Goal: Communication & Community: Answer question/provide support

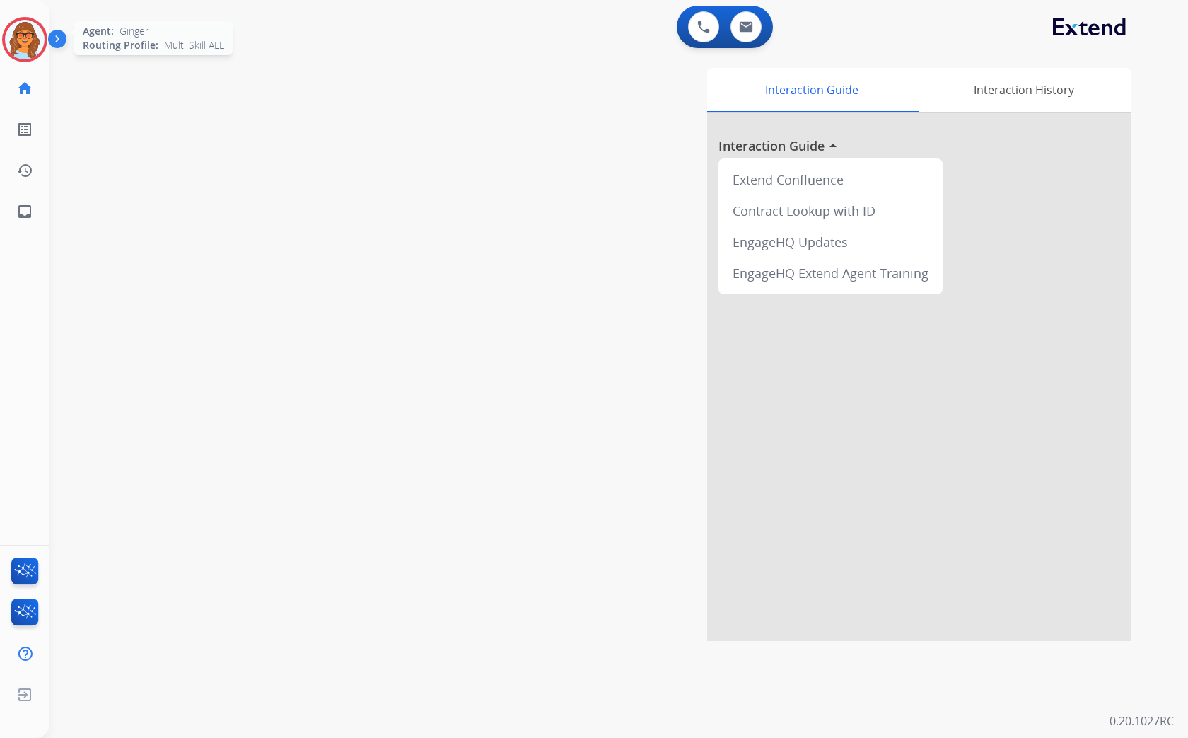
click at [33, 40] on img at bounding box center [25, 40] width 40 height 40
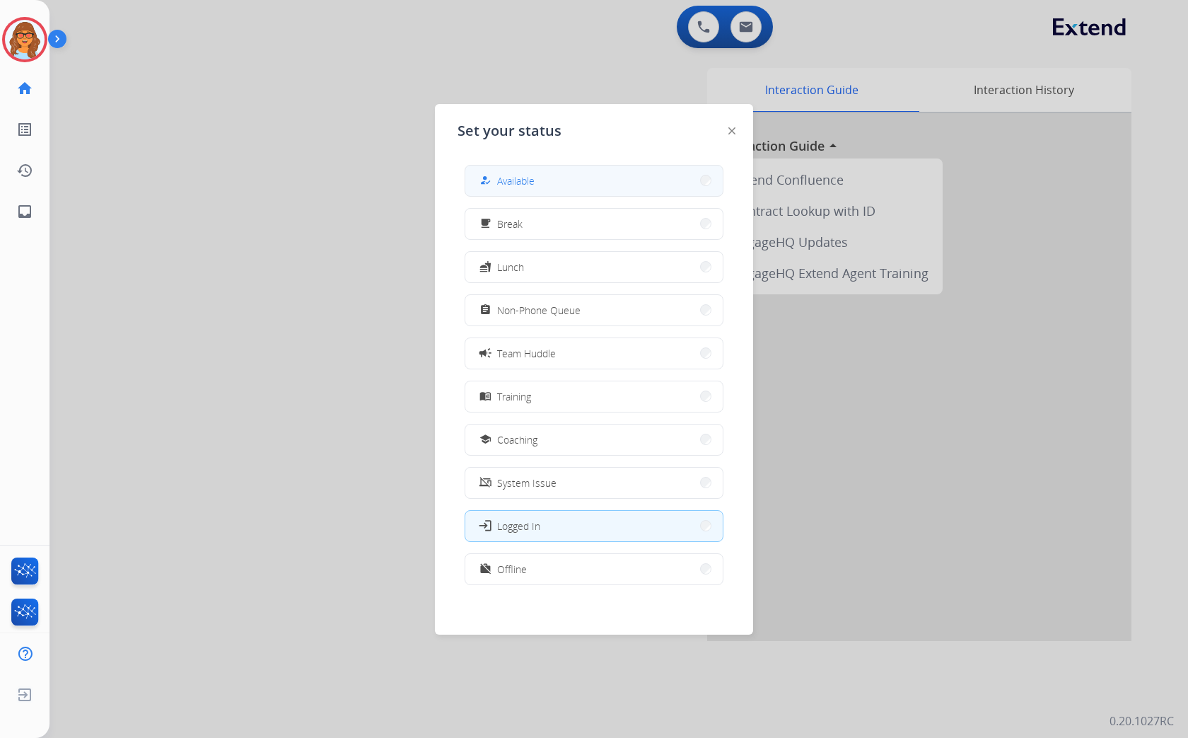
click at [550, 182] on button "how_to_reg Available" at bounding box center [593, 181] width 257 height 30
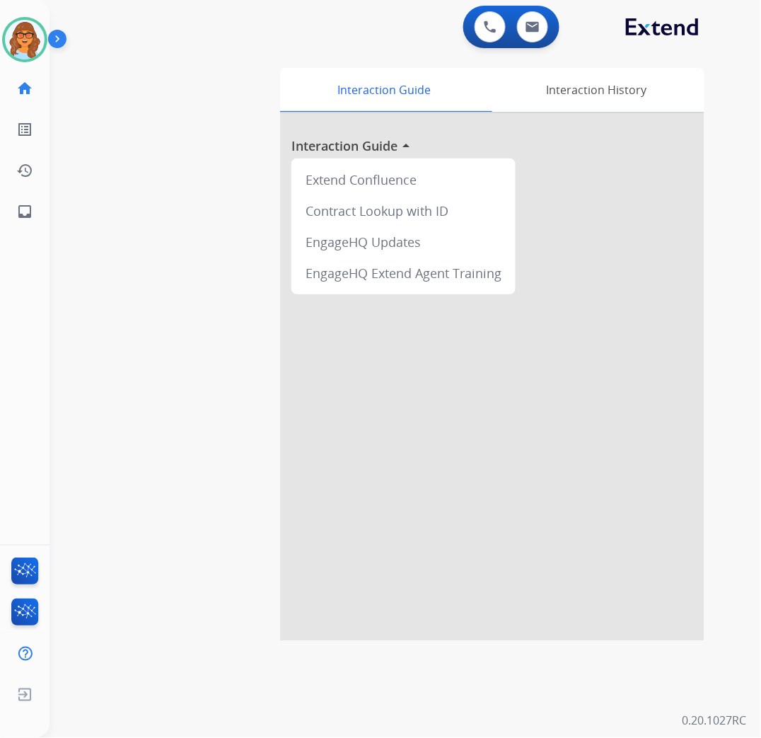
drag, startPoint x: 760, startPoint y: 376, endPoint x: 852, endPoint y: 376, distance: 91.3
click at [761, 376] on html "Outbound call Quit Outbound call Quit Schedule interaction + Add to my list Cus…" at bounding box center [380, 369] width 761 height 738
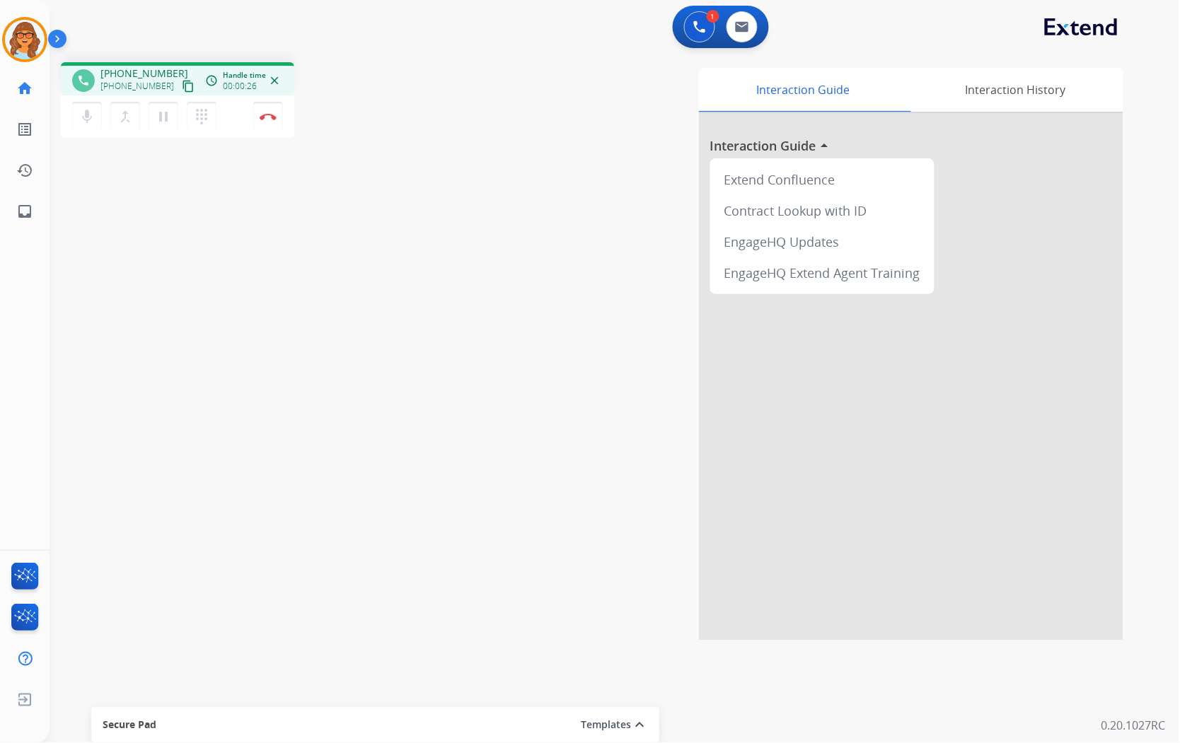
click at [182, 86] on mat-icon "content_copy" at bounding box center [188, 86] width 13 height 13
click at [182, 83] on mat-icon "content_copy" at bounding box center [188, 86] width 13 height 13
click at [403, 539] on div "phone [PHONE_NUMBER] [PHONE_NUMBER] content_copy access_time Call metrics Queue…" at bounding box center [598, 346] width 1096 height 590
click at [296, 434] on div "phone [PHONE_NUMBER] [PHONE_NUMBER] content_copy access_time Call metrics Queue…" at bounding box center [598, 346] width 1096 height 590
click at [85, 122] on mat-icon "mic" at bounding box center [87, 116] width 17 height 17
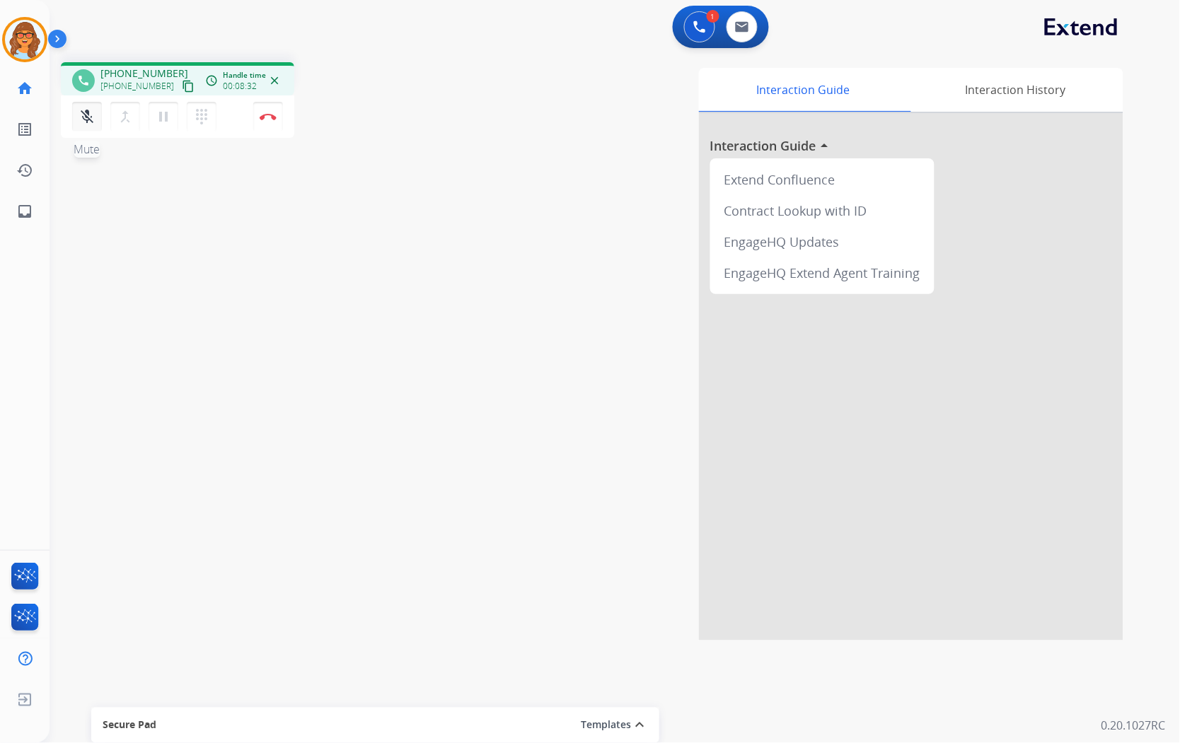
click at [86, 112] on mat-icon "mic_off" at bounding box center [87, 116] width 17 height 17
click at [93, 117] on mat-icon "mic" at bounding box center [87, 116] width 17 height 17
click at [93, 116] on mat-icon "mic_off" at bounding box center [87, 116] width 17 height 17
click at [92, 122] on mat-icon "mic" at bounding box center [87, 116] width 17 height 17
click at [88, 122] on mat-icon "mic_off" at bounding box center [87, 116] width 17 height 17
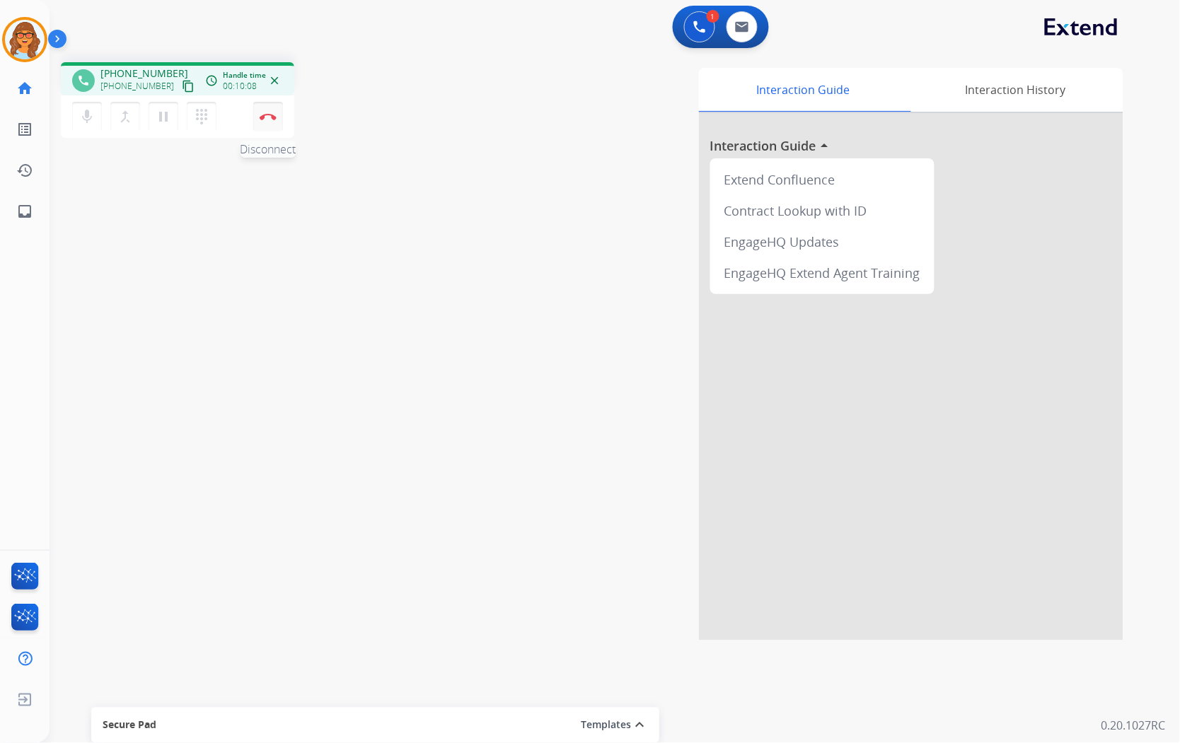
click at [270, 118] on img at bounding box center [268, 116] width 17 height 7
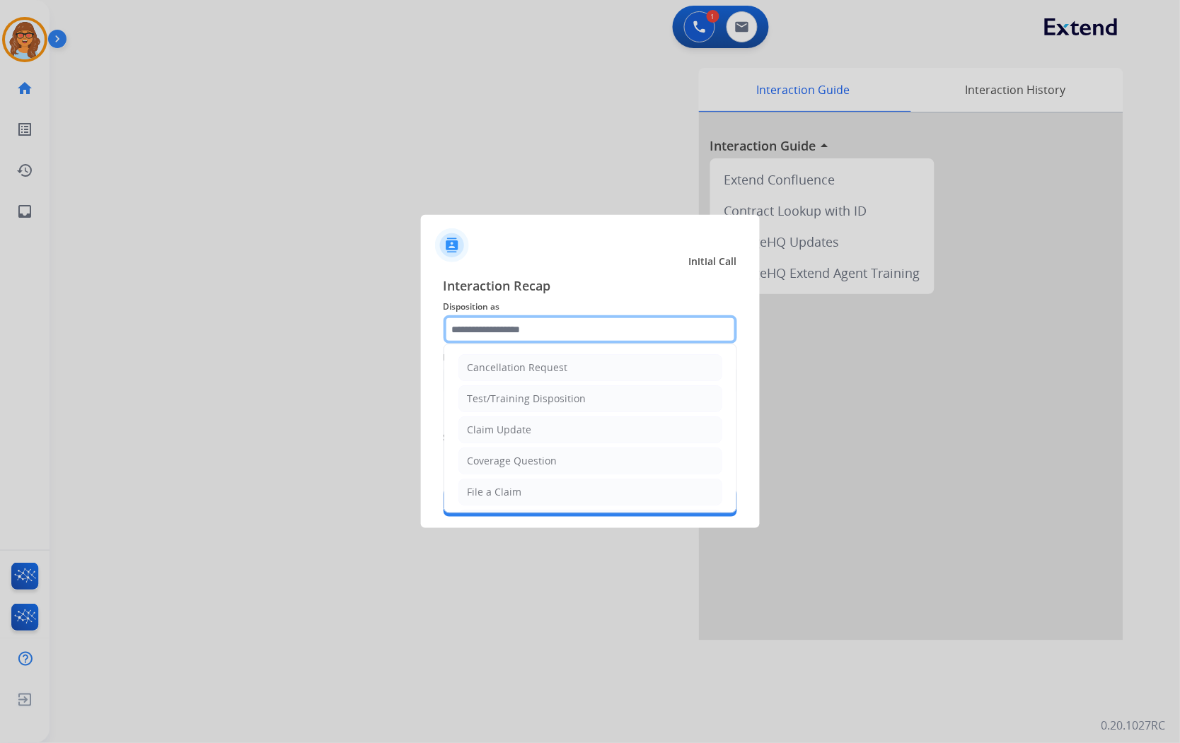
click at [631, 340] on input "text" at bounding box center [591, 329] width 294 height 28
click at [535, 426] on li "Claim Update" at bounding box center [590, 430] width 264 height 27
type input "**********"
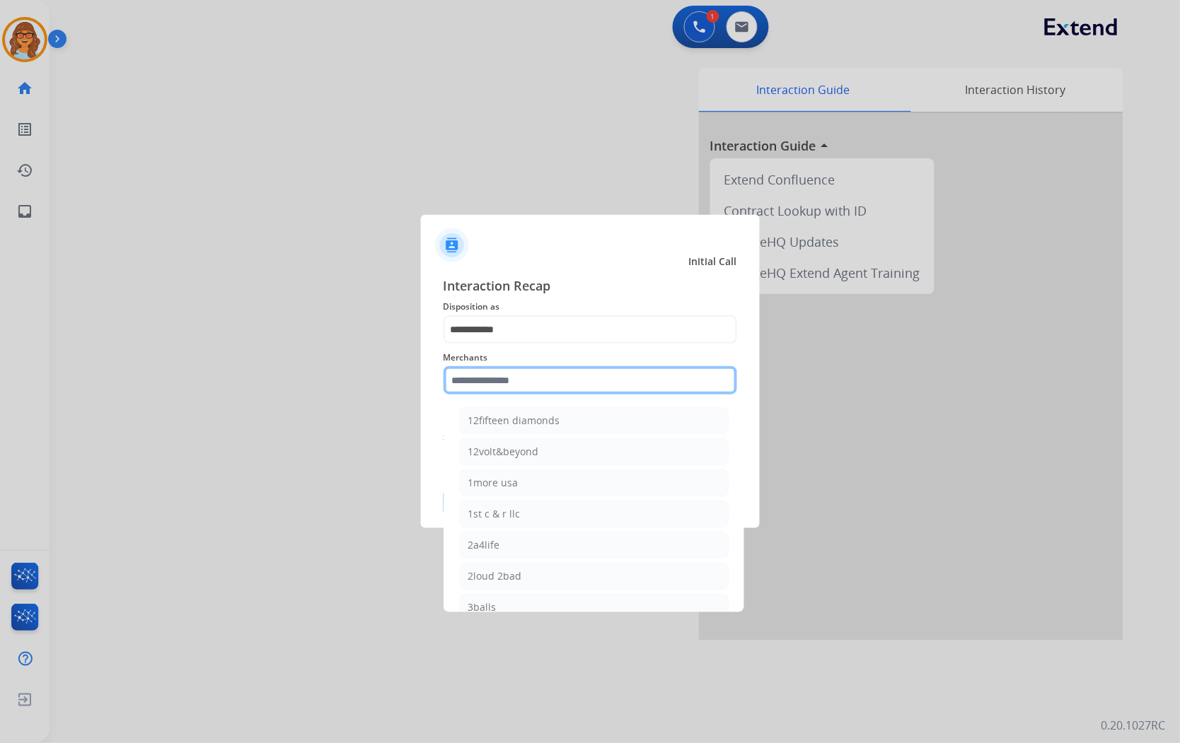
click at [525, 390] on input "text" at bounding box center [591, 380] width 294 height 28
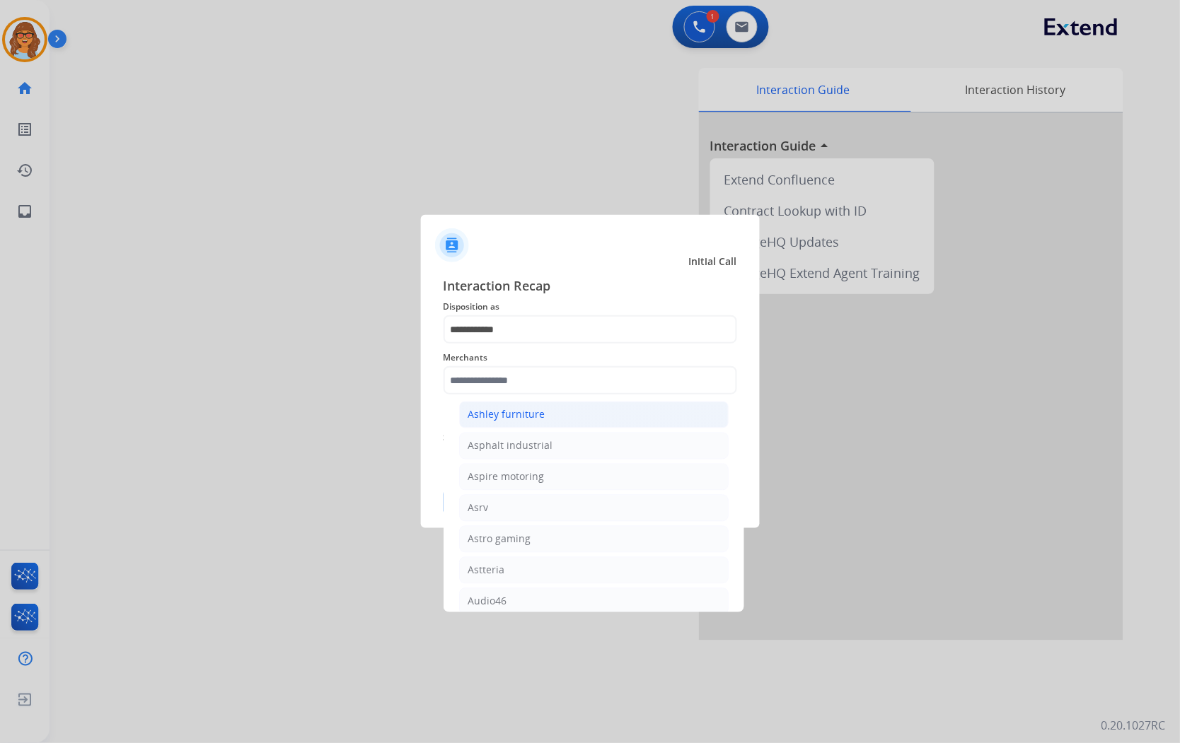
click at [511, 422] on div "Ashley furniture" at bounding box center [506, 415] width 77 height 14
type input "**********"
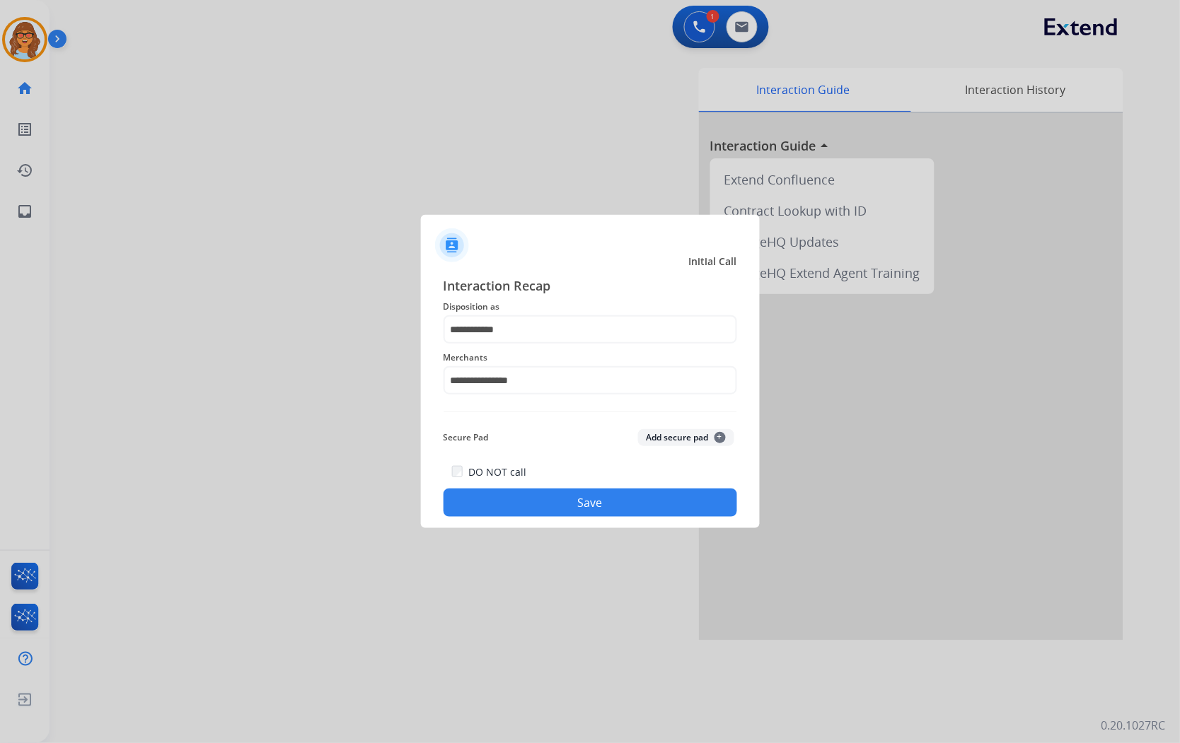
click at [633, 505] on button "Save" at bounding box center [591, 503] width 294 height 28
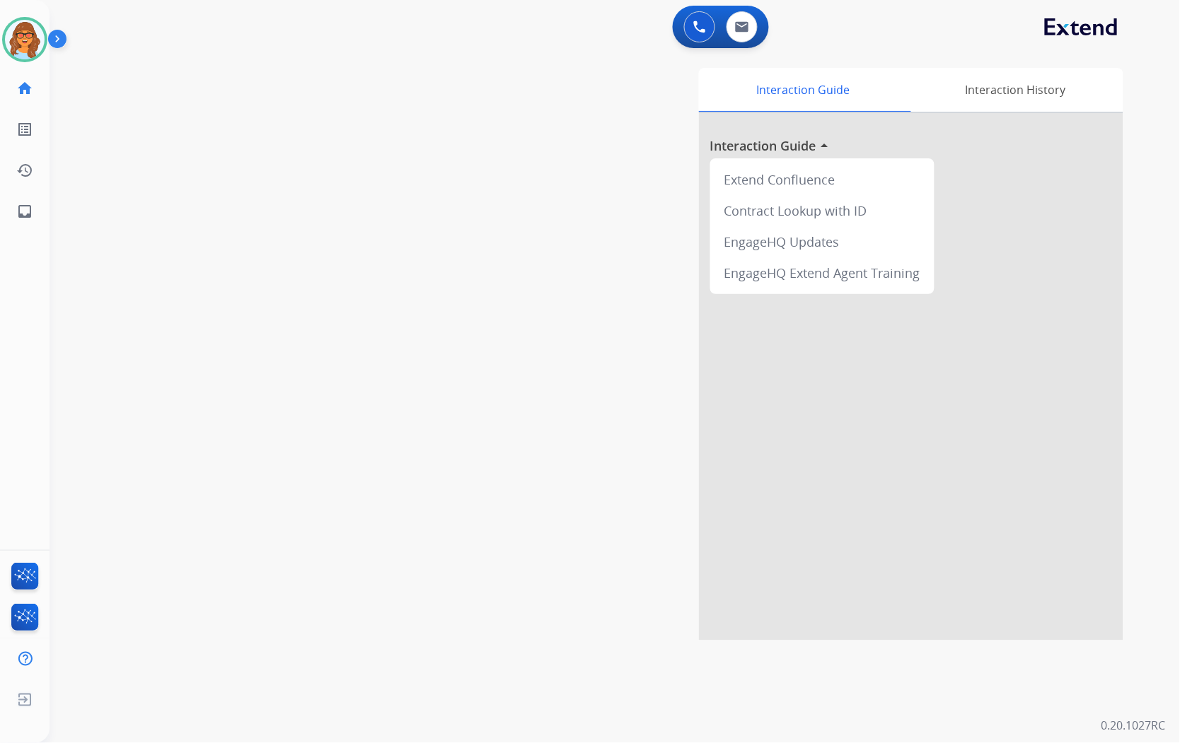
click at [76, 715] on div "0 Voice Interactions 0 Email Interactions swap_horiz Break voice bridge close_f…" at bounding box center [615, 371] width 1130 height 743
click at [739, 25] on img at bounding box center [742, 26] width 14 height 11
select select "**********"
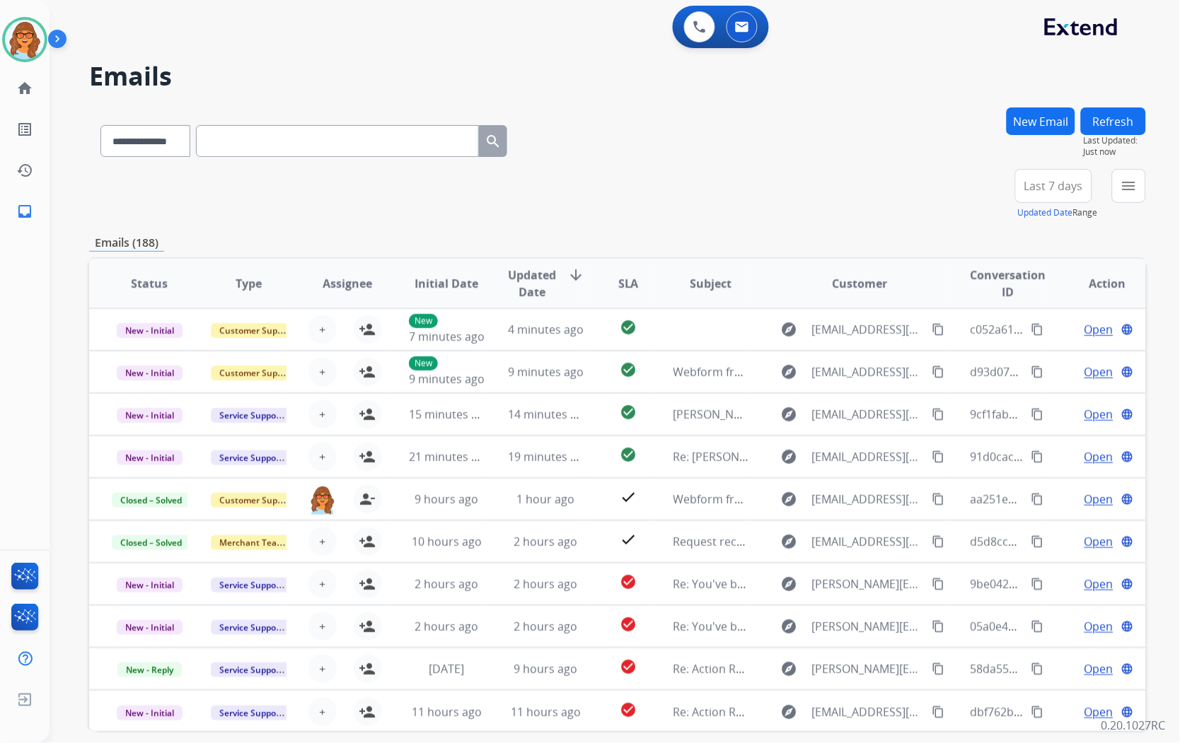
click at [245, 139] on input "text" at bounding box center [337, 141] width 283 height 32
paste input "**********"
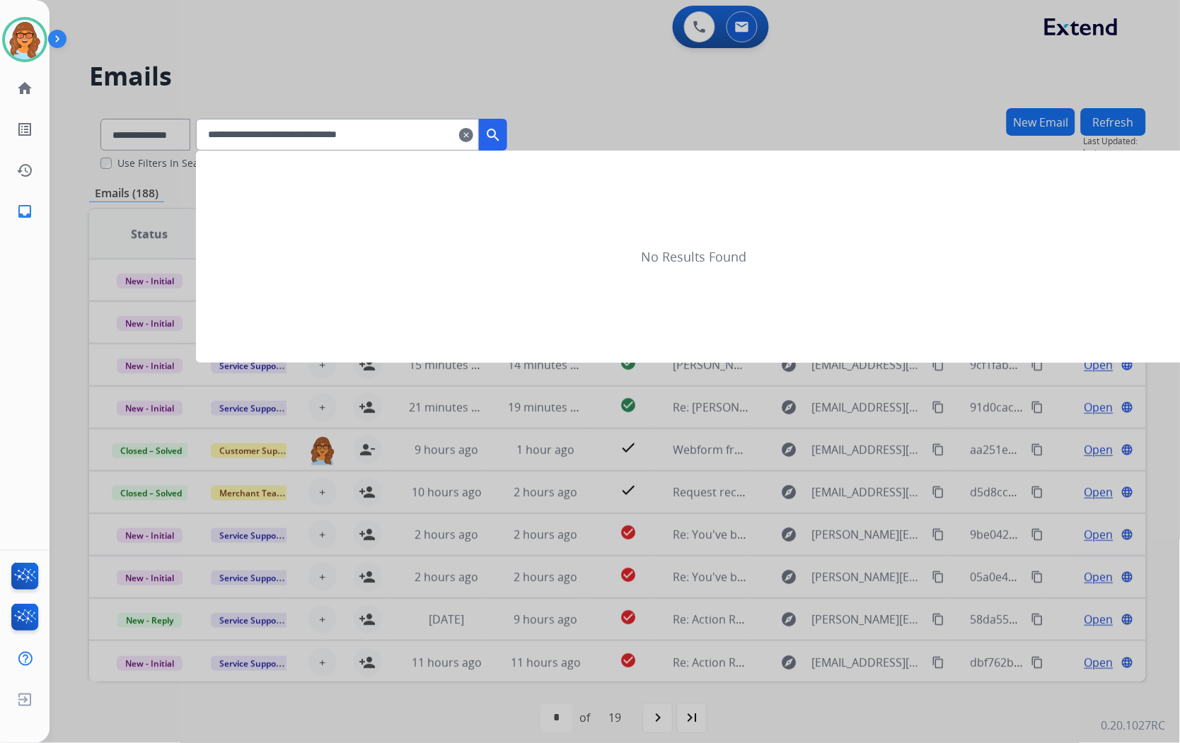
type input "**********"
click at [502, 129] on mat-icon "search" at bounding box center [493, 135] width 17 height 17
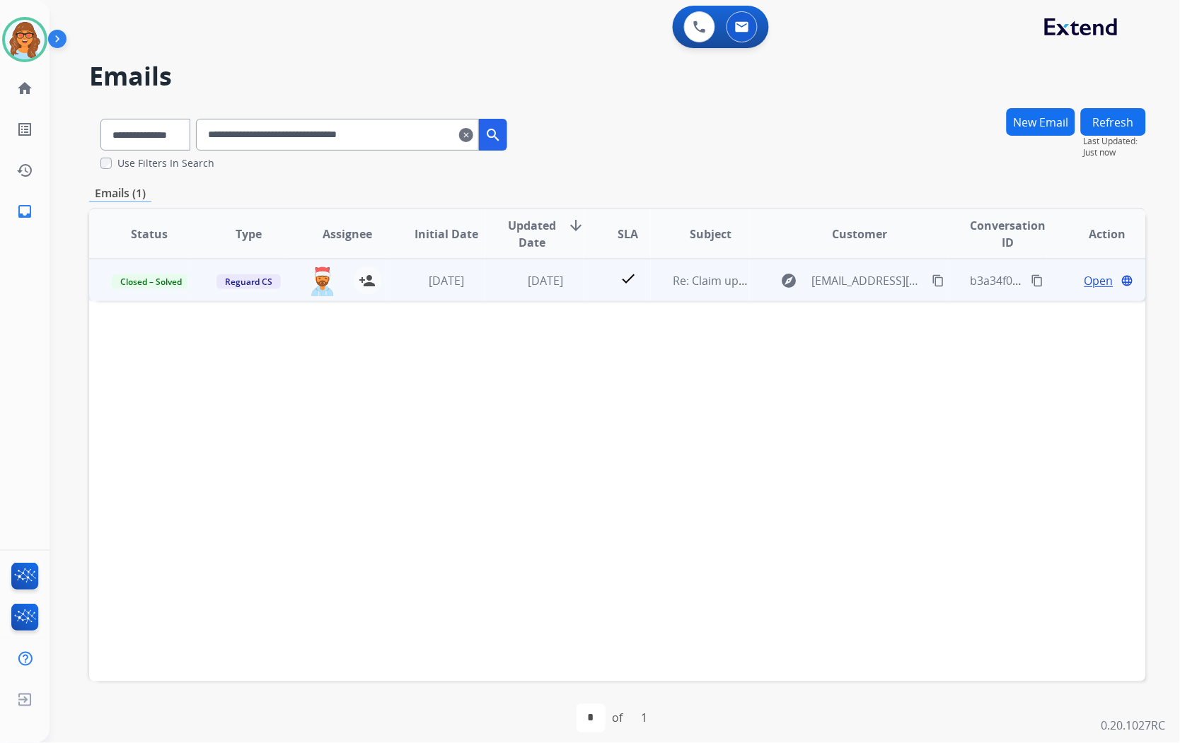
click at [1089, 282] on span "Open" at bounding box center [1098, 280] width 29 height 17
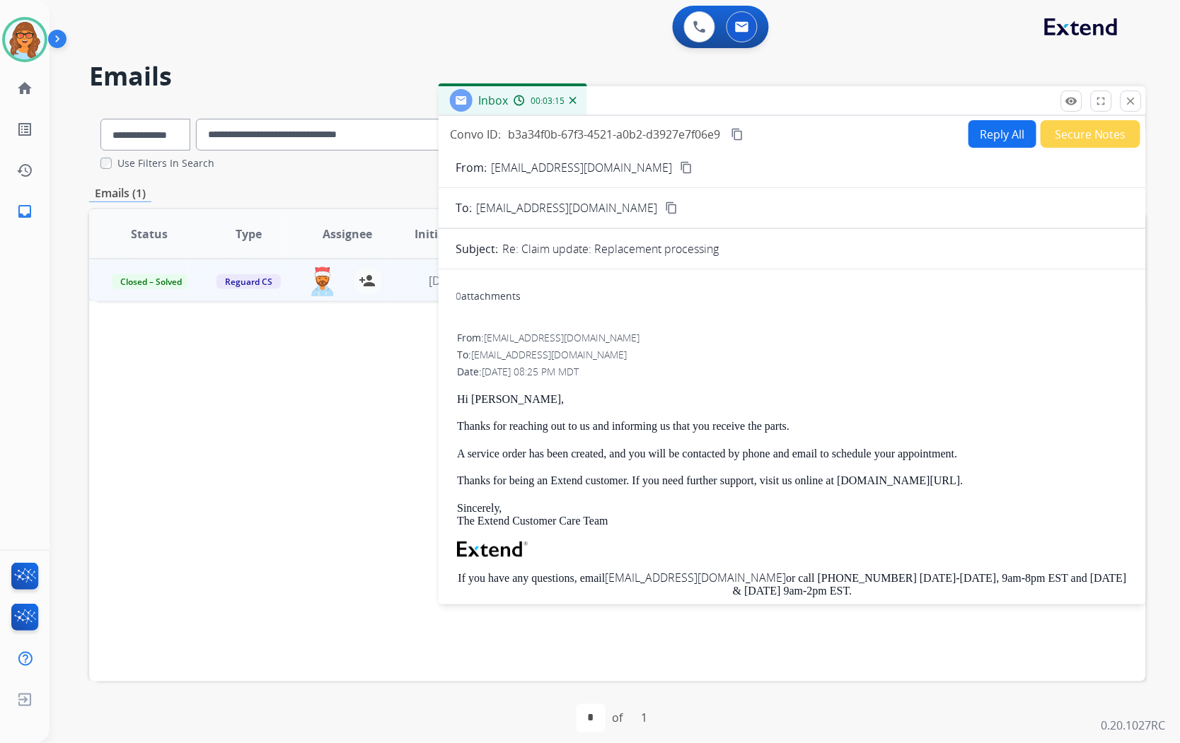
click at [559, 398] on p "Hi [PERSON_NAME]," at bounding box center [792, 399] width 671 height 13
click at [1130, 104] on mat-icon "close" at bounding box center [1131, 101] width 13 height 13
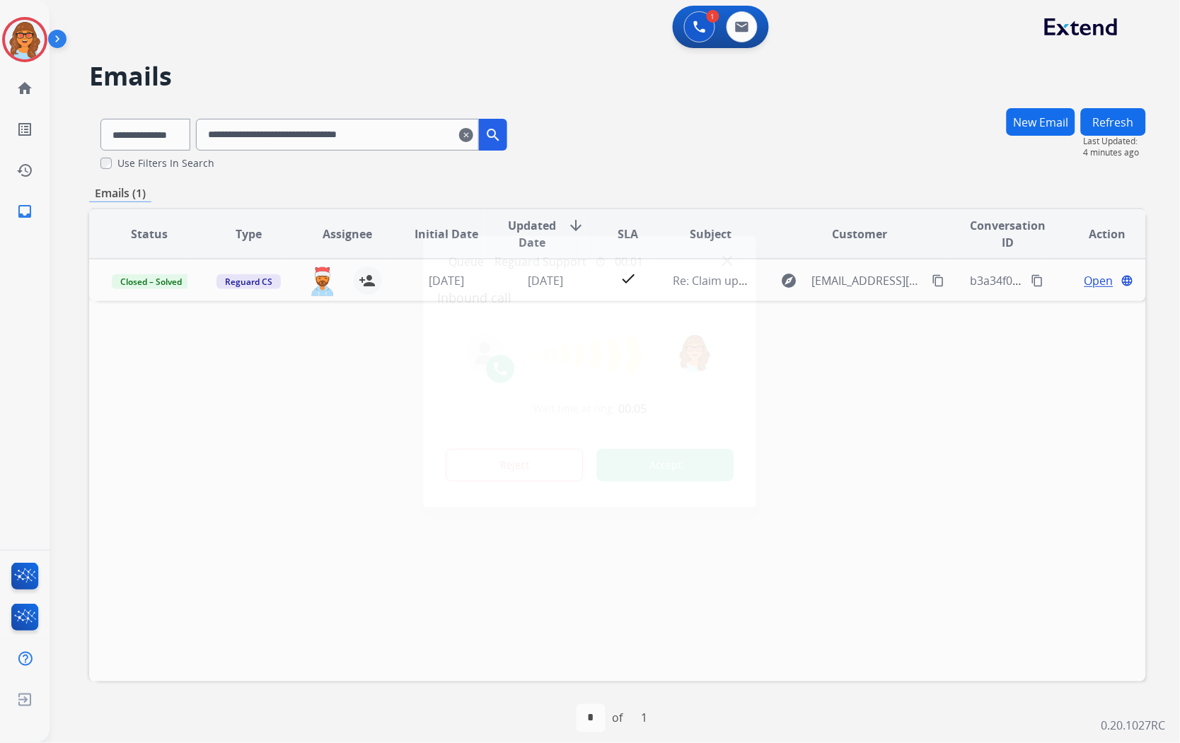
click at [297, 419] on div at bounding box center [590, 371] width 1180 height 743
click at [33, 40] on div at bounding box center [590, 371] width 1180 height 743
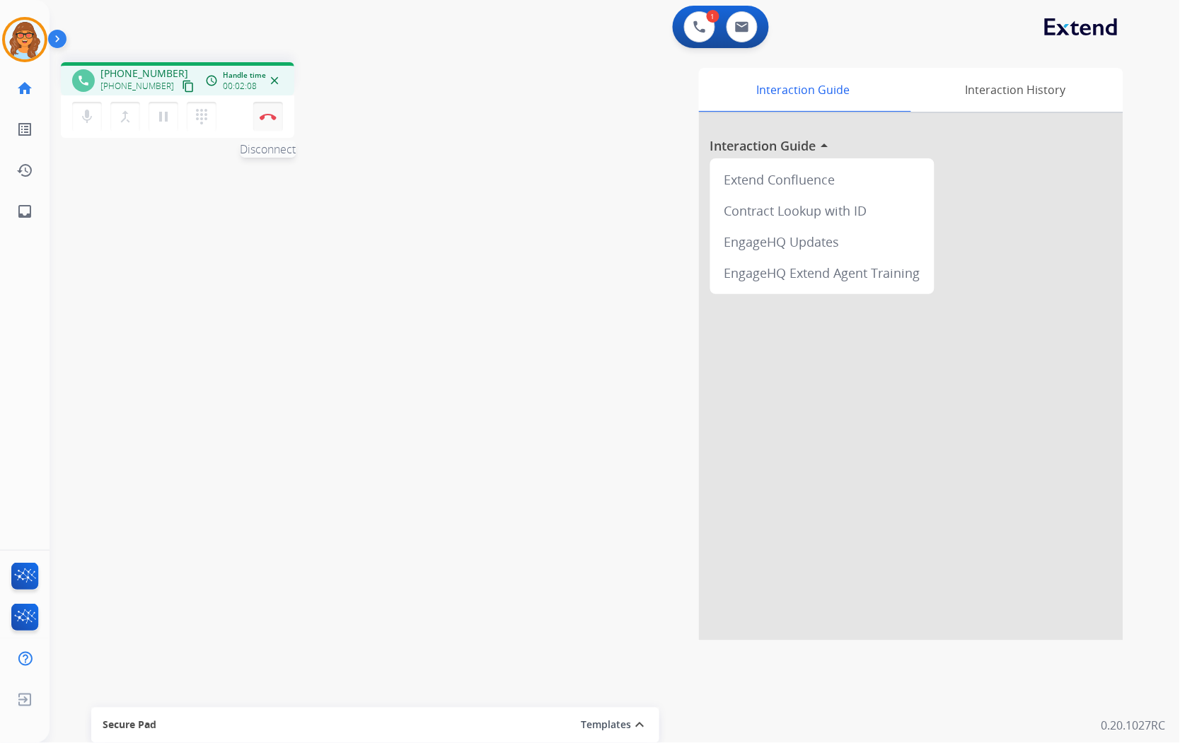
click at [274, 115] on img at bounding box center [268, 116] width 17 height 7
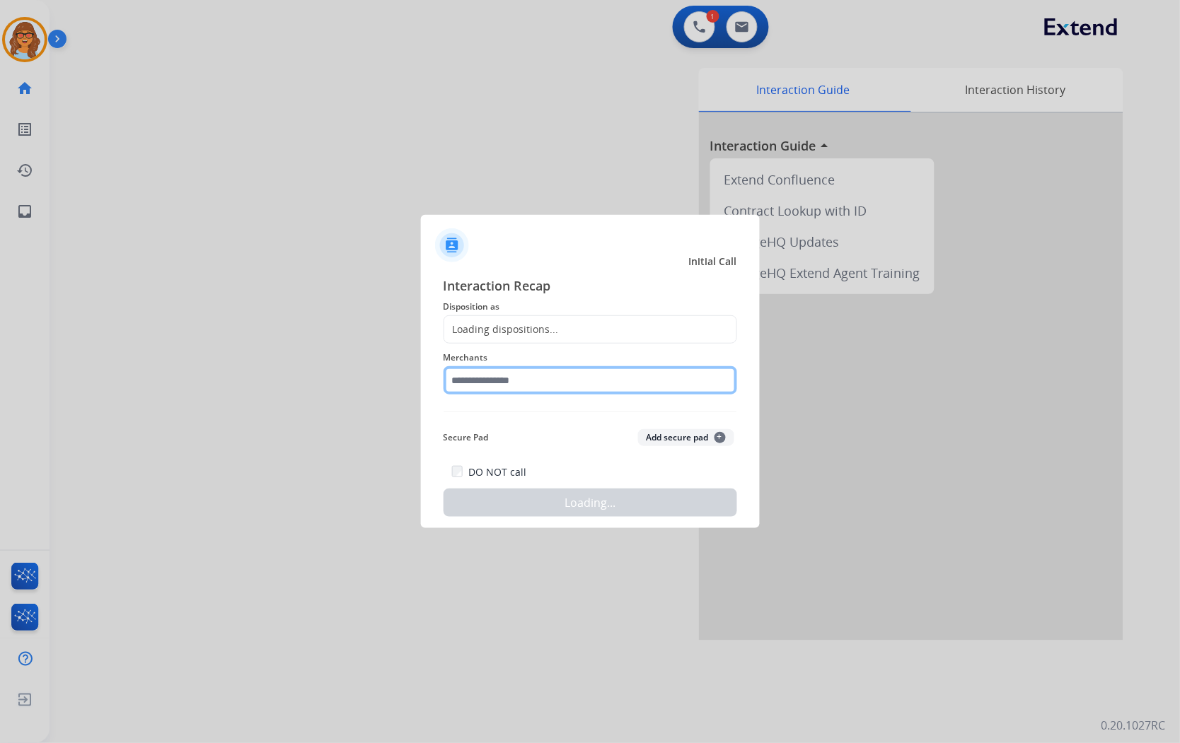
click at [506, 381] on input "text" at bounding box center [591, 380] width 294 height 28
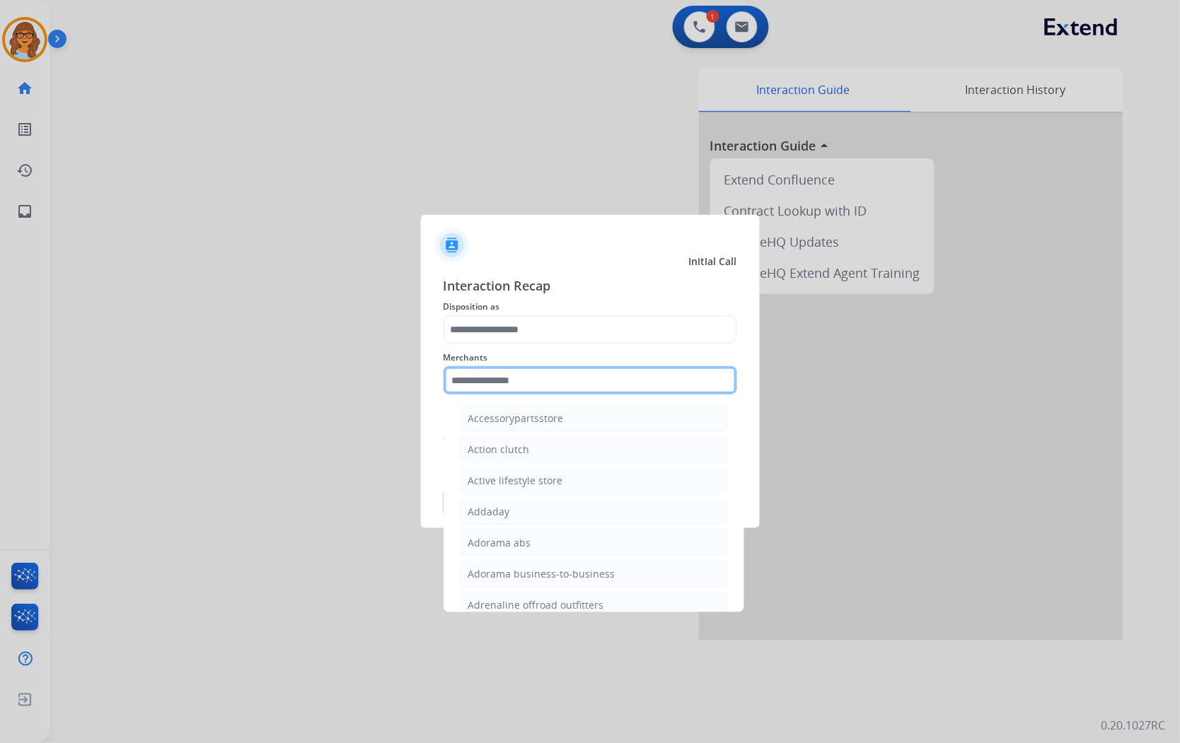
scroll to position [314, 0]
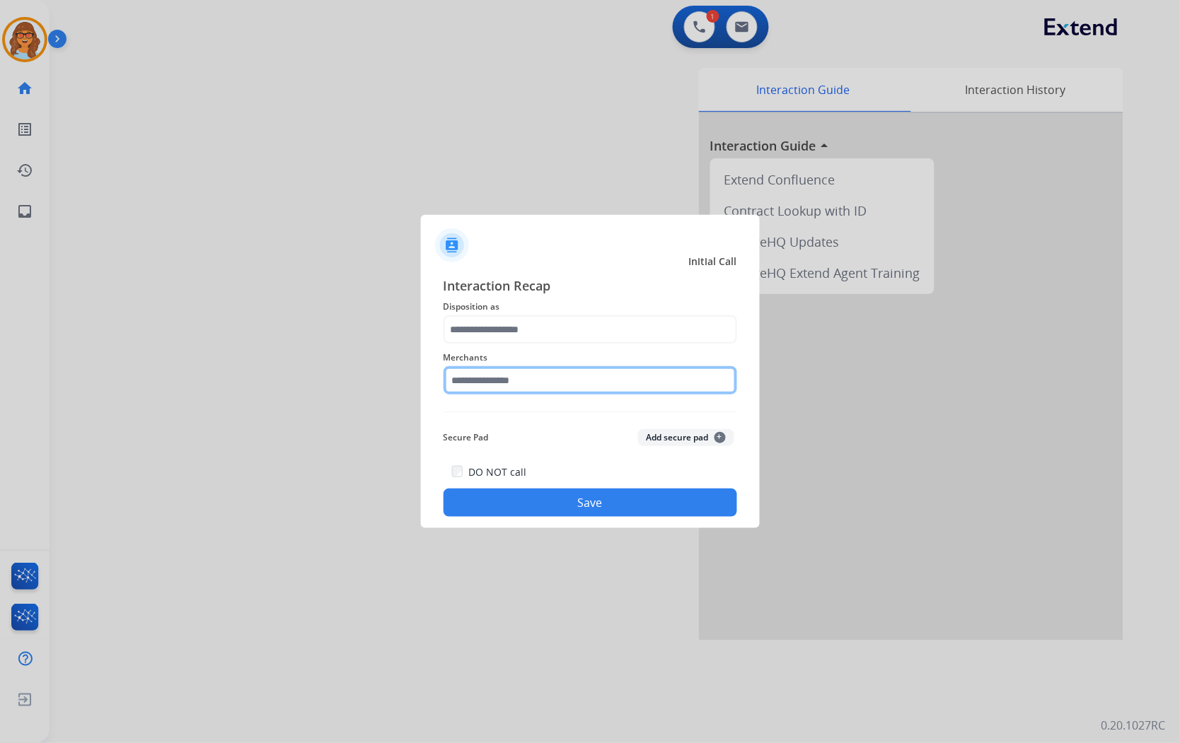
click at [535, 373] on input "text" at bounding box center [591, 380] width 294 height 28
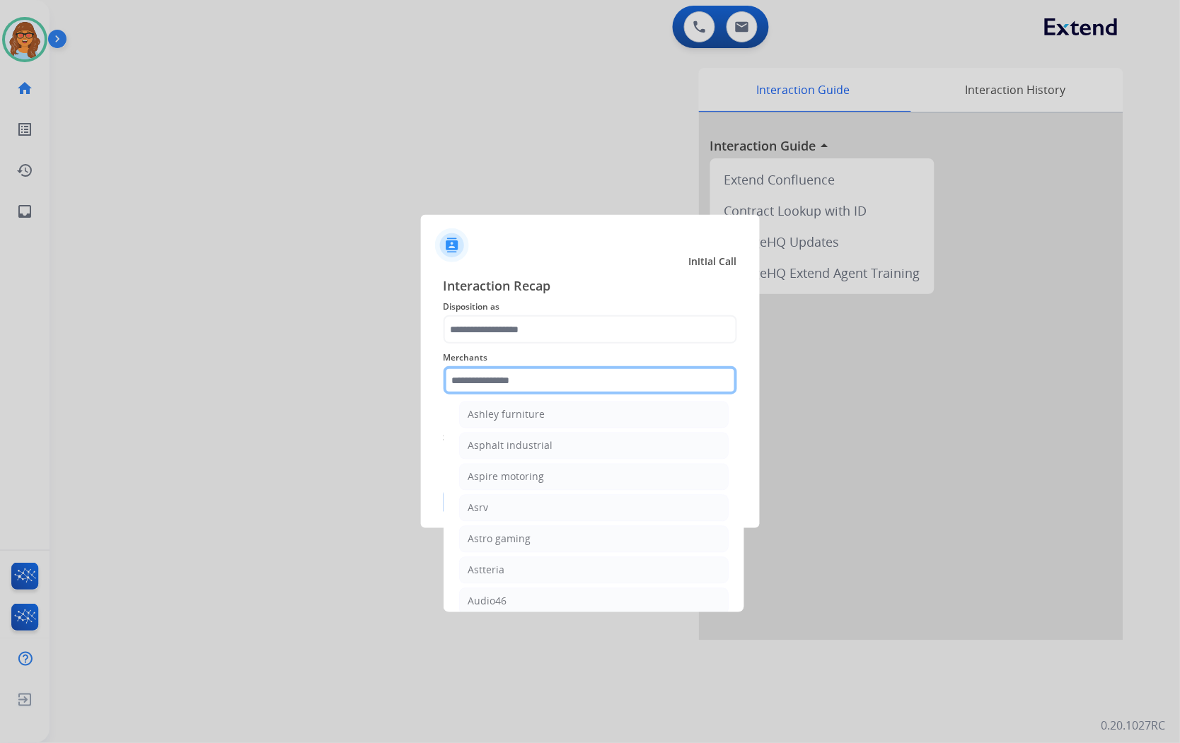
scroll to position [2043, 0]
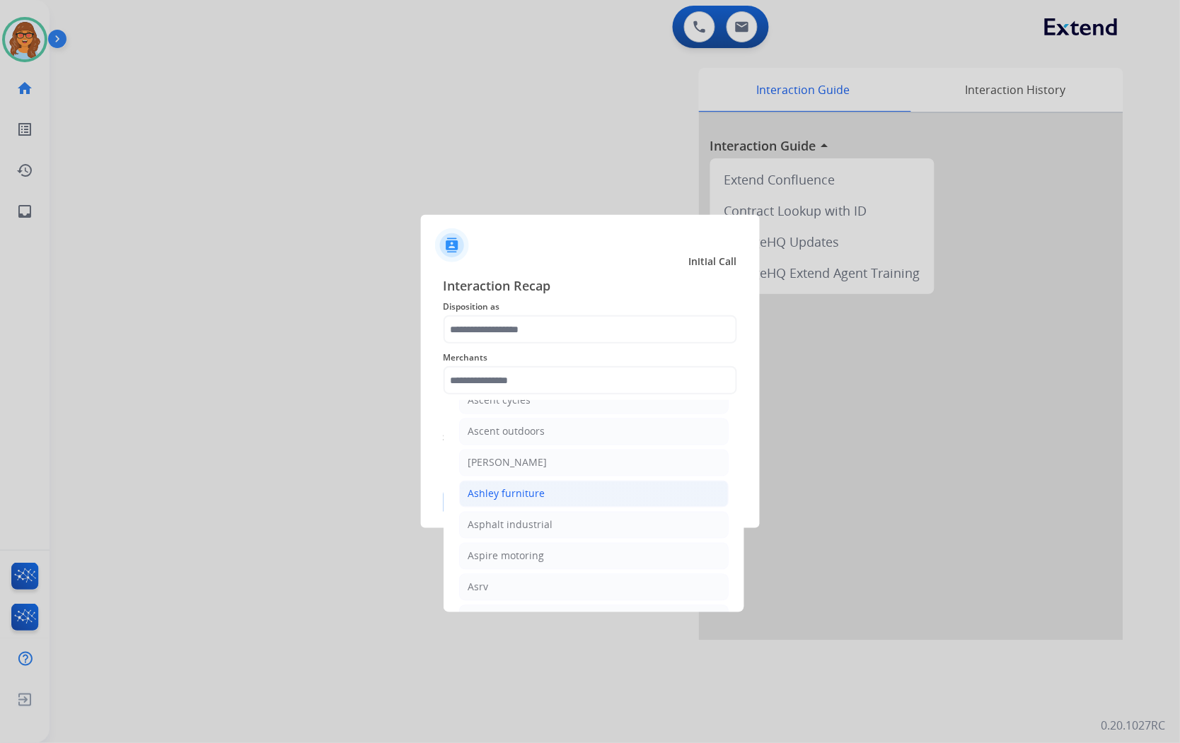
click at [525, 502] on div "Ashley furniture" at bounding box center [506, 494] width 77 height 14
type input "**********"
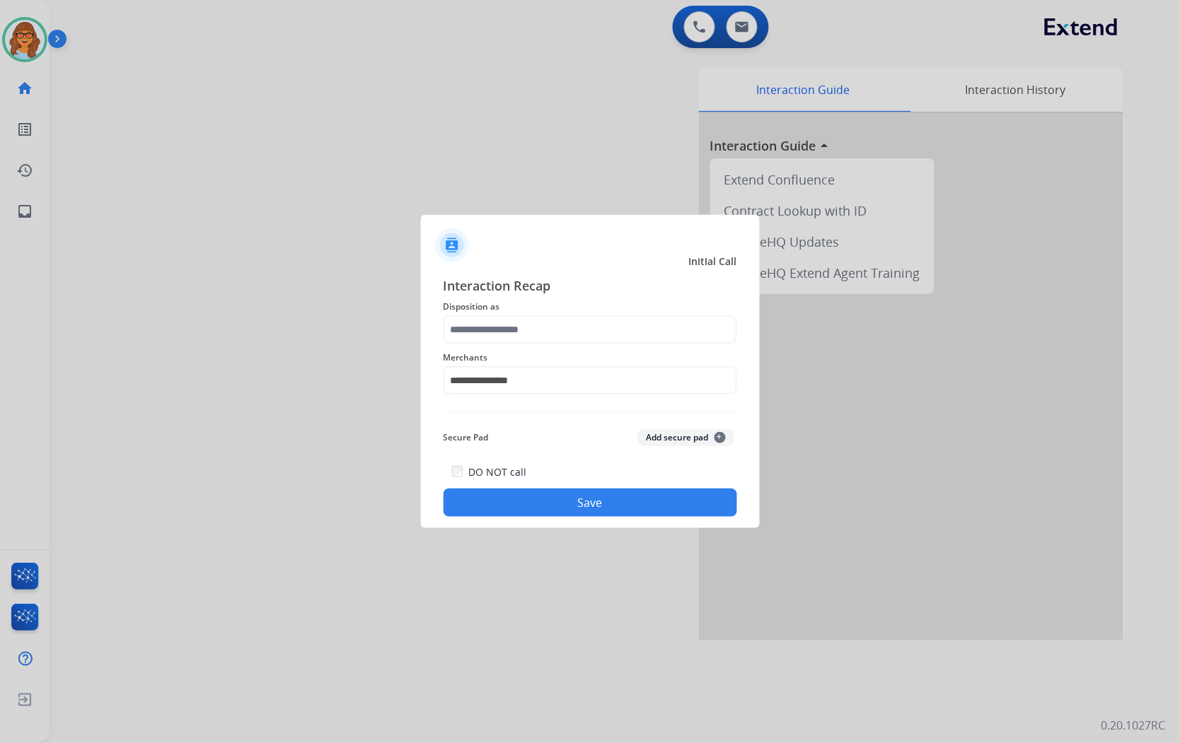
click at [552, 501] on button "Save" at bounding box center [591, 503] width 294 height 28
click at [589, 326] on input "text" at bounding box center [591, 329] width 294 height 28
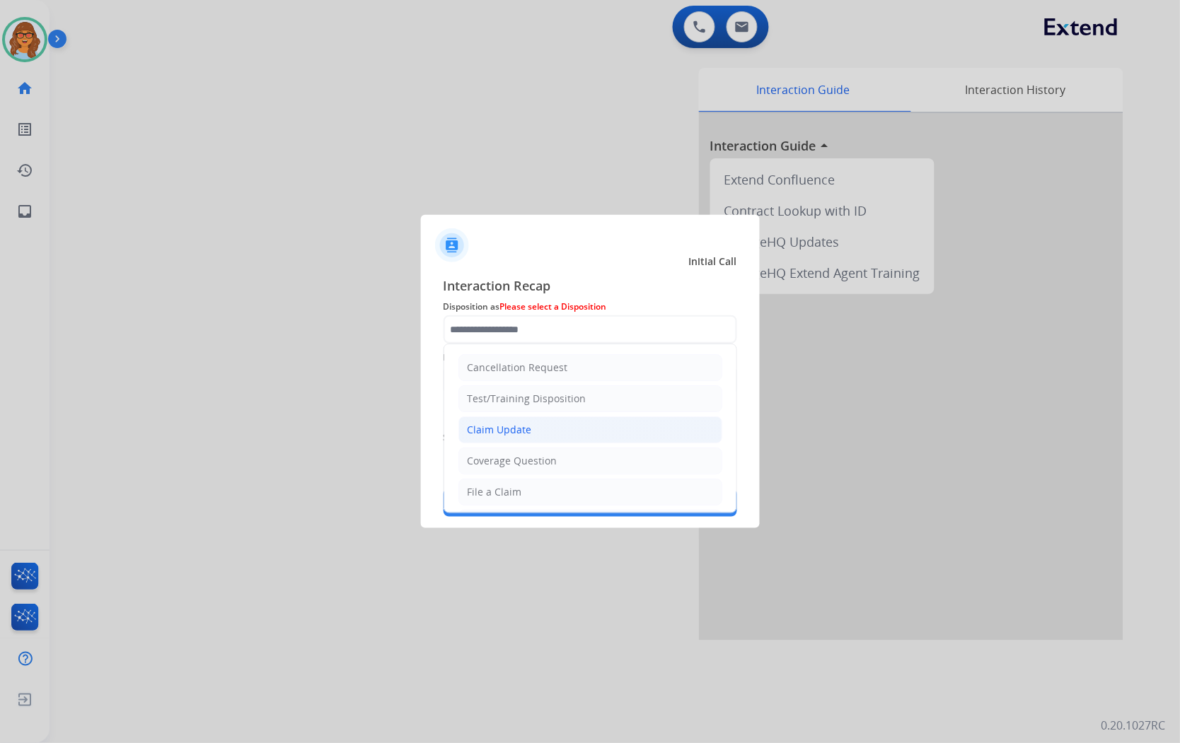
click at [511, 434] on div "Claim Update" at bounding box center [500, 430] width 64 height 14
type input "**********"
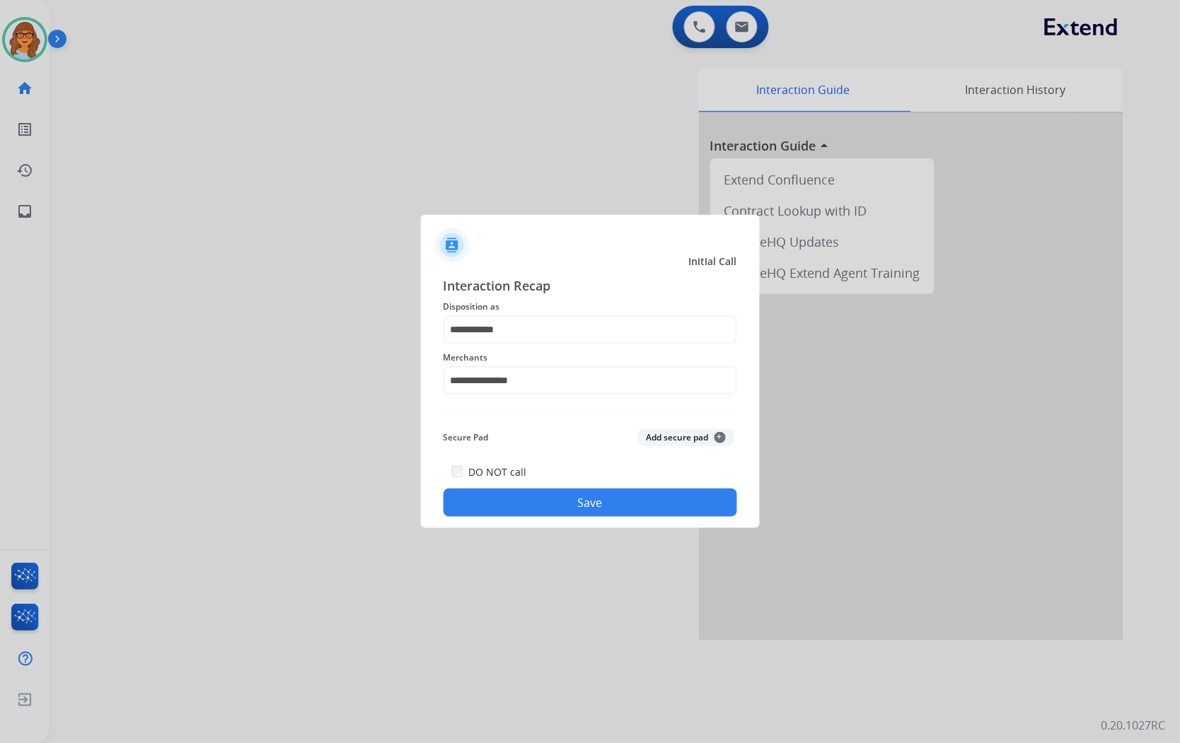
click at [596, 502] on button "Save" at bounding box center [591, 503] width 294 height 28
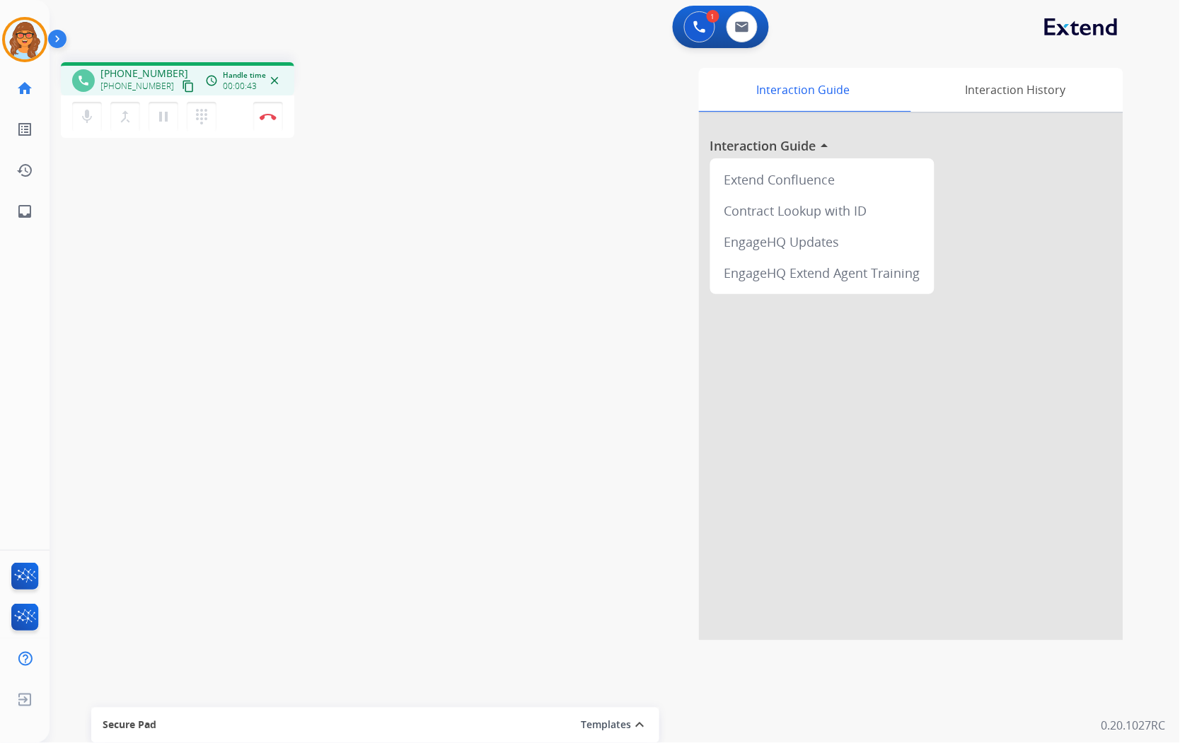
click at [182, 88] on mat-icon "content_copy" at bounding box center [188, 86] width 13 height 13
click at [280, 122] on button "Disconnect" at bounding box center [268, 117] width 30 height 30
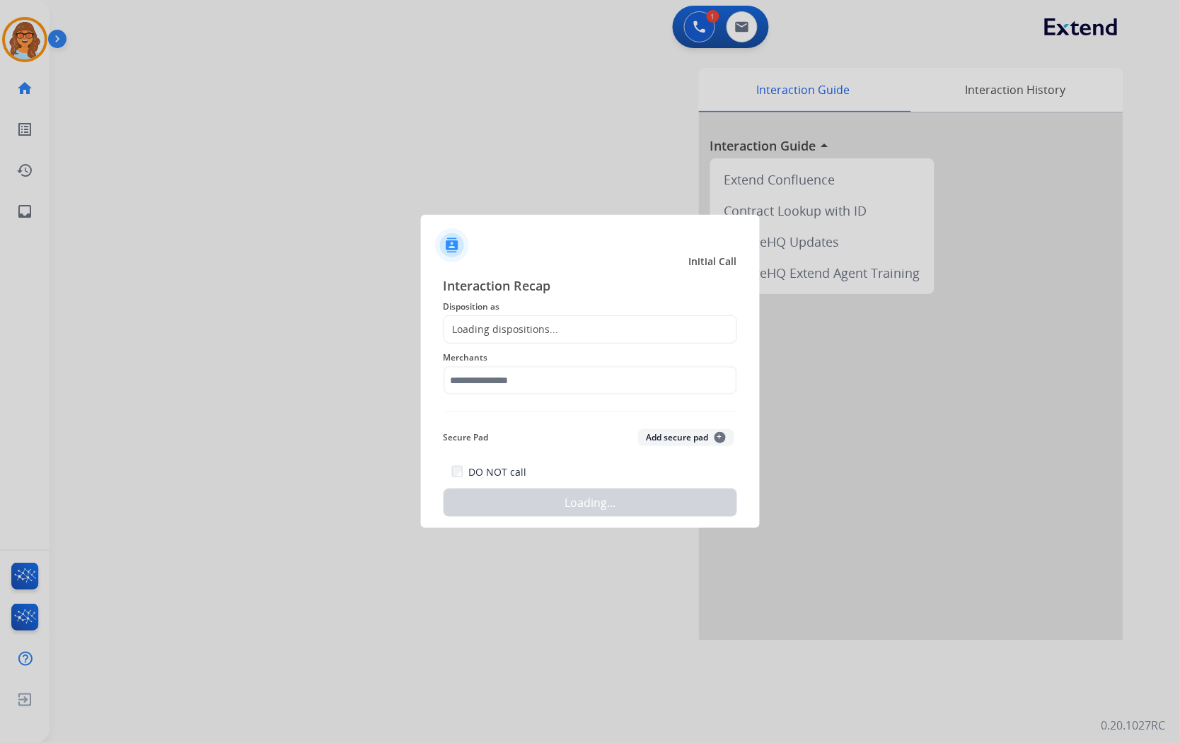
click at [552, 326] on div "Loading dispositions..." at bounding box center [501, 330] width 115 height 14
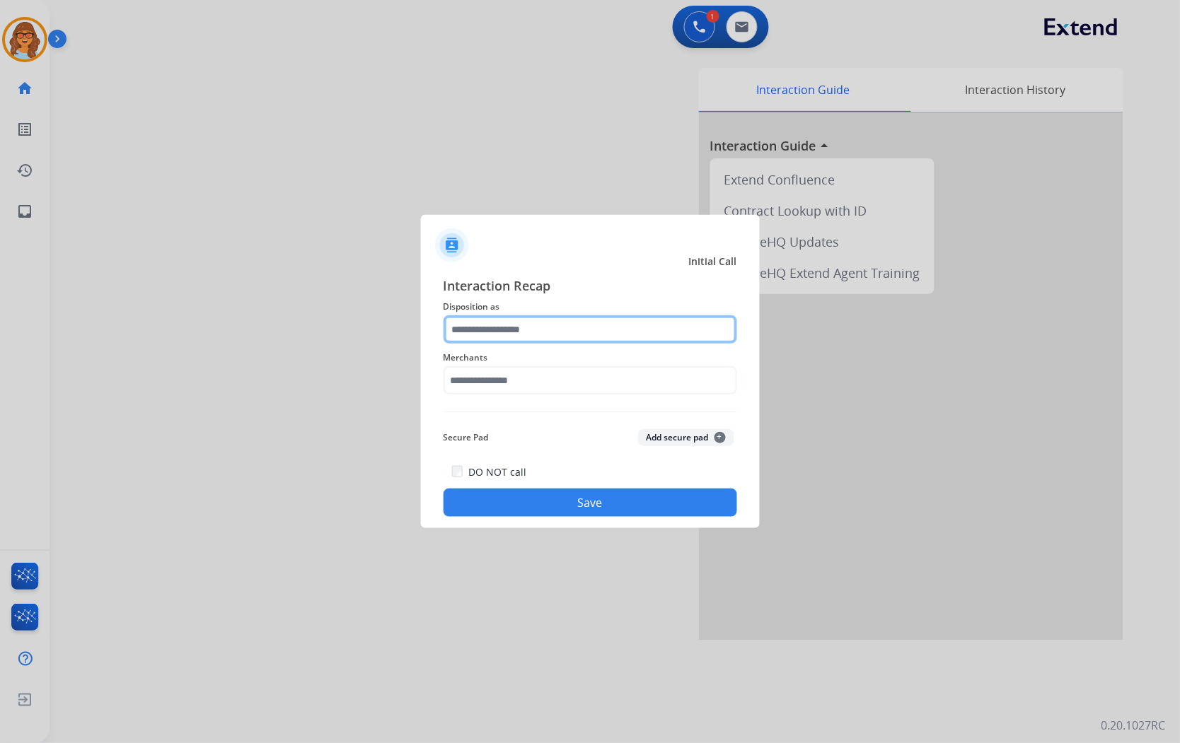
click at [569, 328] on input "text" at bounding box center [591, 329] width 294 height 28
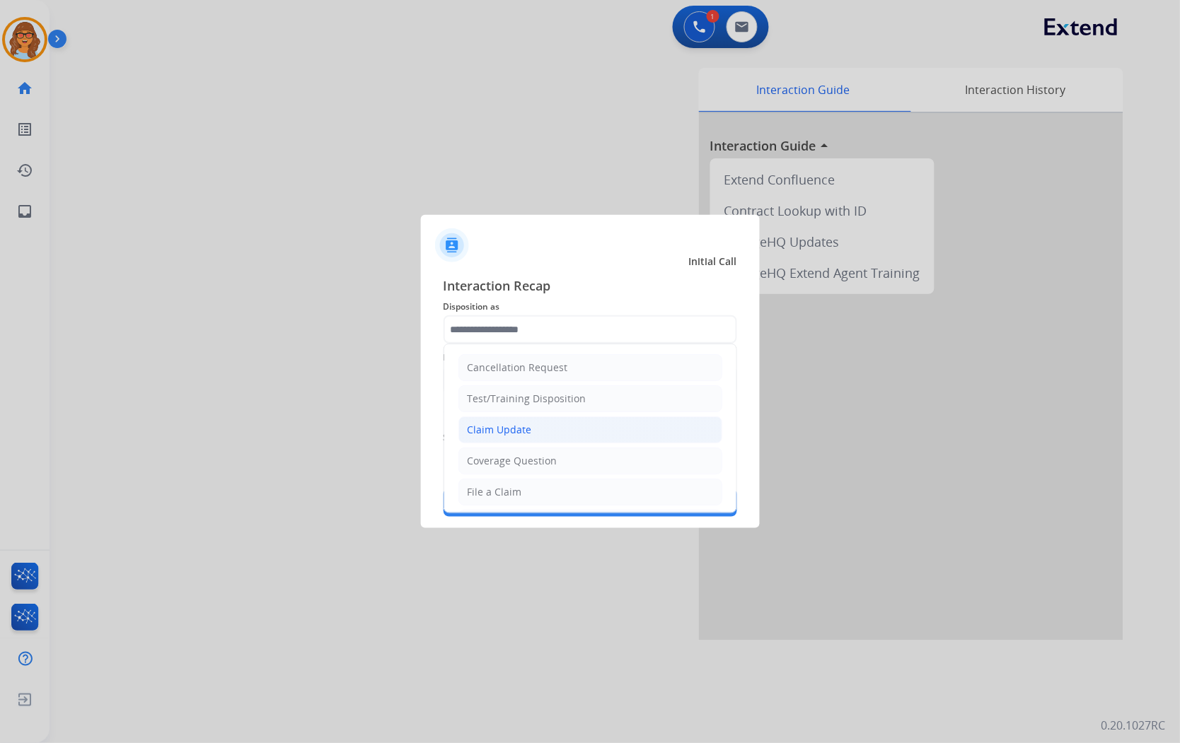
click at [527, 428] on div "Claim Update" at bounding box center [500, 430] width 64 height 14
type input "**********"
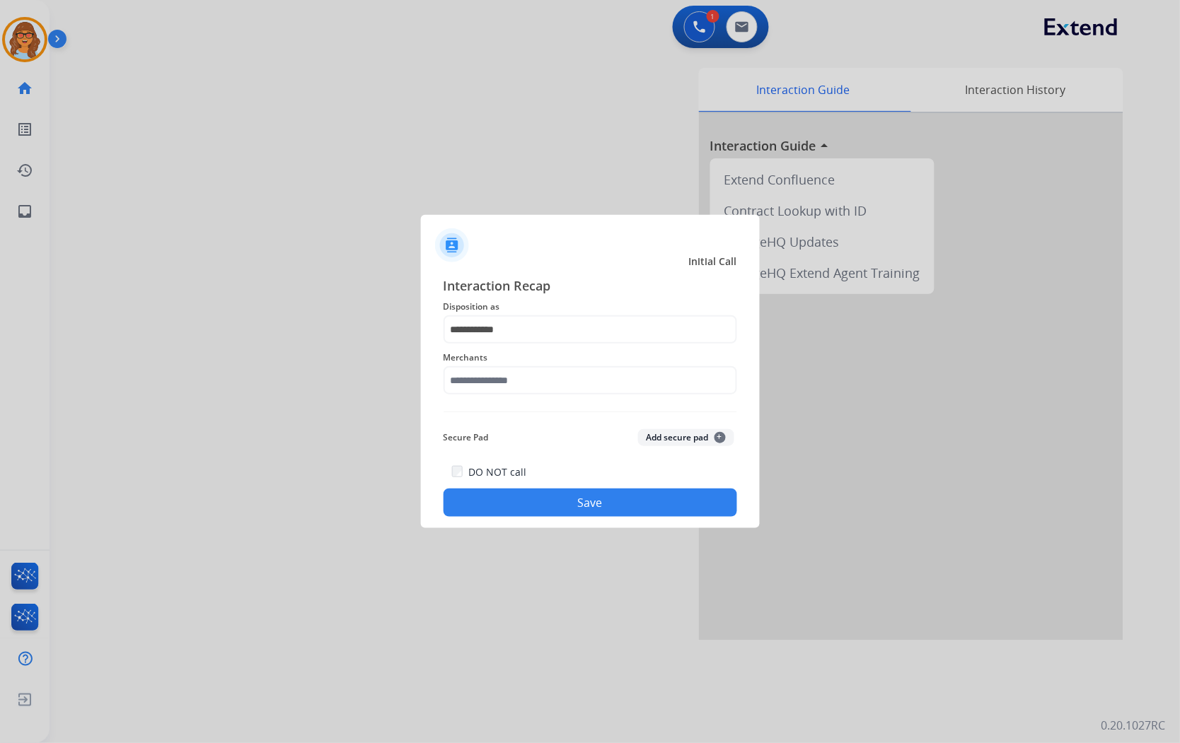
click at [524, 358] on span "Merchants" at bounding box center [591, 357] width 294 height 17
click at [523, 383] on input "text" at bounding box center [591, 380] width 294 height 28
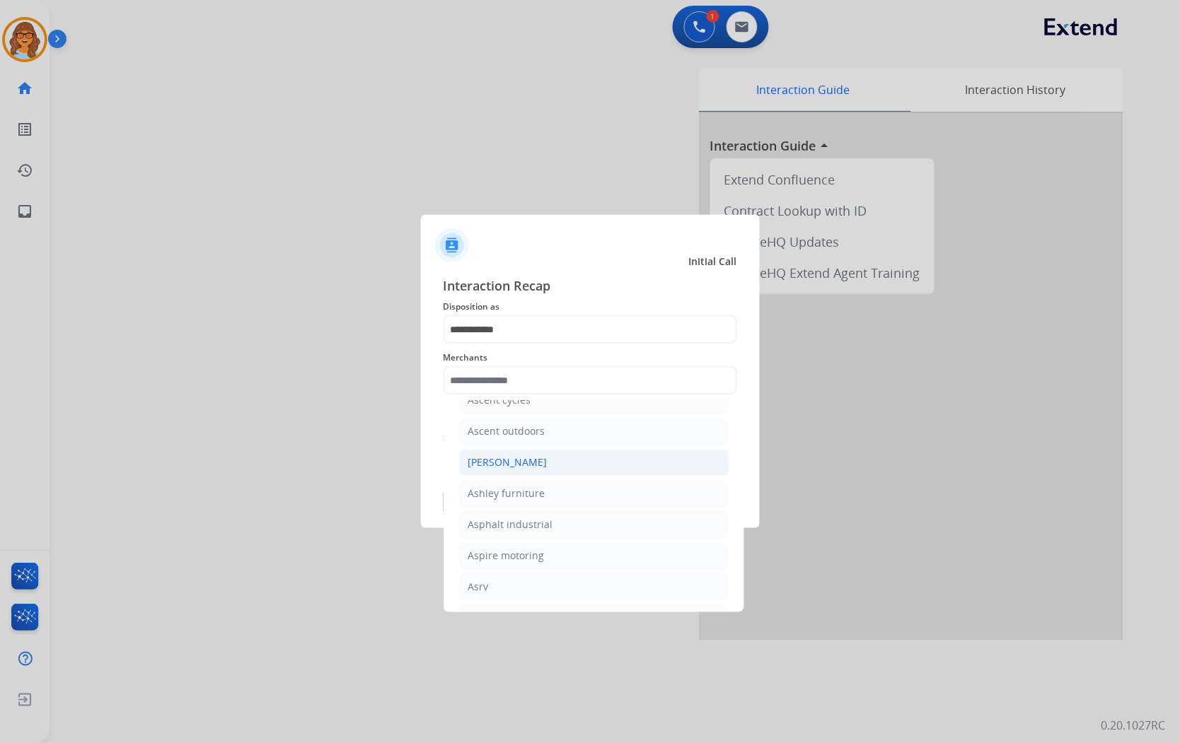
click at [527, 470] on div "[PERSON_NAME]" at bounding box center [507, 463] width 79 height 14
type input "**********"
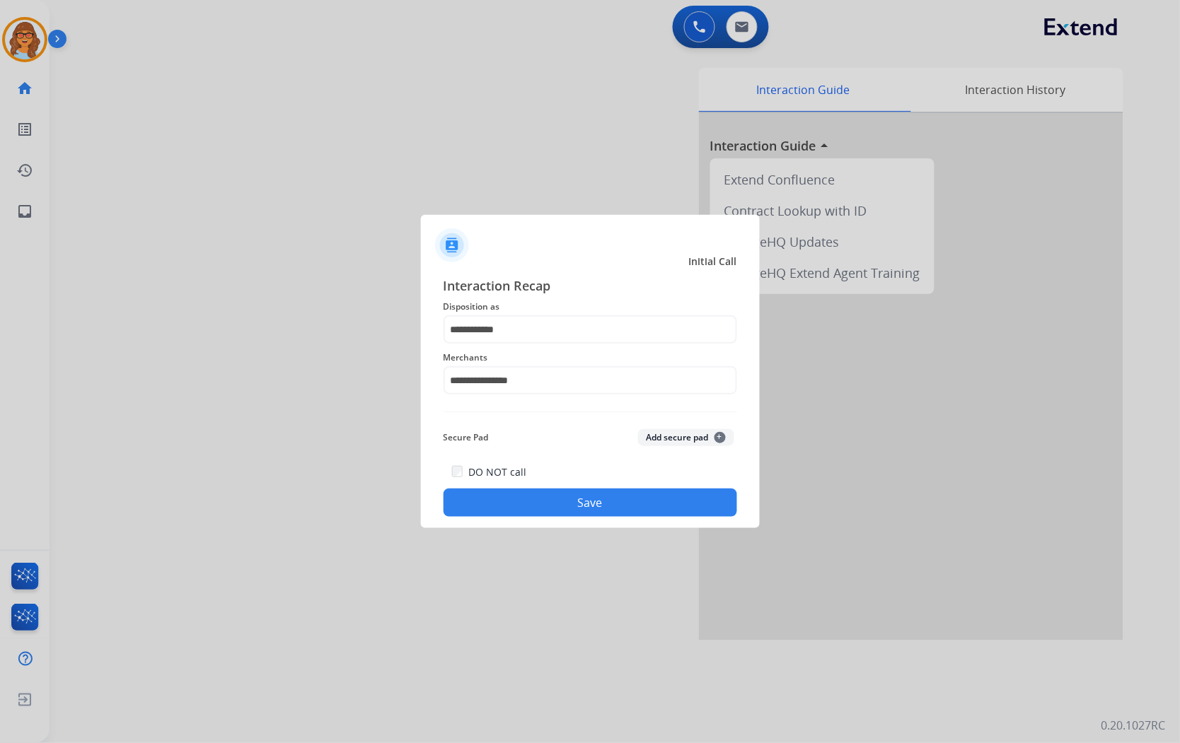
click at [598, 506] on button "Save" at bounding box center [591, 503] width 294 height 28
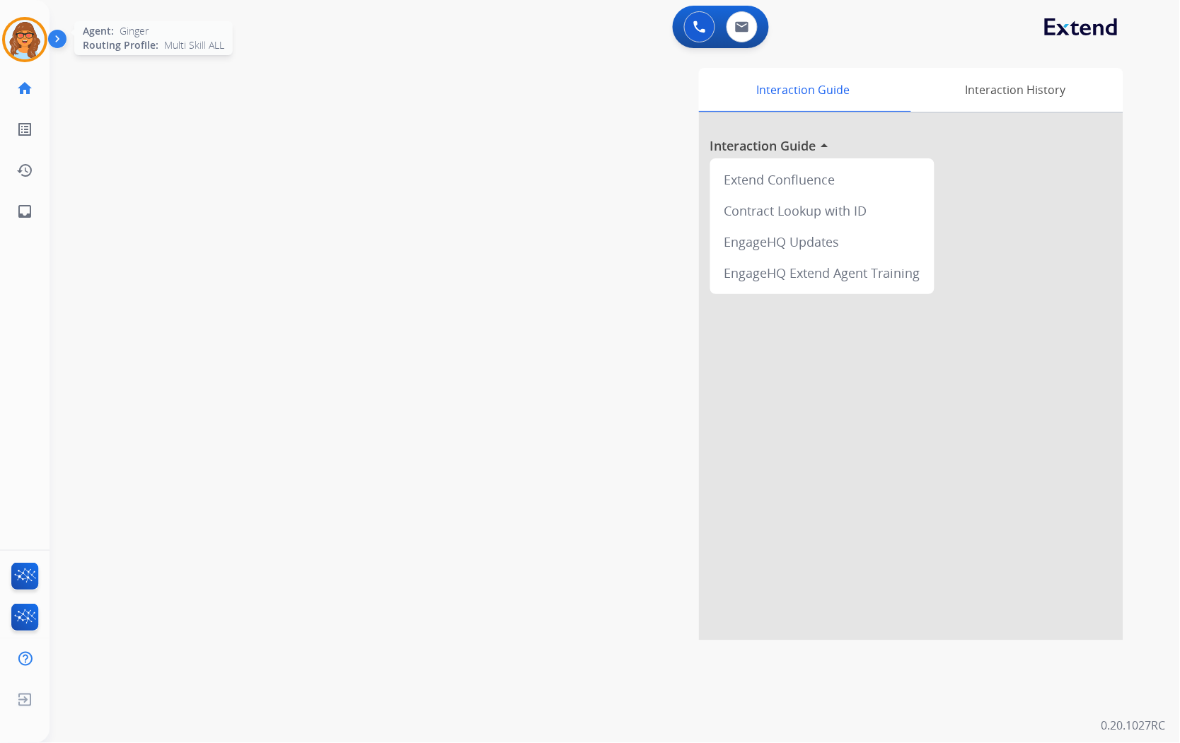
click at [16, 37] on img at bounding box center [25, 40] width 40 height 40
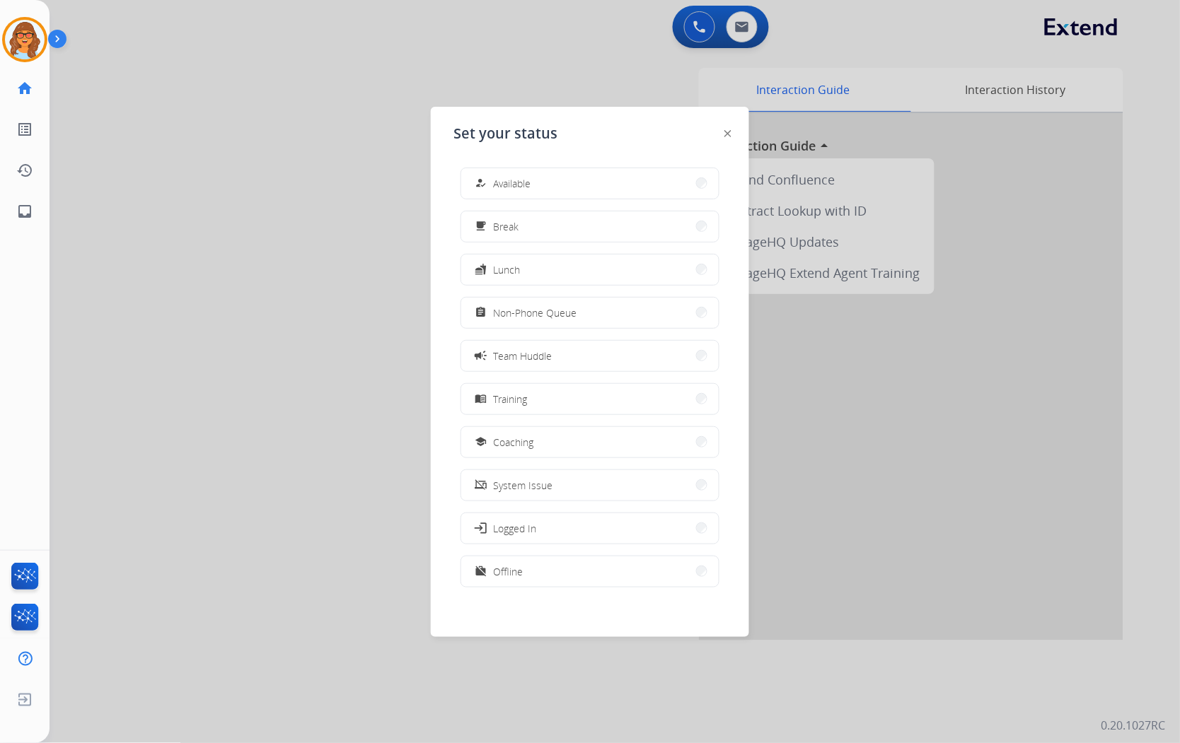
click at [314, 352] on div at bounding box center [590, 371] width 1180 height 743
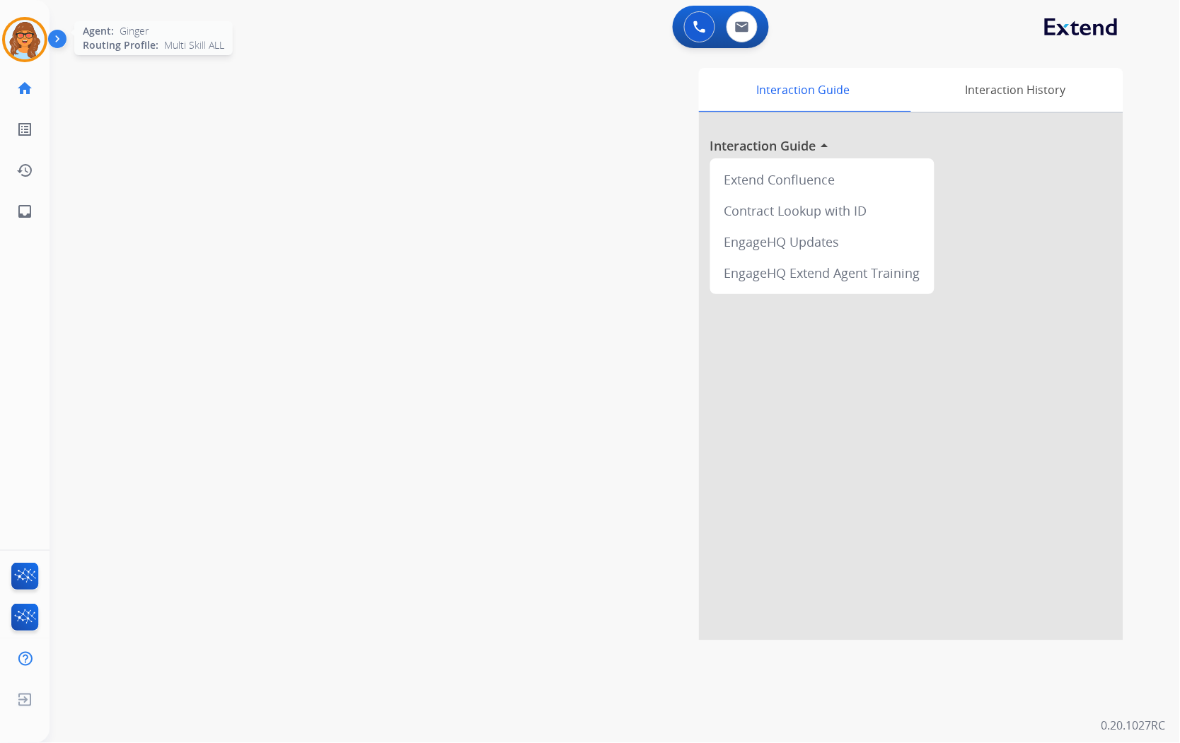
click at [26, 39] on img at bounding box center [25, 40] width 40 height 40
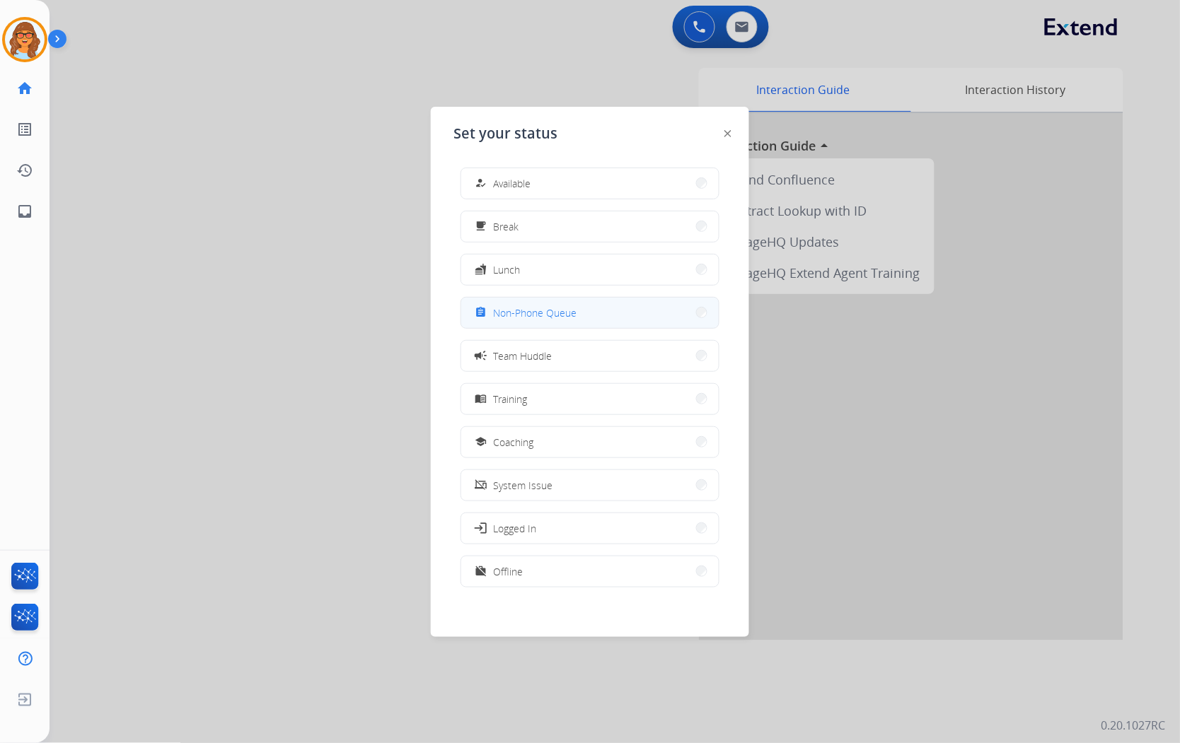
click at [577, 305] on button "assignment Non-Phone Queue" at bounding box center [589, 313] width 257 height 30
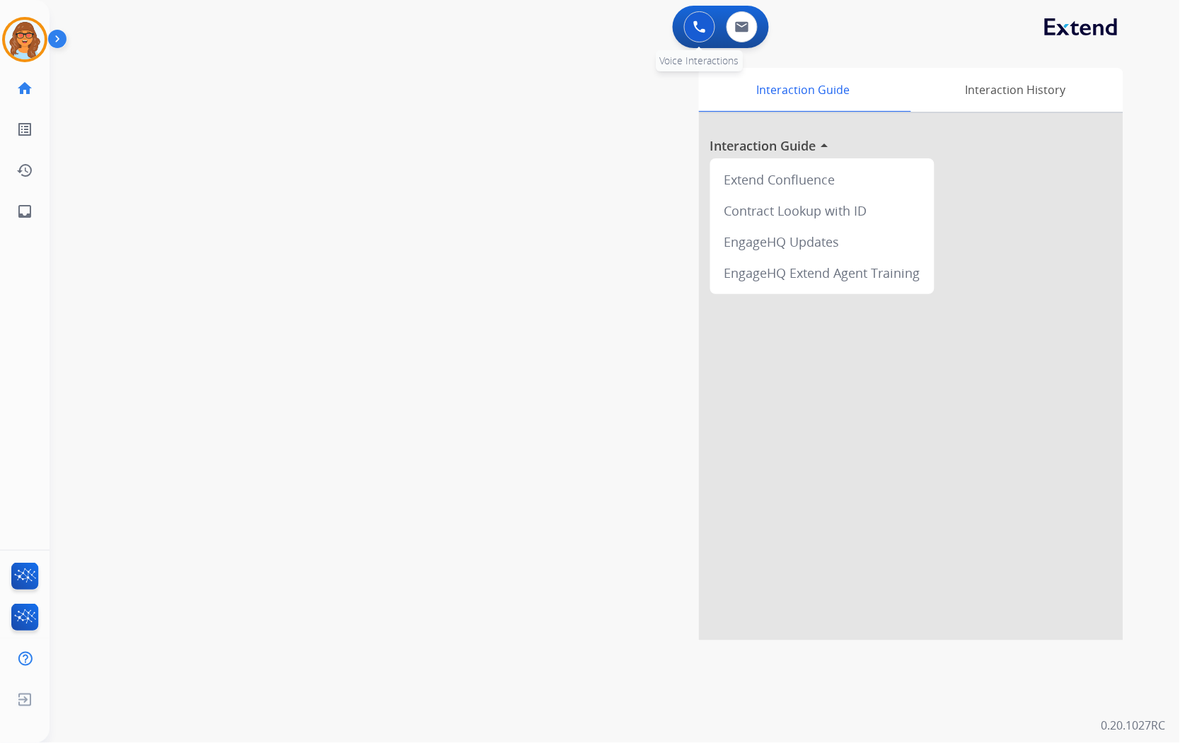
click at [691, 25] on button at bounding box center [699, 26] width 31 height 31
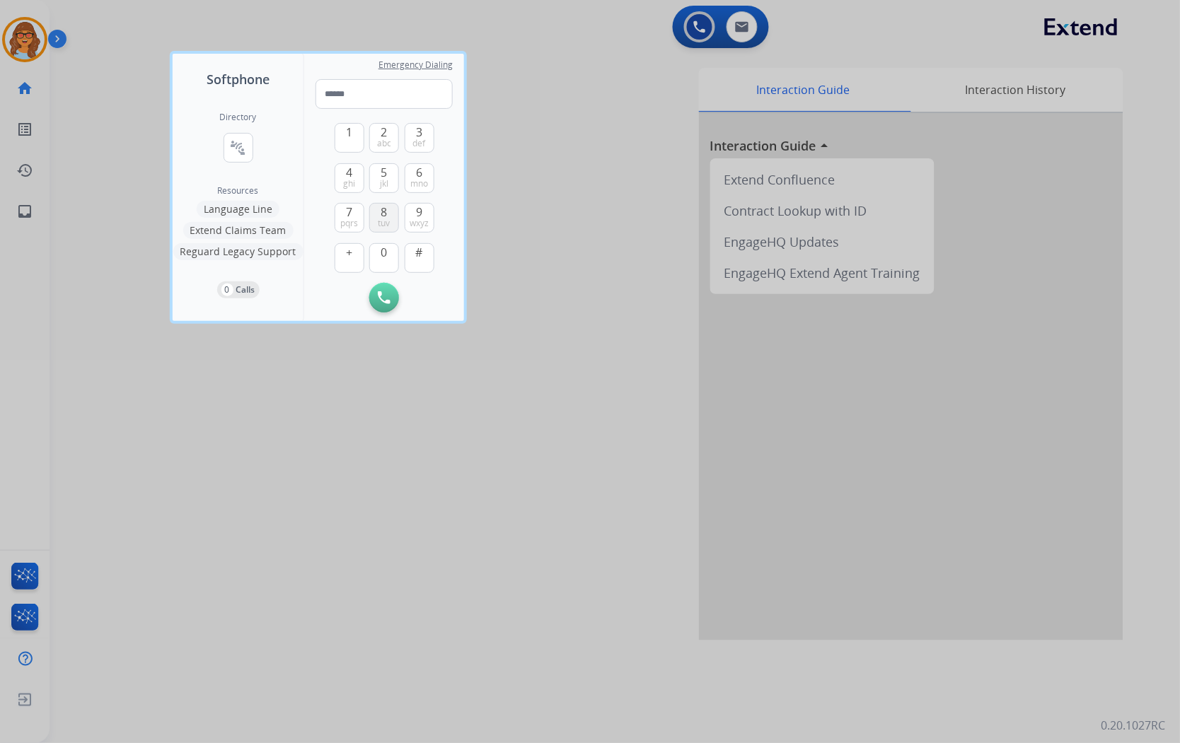
click at [386, 220] on span "tuv" at bounding box center [384, 223] width 12 height 11
click at [354, 178] on span "ghi" at bounding box center [349, 183] width 12 height 11
click at [422, 135] on button "3 def" at bounding box center [420, 138] width 30 height 30
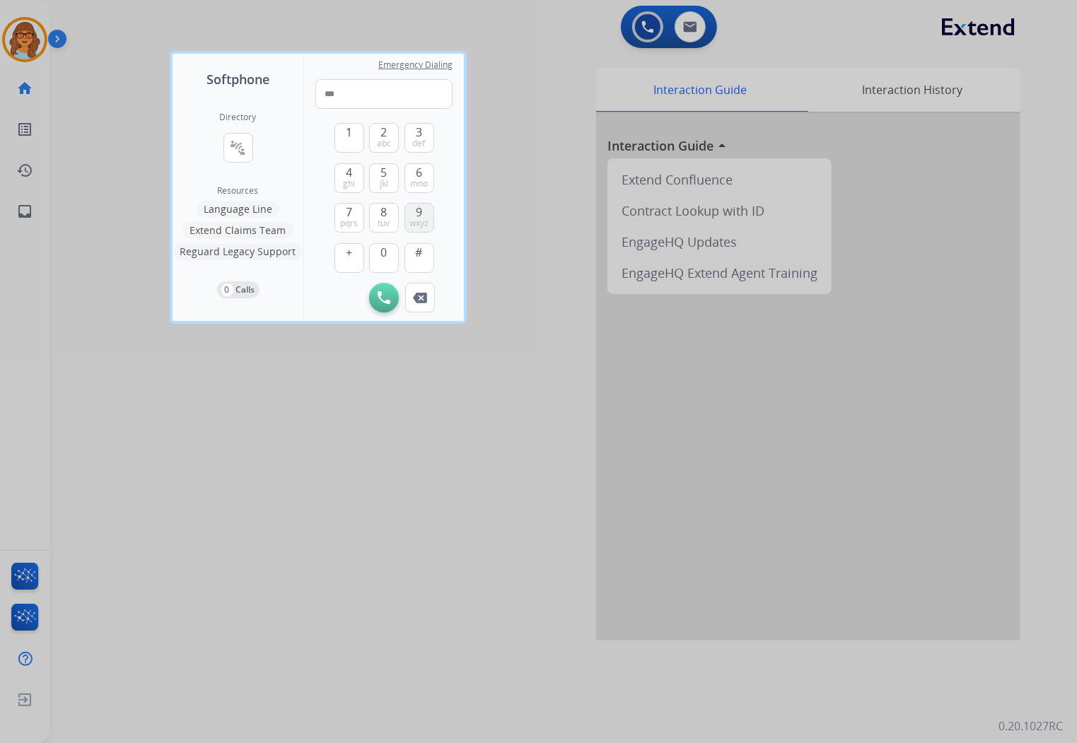
click at [416, 213] on span "9" at bounding box center [419, 212] width 6 height 17
click at [385, 250] on span "0" at bounding box center [384, 252] width 6 height 17
click at [386, 131] on span "2" at bounding box center [384, 132] width 6 height 17
click at [420, 133] on span "3" at bounding box center [419, 132] width 6 height 17
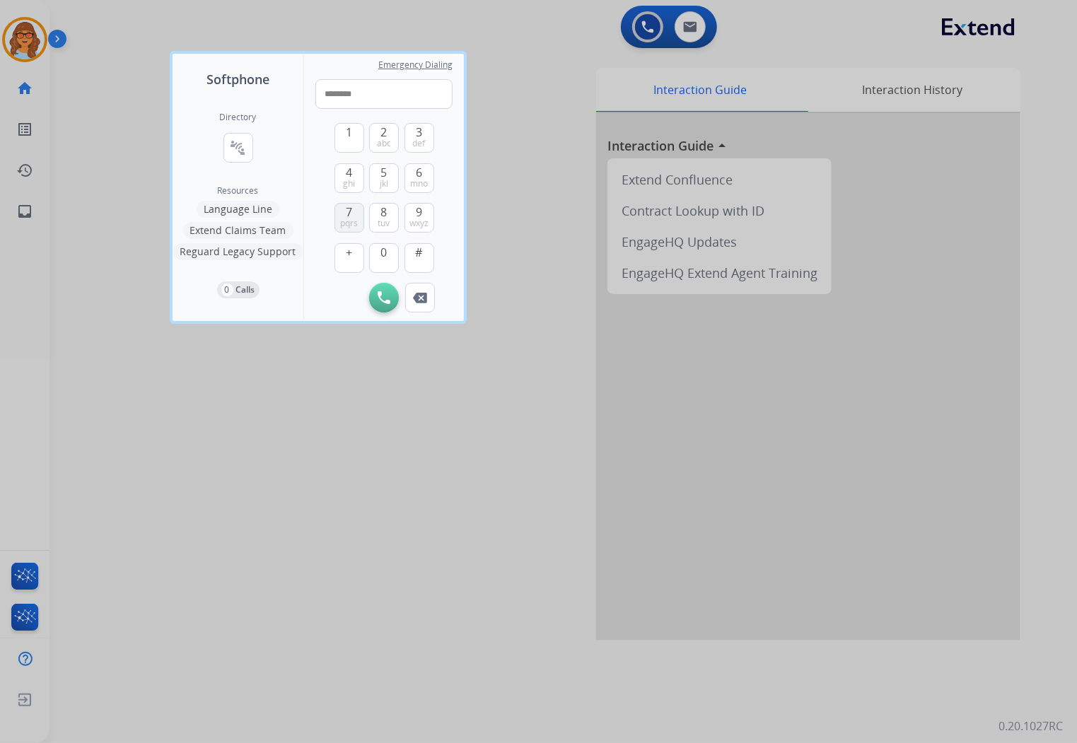
click at [348, 218] on span "pqrs" at bounding box center [349, 223] width 18 height 11
click at [415, 123] on button "3 def" at bounding box center [420, 138] width 30 height 30
type input "**********"
click at [384, 302] on img at bounding box center [384, 297] width 13 height 13
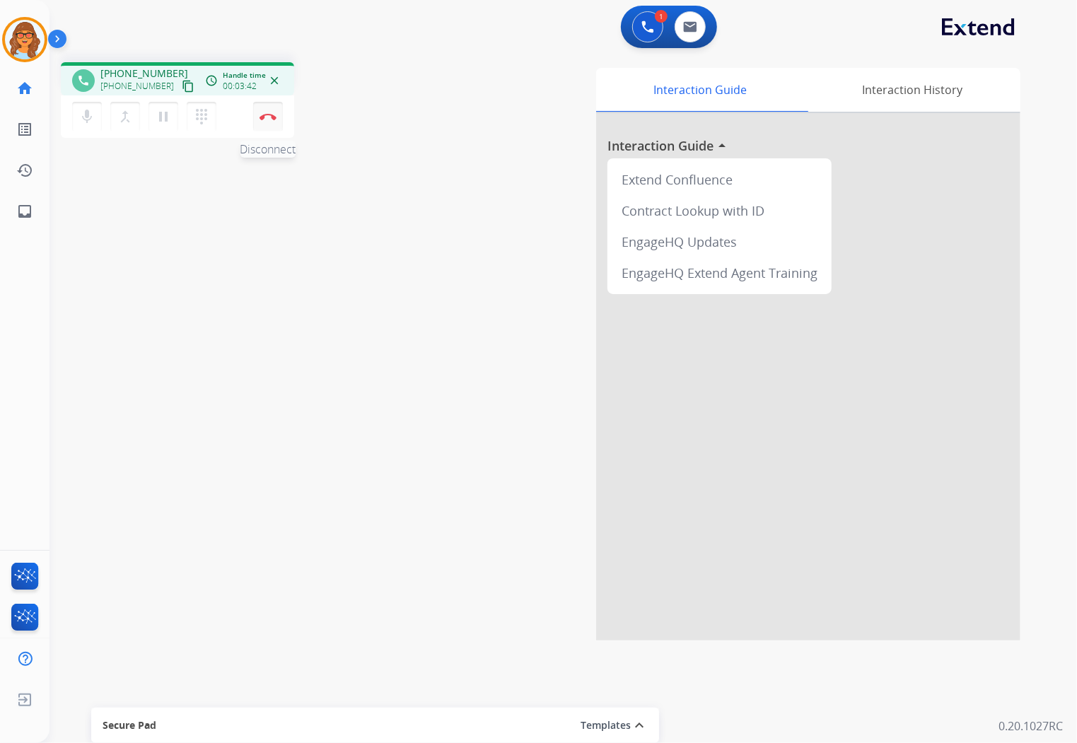
click at [267, 122] on button "Disconnect" at bounding box center [268, 117] width 30 height 30
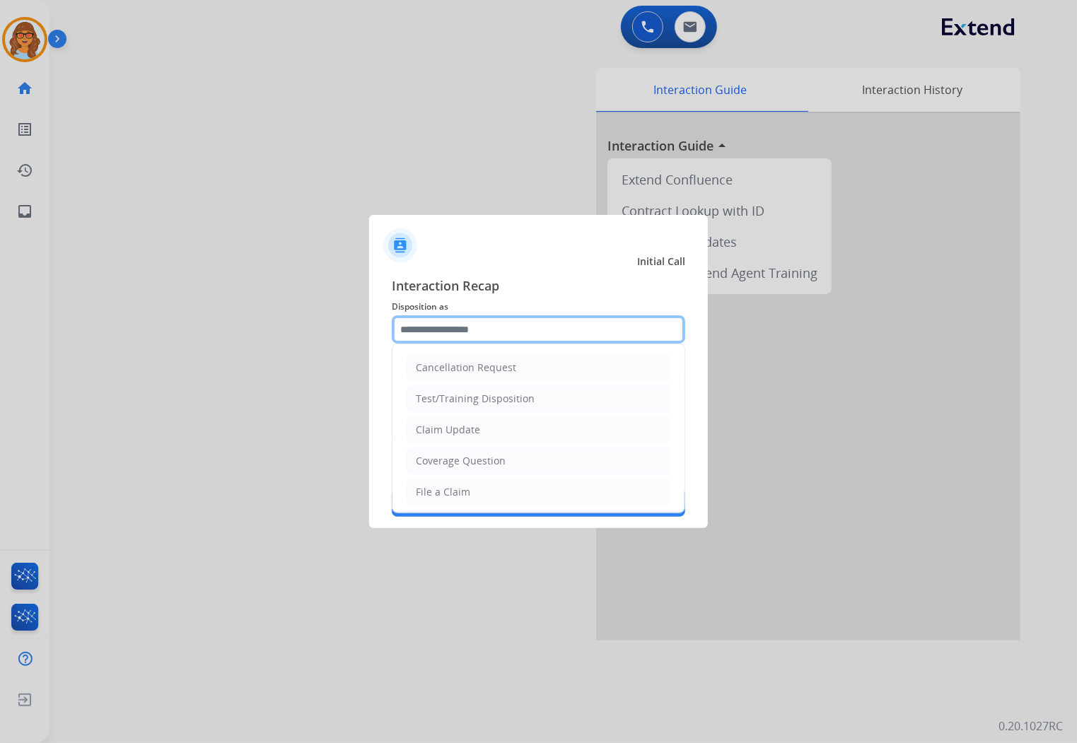
click at [514, 326] on input "text" at bounding box center [539, 329] width 294 height 28
click at [477, 432] on div "Claim Update" at bounding box center [448, 430] width 64 height 14
type input "**********"
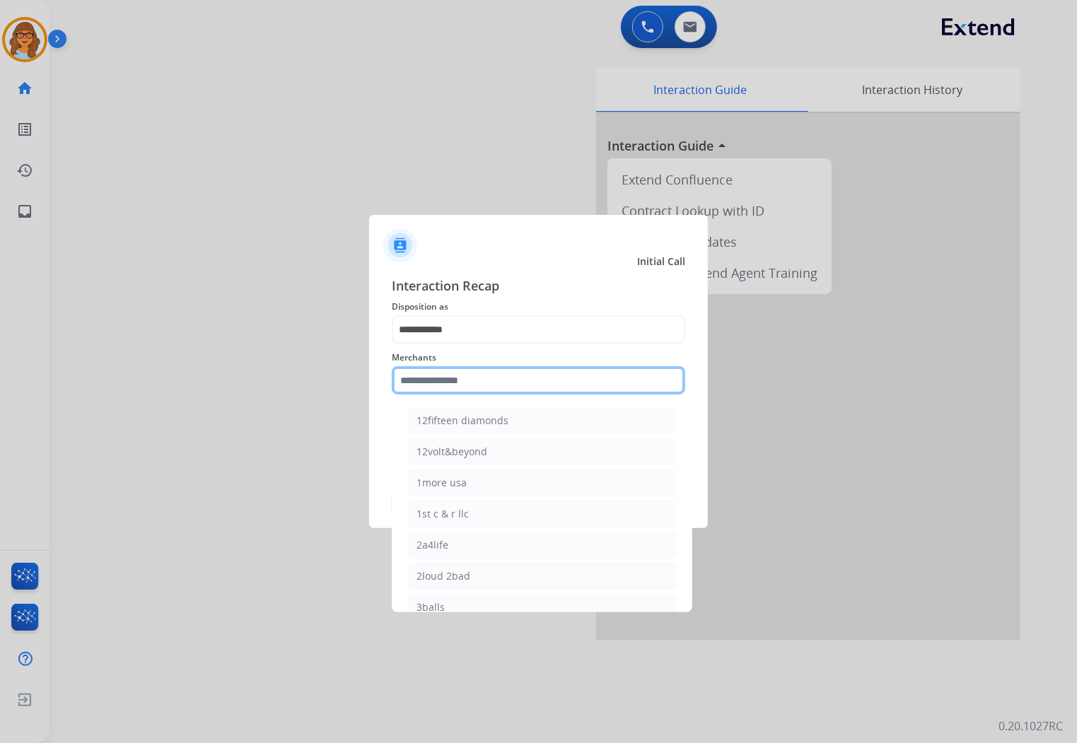
click at [504, 372] on input "text" at bounding box center [539, 380] width 294 height 28
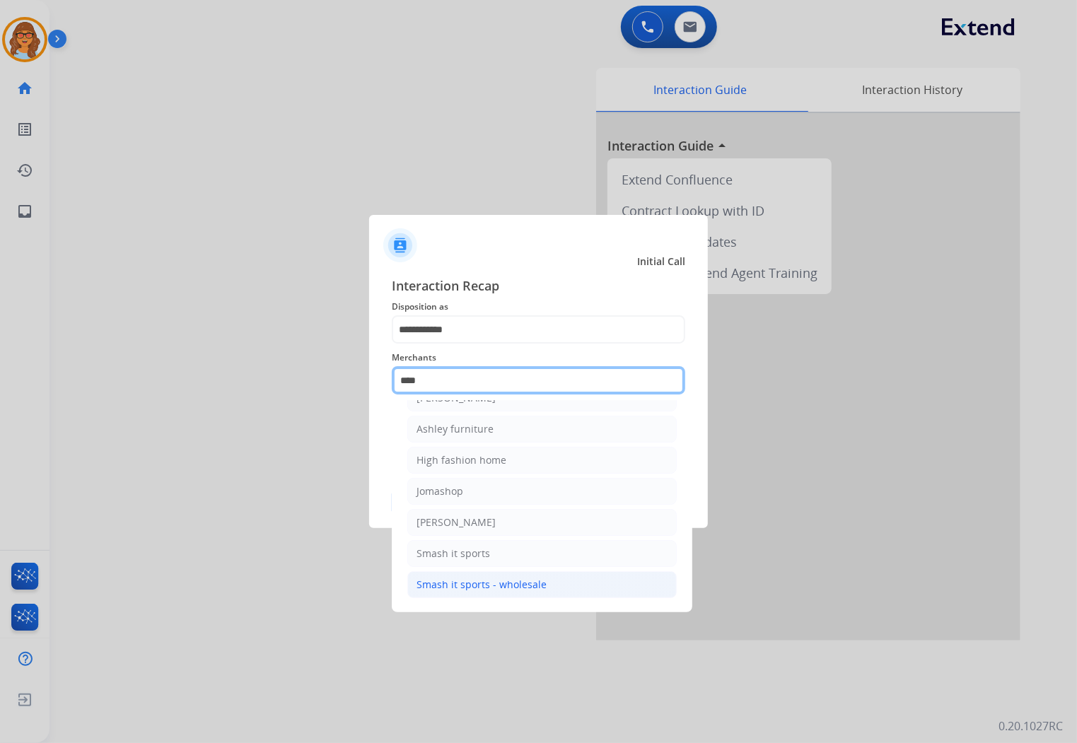
scroll to position [0, 0]
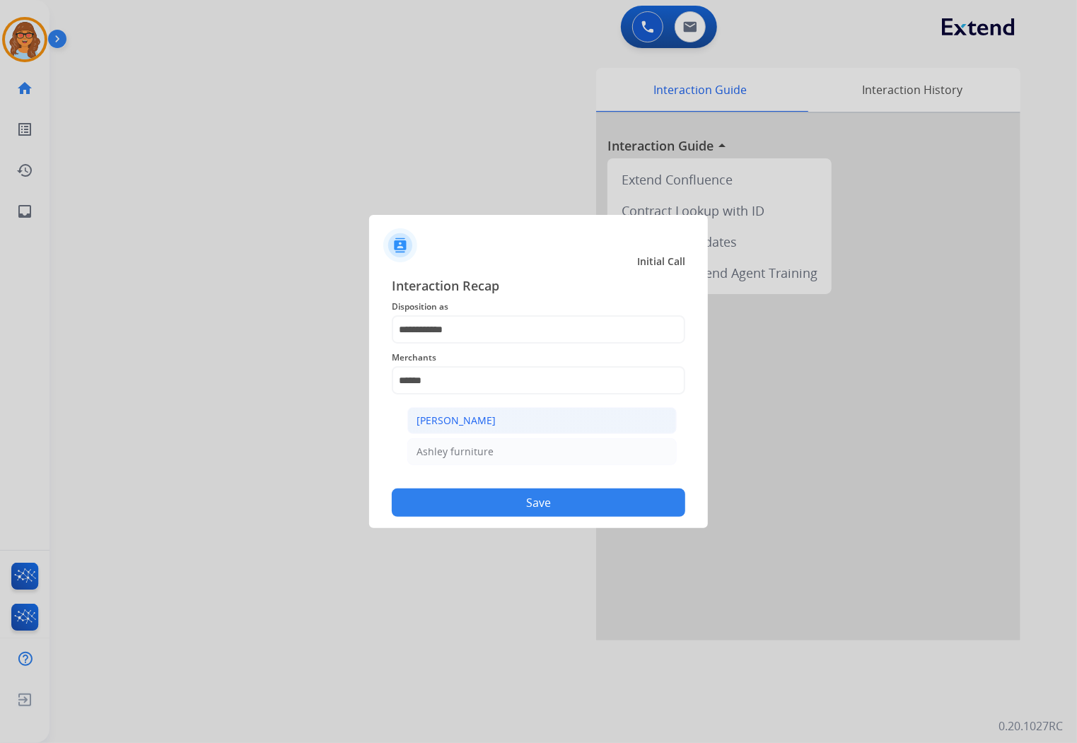
click at [505, 424] on li "[PERSON_NAME]" at bounding box center [542, 420] width 270 height 27
type input "**********"
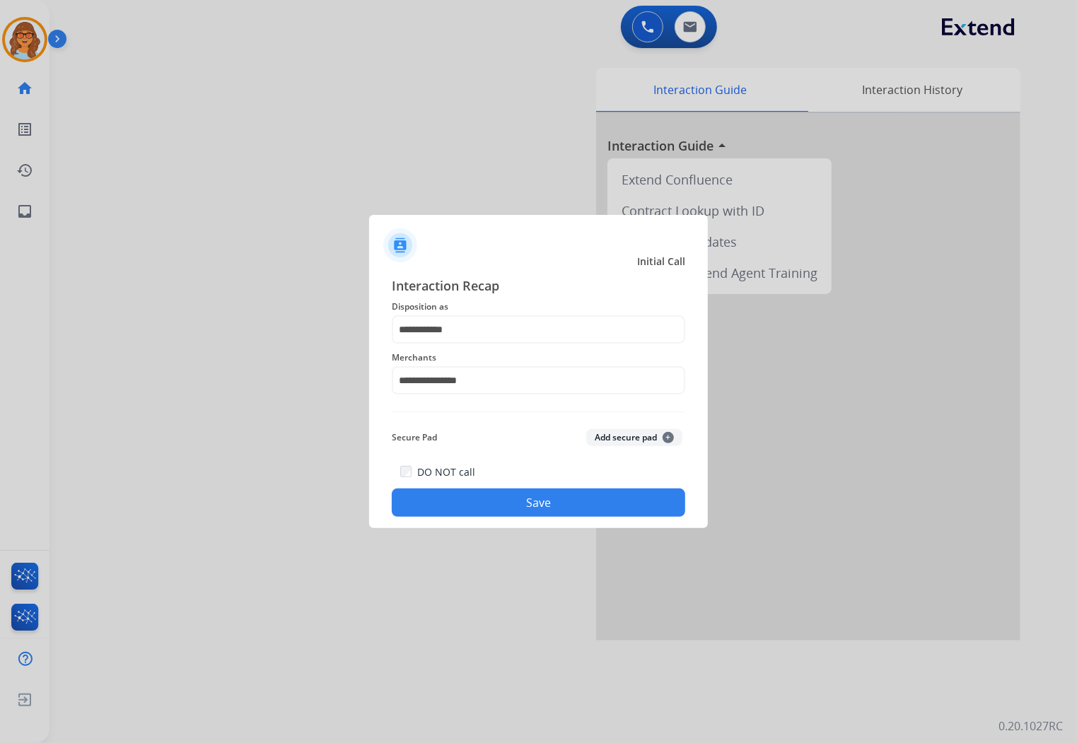
click at [576, 510] on button "Save" at bounding box center [539, 503] width 294 height 28
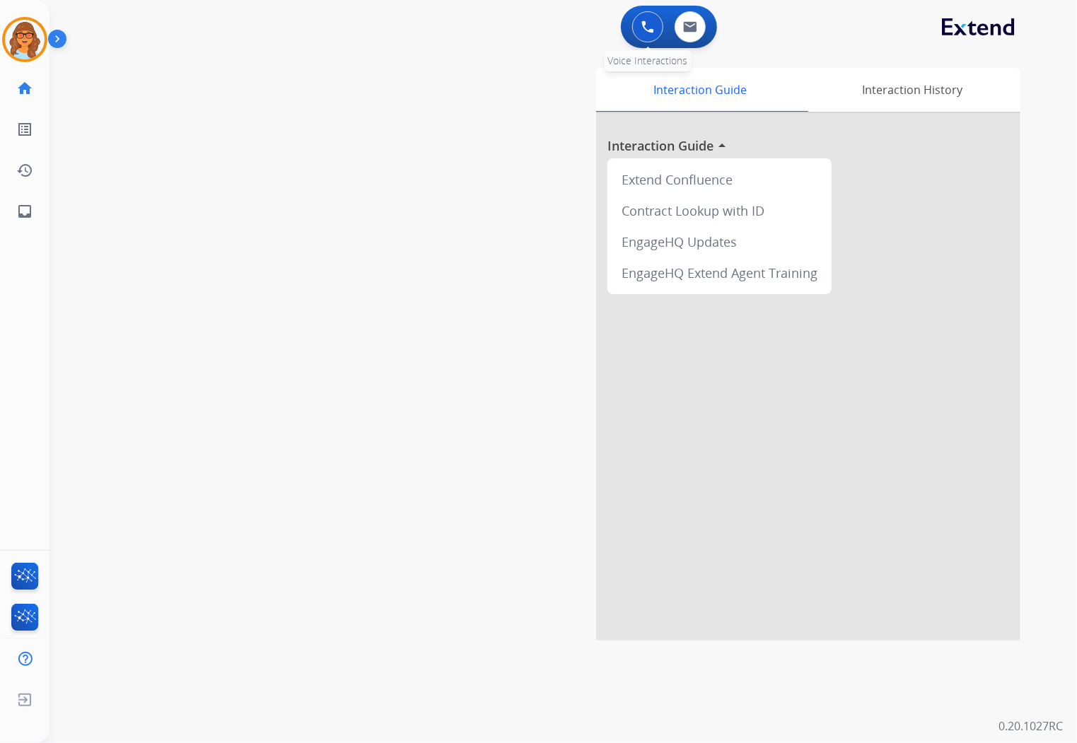
click at [642, 25] on img at bounding box center [648, 27] width 13 height 13
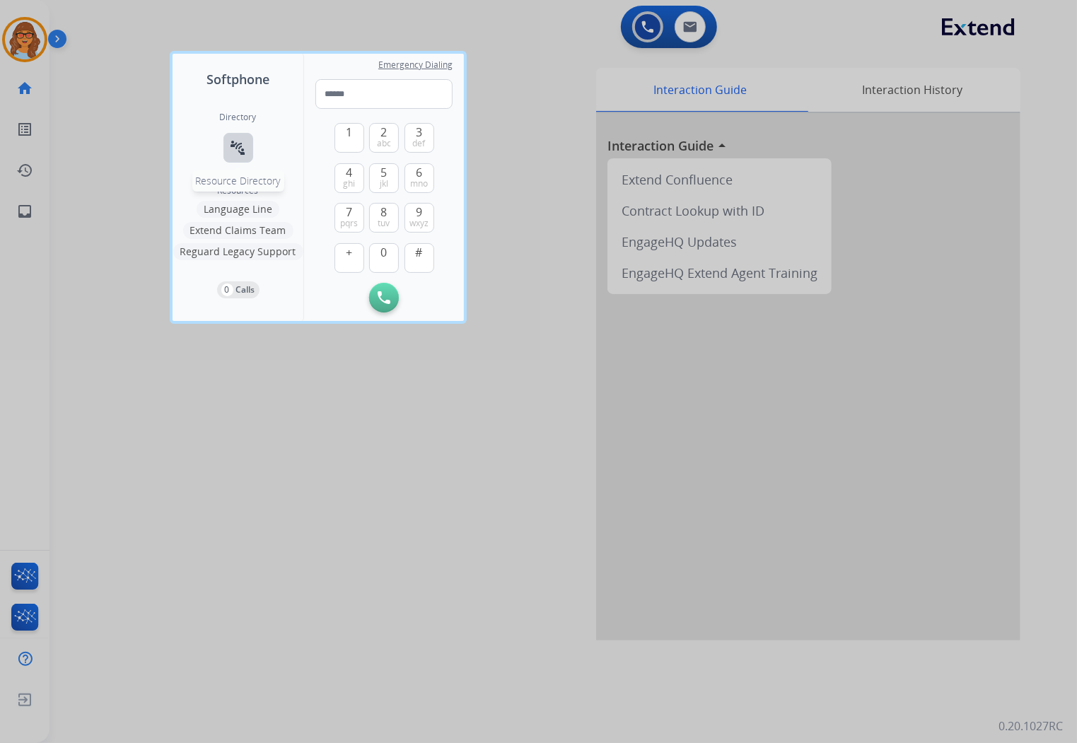
click at [241, 153] on mat-icon "connect_without_contact" at bounding box center [238, 147] width 17 height 17
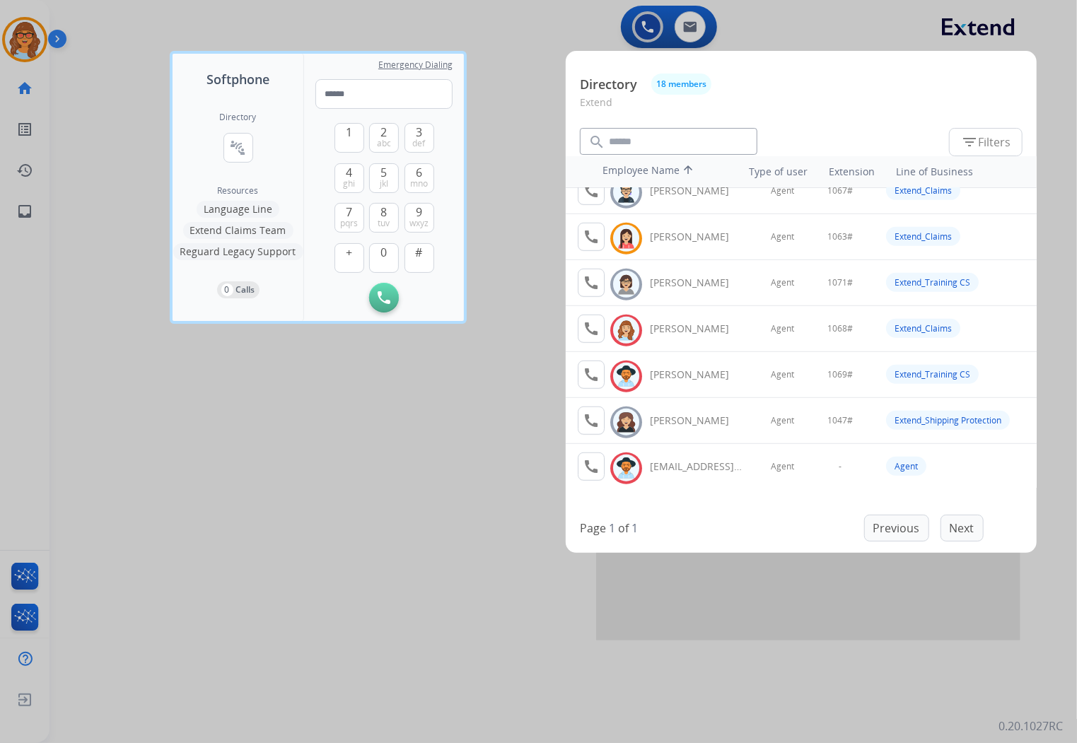
scroll to position [540, 0]
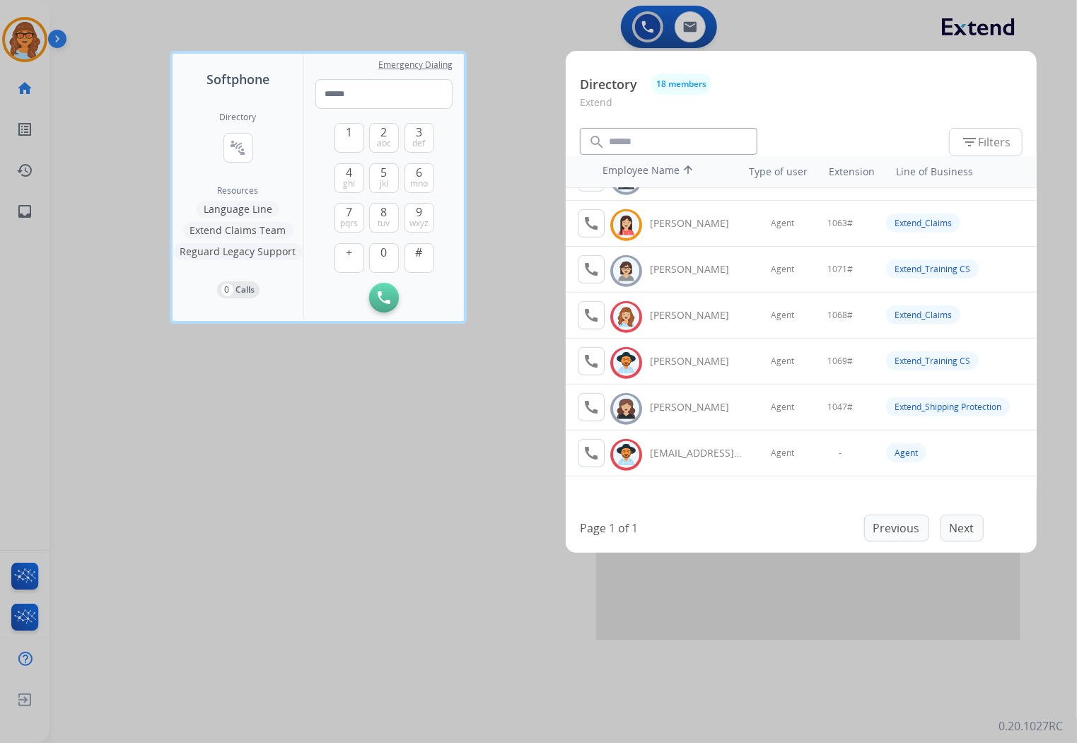
click at [688, 488] on div "Employee Name arrow_upward Type of user Extension Line of Business call Offline…" at bounding box center [801, 327] width 471 height 343
click at [501, 41] on div at bounding box center [538, 371] width 1077 height 743
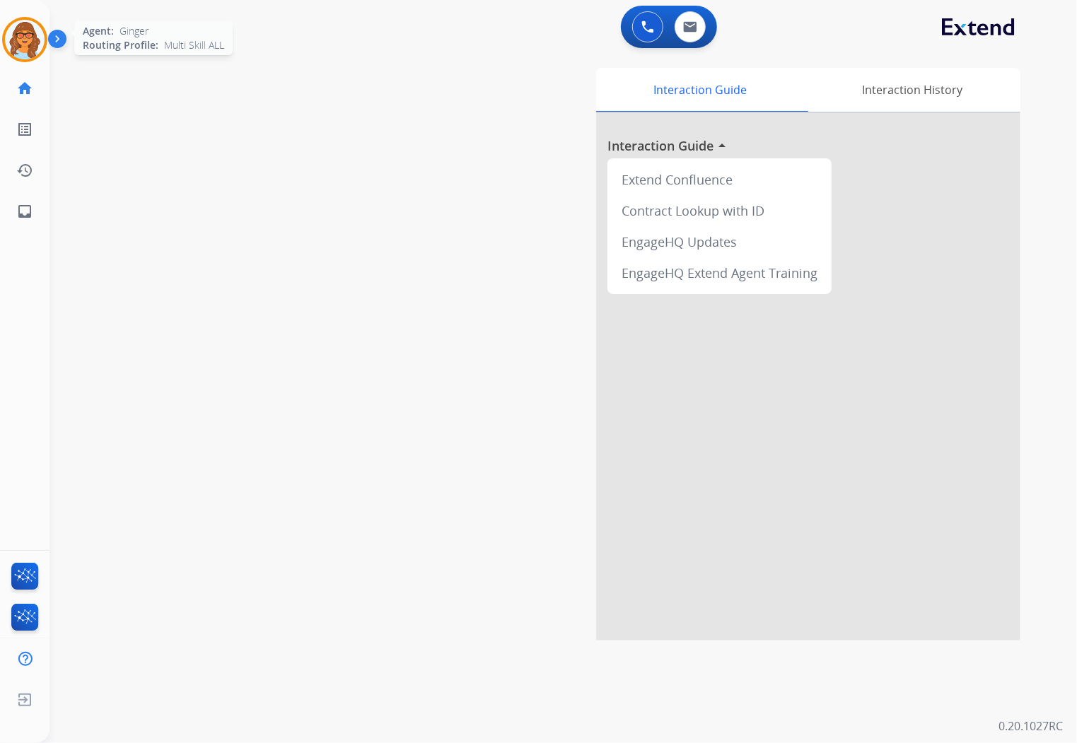
drag, startPoint x: 34, startPoint y: 40, endPoint x: 43, endPoint y: 52, distance: 15.7
click at [34, 40] on img at bounding box center [25, 40] width 40 height 40
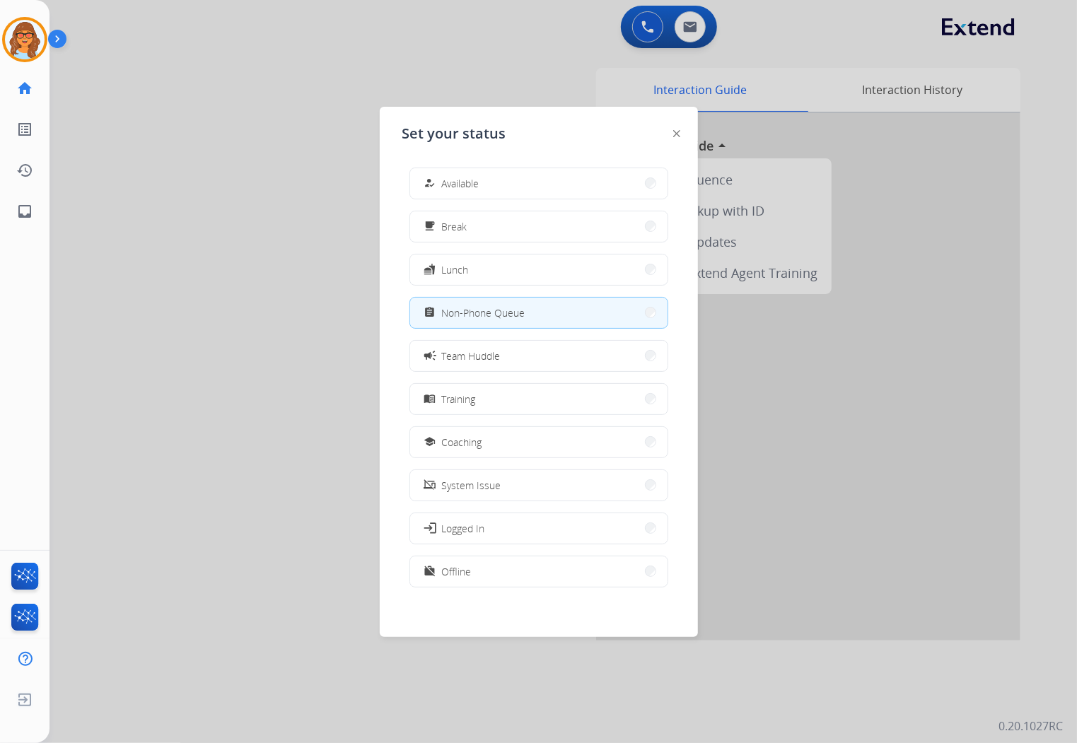
click at [322, 340] on div at bounding box center [538, 371] width 1077 height 743
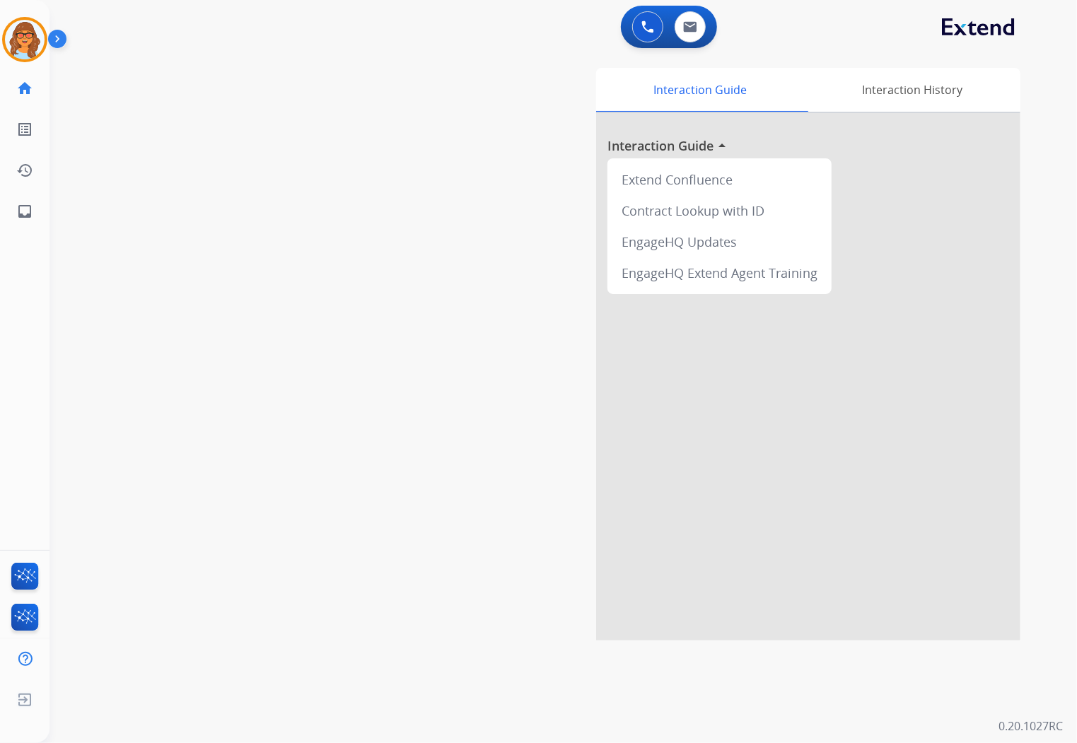
click at [382, 382] on div "swap_horiz Break voice bridge close_fullscreen Connect 3-Way Call merge_type Se…" at bounding box center [547, 346] width 994 height 590
click at [20, 25] on img at bounding box center [25, 40] width 40 height 40
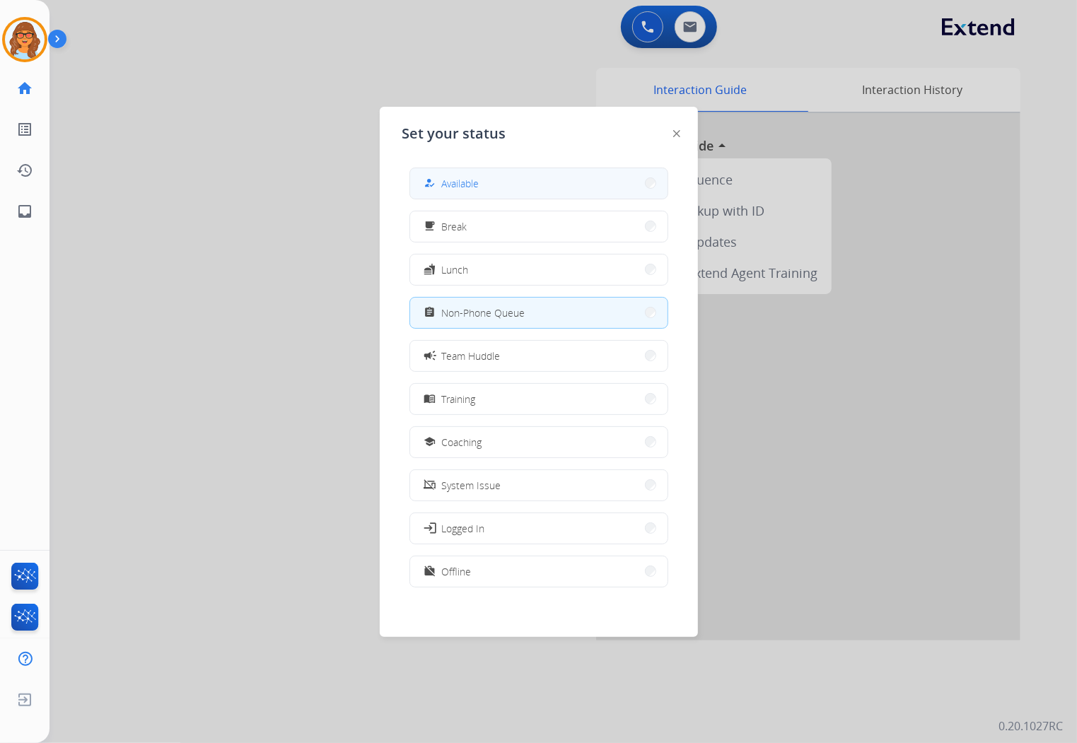
click at [475, 180] on span "Available" at bounding box center [460, 183] width 37 height 15
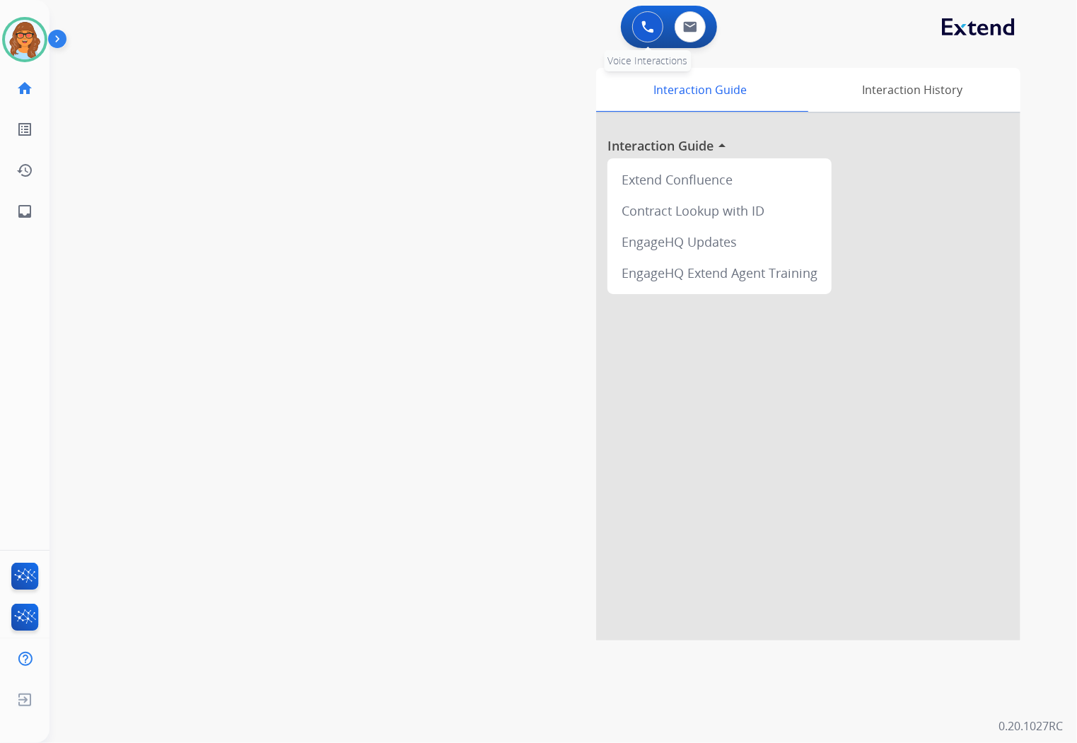
click at [649, 28] on img at bounding box center [648, 27] width 13 height 13
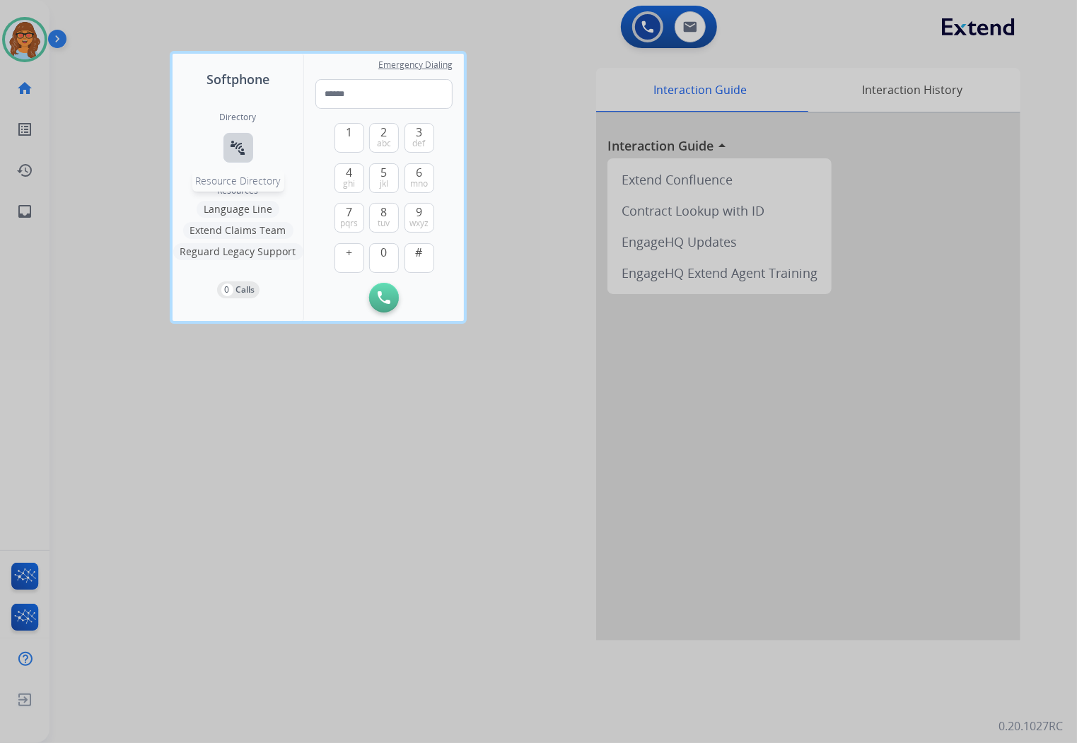
click at [232, 146] on mat-icon "connect_without_contact" at bounding box center [238, 147] width 17 height 17
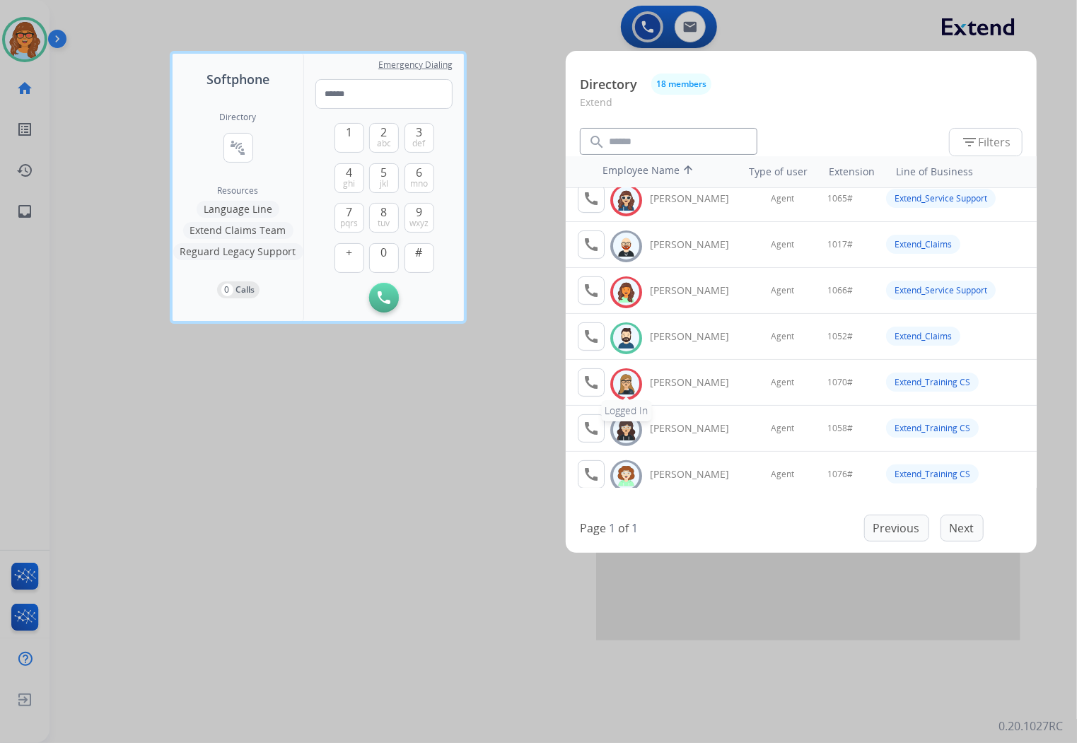
scroll to position [157, 0]
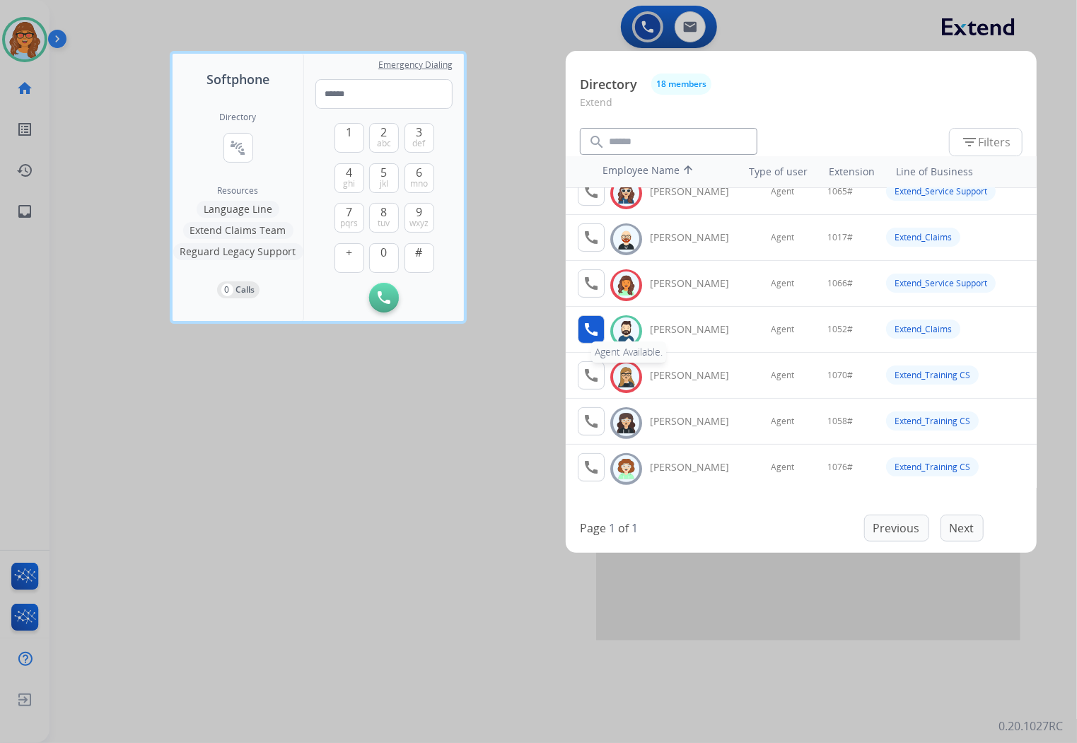
click at [591, 330] on mat-icon "call" at bounding box center [591, 329] width 17 height 17
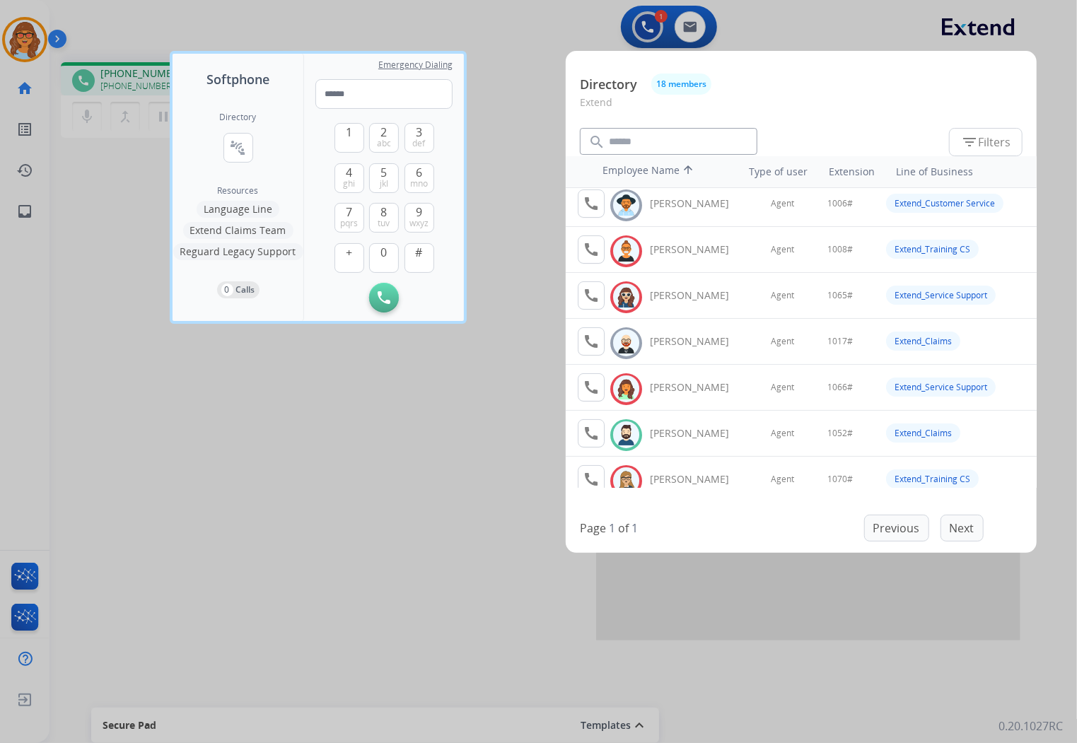
scroll to position [79, 0]
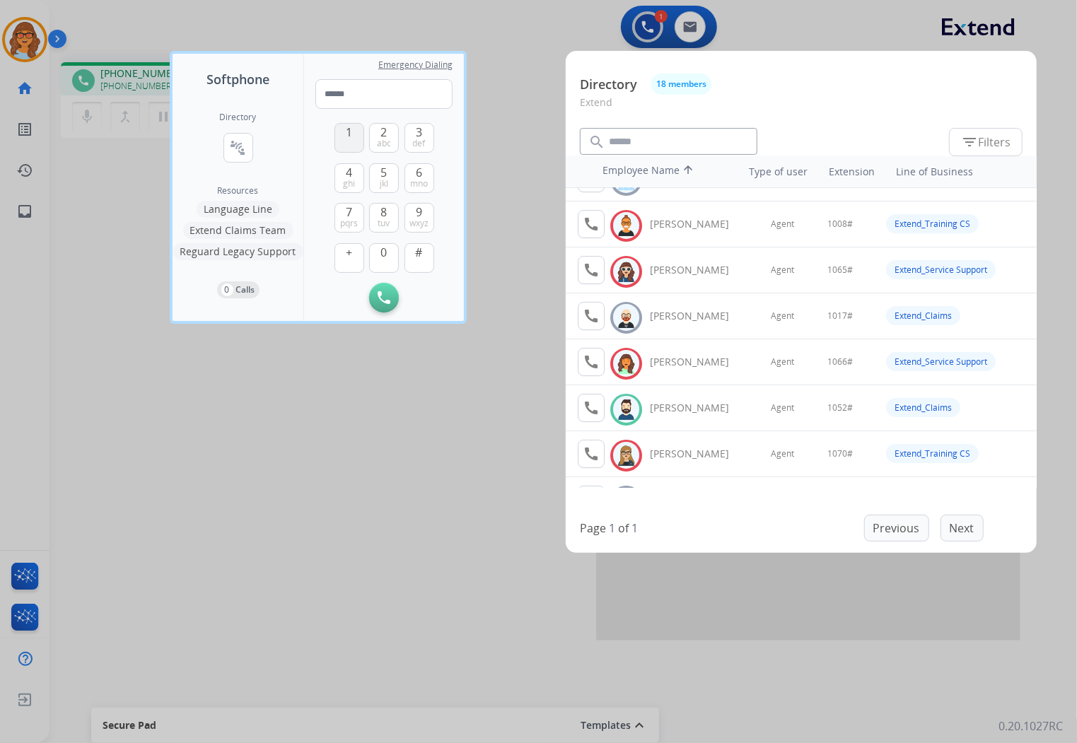
click at [349, 135] on span "1" at bounding box center [349, 132] width 6 height 17
click at [387, 255] on button "0" at bounding box center [384, 258] width 30 height 30
click at [377, 174] on button "5 jkl" at bounding box center [384, 178] width 30 height 30
click at [388, 132] on button "2 abc" at bounding box center [384, 138] width 30 height 30
drag, startPoint x: 415, startPoint y: 256, endPoint x: 487, endPoint y: 265, distance: 71.9
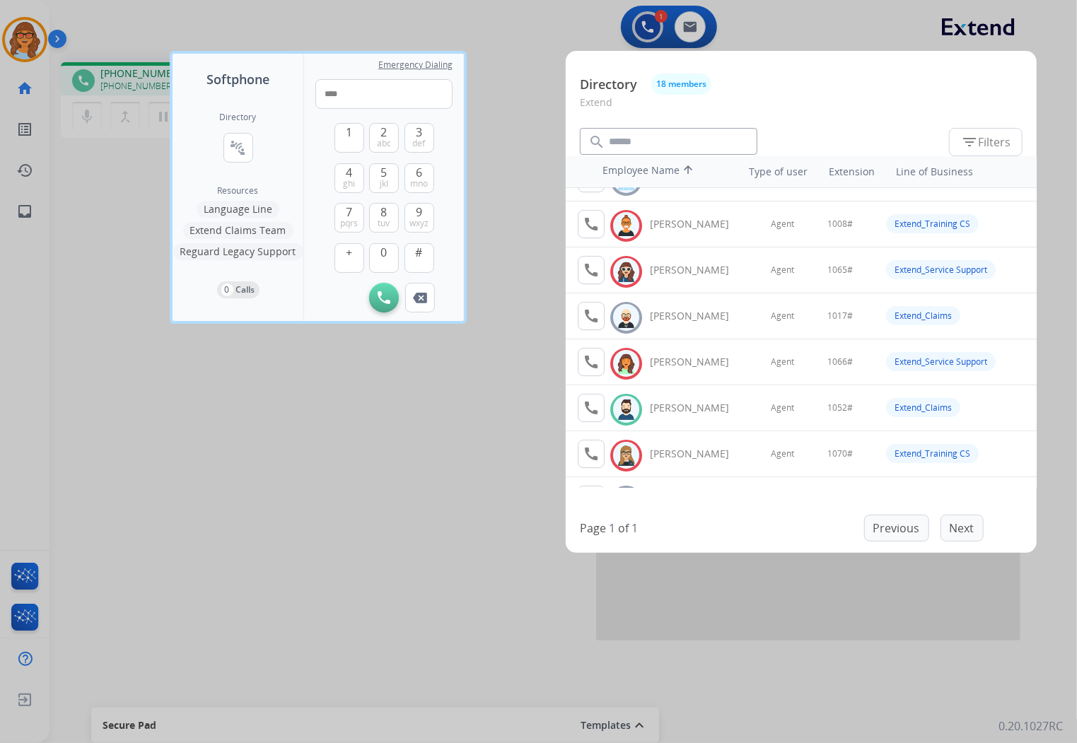
click at [416, 255] on span "#" at bounding box center [419, 252] width 7 height 17
type input "*****"
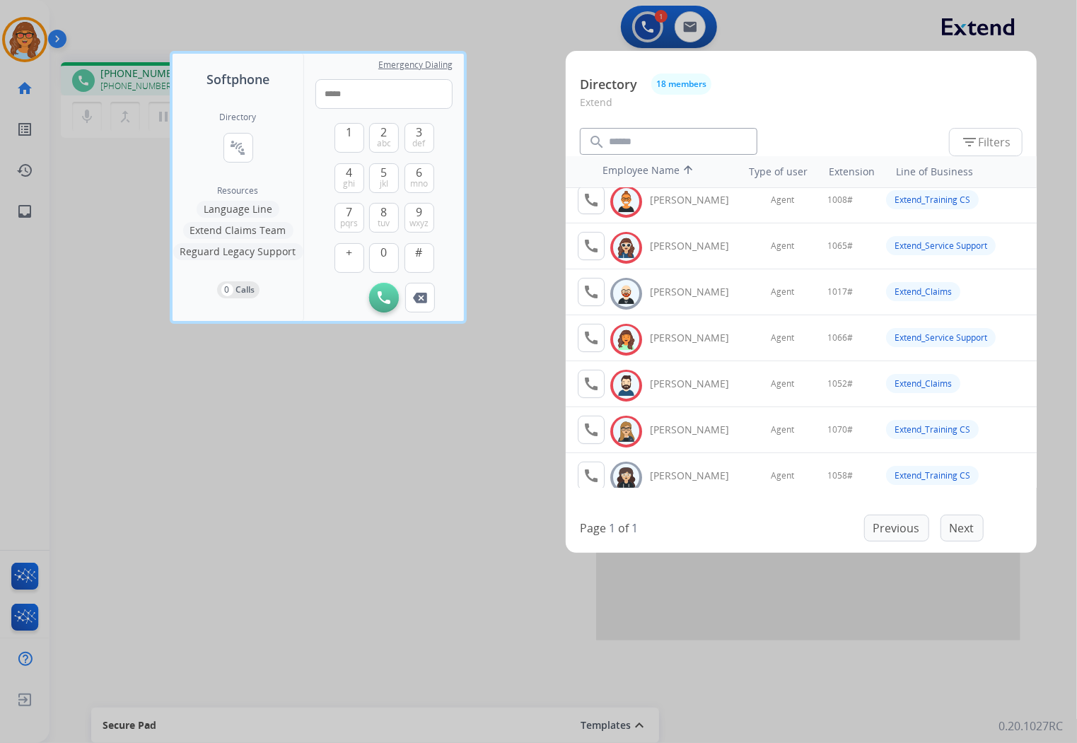
scroll to position [0, 0]
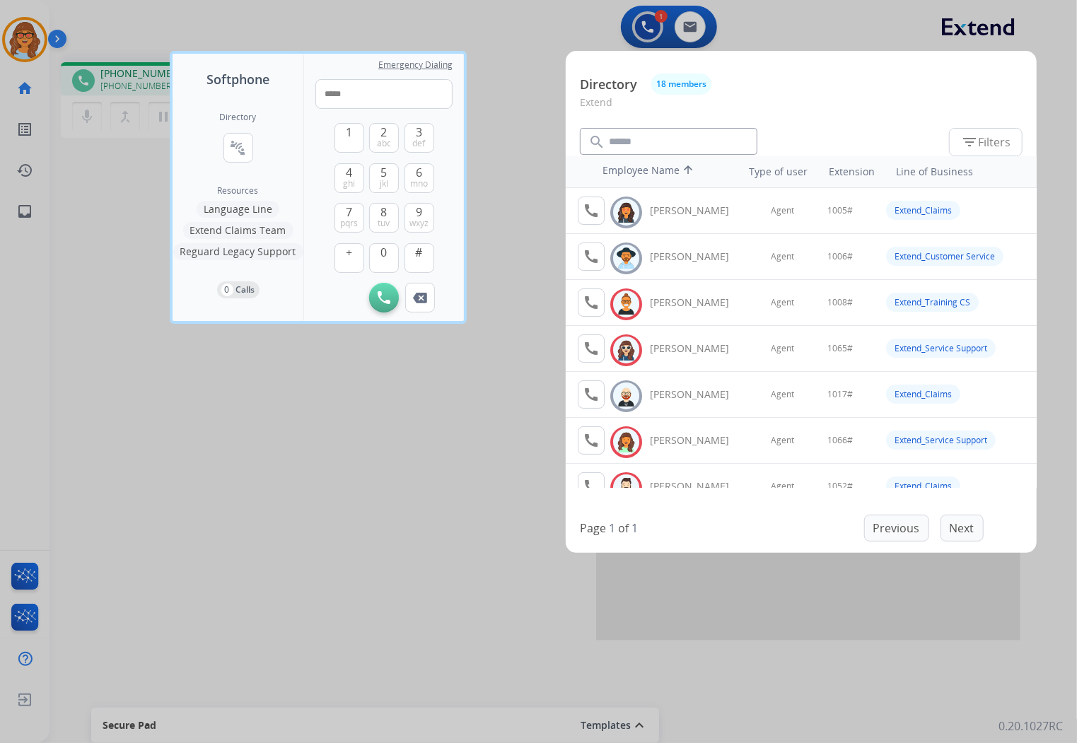
click at [482, 171] on div at bounding box center [538, 371] width 1077 height 743
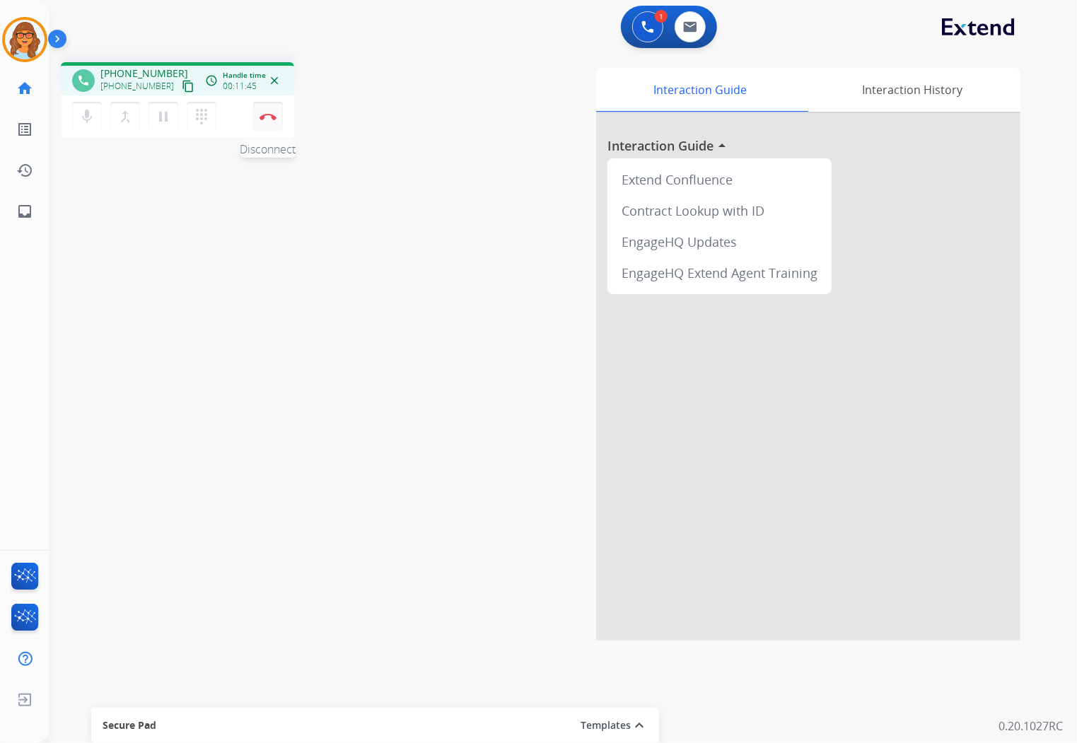
click at [271, 110] on button "Disconnect" at bounding box center [268, 117] width 30 height 30
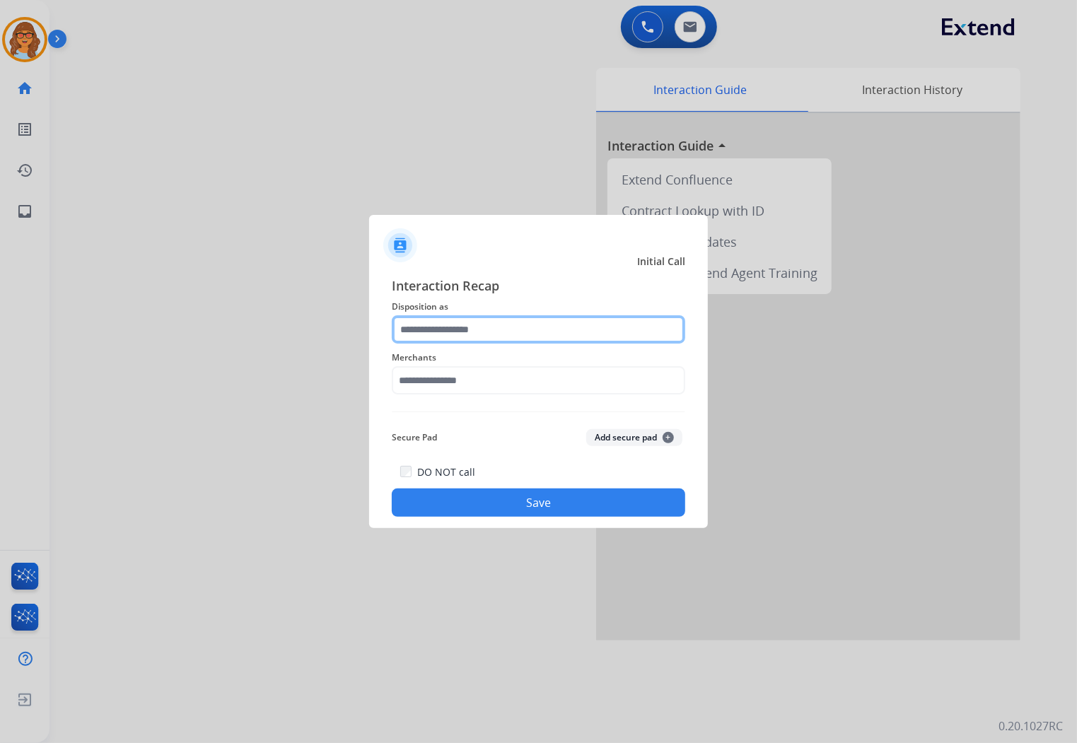
click at [453, 330] on input "text" at bounding box center [539, 329] width 294 height 28
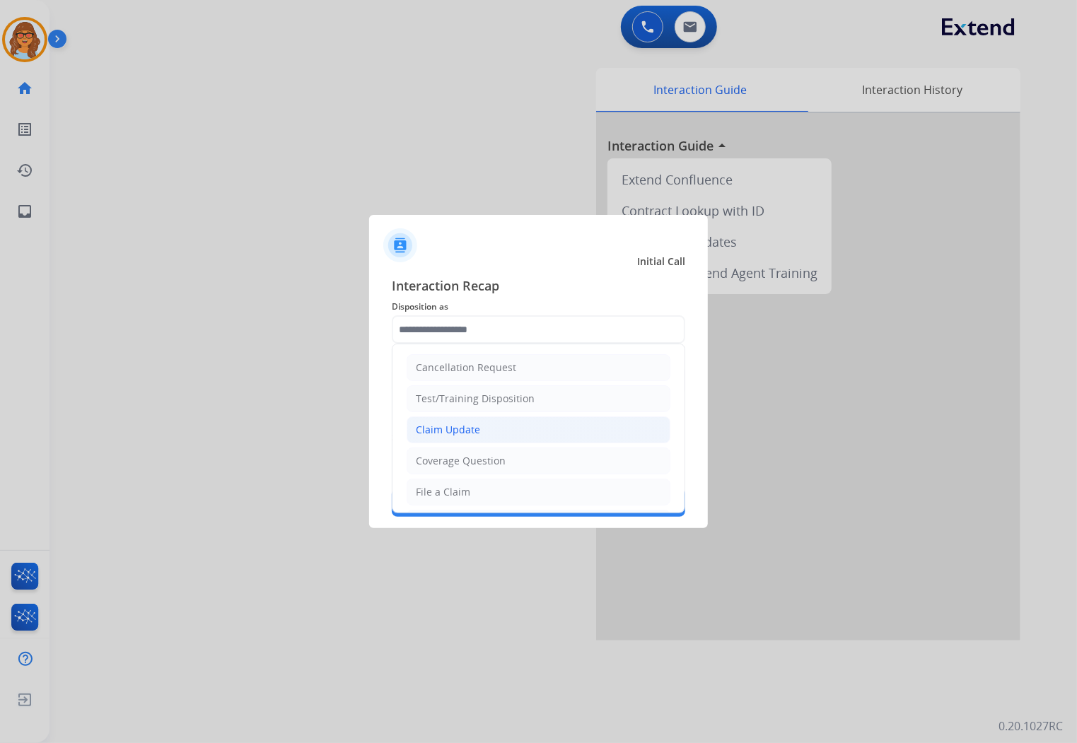
click at [481, 430] on li "Claim Update" at bounding box center [539, 430] width 264 height 27
type input "**********"
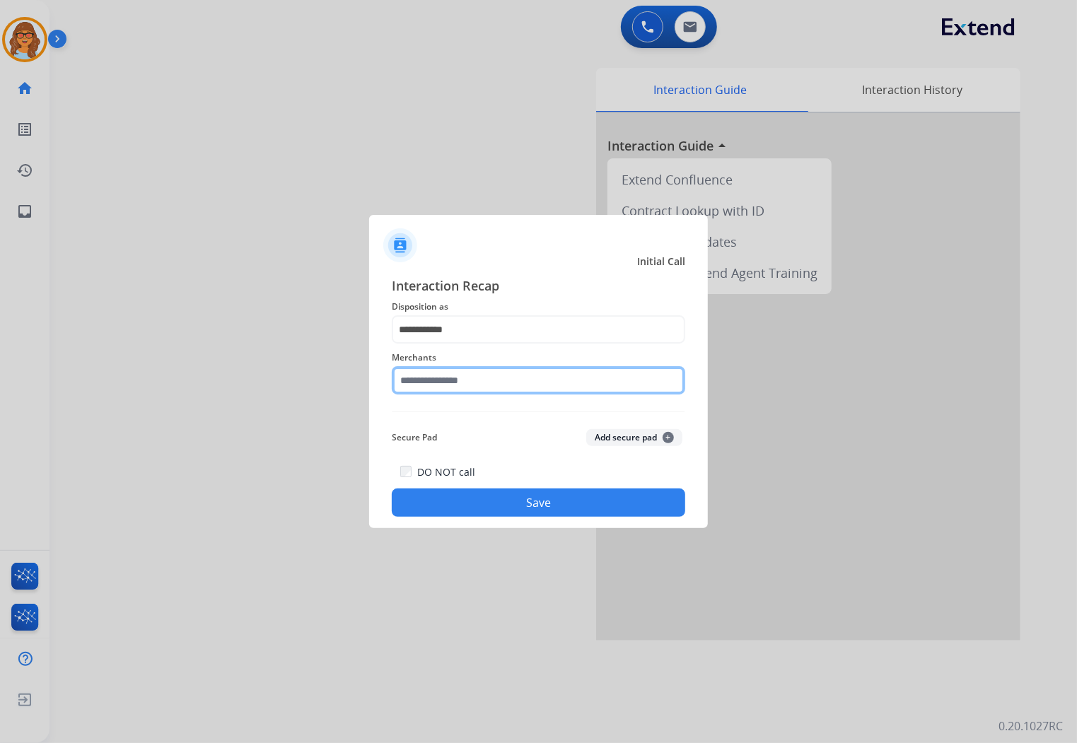
click at [475, 377] on input "text" at bounding box center [539, 380] width 294 height 28
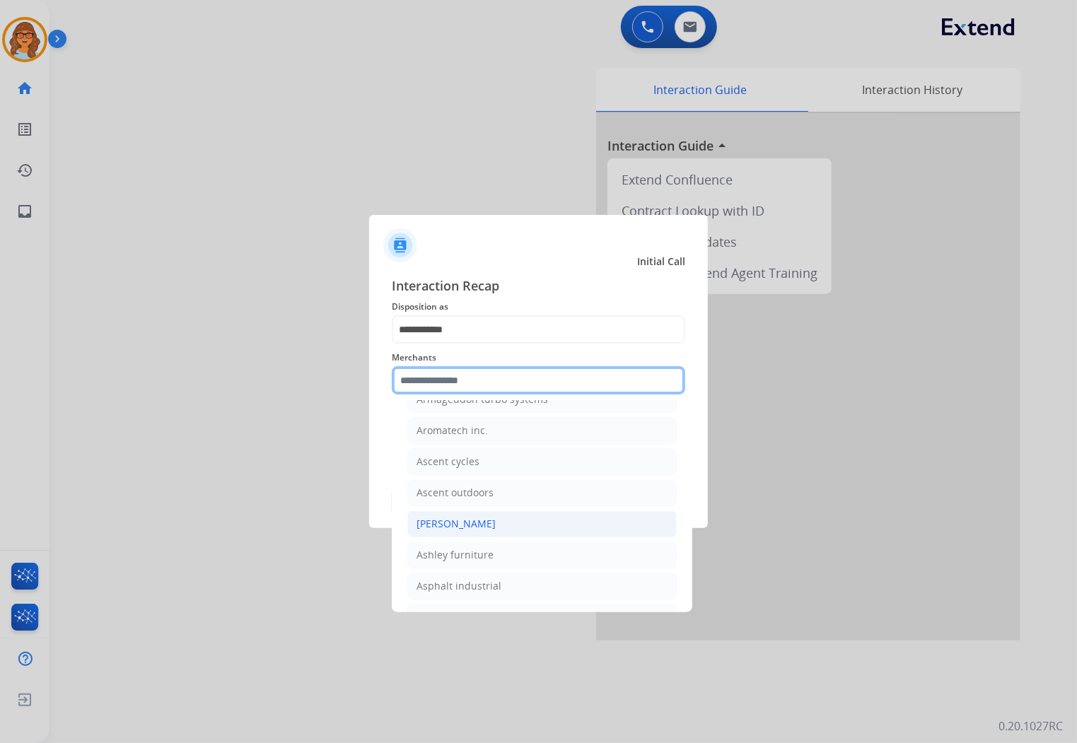
scroll to position [1964, 0]
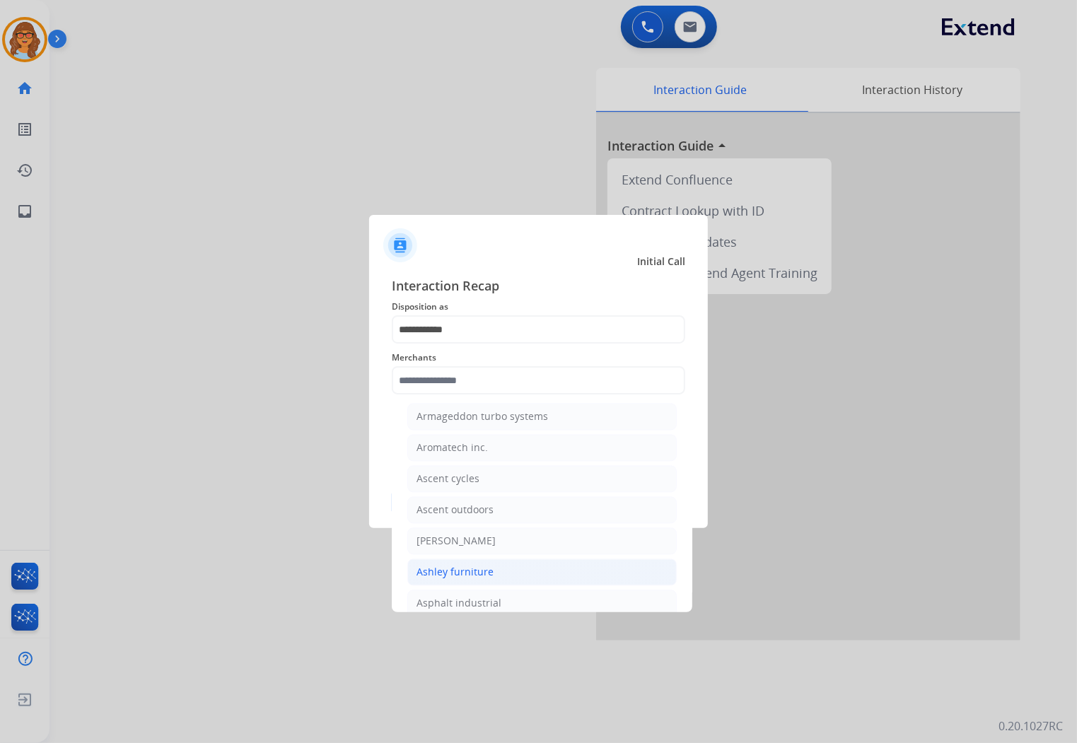
click at [471, 574] on div "Ashley furniture" at bounding box center [455, 573] width 77 height 14
type input "**********"
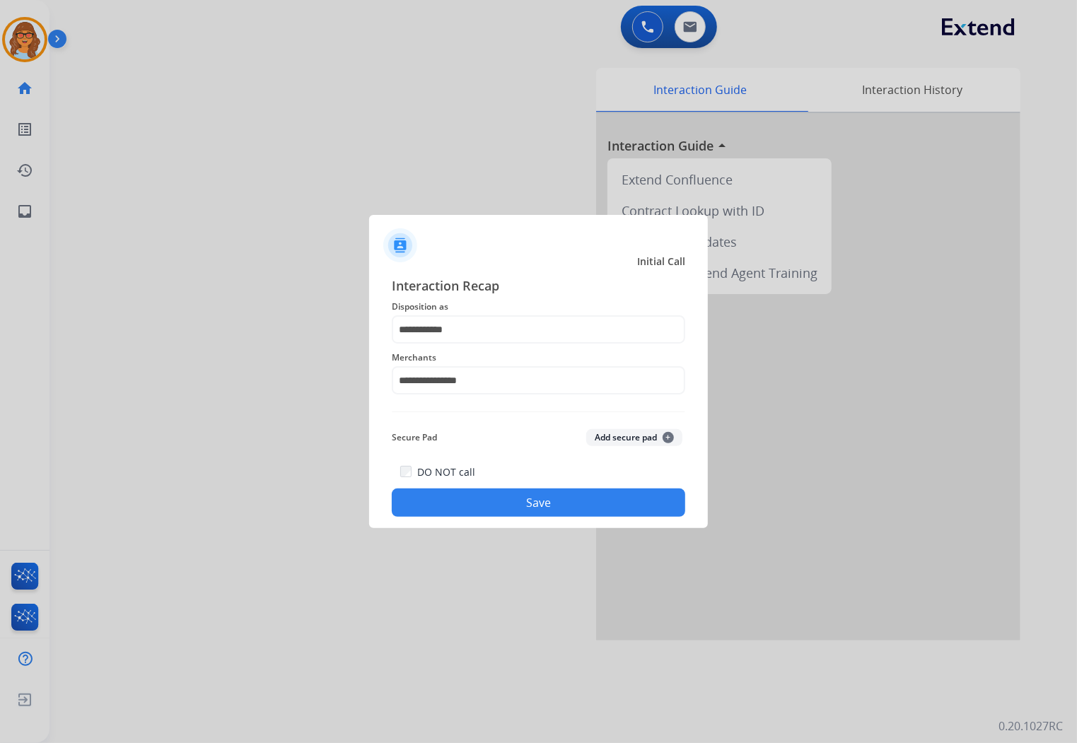
click at [549, 507] on button "Save" at bounding box center [539, 503] width 294 height 28
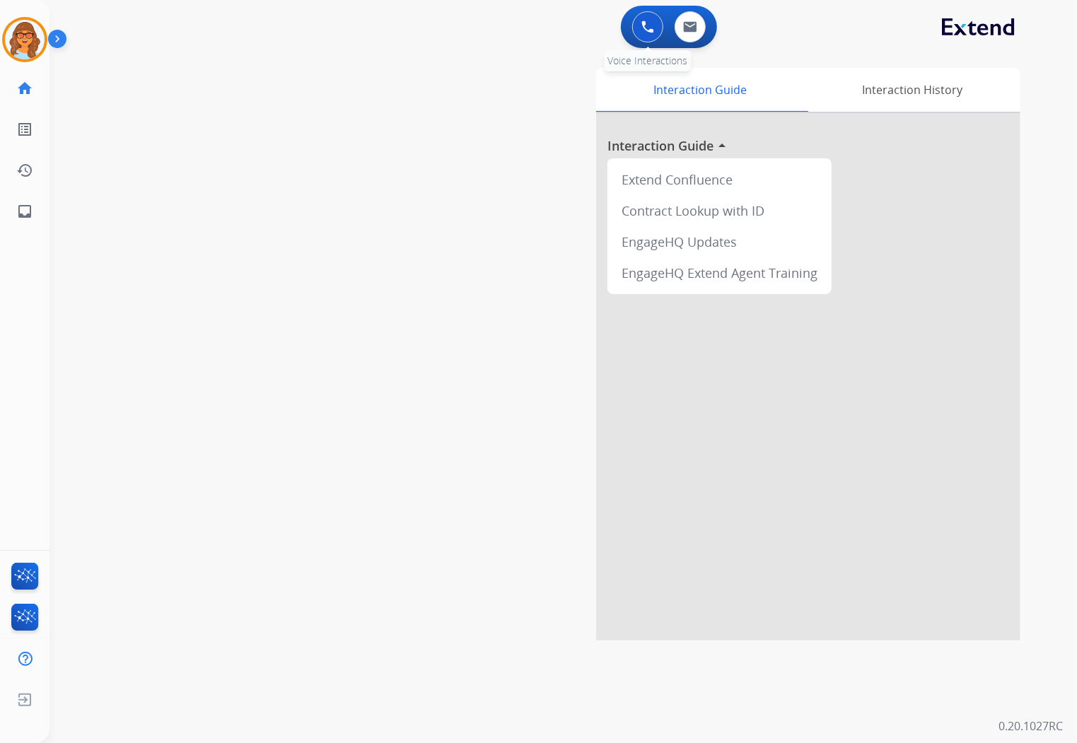
click at [646, 23] on img at bounding box center [648, 27] width 13 height 13
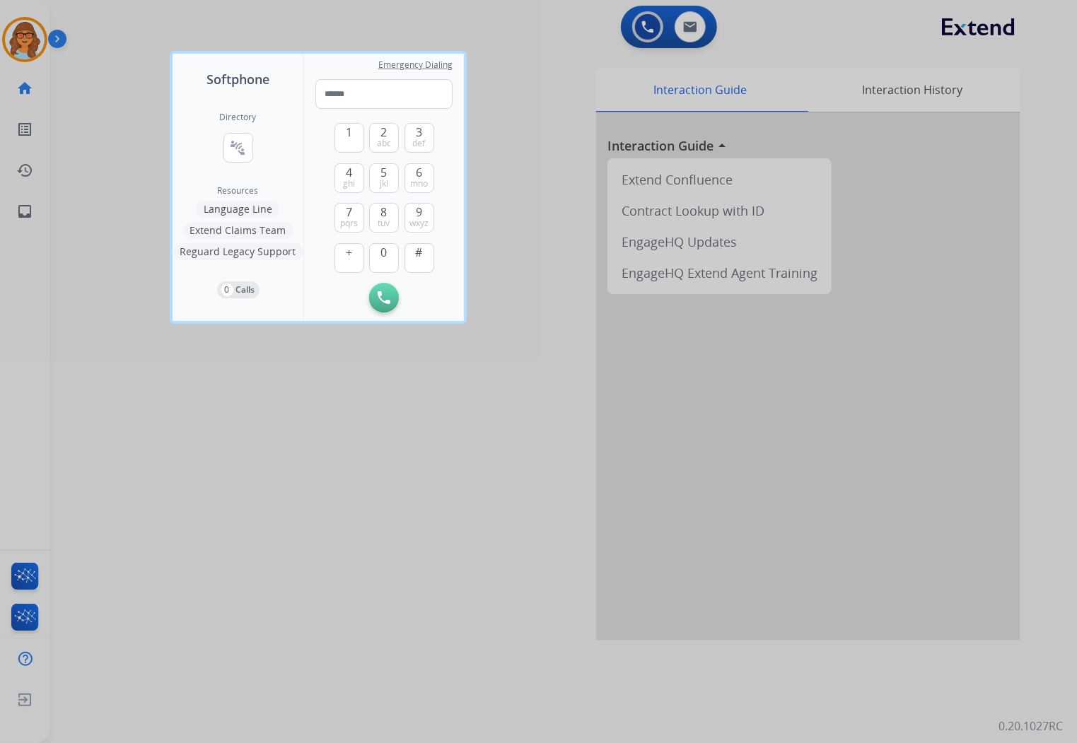
click at [93, 79] on div at bounding box center [538, 371] width 1077 height 743
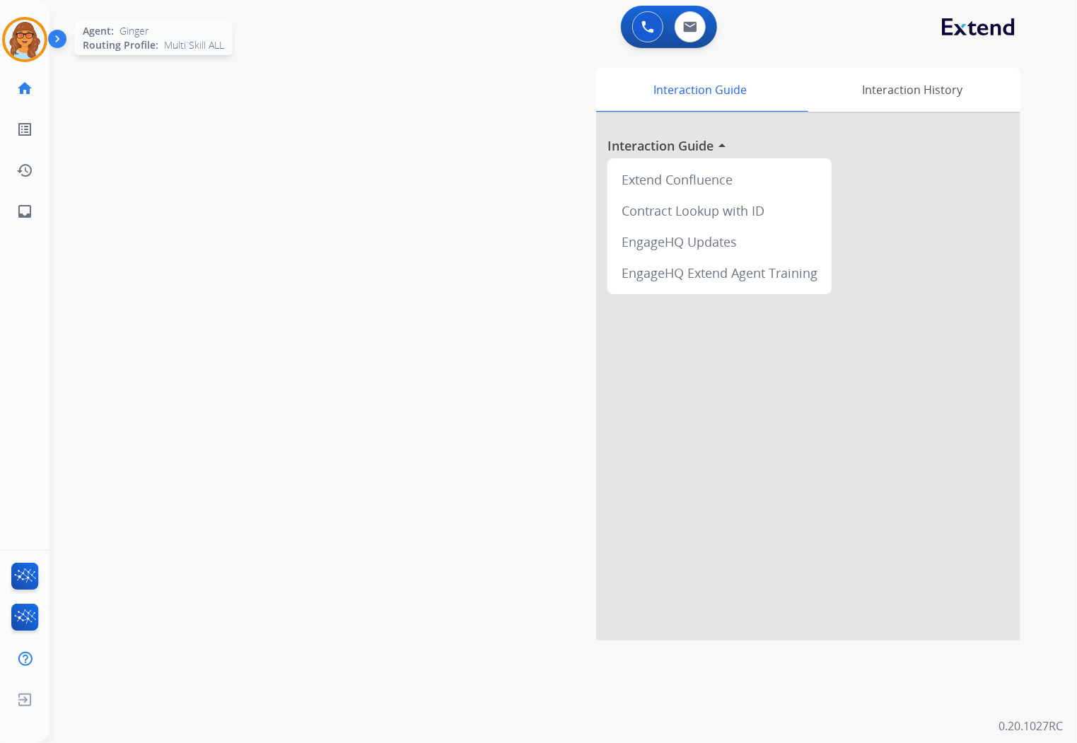
click at [21, 32] on img at bounding box center [25, 40] width 40 height 40
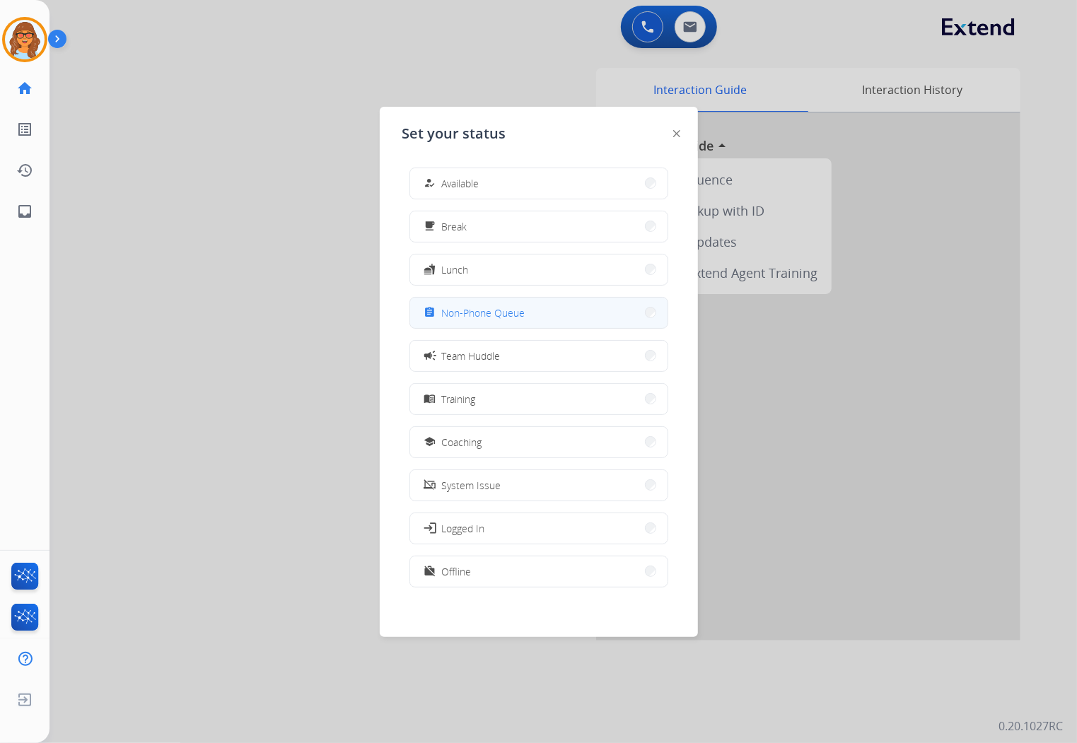
click at [518, 306] on span "Non-Phone Queue" at bounding box center [483, 313] width 83 height 15
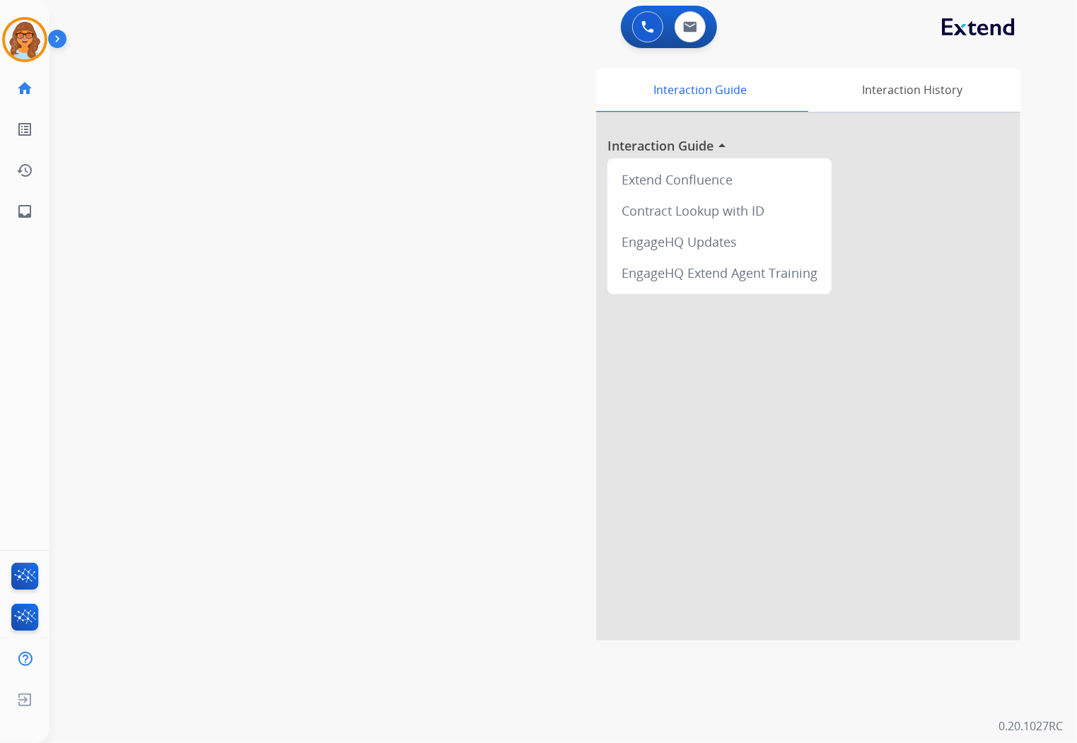
click at [492, 117] on div "Interaction Guide Interaction History Interaction Guide arrow_drop_up Extend Co…" at bounding box center [727, 354] width 587 height 573
click at [684, 33] on button at bounding box center [690, 26] width 31 height 31
select select "**********"
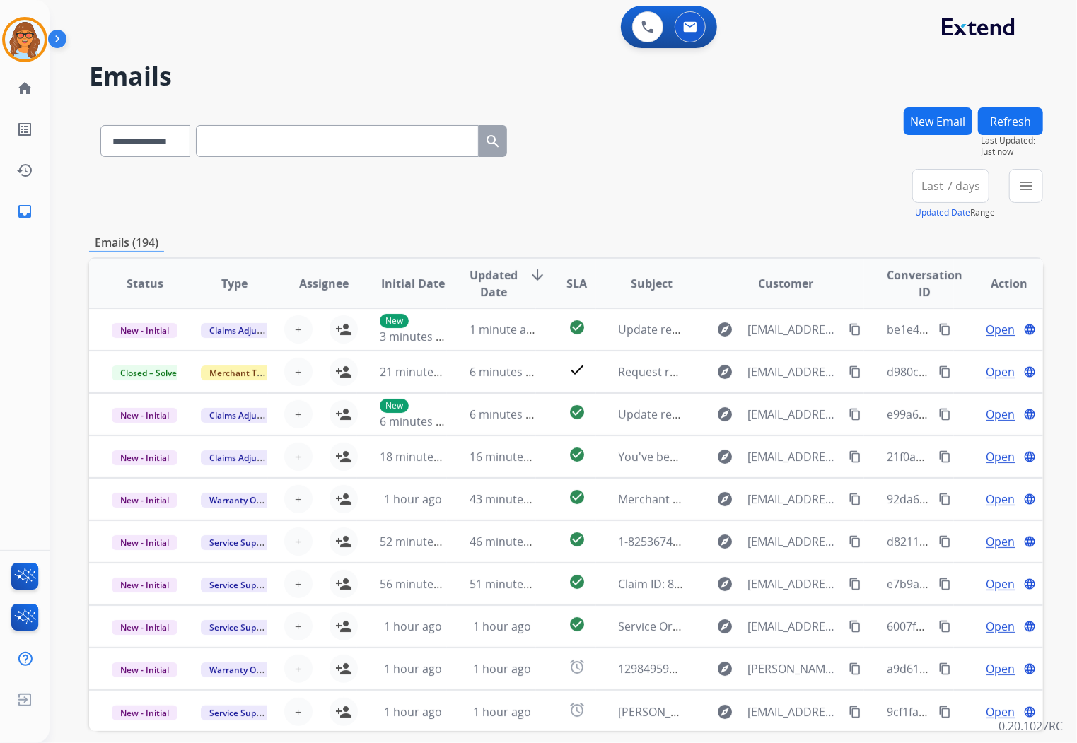
click at [938, 129] on button "New Email" at bounding box center [938, 122] width 69 height 28
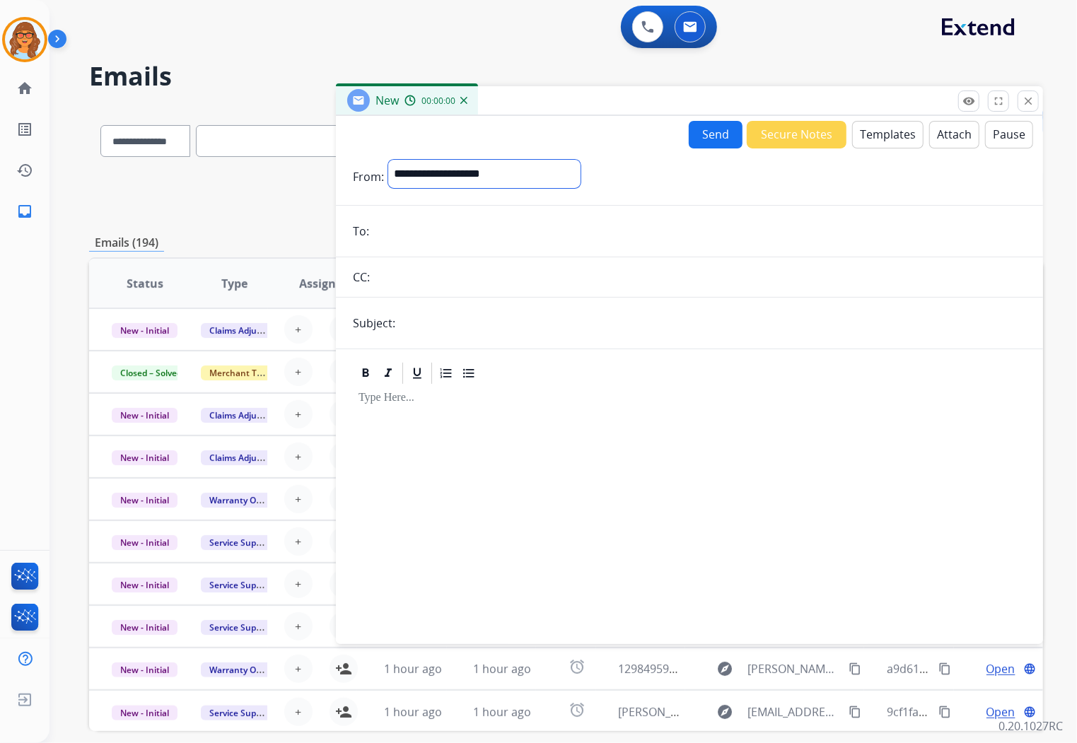
click at [464, 173] on select "**********" at bounding box center [484, 174] width 192 height 28
select select "**********"
click at [388, 160] on select "**********" at bounding box center [484, 174] width 192 height 28
click at [430, 238] on input "email" at bounding box center [699, 233] width 653 height 28
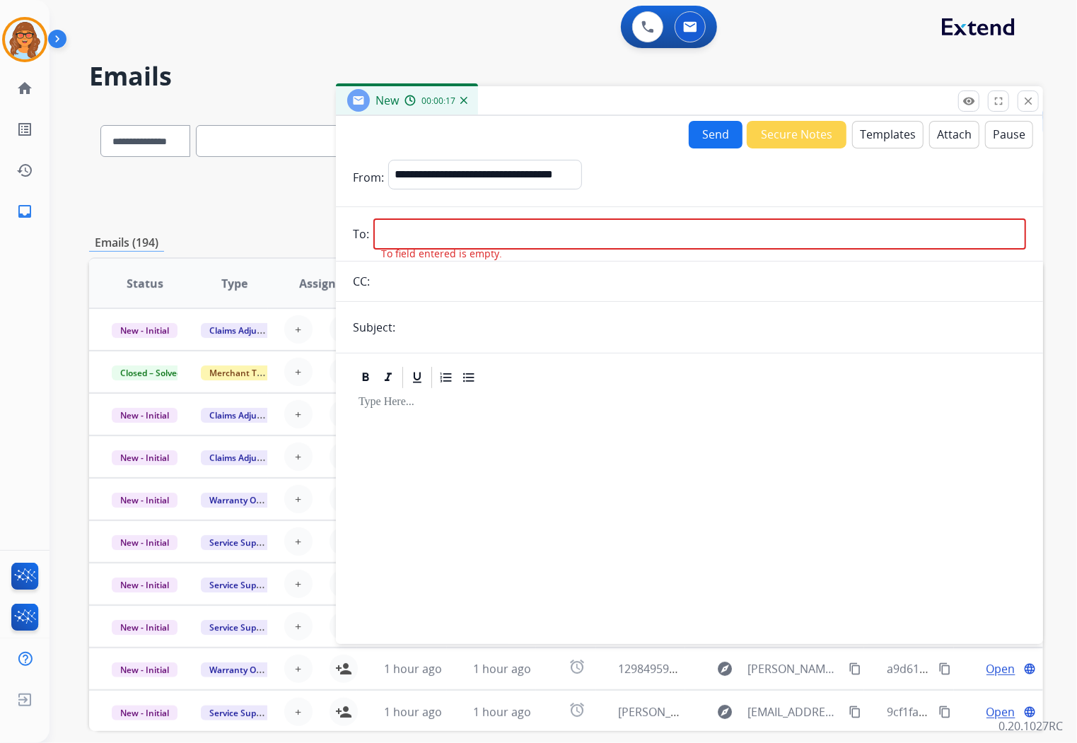
click at [379, 221] on input "email" at bounding box center [699, 234] width 653 height 31
paste input "**********"
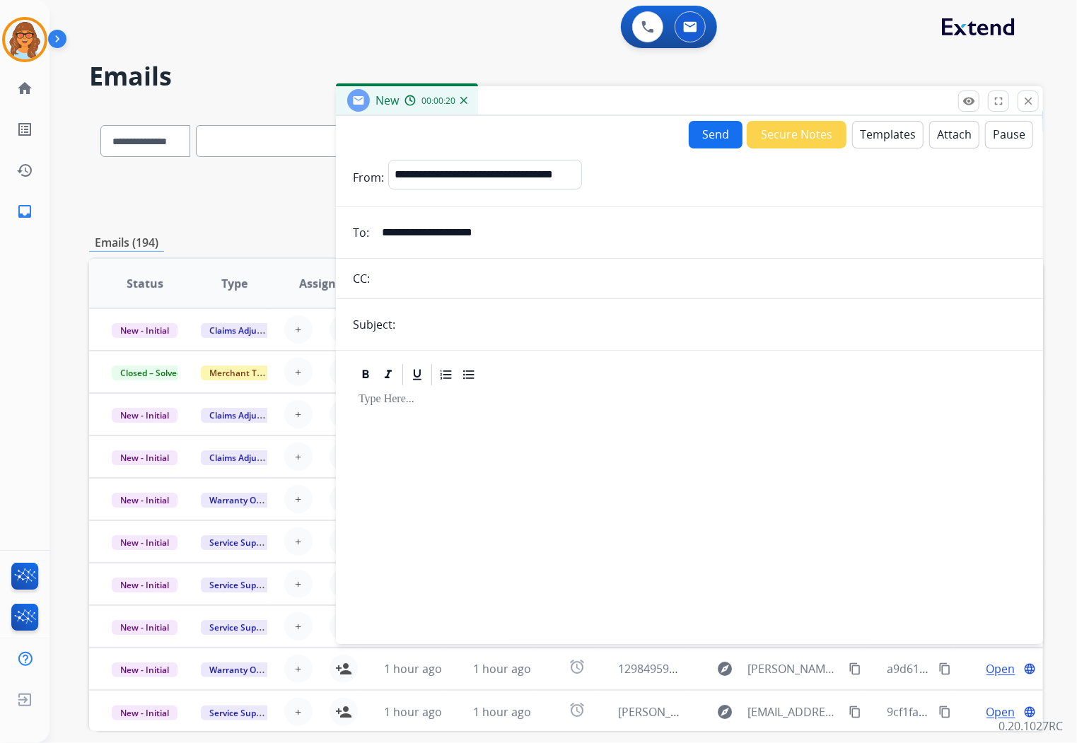
type input "**********"
click at [405, 329] on input "text" at bounding box center [713, 325] width 627 height 28
click at [574, 320] on input "text" at bounding box center [713, 326] width 627 height 30
type input "**********"
click at [408, 490] on div at bounding box center [689, 509] width 673 height 243
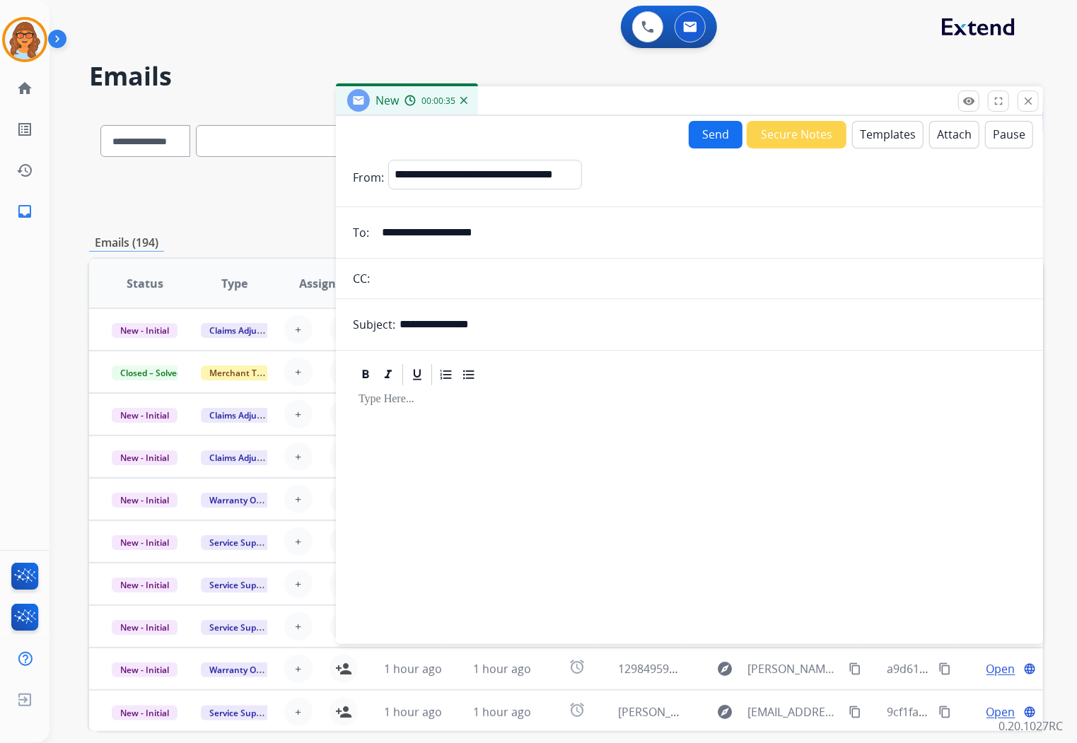
click at [876, 137] on button "Templates" at bounding box center [887, 135] width 71 height 28
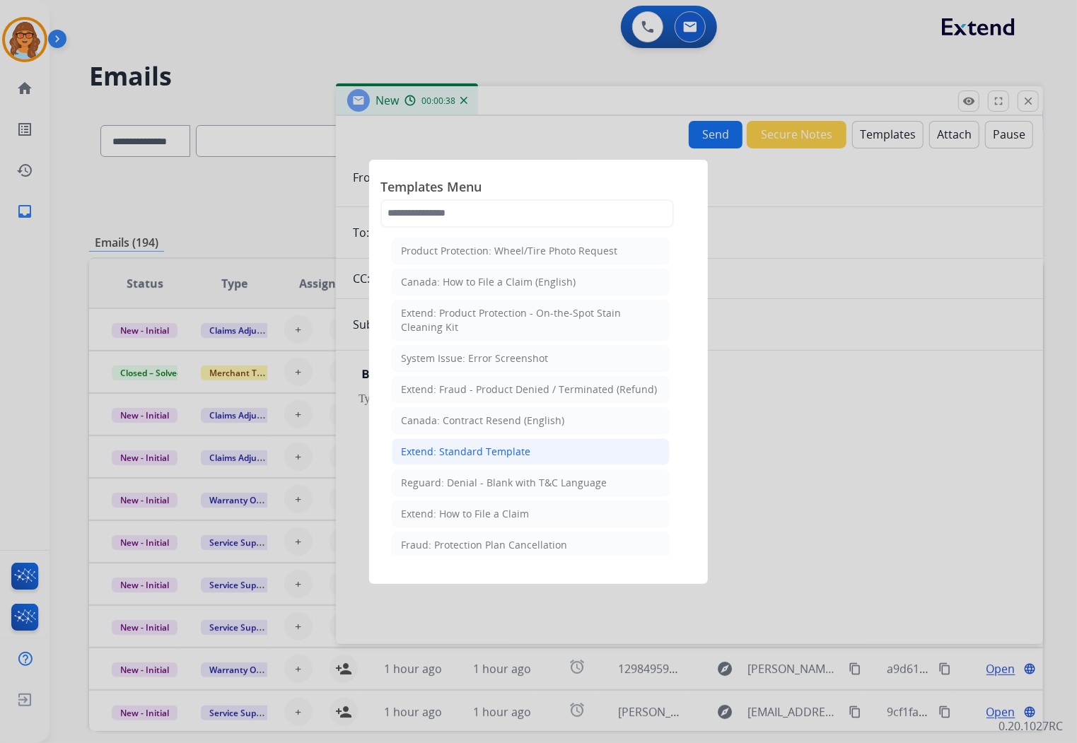
click at [485, 457] on div "Extend: Standard Template" at bounding box center [465, 452] width 129 height 14
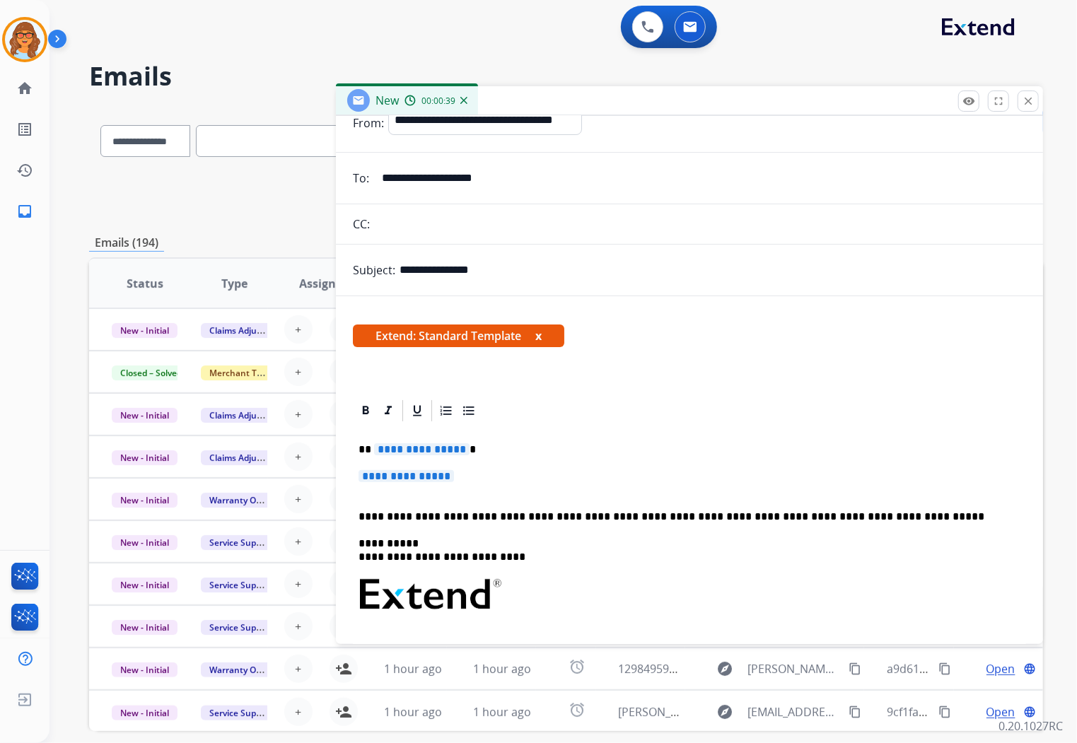
scroll to position [79, 0]
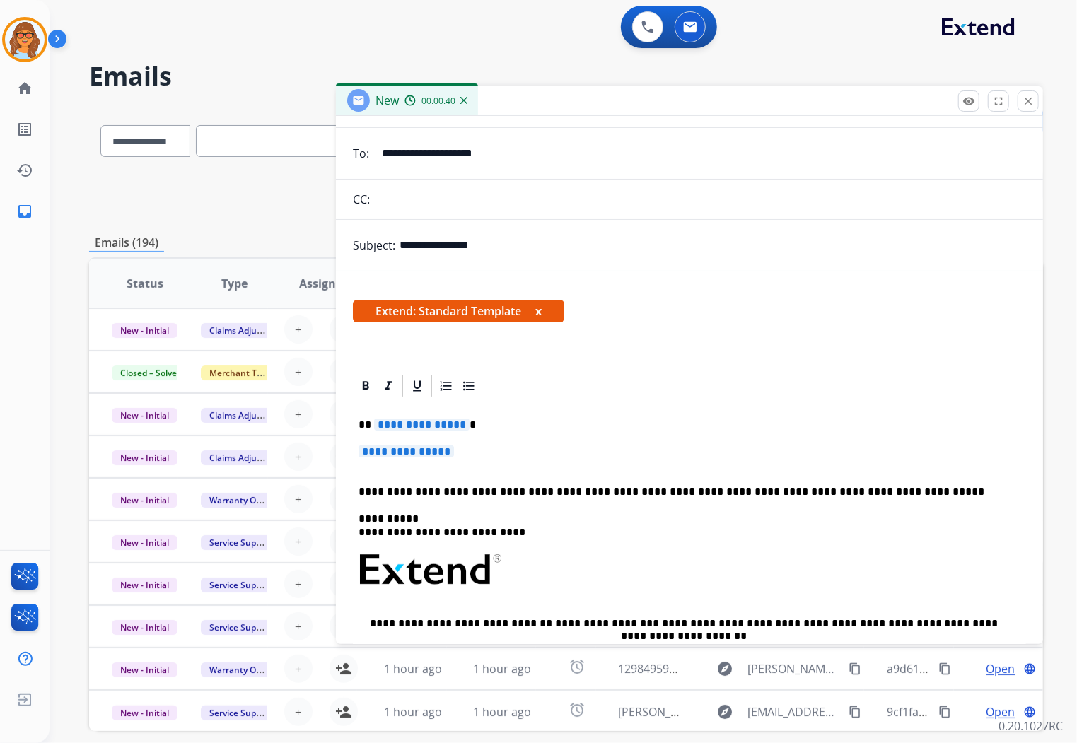
click at [361, 454] on span "**********" at bounding box center [406, 452] width 95 height 12
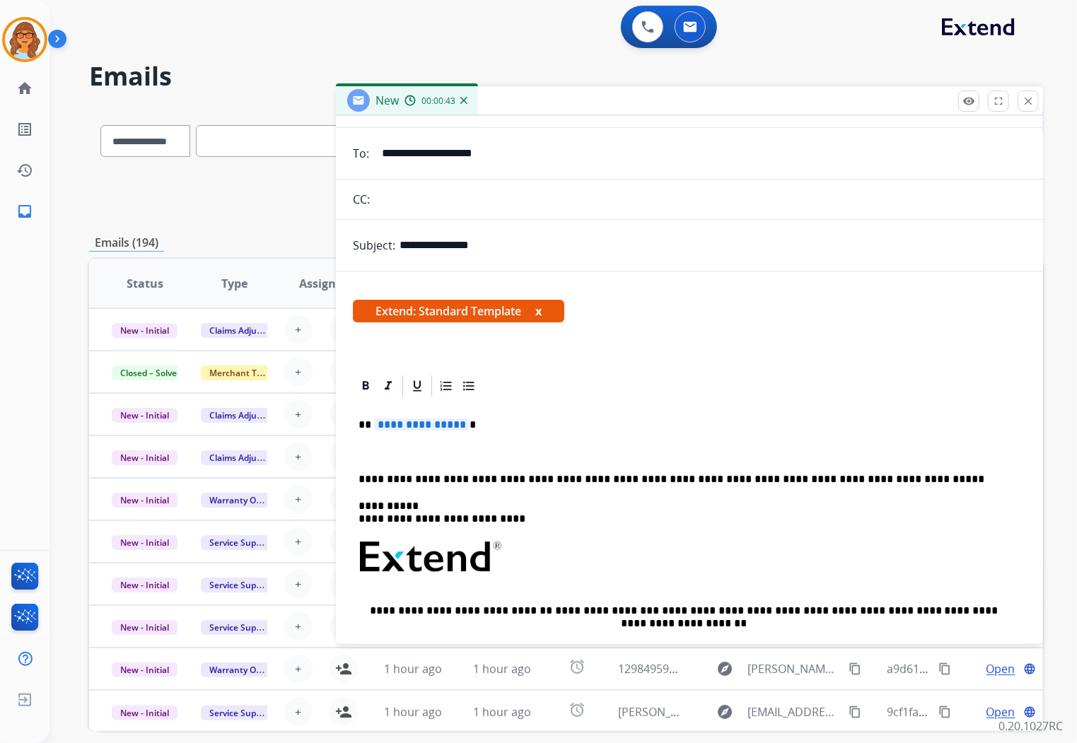
click at [374, 427] on span "**********" at bounding box center [421, 425] width 95 height 12
click at [418, 446] on p at bounding box center [690, 452] width 662 height 13
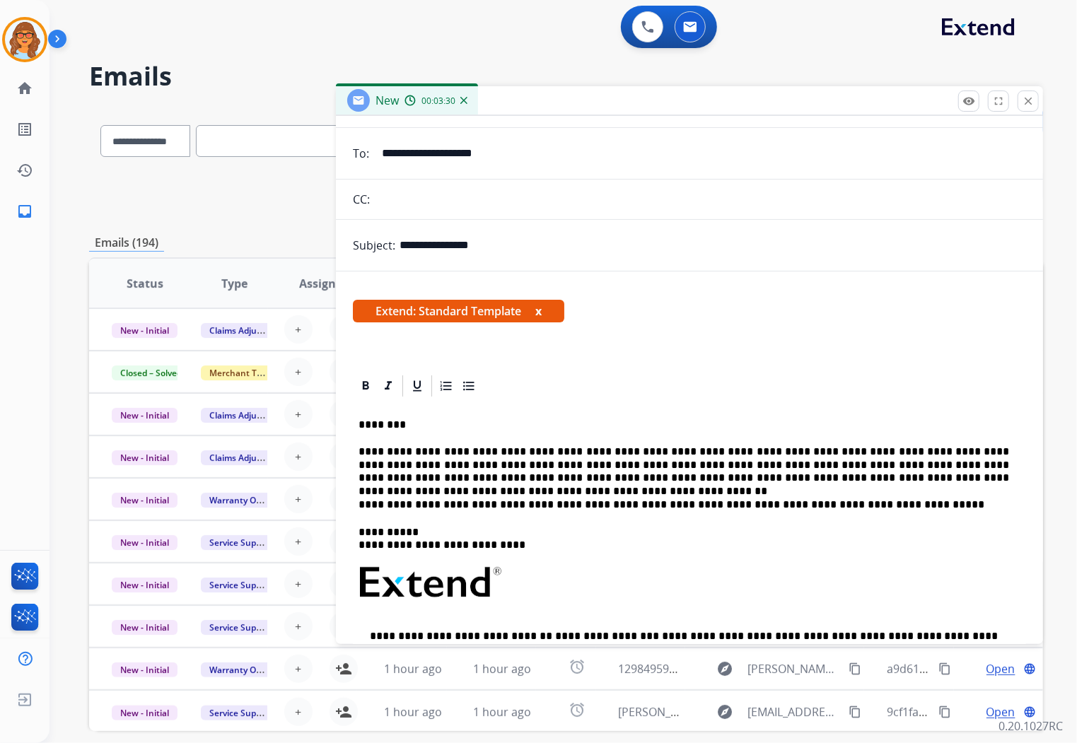
click at [569, 477] on p "**********" at bounding box center [684, 465] width 651 height 39
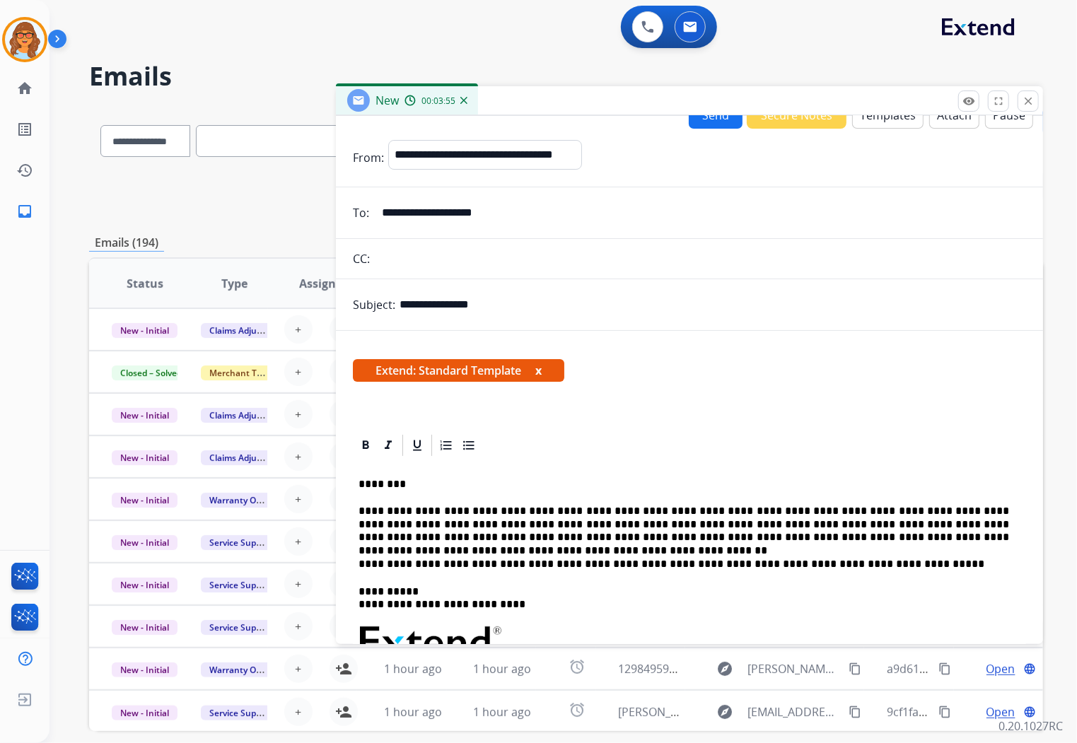
scroll to position [0, 0]
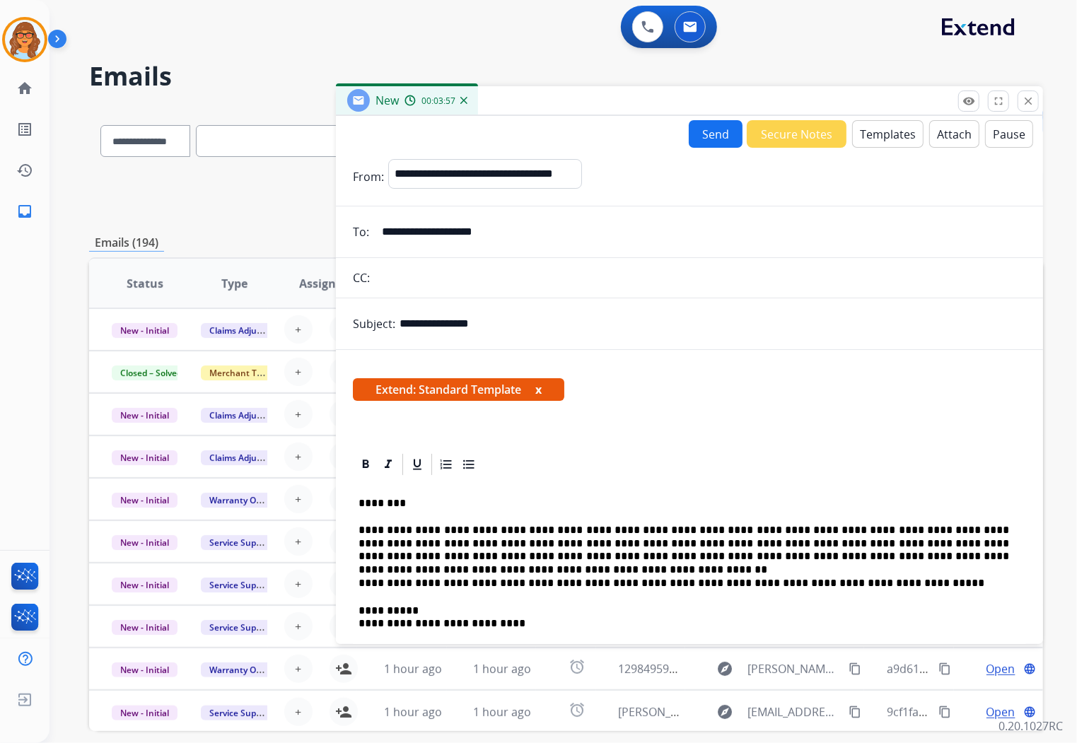
click at [697, 135] on button "Send" at bounding box center [716, 134] width 54 height 28
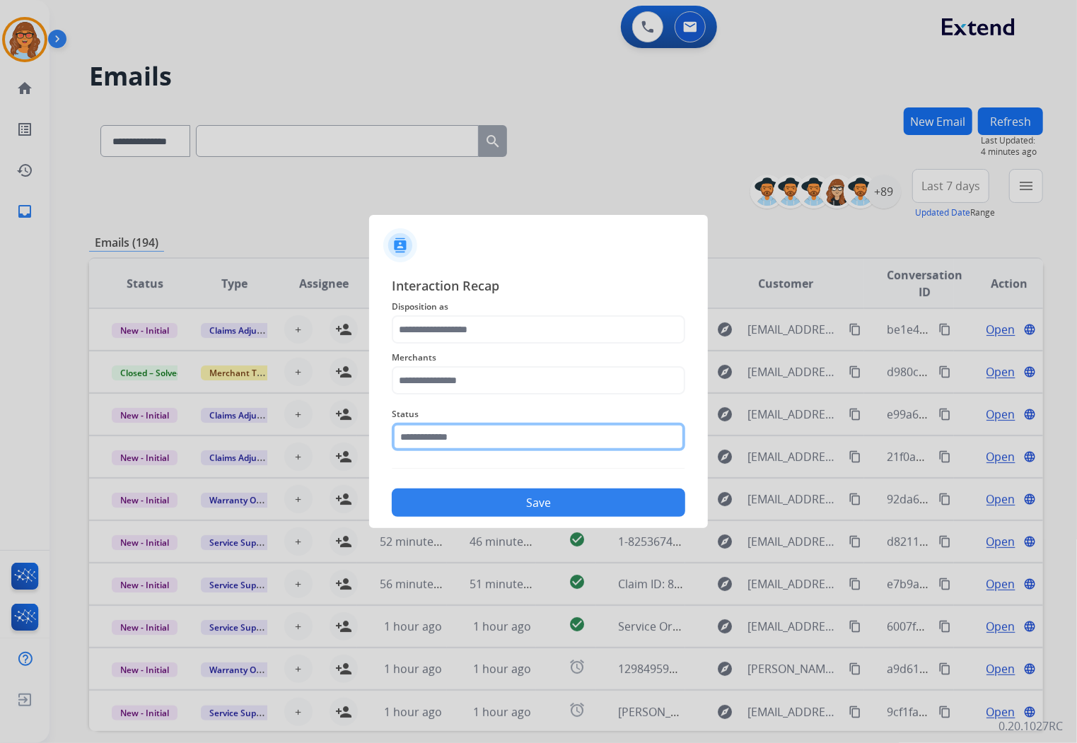
click at [468, 444] on input "text" at bounding box center [539, 437] width 294 height 28
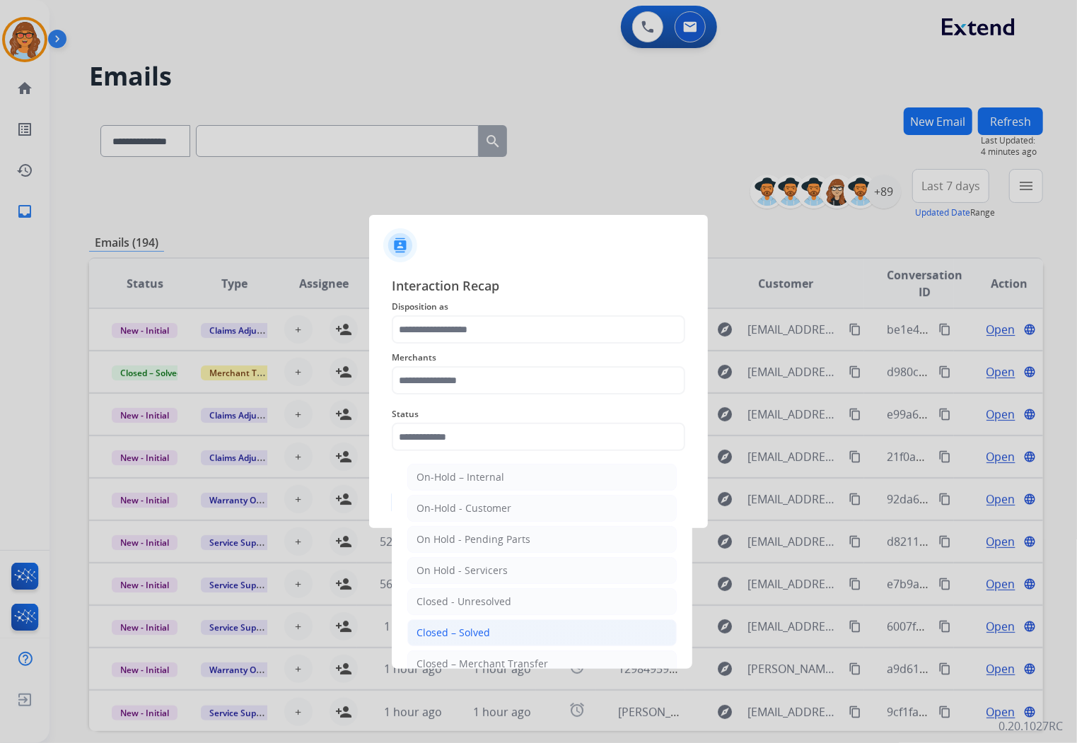
click at [475, 640] on div "Closed – Solved" at bounding box center [454, 633] width 74 height 14
type input "**********"
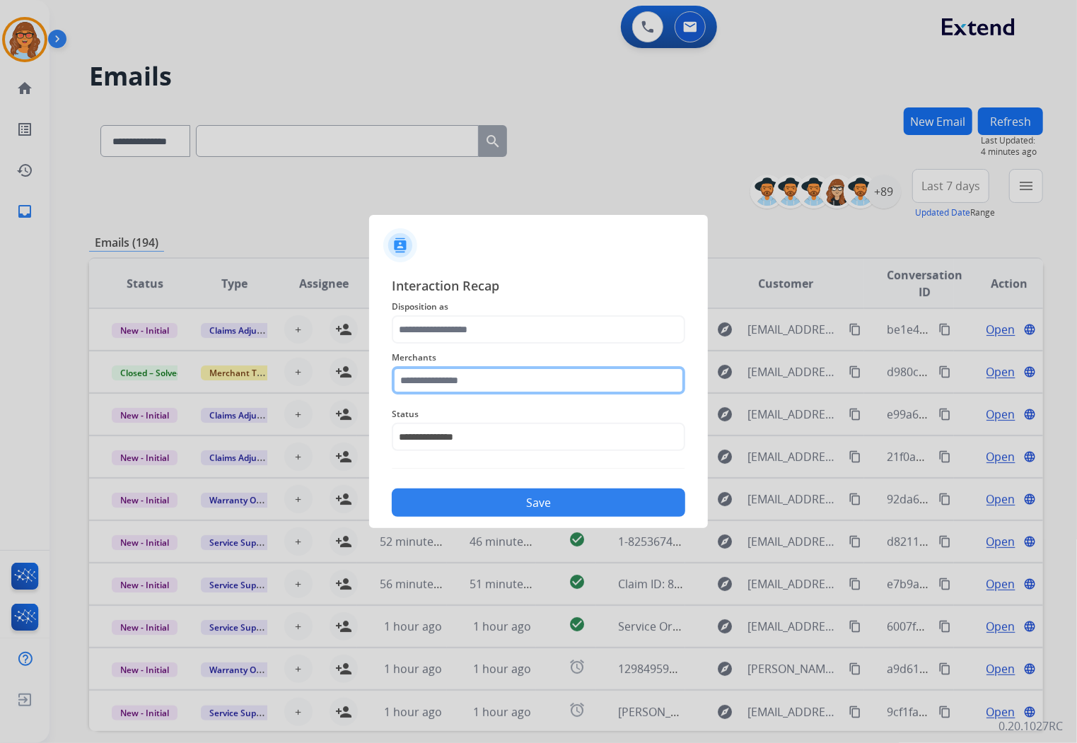
click at [451, 376] on input "text" at bounding box center [539, 380] width 294 height 28
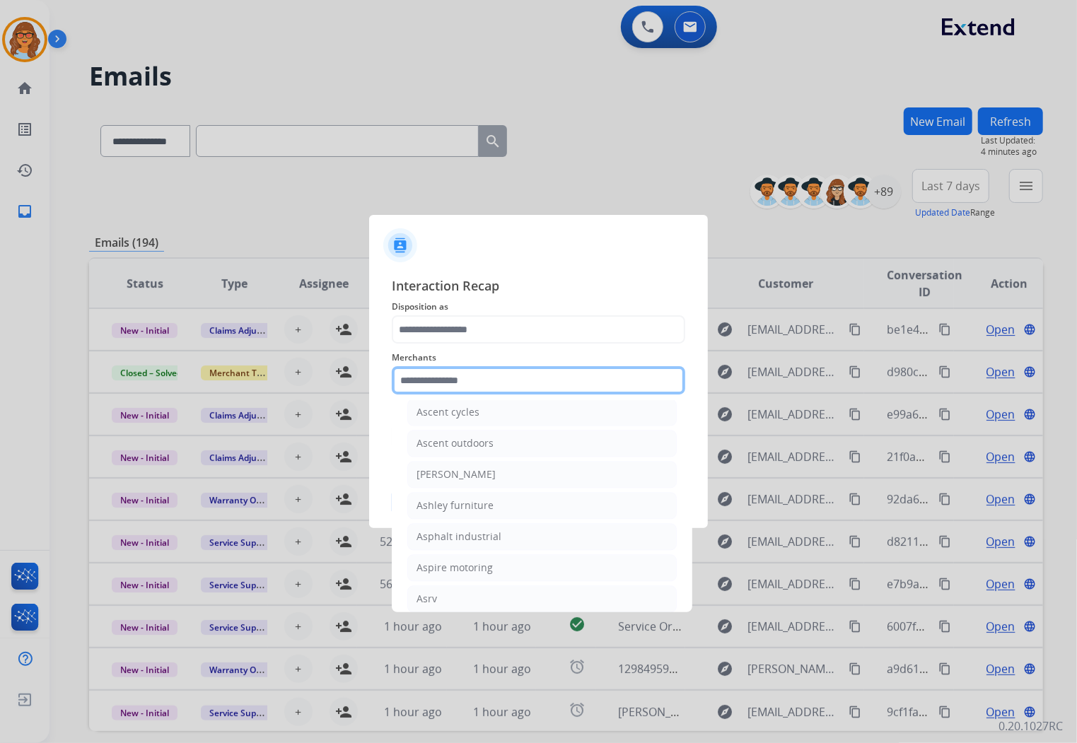
scroll to position [2043, 0]
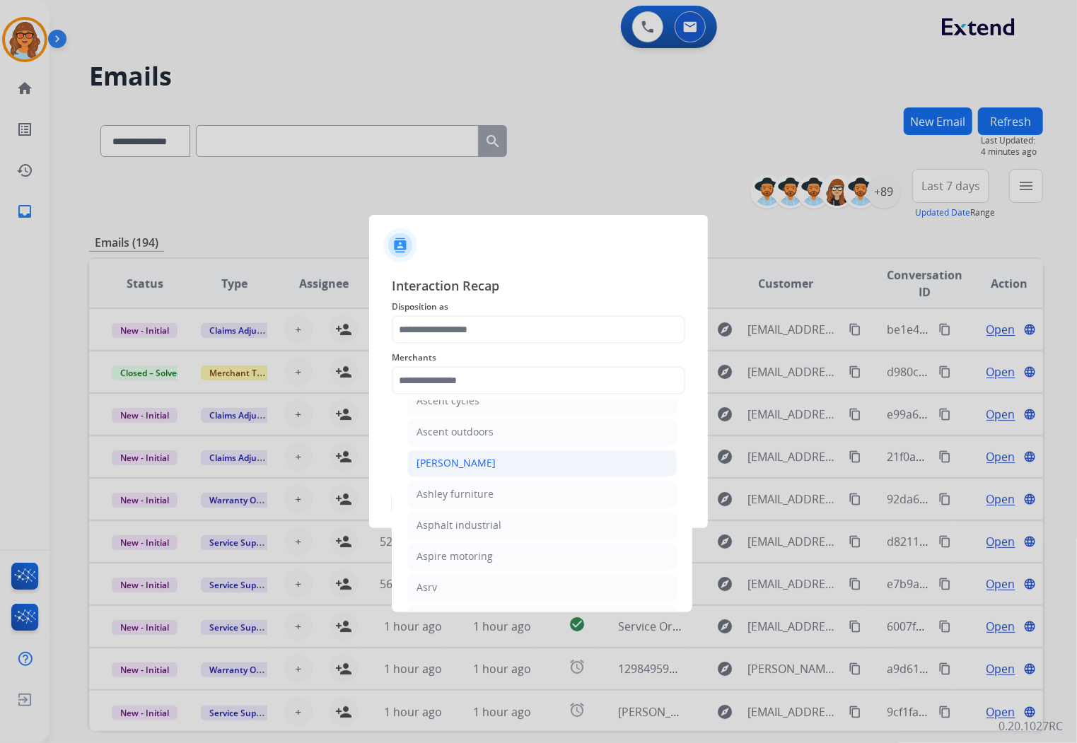
click at [450, 463] on li "[PERSON_NAME]" at bounding box center [542, 463] width 270 height 27
type input "**********"
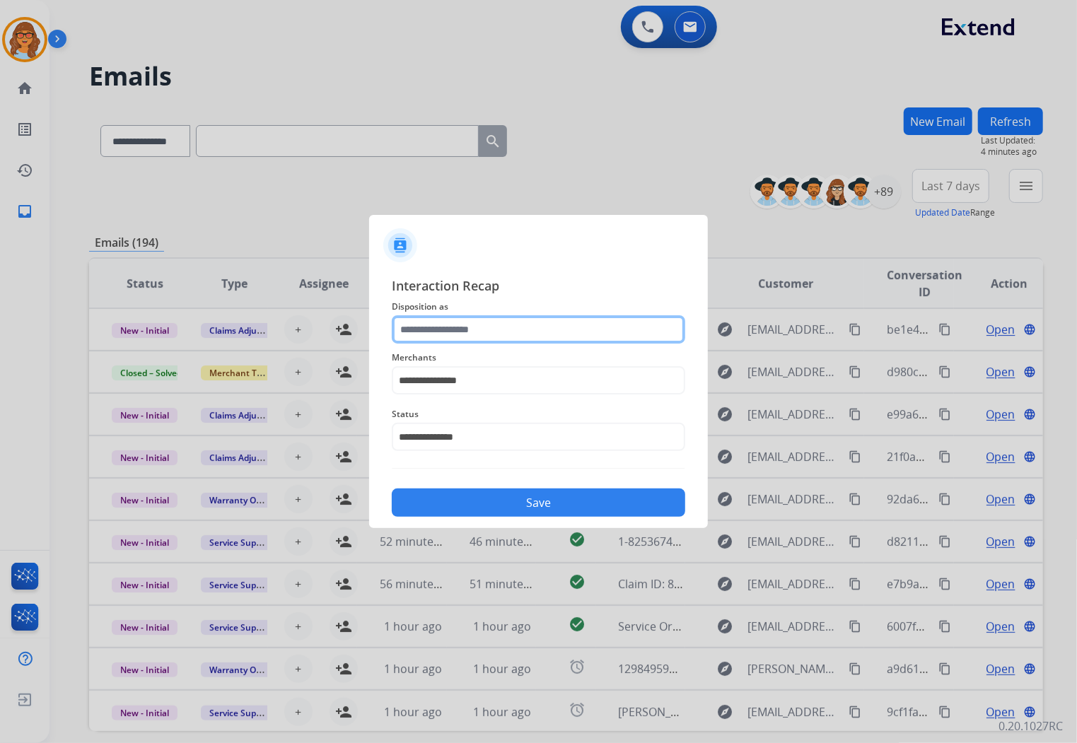
click at [513, 326] on input "text" at bounding box center [539, 329] width 294 height 28
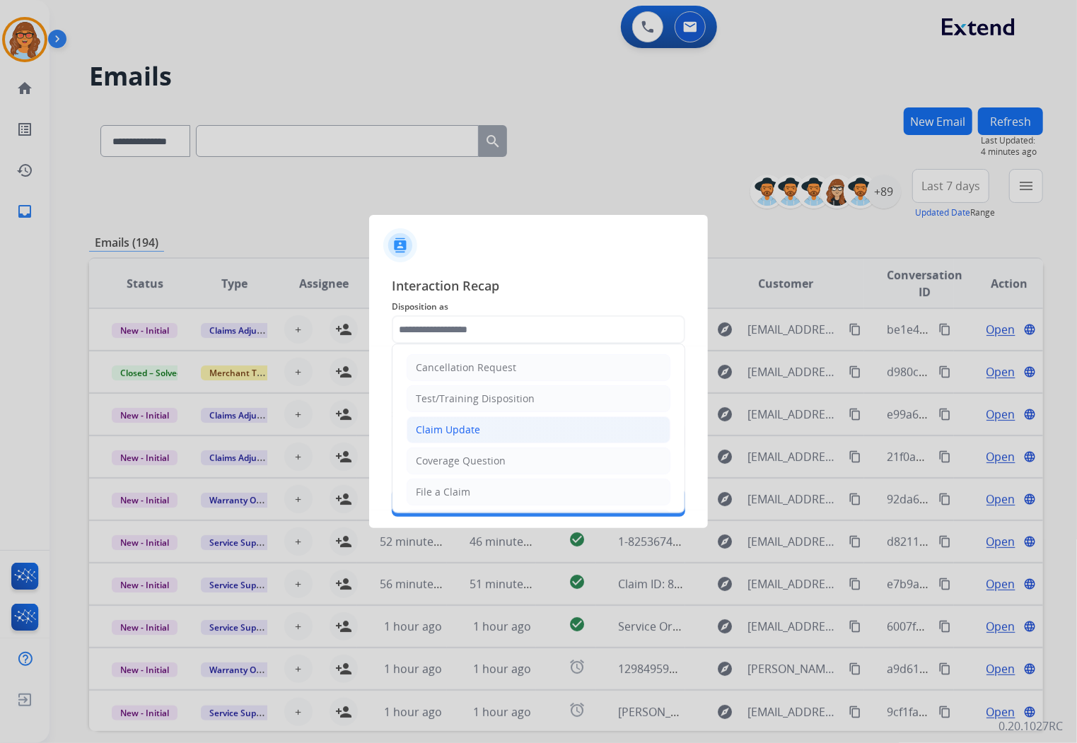
click at [457, 429] on div "Claim Update" at bounding box center [448, 430] width 64 height 14
type input "**********"
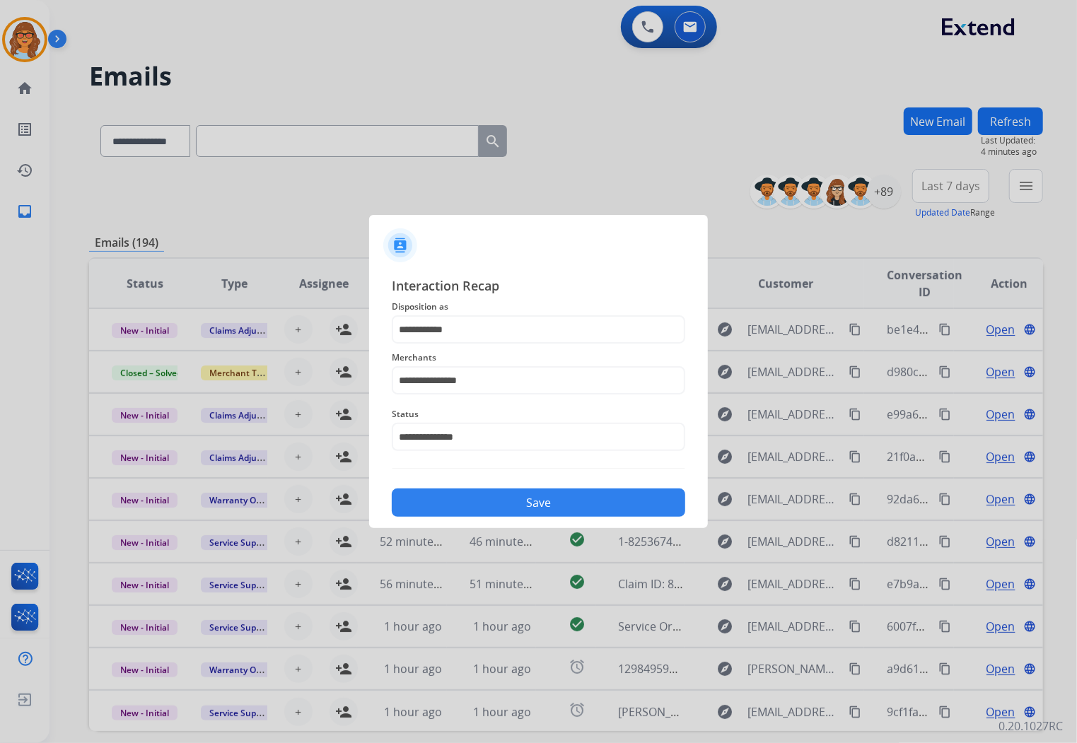
click at [566, 508] on button "Save" at bounding box center [539, 503] width 294 height 28
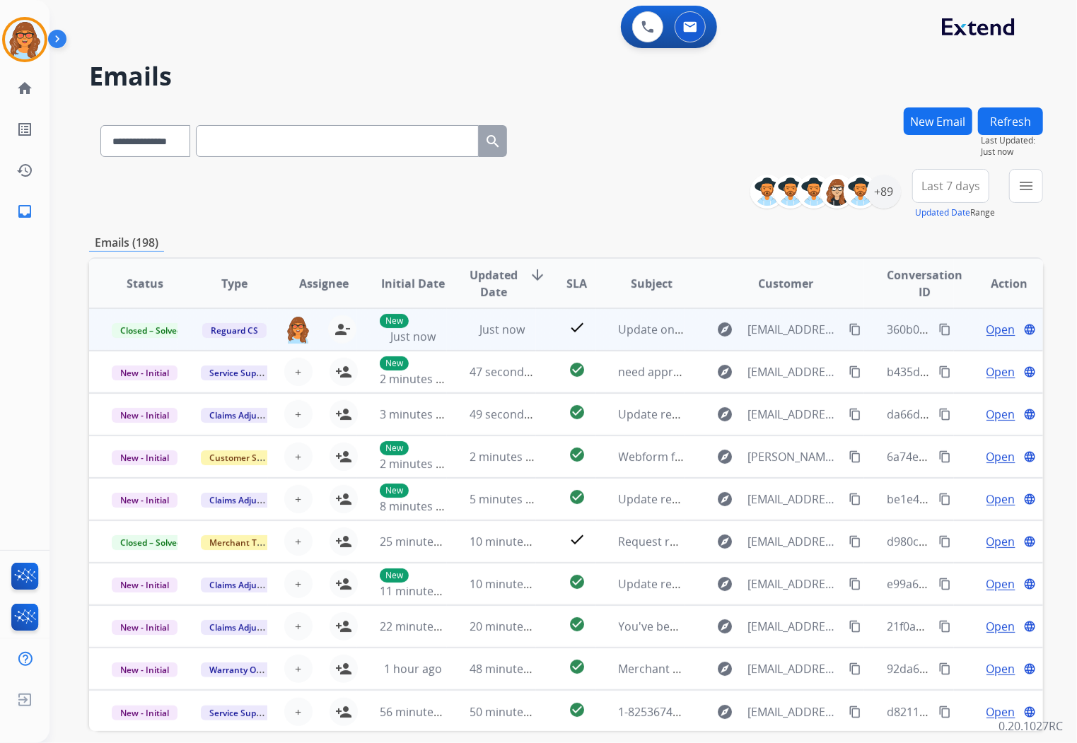
click at [939, 327] on mat-icon "content_copy" at bounding box center [945, 329] width 13 height 13
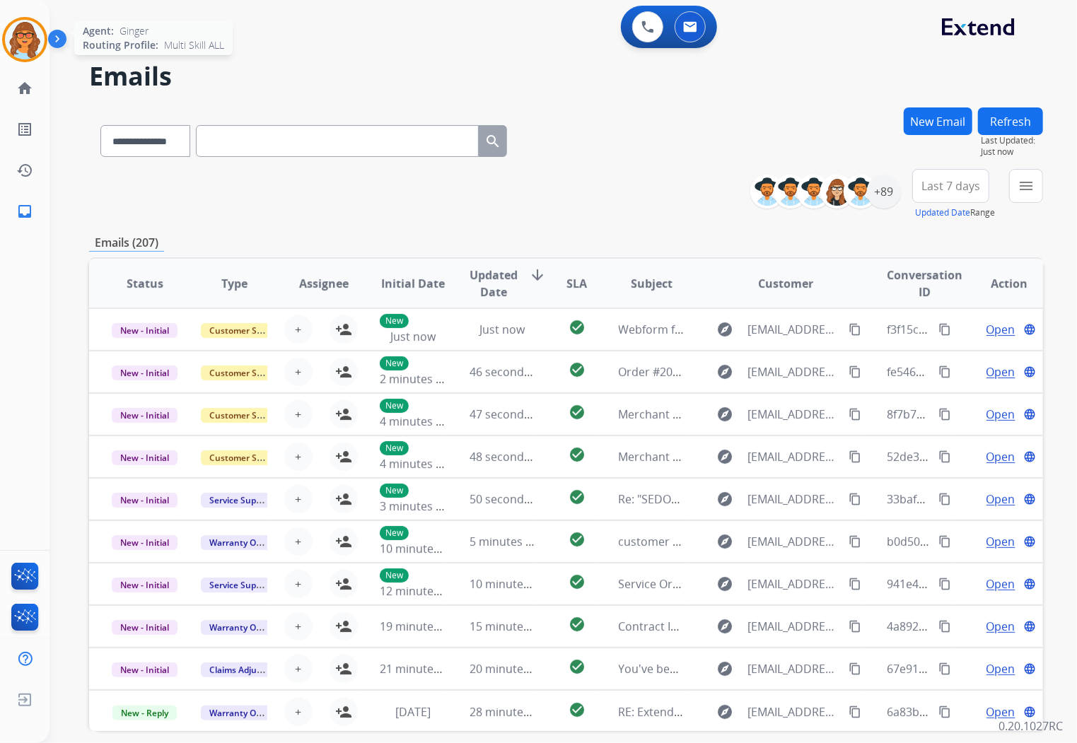
drag, startPoint x: 26, startPoint y: 38, endPoint x: 164, endPoint y: 50, distance: 138.4
click at [26, 38] on img at bounding box center [25, 40] width 40 height 40
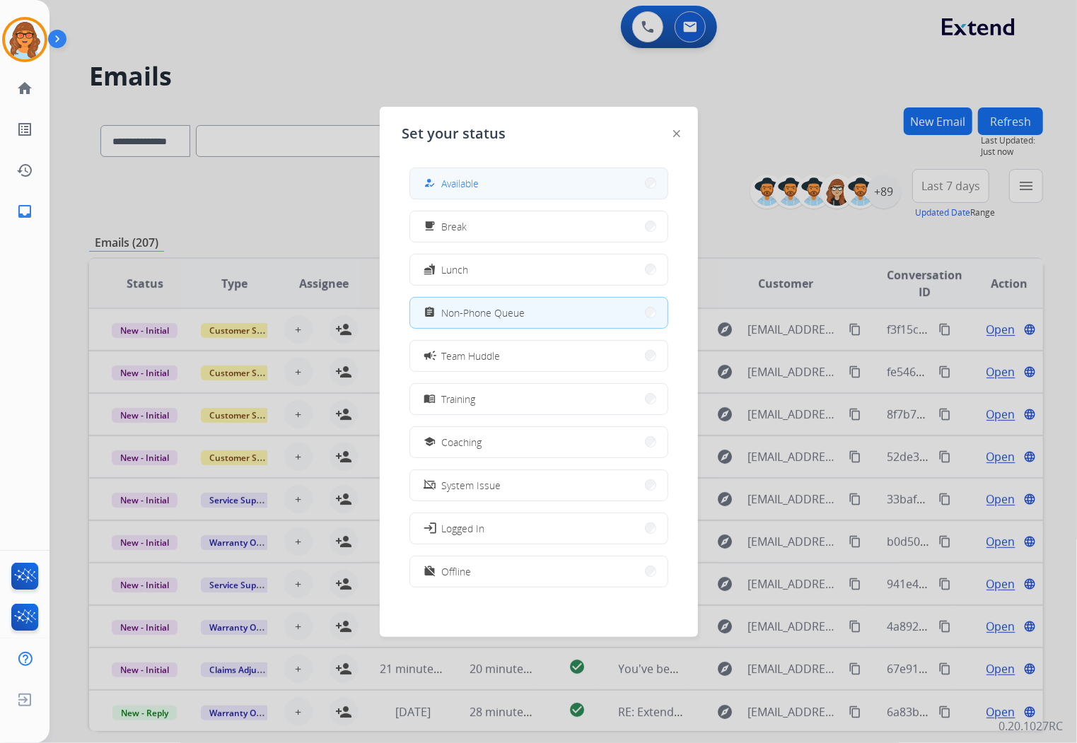
click at [567, 186] on button "how_to_reg Available" at bounding box center [538, 183] width 257 height 30
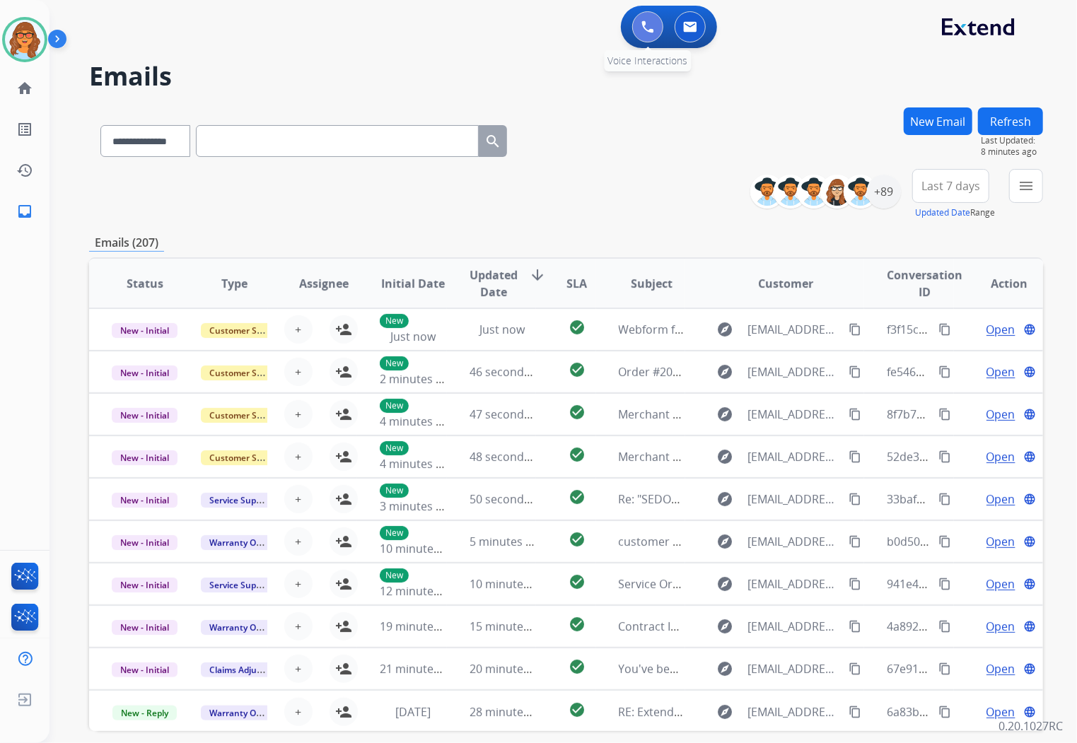
click at [659, 28] on button at bounding box center [647, 26] width 31 height 31
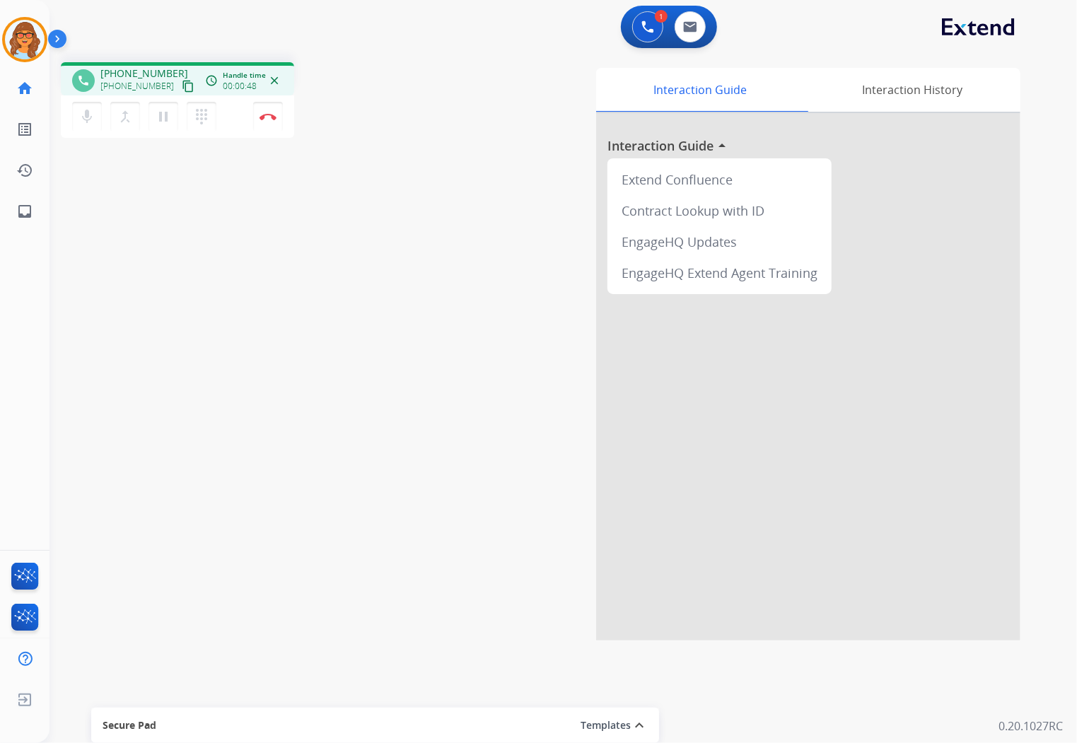
click at [182, 83] on mat-icon "content_copy" at bounding box center [188, 86] width 13 height 13
click at [161, 115] on mat-icon "pause" at bounding box center [163, 116] width 17 height 17
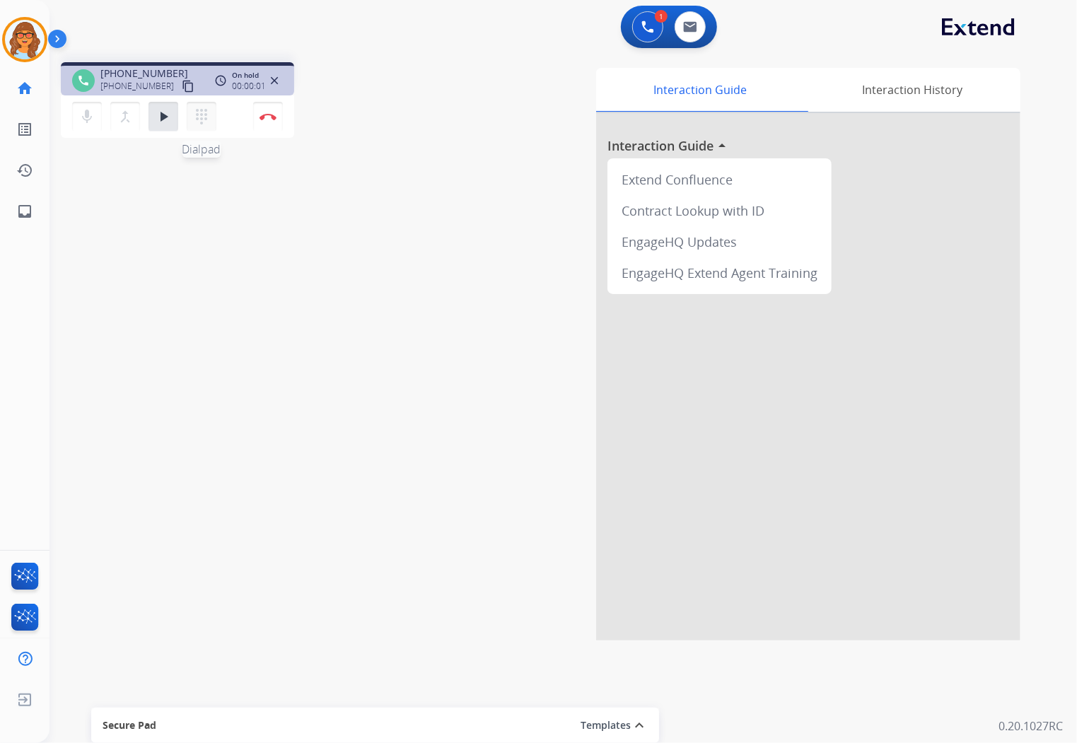
click at [196, 118] on mat-icon "dialpad" at bounding box center [201, 116] width 17 height 17
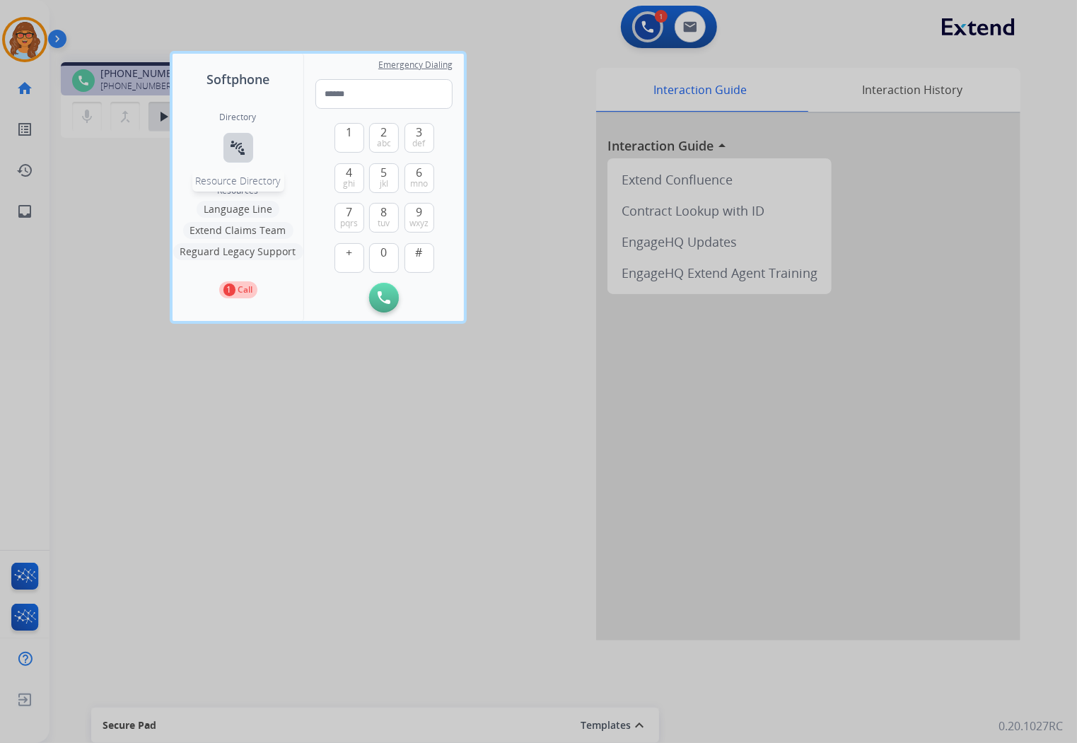
click at [241, 150] on mat-icon "connect_without_contact" at bounding box center [238, 147] width 17 height 17
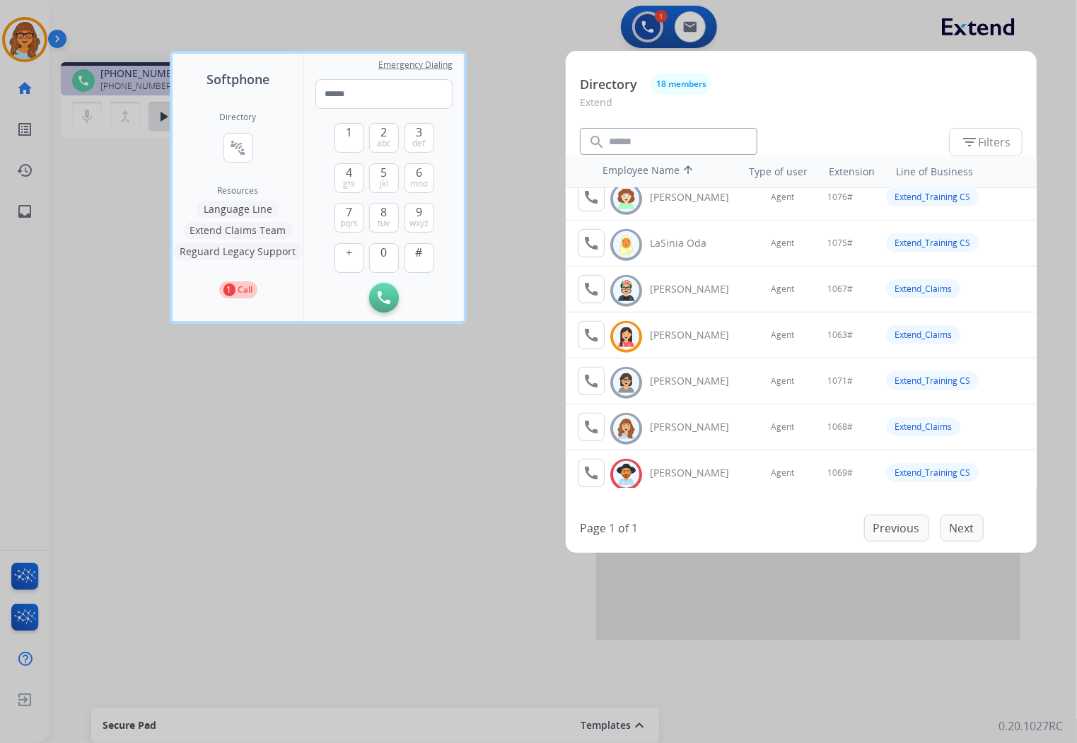
scroll to position [471, 0]
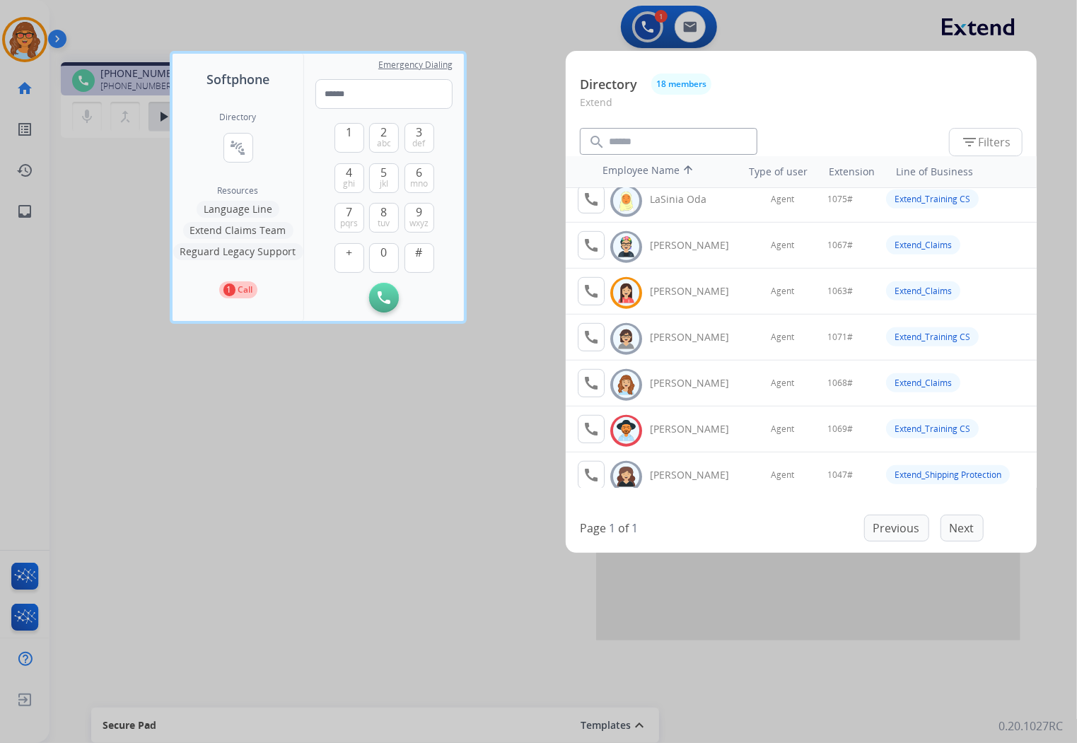
click at [499, 71] on div at bounding box center [538, 371] width 1077 height 743
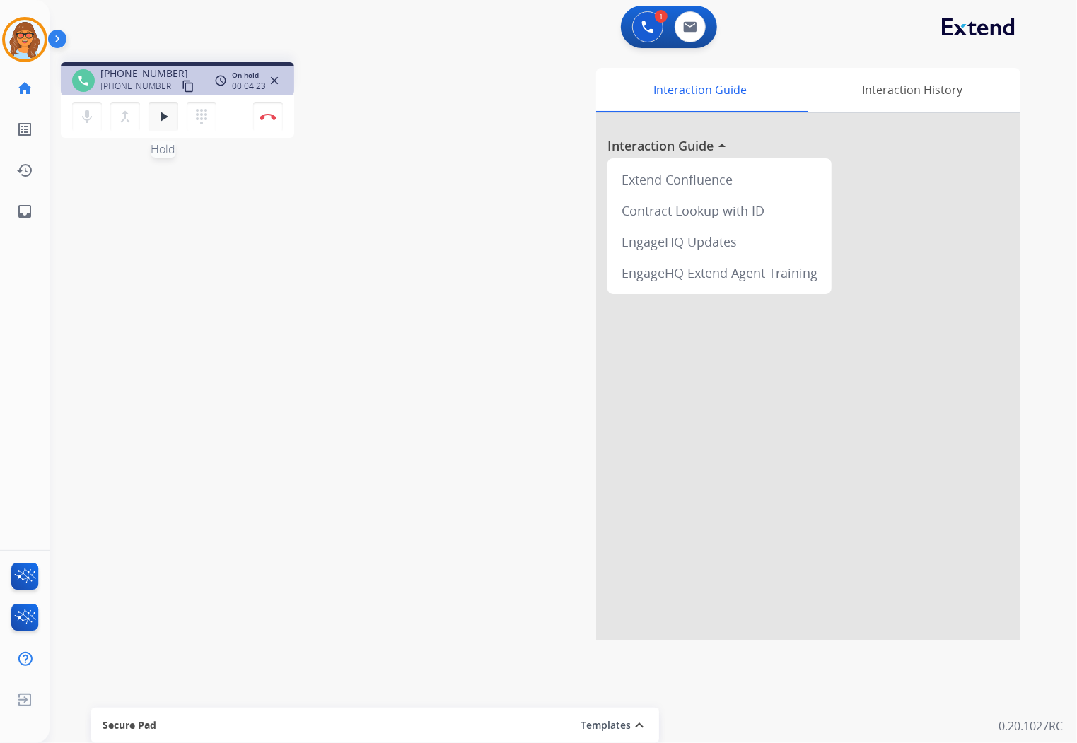
click at [167, 116] on mat-icon "play_arrow" at bounding box center [163, 116] width 17 height 17
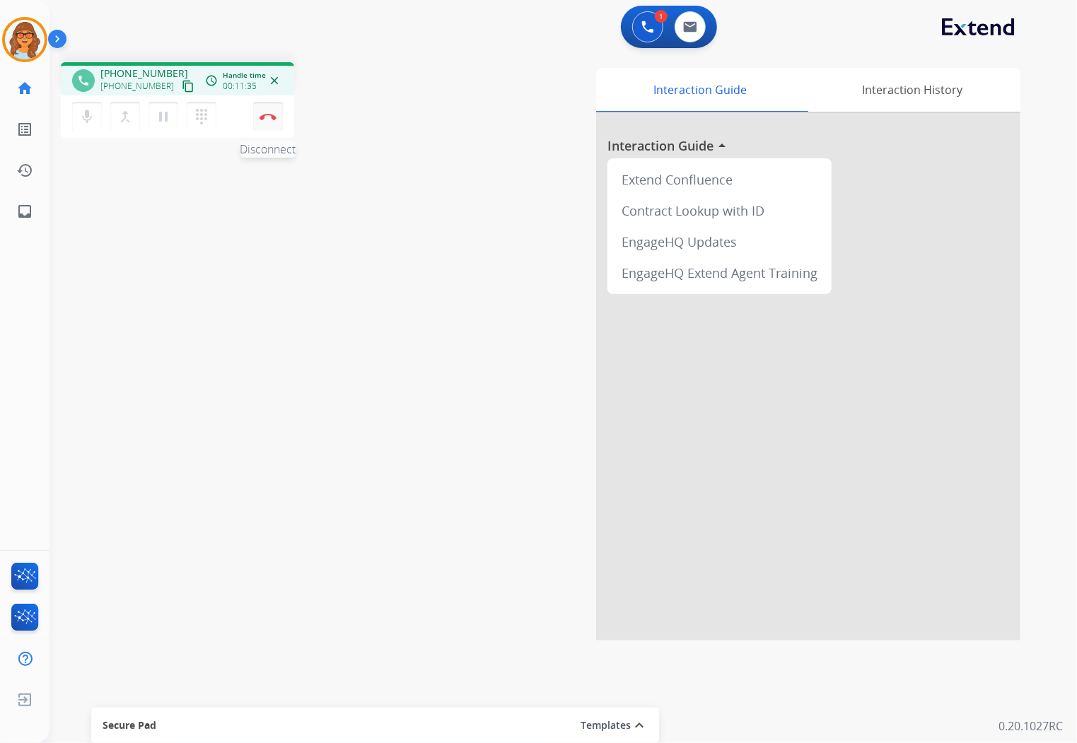
click at [267, 121] on button "Disconnect" at bounding box center [268, 117] width 30 height 30
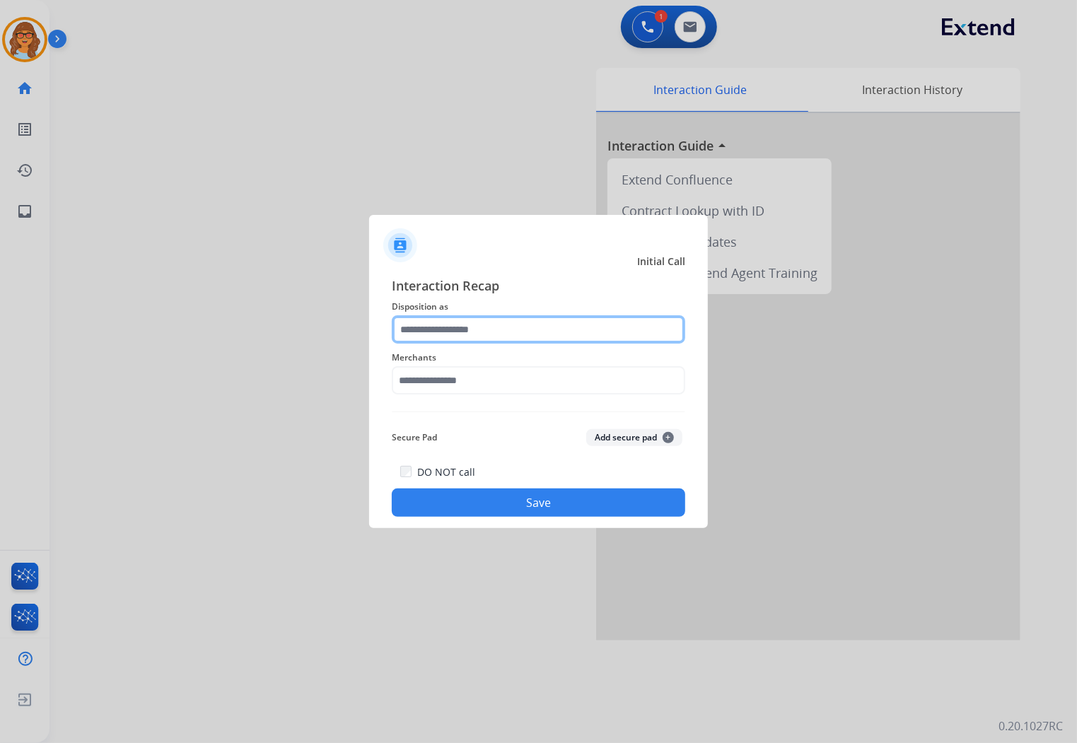
click at [448, 334] on input "text" at bounding box center [539, 329] width 294 height 28
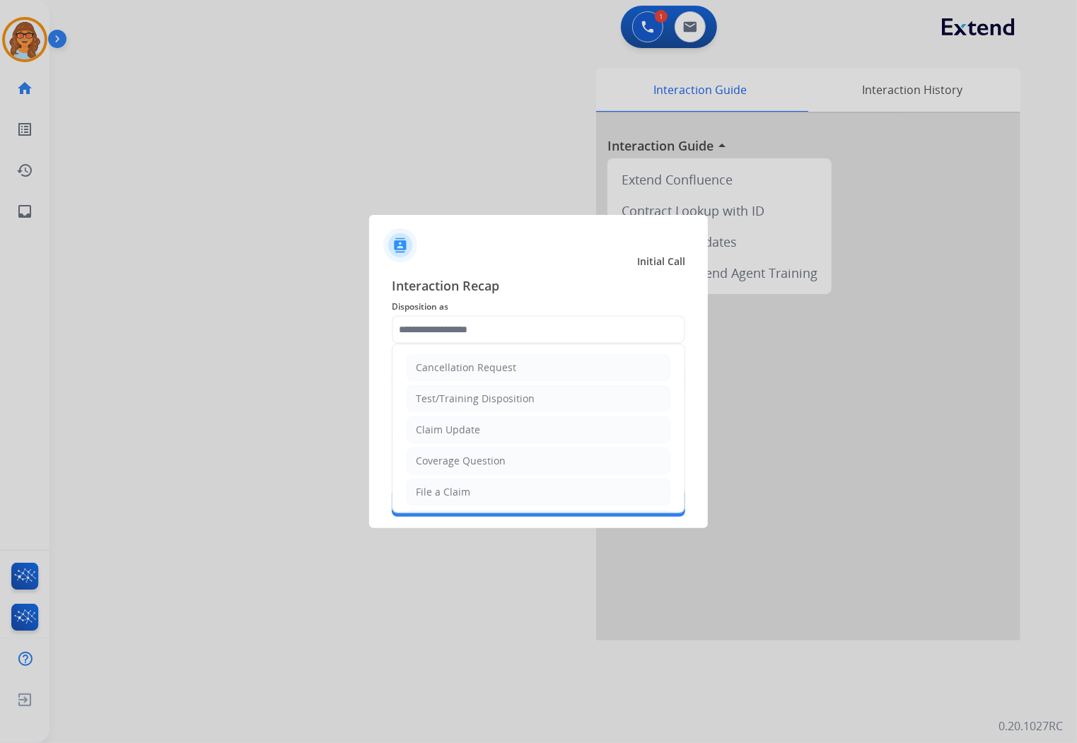
click at [465, 430] on div "Claim Update" at bounding box center [448, 430] width 64 height 14
type input "**********"
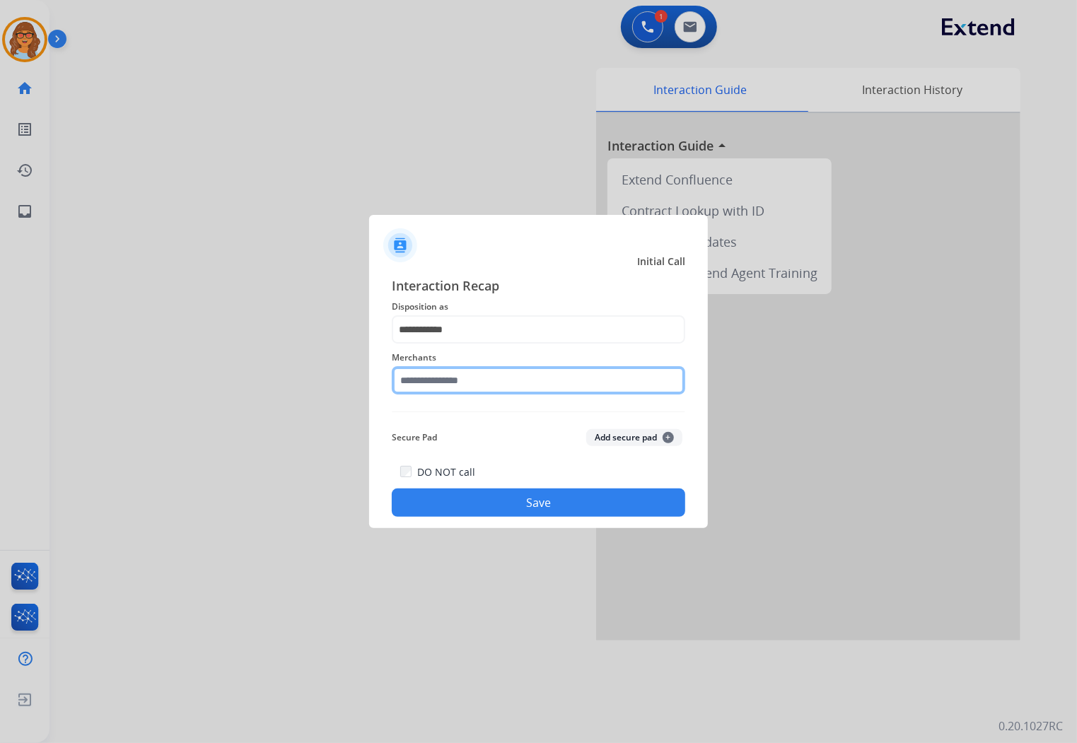
click at [460, 384] on input "text" at bounding box center [539, 380] width 294 height 28
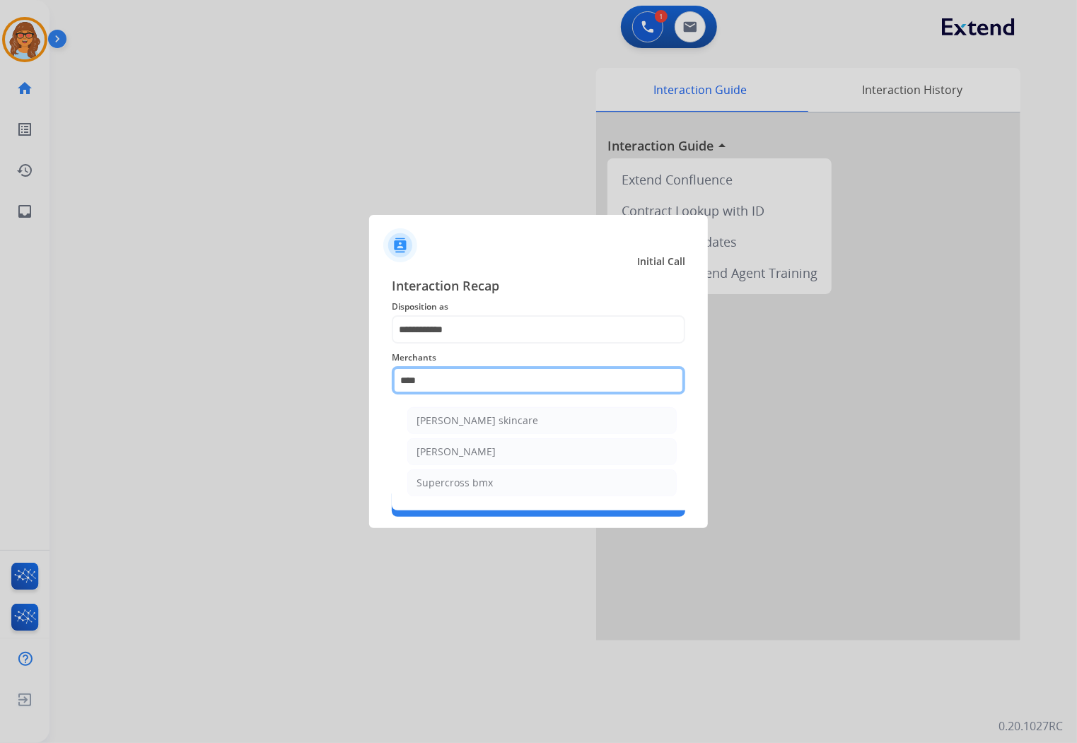
scroll to position [0, 0]
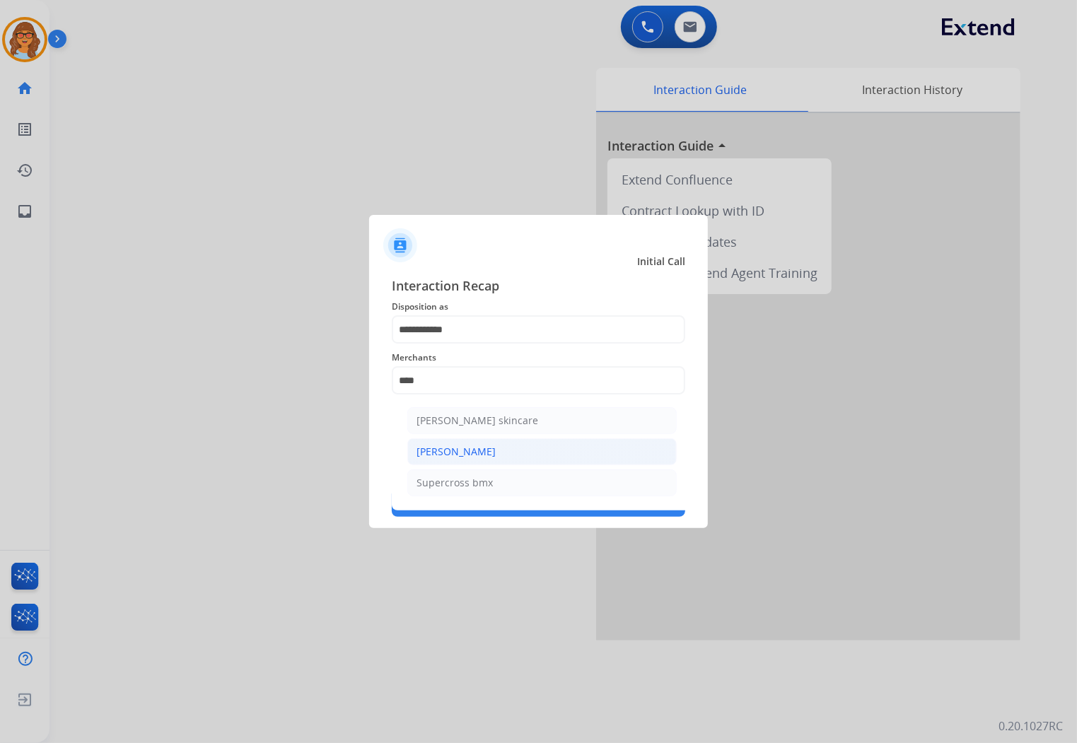
click at [461, 453] on div "[PERSON_NAME]" at bounding box center [456, 452] width 79 height 14
type input "**********"
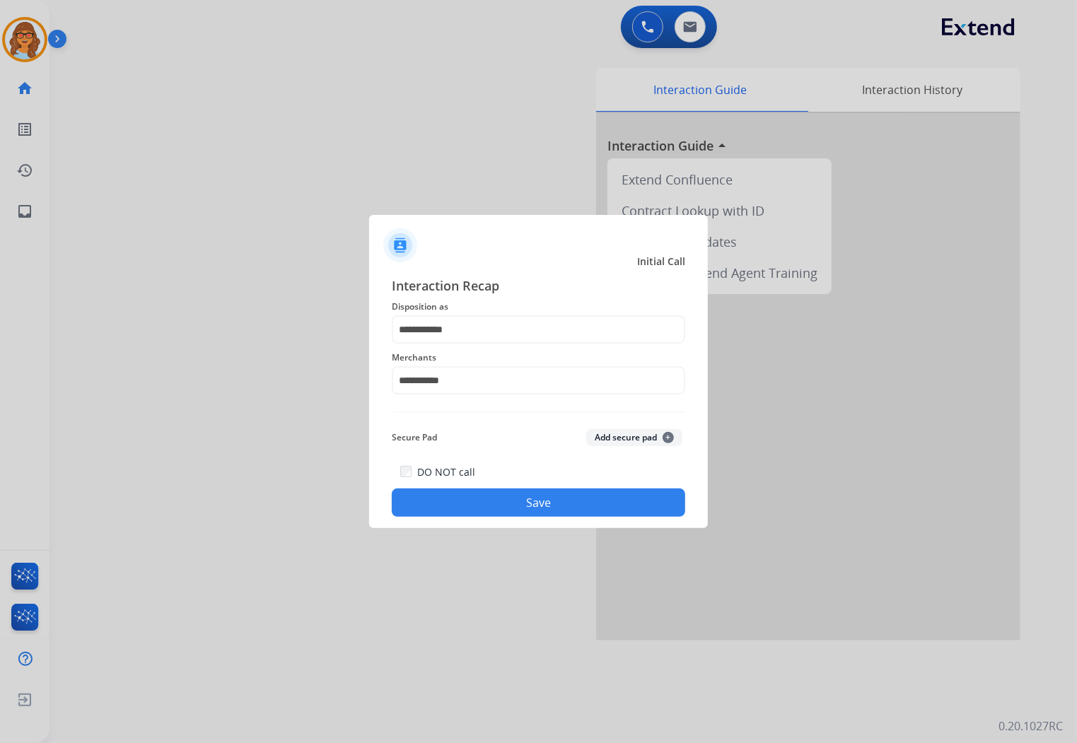
click at [567, 506] on button "Save" at bounding box center [539, 503] width 294 height 28
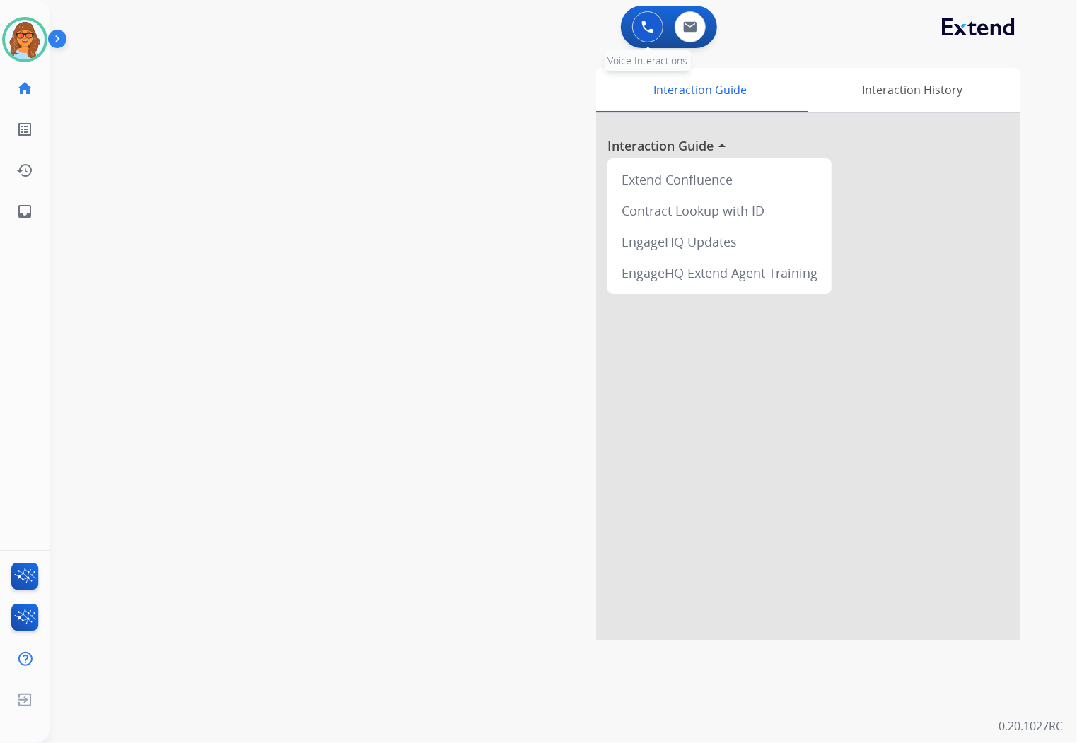
click at [642, 30] on img at bounding box center [648, 27] width 13 height 13
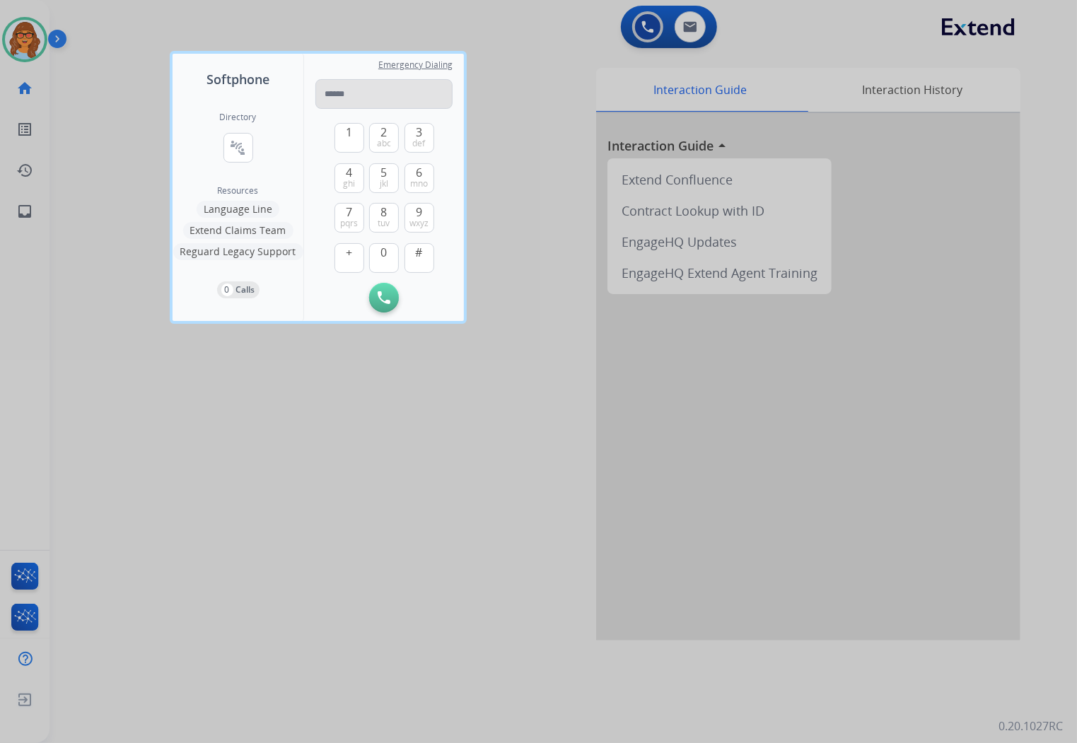
click at [340, 88] on input "tel" at bounding box center [383, 94] width 137 height 30
type input "**********"
click at [382, 299] on img at bounding box center [384, 297] width 13 height 13
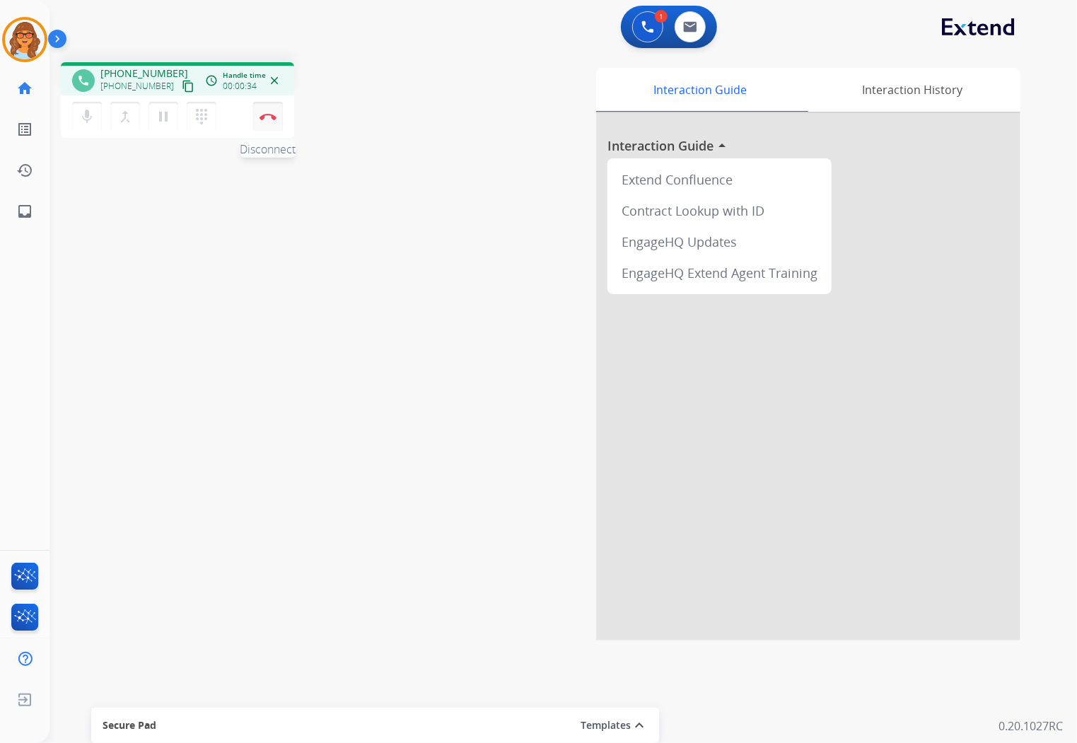
click at [265, 114] on img at bounding box center [268, 116] width 17 height 7
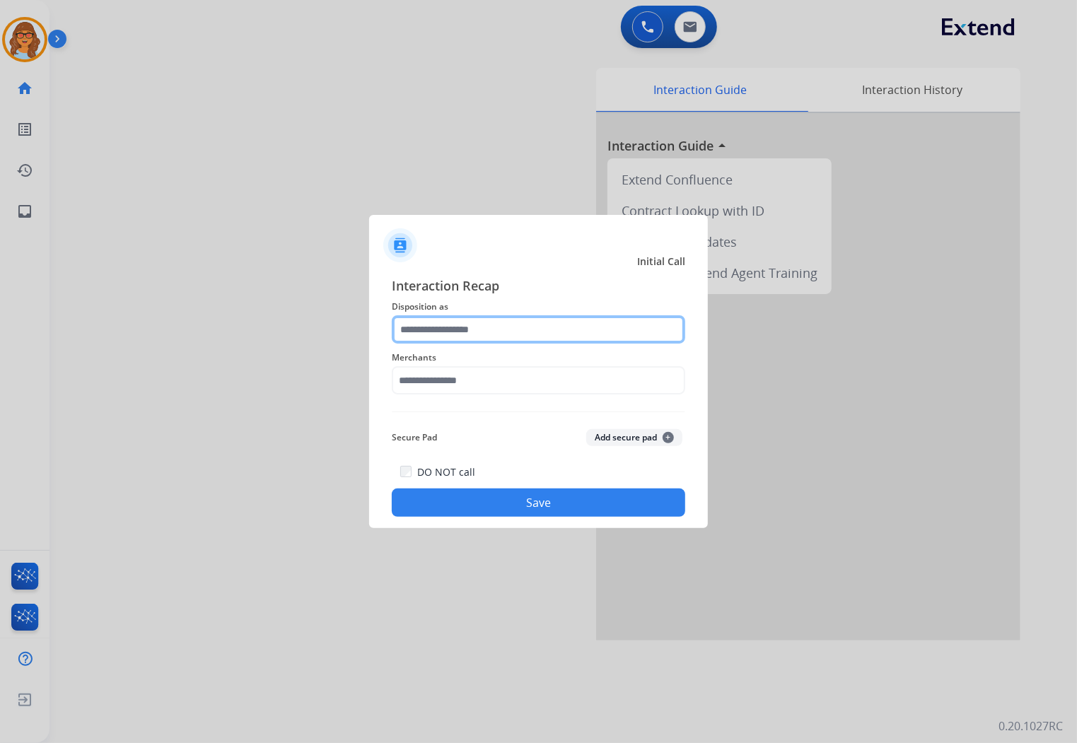
click at [474, 321] on input "text" at bounding box center [539, 329] width 294 height 28
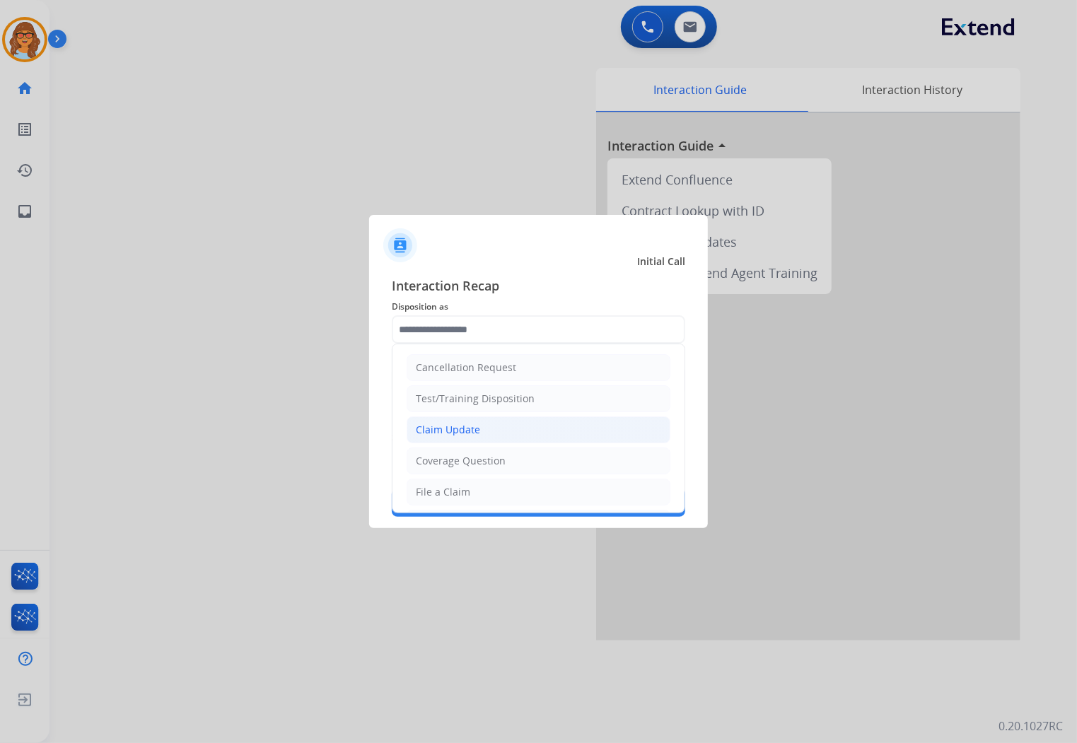
click at [463, 428] on div "Claim Update" at bounding box center [448, 430] width 64 height 14
type input "**********"
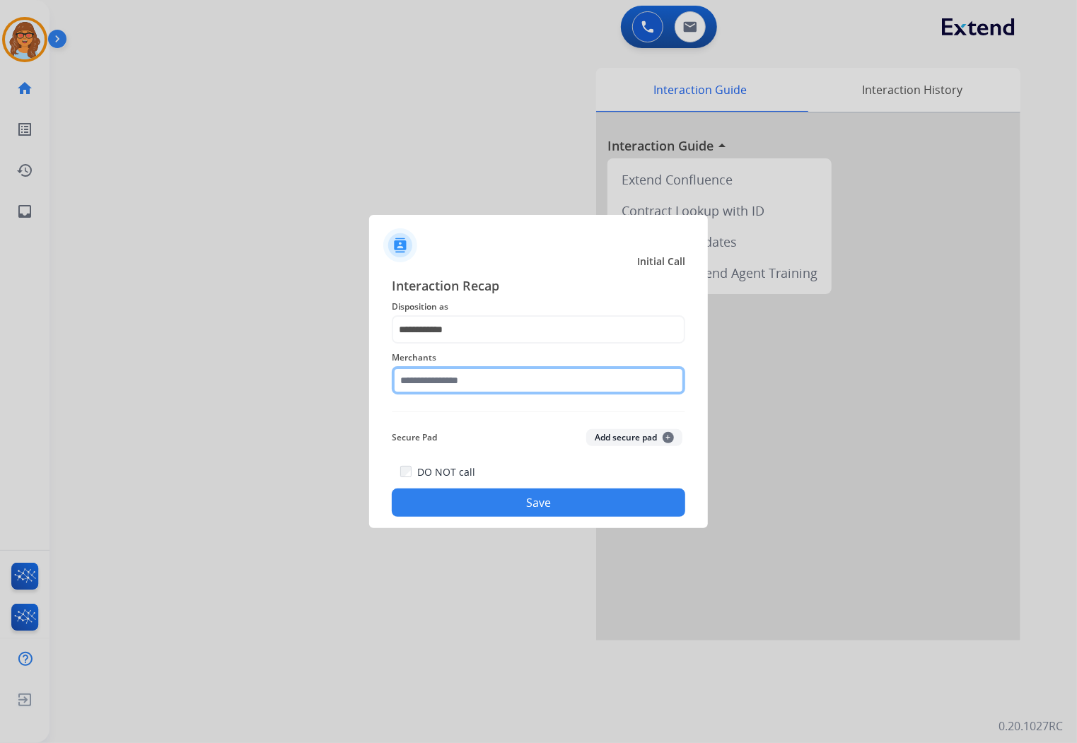
click at [463, 376] on input "text" at bounding box center [539, 380] width 294 height 28
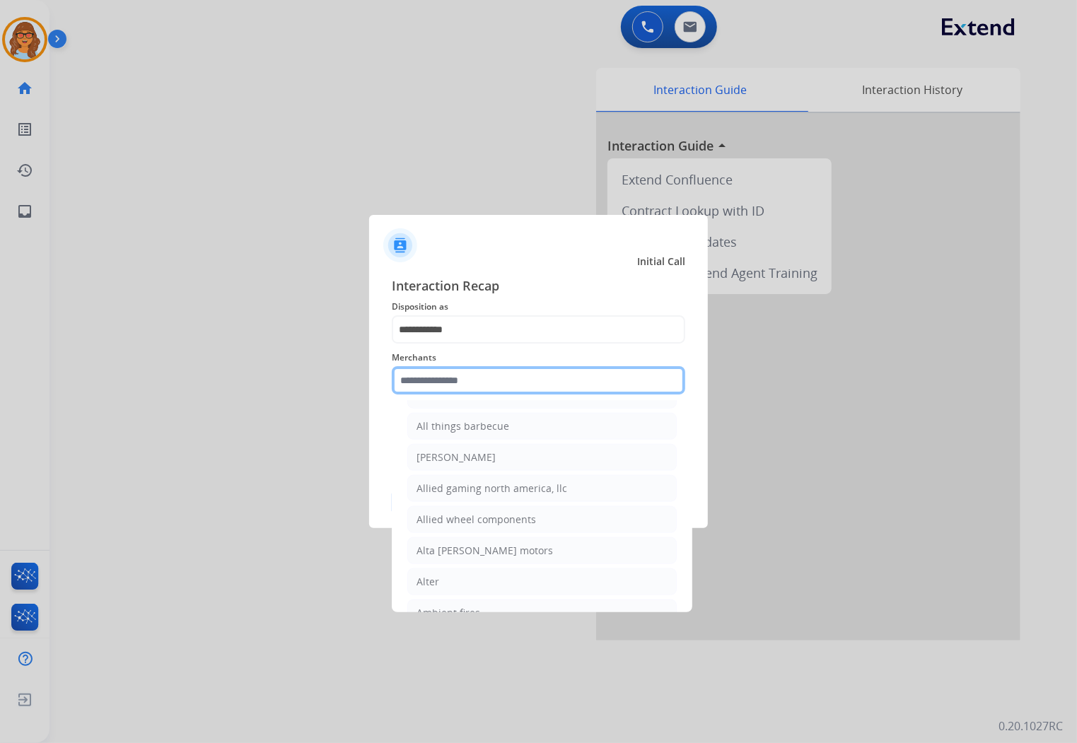
scroll to position [1336, 0]
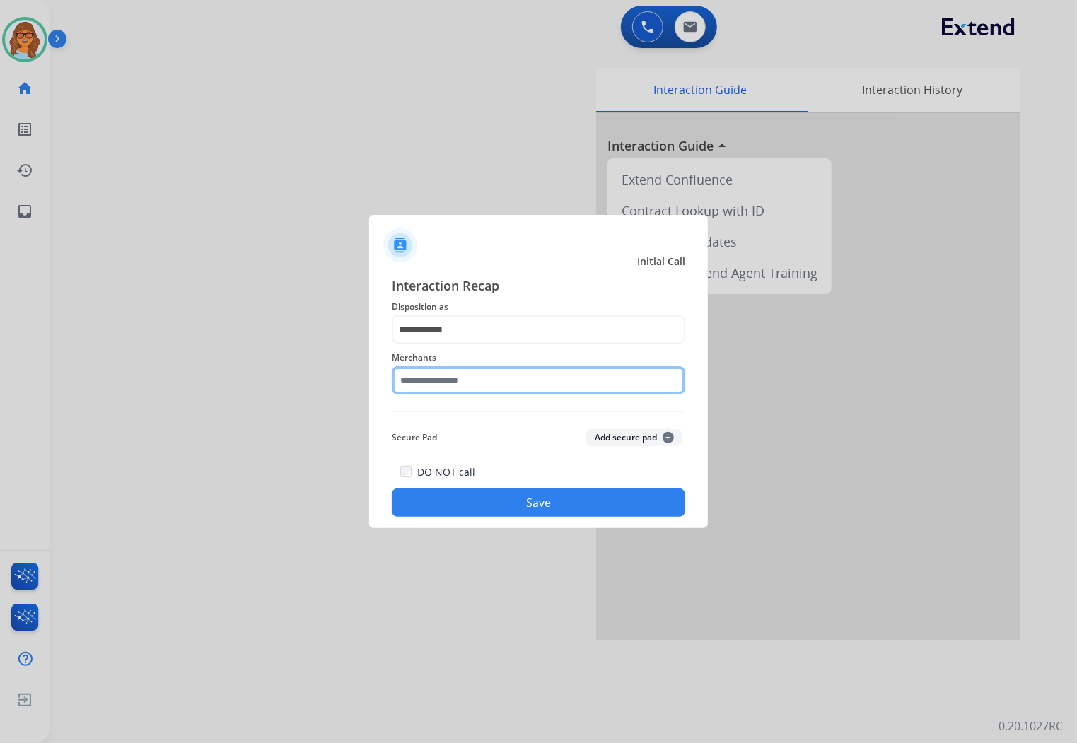
click at [468, 379] on input "text" at bounding box center [539, 380] width 294 height 28
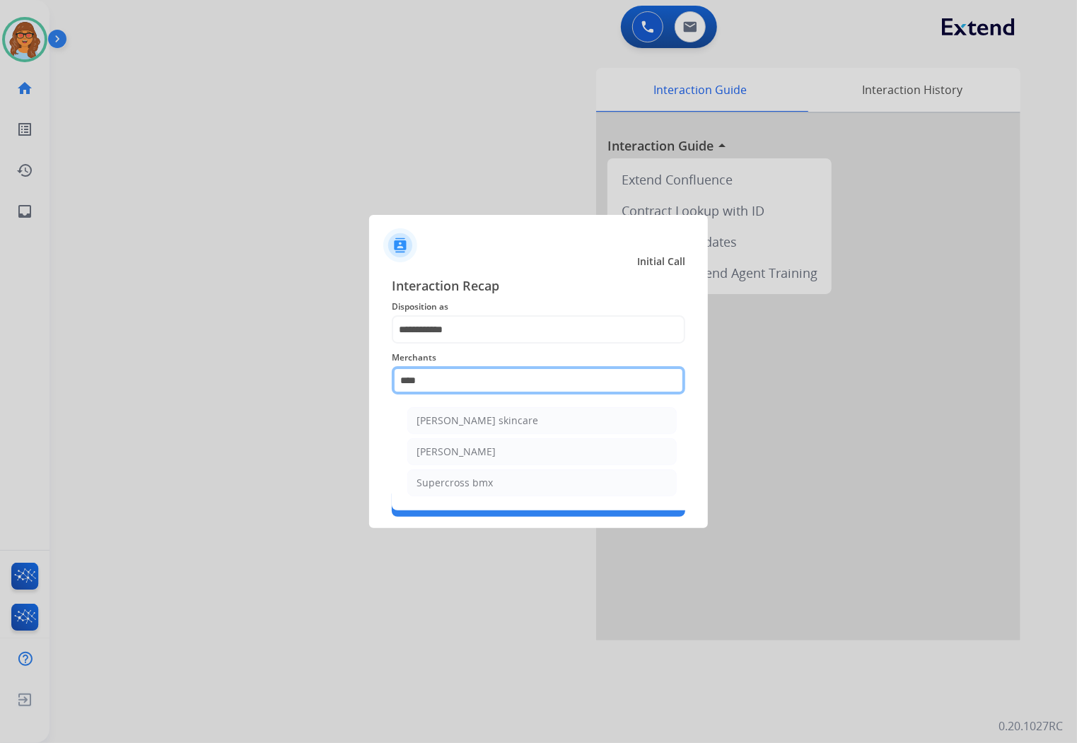
scroll to position [0, 0]
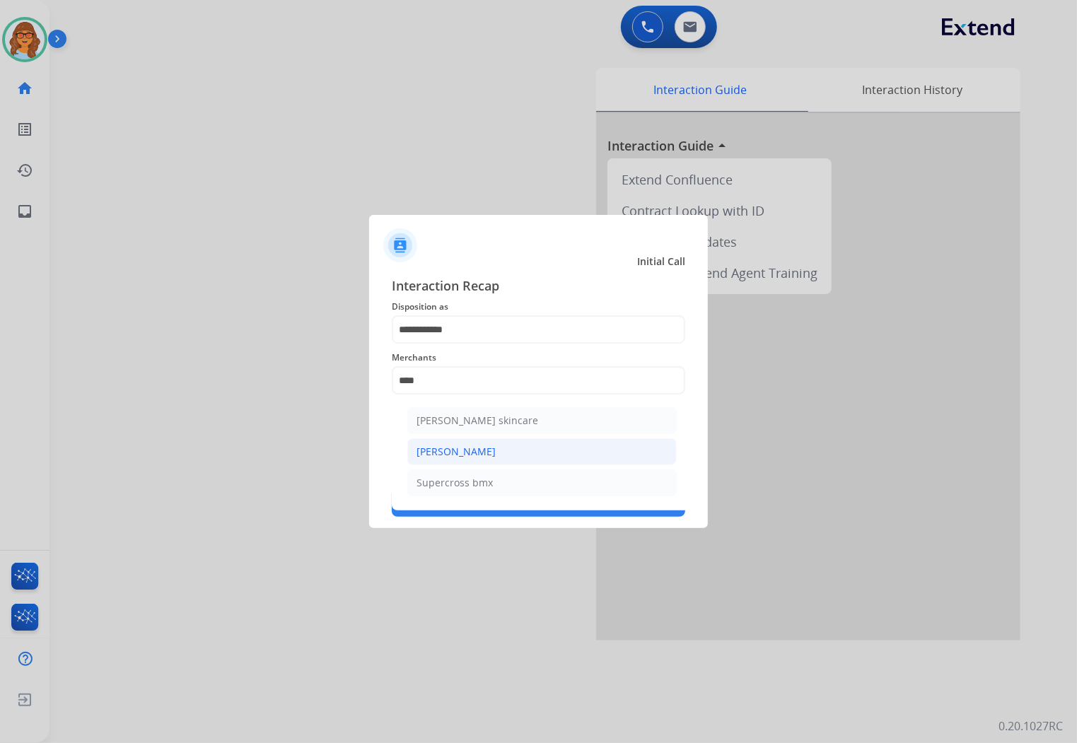
click at [475, 448] on div "[PERSON_NAME]" at bounding box center [456, 452] width 79 height 14
type input "**********"
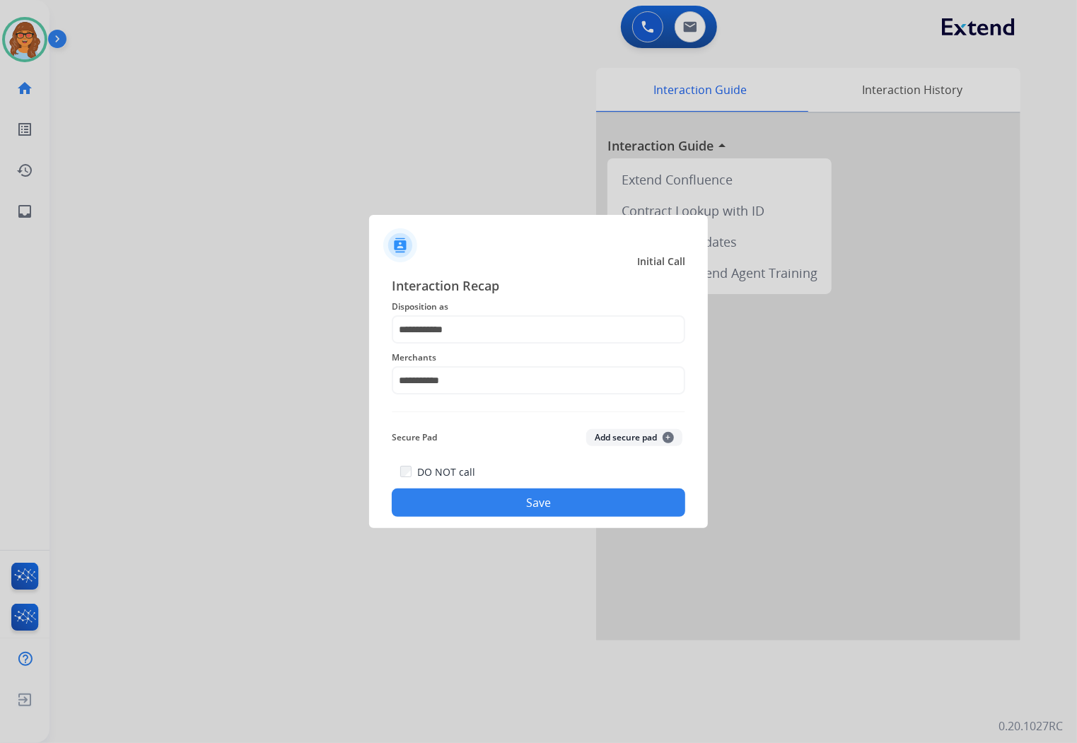
click at [573, 500] on button "Save" at bounding box center [539, 503] width 294 height 28
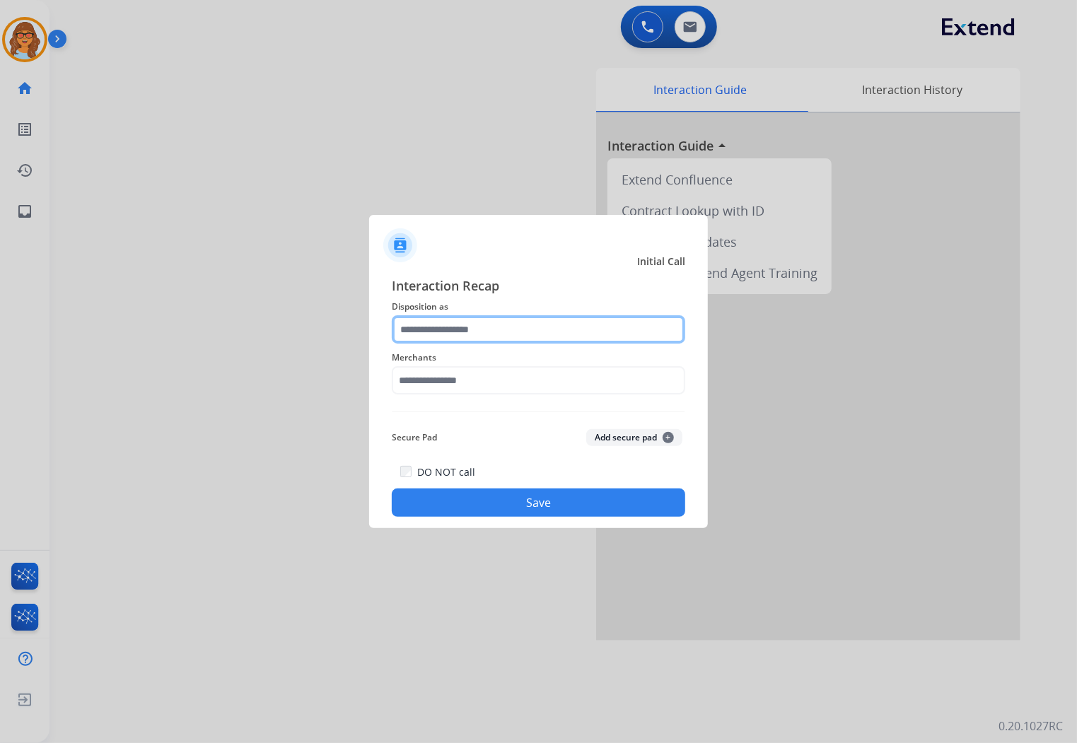
click at [491, 328] on input "text" at bounding box center [539, 329] width 294 height 28
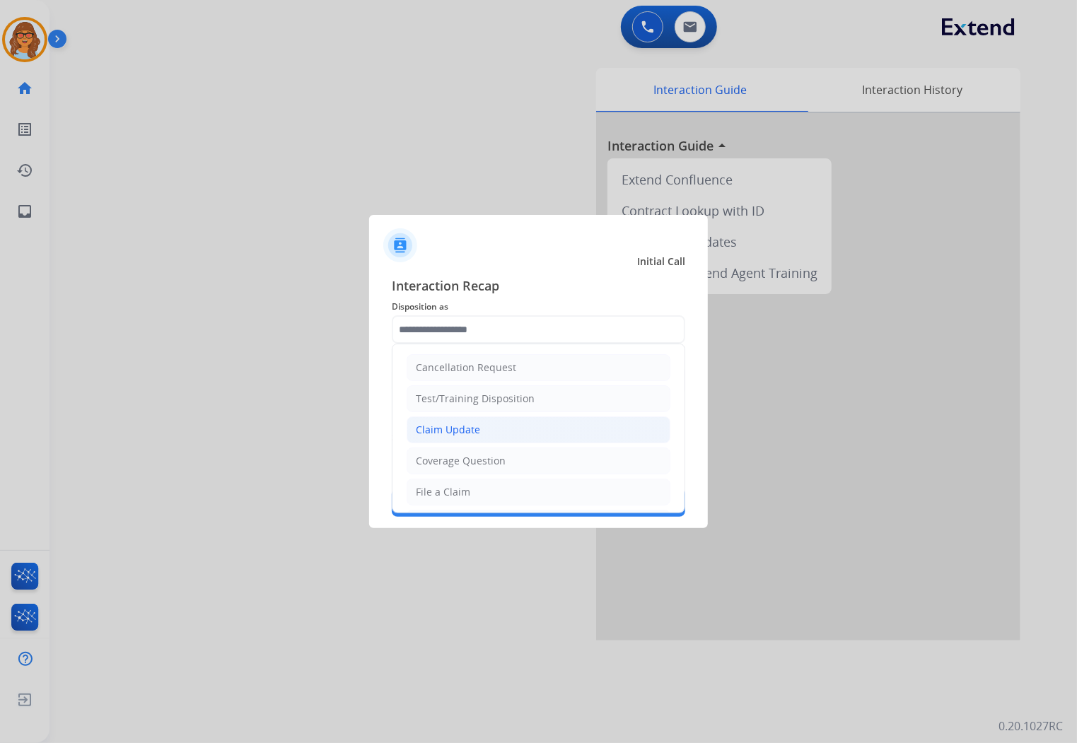
click at [457, 437] on li "Claim Update" at bounding box center [539, 430] width 264 height 27
type input "**********"
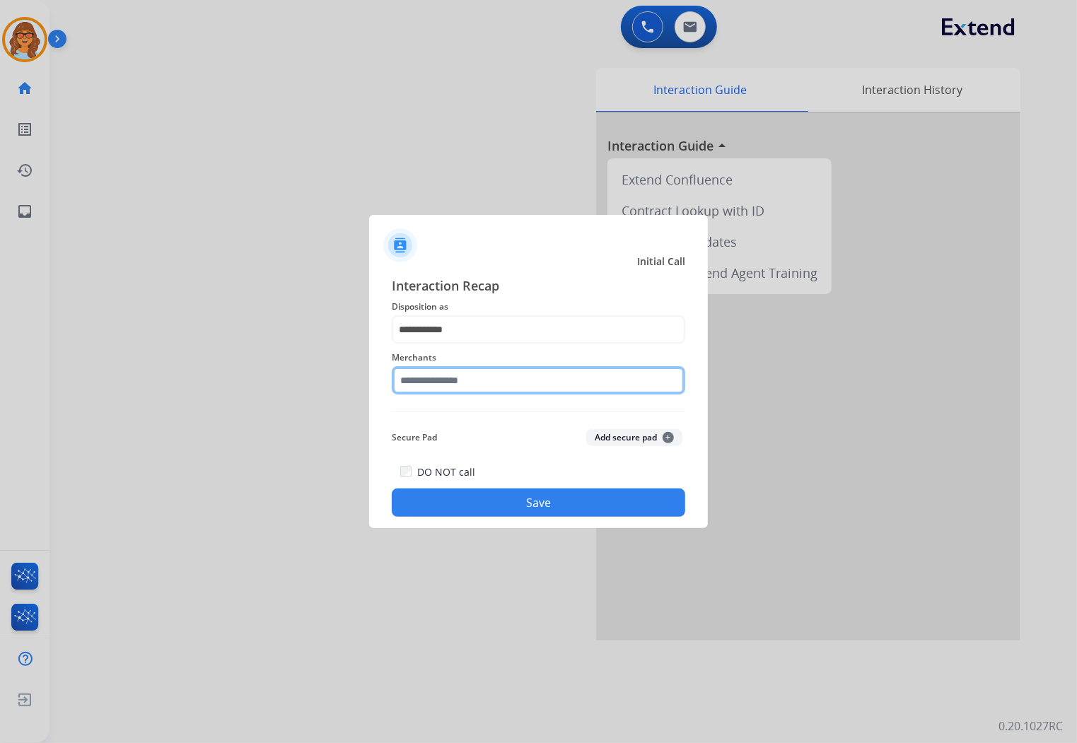
click at [458, 386] on input "text" at bounding box center [539, 380] width 294 height 28
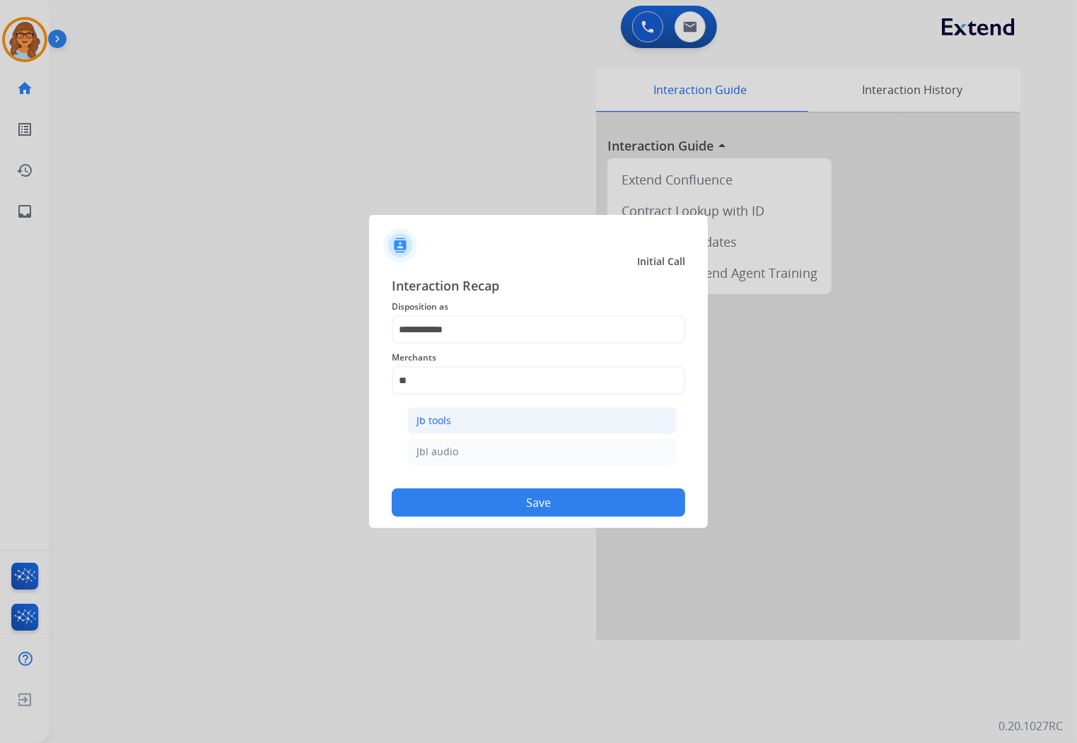
click at [492, 419] on li "Jb tools" at bounding box center [542, 420] width 270 height 27
type input "********"
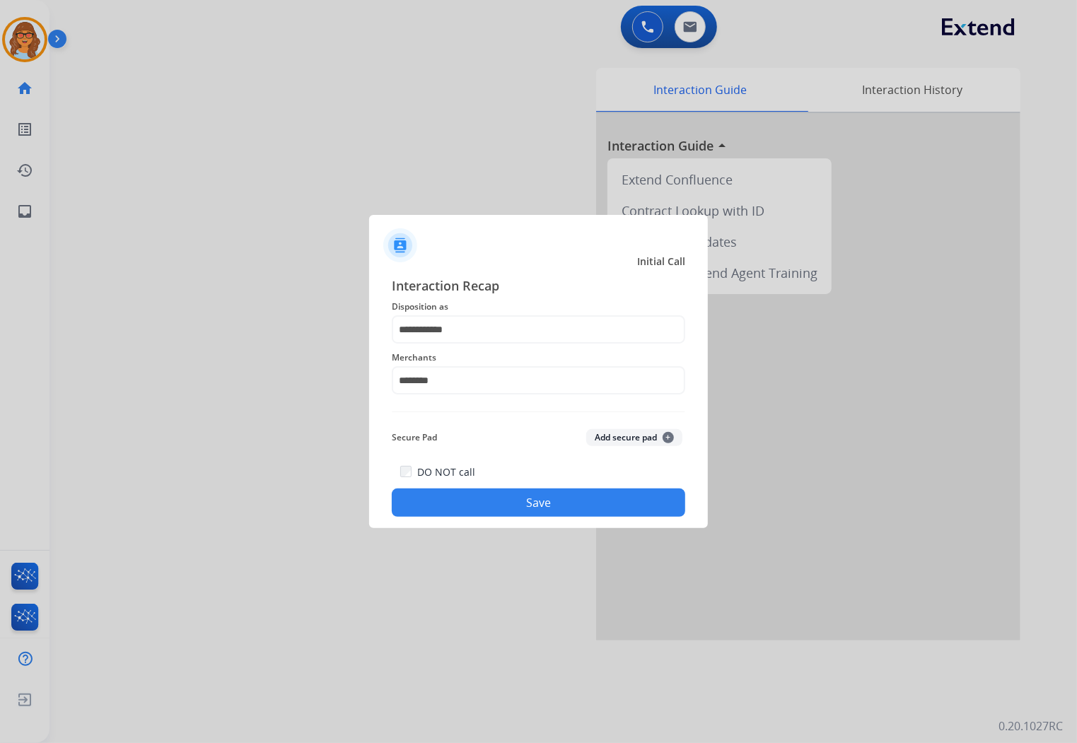
click at [540, 505] on button "Save" at bounding box center [539, 503] width 294 height 28
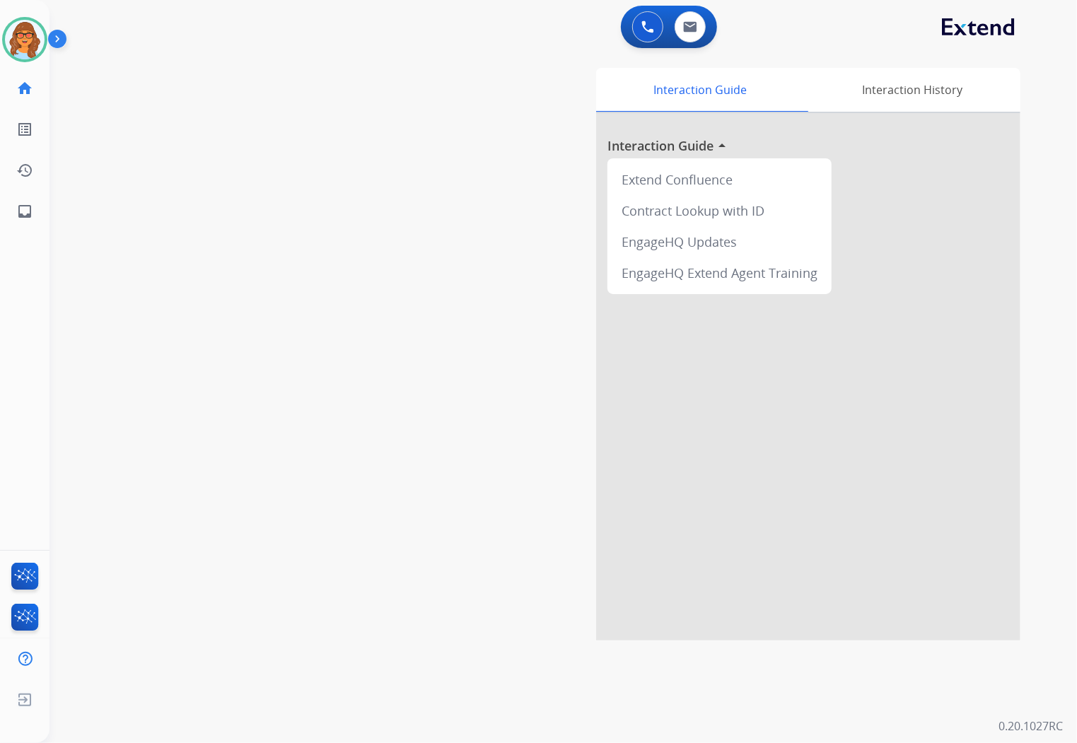
click at [477, 151] on div "Interaction Guide Interaction History Interaction Guide arrow_drop_up Extend Co…" at bounding box center [727, 354] width 587 height 573
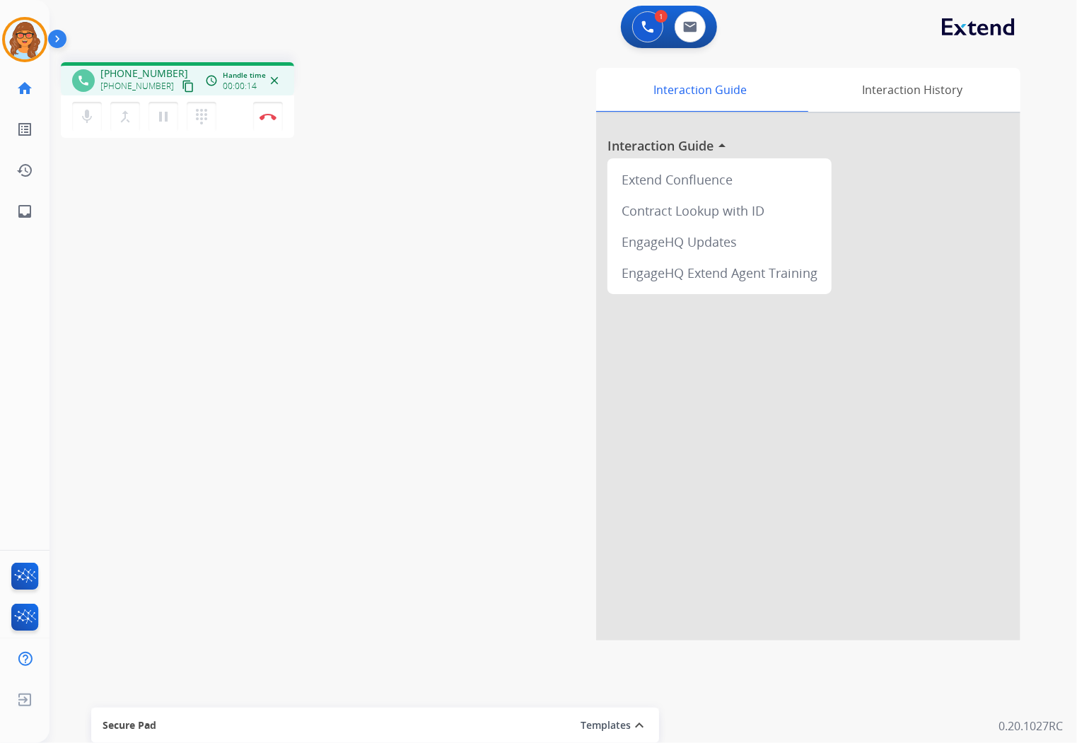
click at [182, 88] on mat-icon "content_copy" at bounding box center [188, 86] width 13 height 13
click at [168, 117] on mat-icon "pause" at bounding box center [163, 116] width 17 height 17
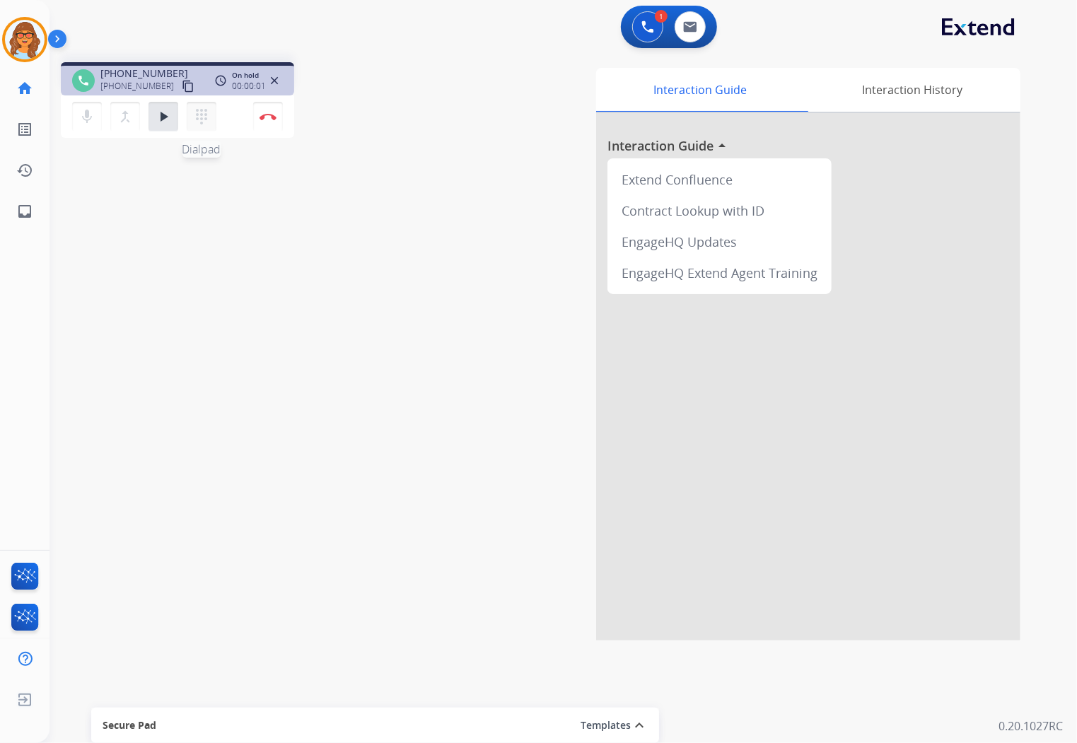
click at [198, 117] on mat-icon "dialpad" at bounding box center [201, 116] width 17 height 17
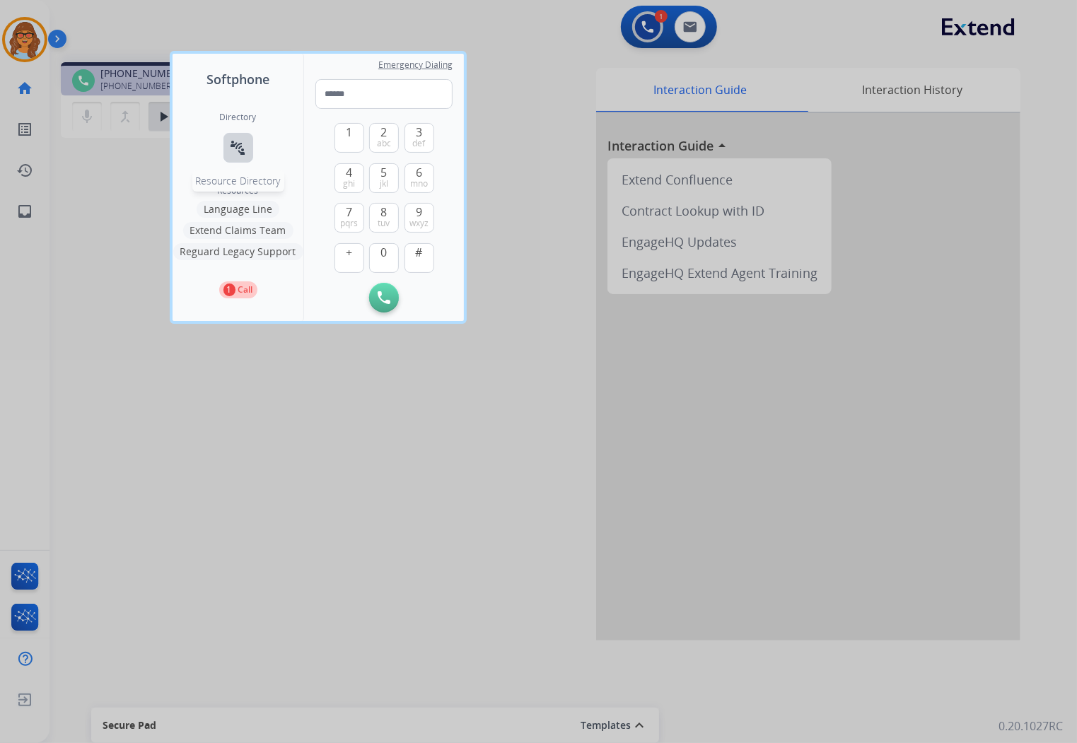
click at [228, 146] on button "connect_without_contact Resource Directory" at bounding box center [239, 148] width 30 height 30
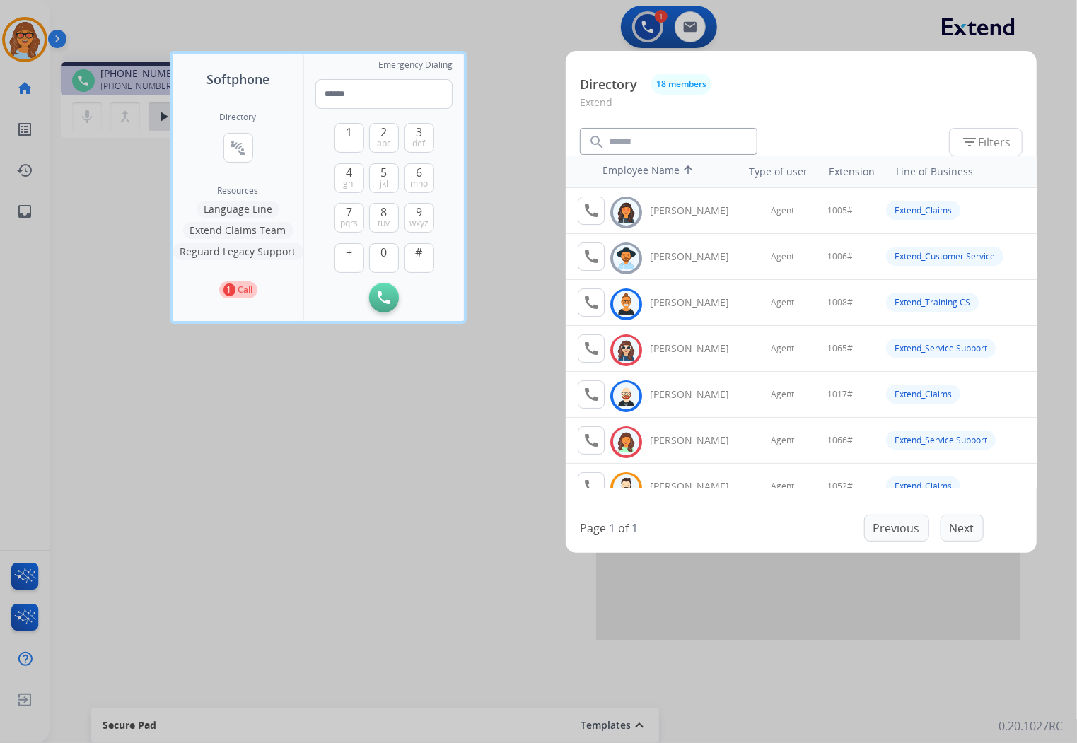
click at [405, 468] on div at bounding box center [538, 371] width 1077 height 743
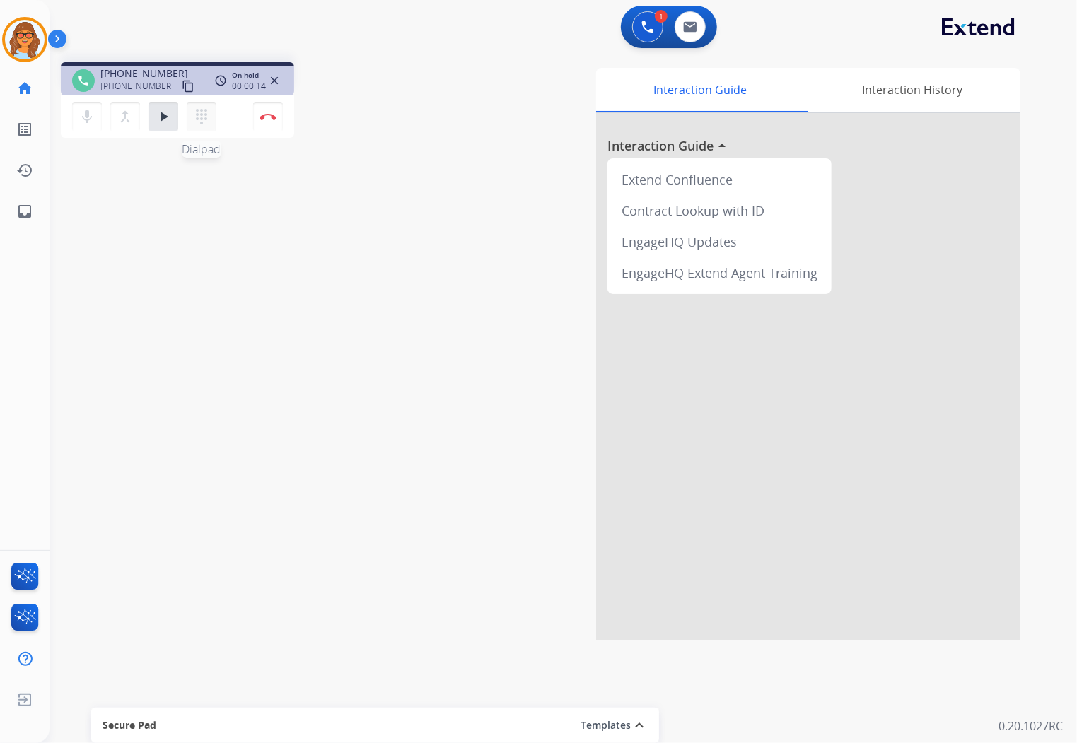
click at [203, 115] on mat-icon "dialpad" at bounding box center [201, 116] width 17 height 17
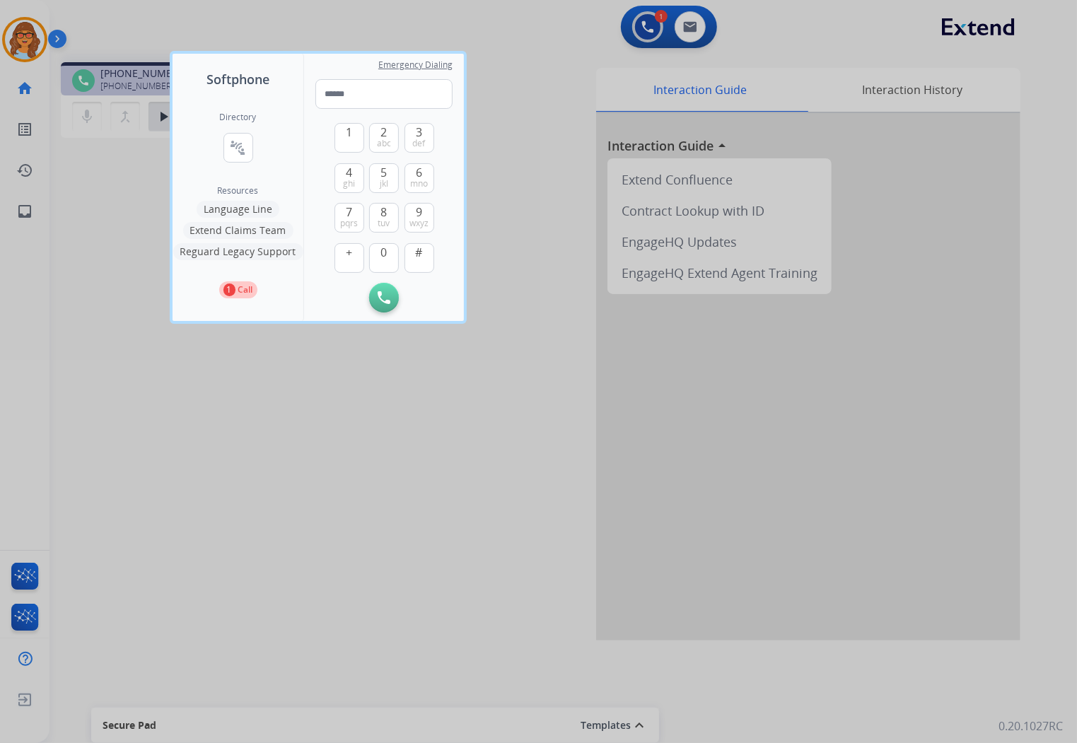
click at [491, 412] on div at bounding box center [538, 371] width 1077 height 743
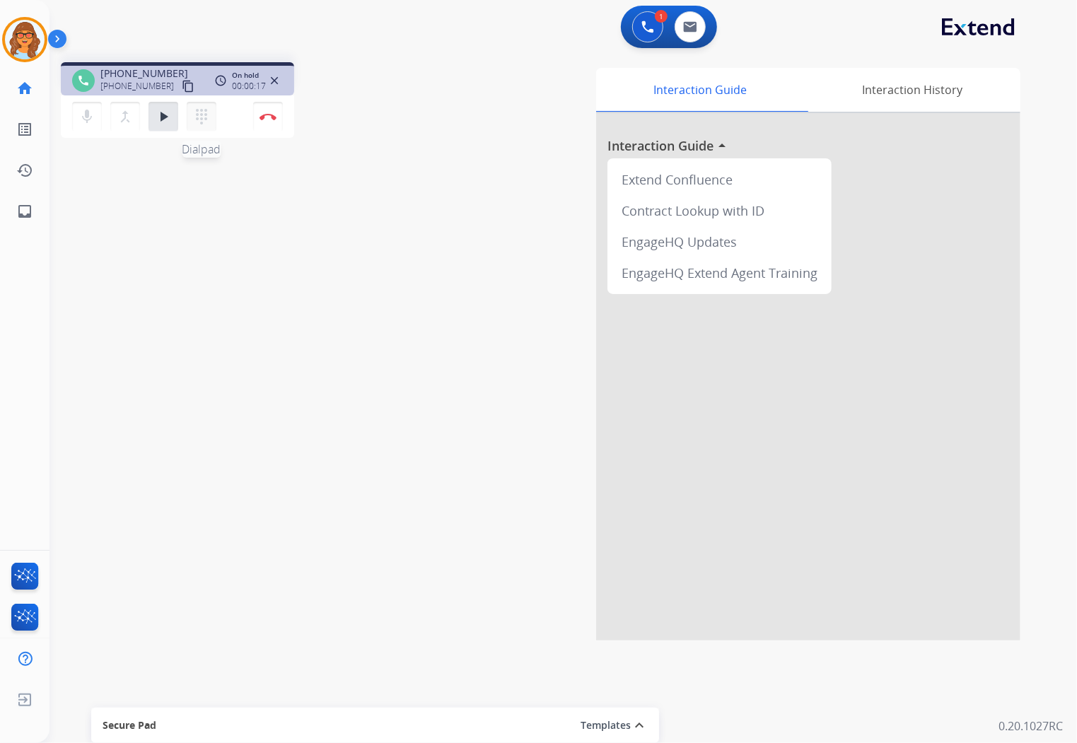
click at [192, 117] on button "dialpad Dialpad" at bounding box center [202, 117] width 30 height 30
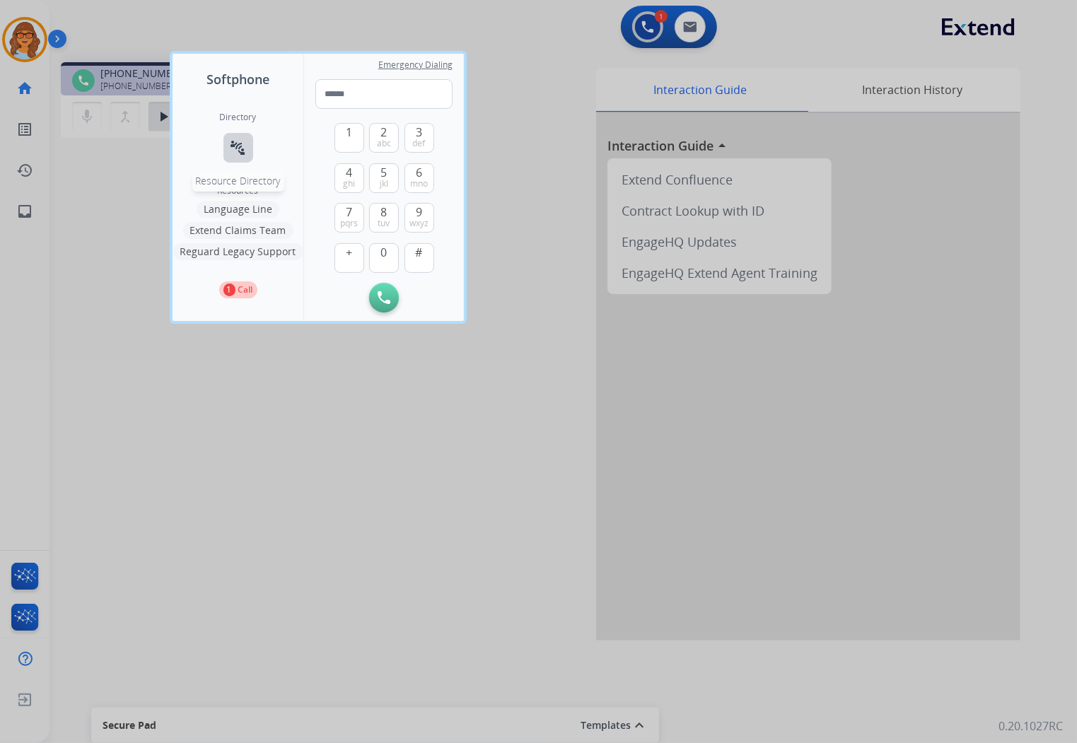
click at [248, 147] on button "connect_without_contact Resource Directory" at bounding box center [239, 148] width 30 height 30
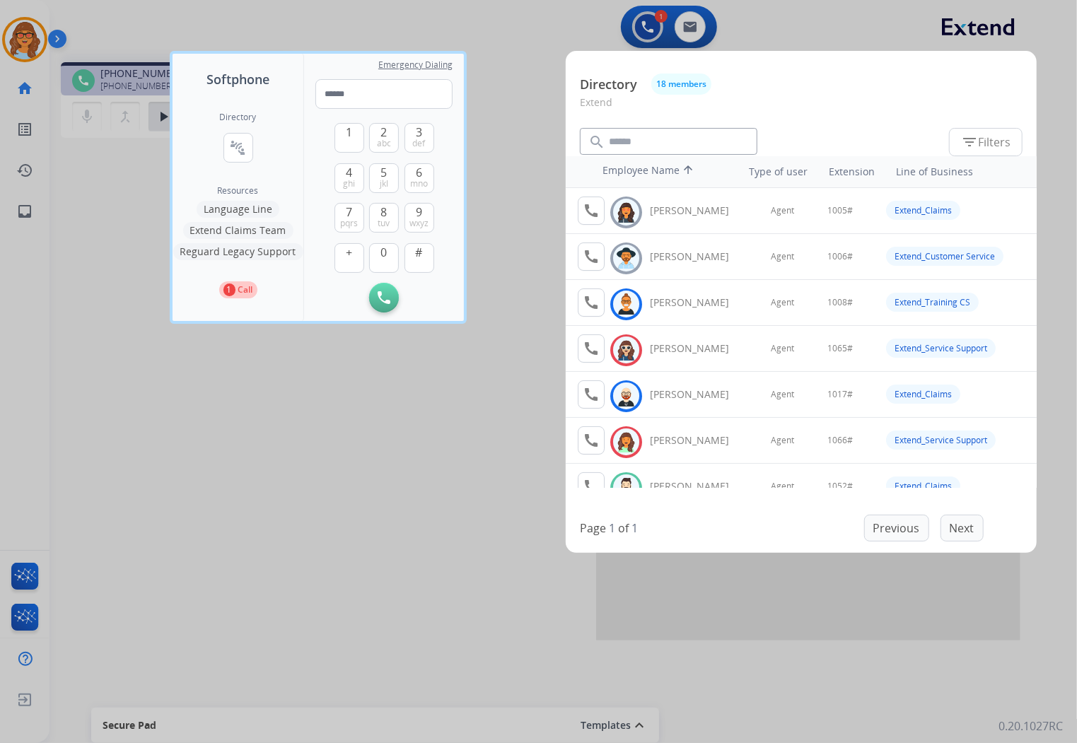
click at [474, 425] on div at bounding box center [538, 371] width 1077 height 743
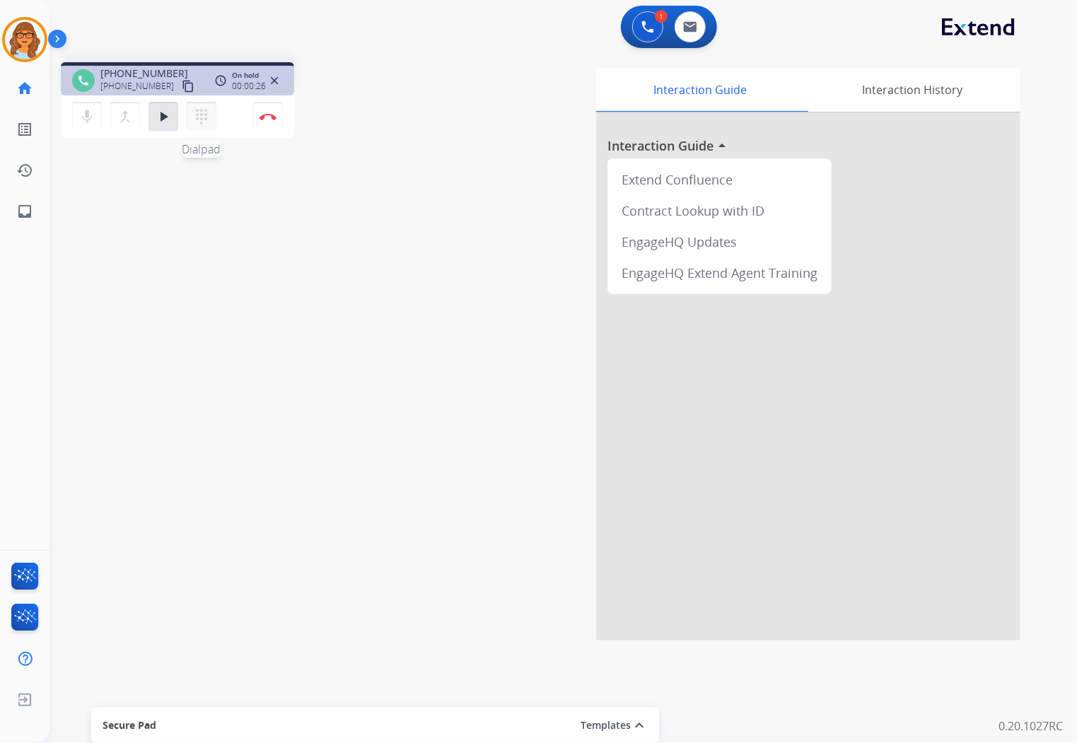
click at [202, 113] on mat-icon "dialpad" at bounding box center [201, 116] width 17 height 17
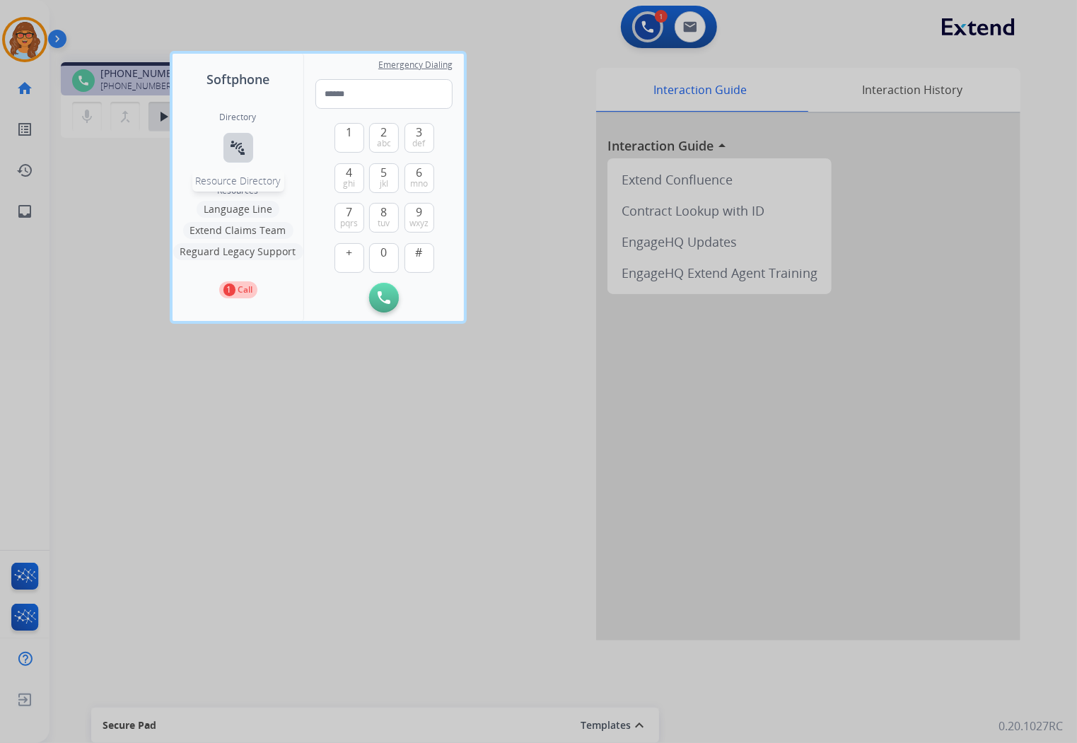
click at [238, 145] on mat-icon "connect_without_contact" at bounding box center [238, 147] width 17 height 17
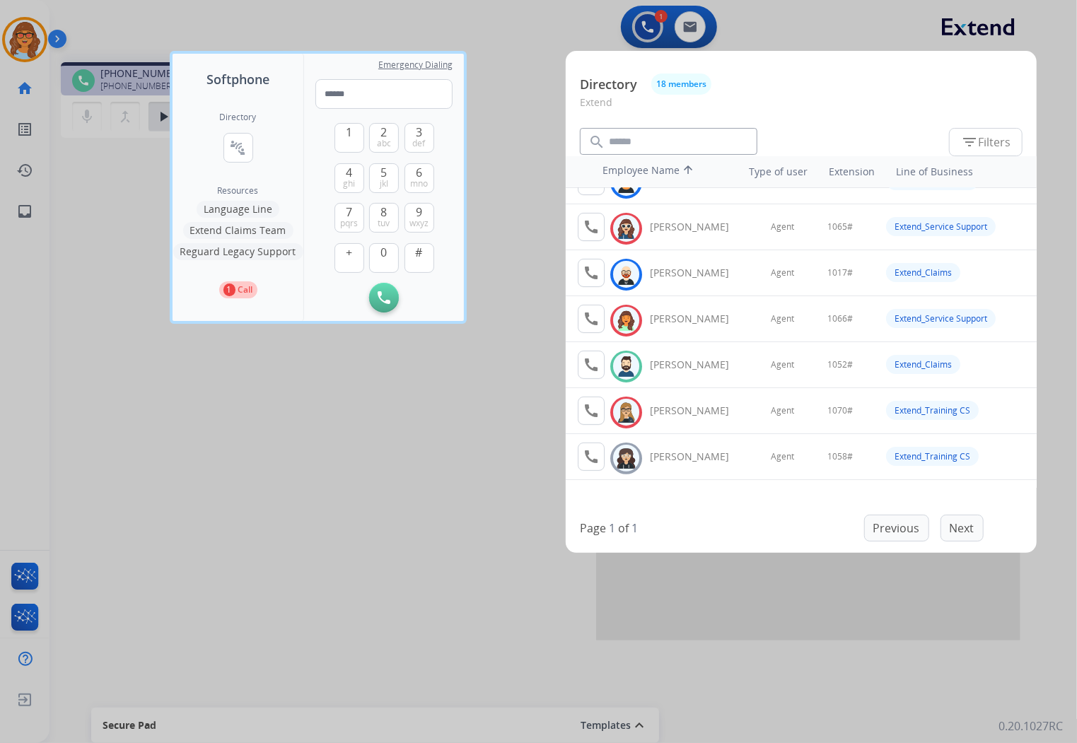
scroll to position [157, 0]
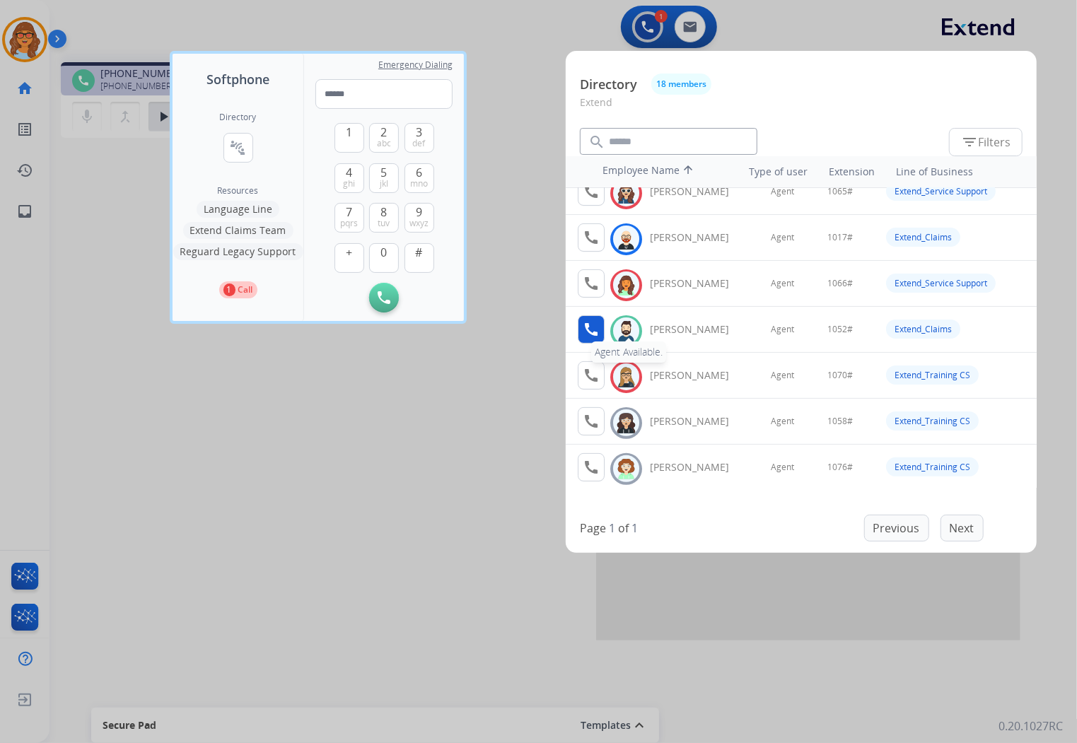
click at [590, 332] on mat-icon "call" at bounding box center [591, 329] width 17 height 17
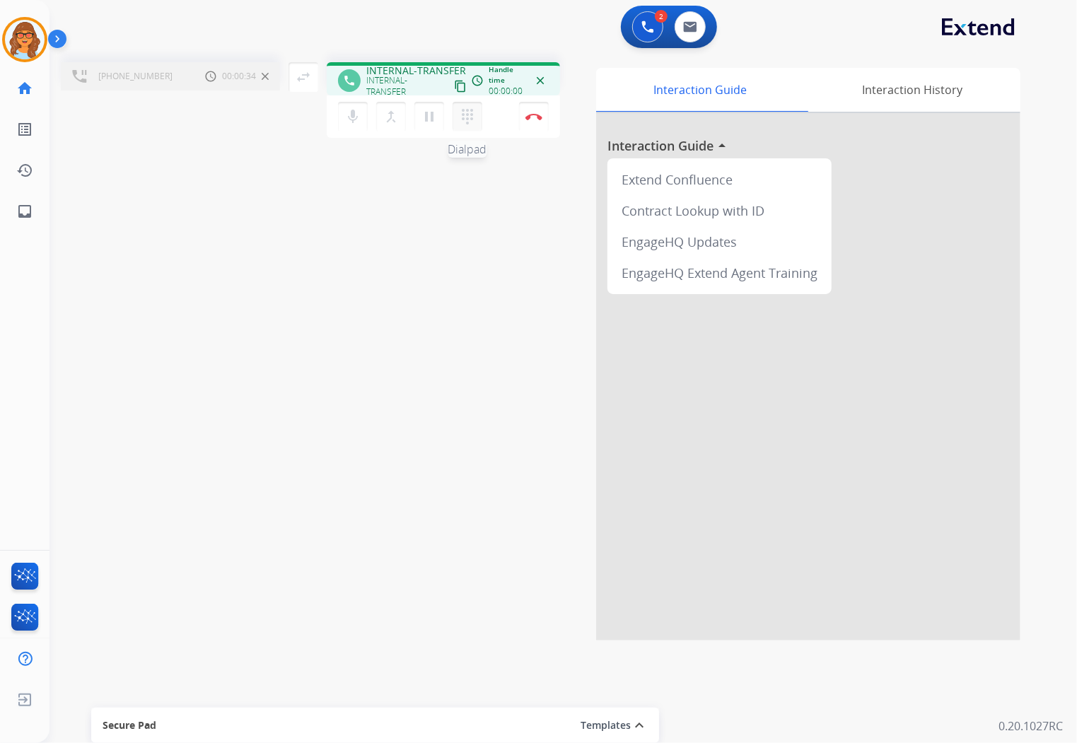
click at [463, 117] on mat-icon "dialpad" at bounding box center [467, 116] width 17 height 17
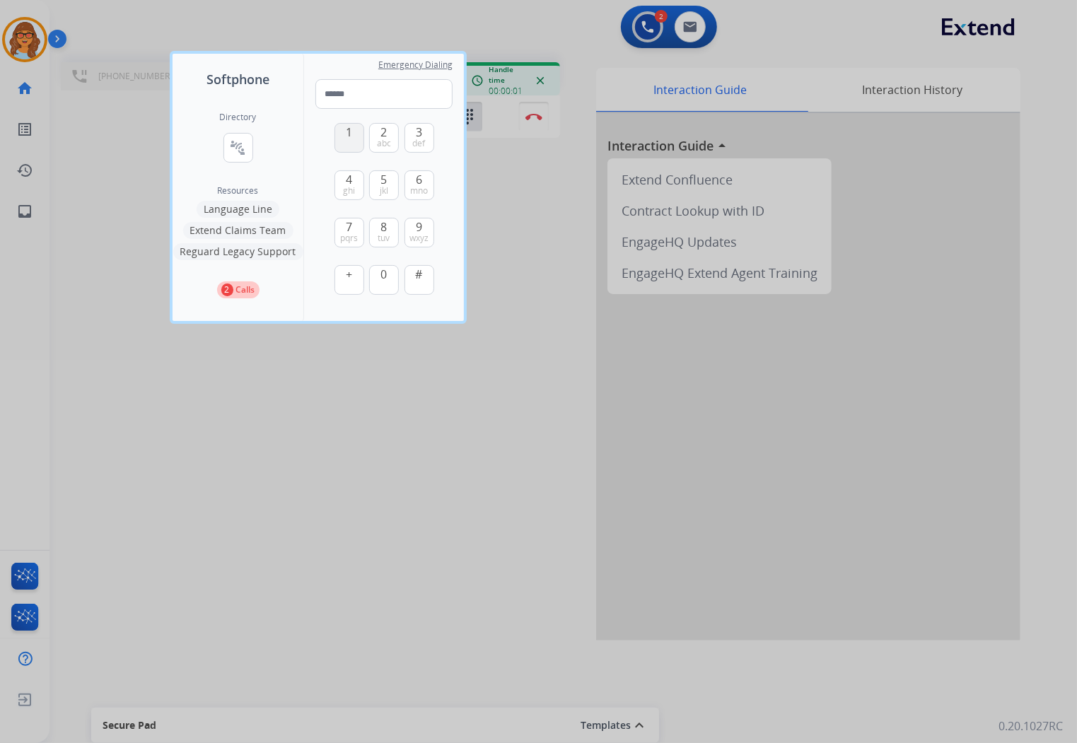
click at [349, 127] on span "1" at bounding box center [349, 132] width 6 height 17
click at [385, 279] on span "0" at bounding box center [384, 274] width 6 height 17
click at [390, 180] on button "5 jkl" at bounding box center [384, 185] width 30 height 30
click at [389, 131] on button "2 abc" at bounding box center [384, 138] width 30 height 30
click at [422, 280] on span "#" at bounding box center [419, 274] width 7 height 17
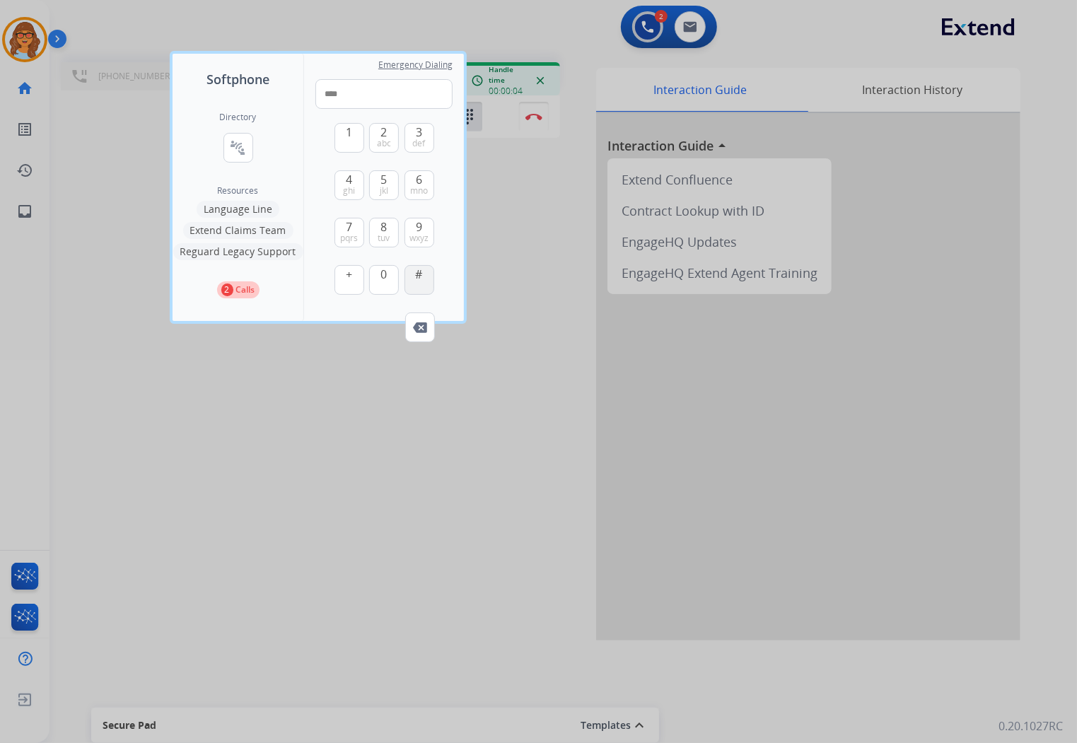
type input "*****"
drag, startPoint x: 355, startPoint y: 407, endPoint x: 337, endPoint y: 422, distance: 23.6
click at [355, 407] on div at bounding box center [538, 371] width 1077 height 743
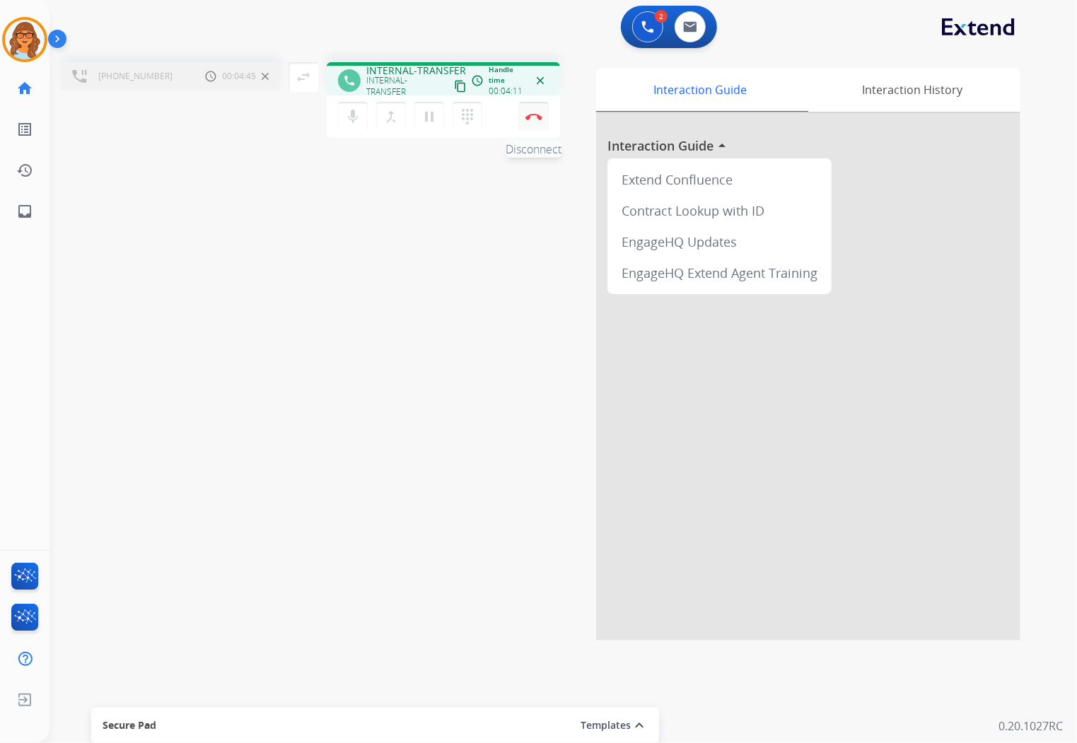
click at [533, 114] on img at bounding box center [534, 116] width 17 height 7
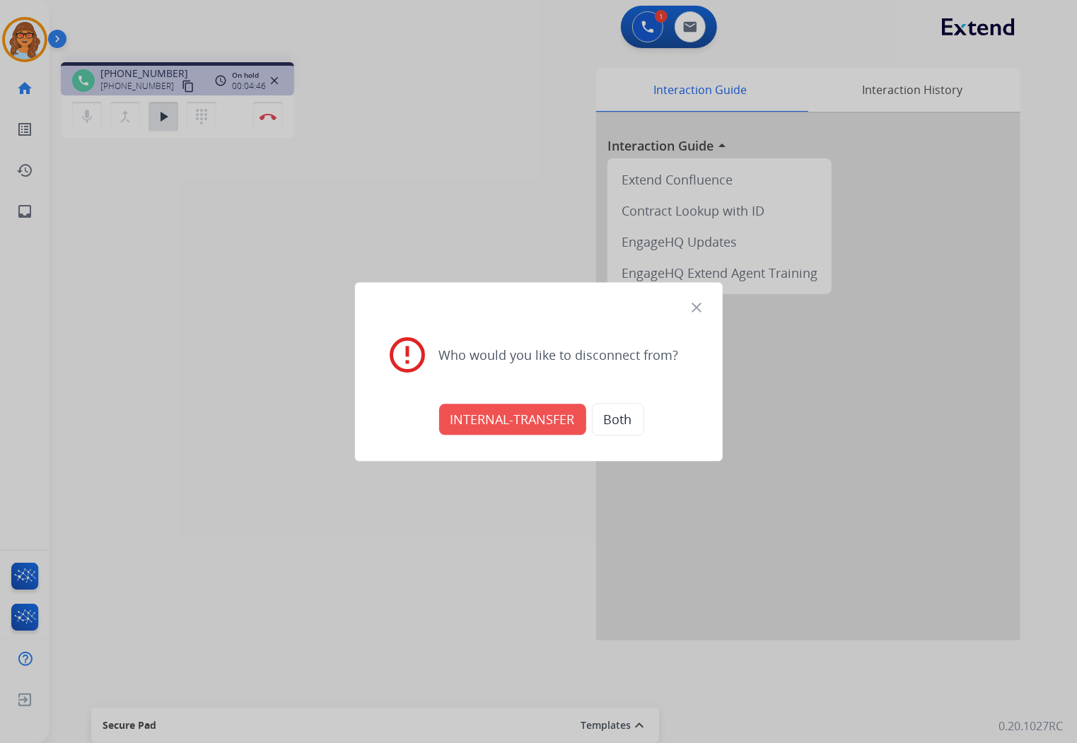
click at [476, 417] on button "INTERNAL-TRANSFER" at bounding box center [512, 419] width 147 height 31
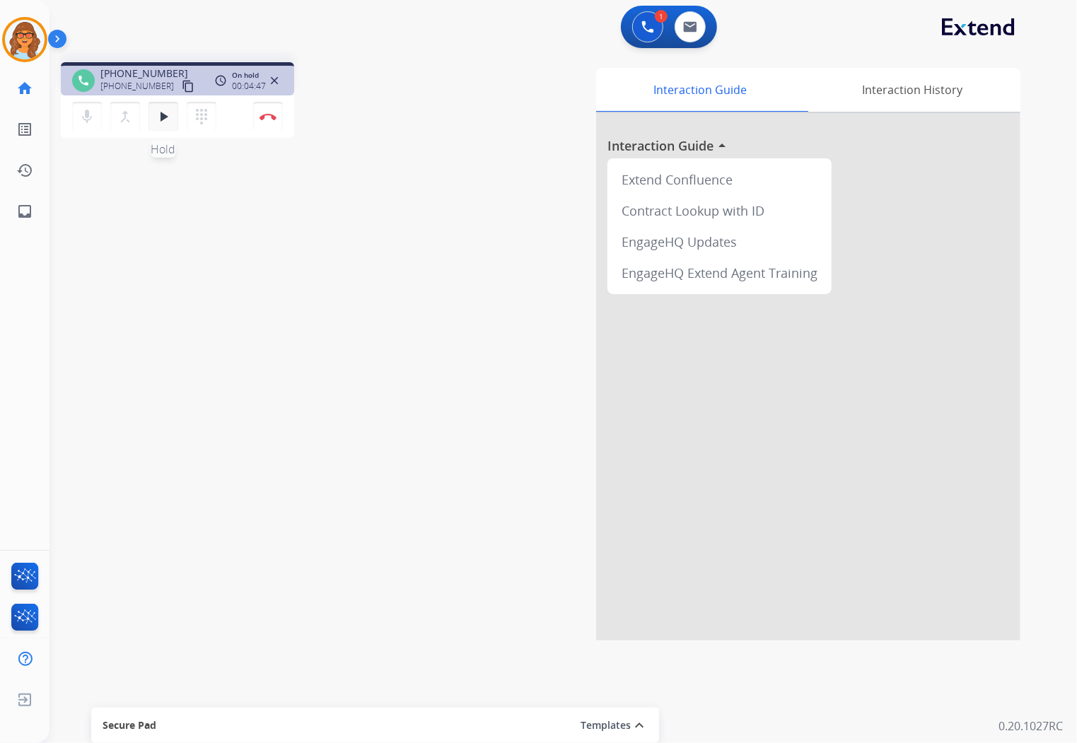
click at [170, 116] on mat-icon "play_arrow" at bounding box center [163, 116] width 17 height 17
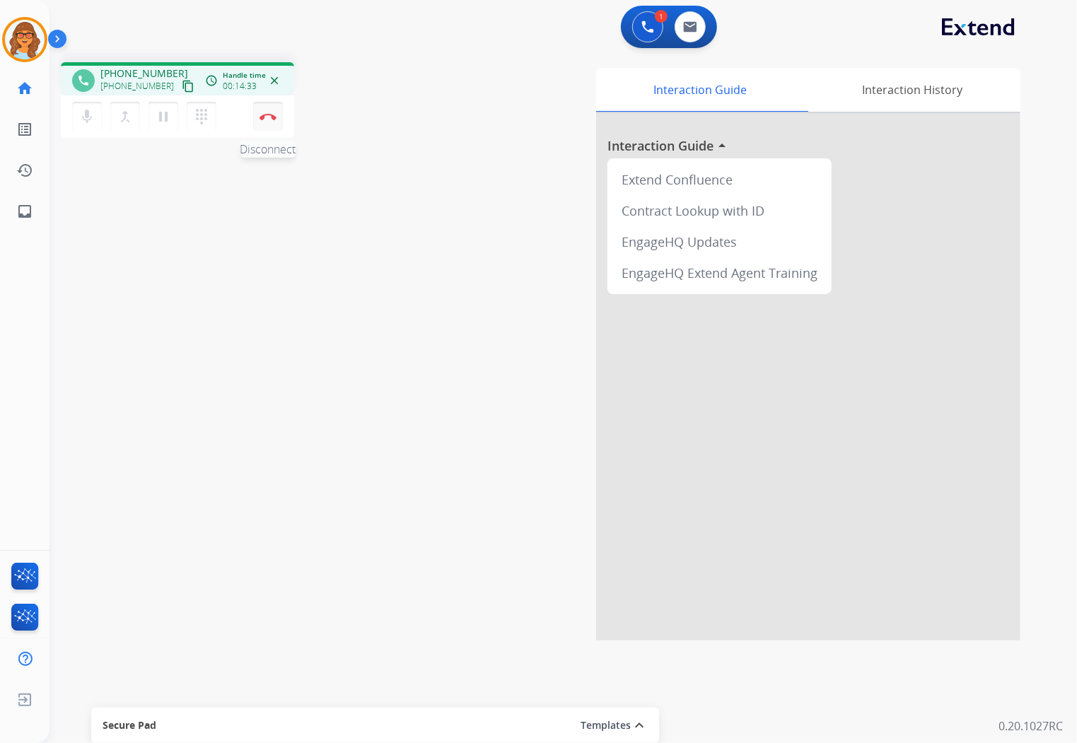
click at [265, 114] on img at bounding box center [268, 116] width 17 height 7
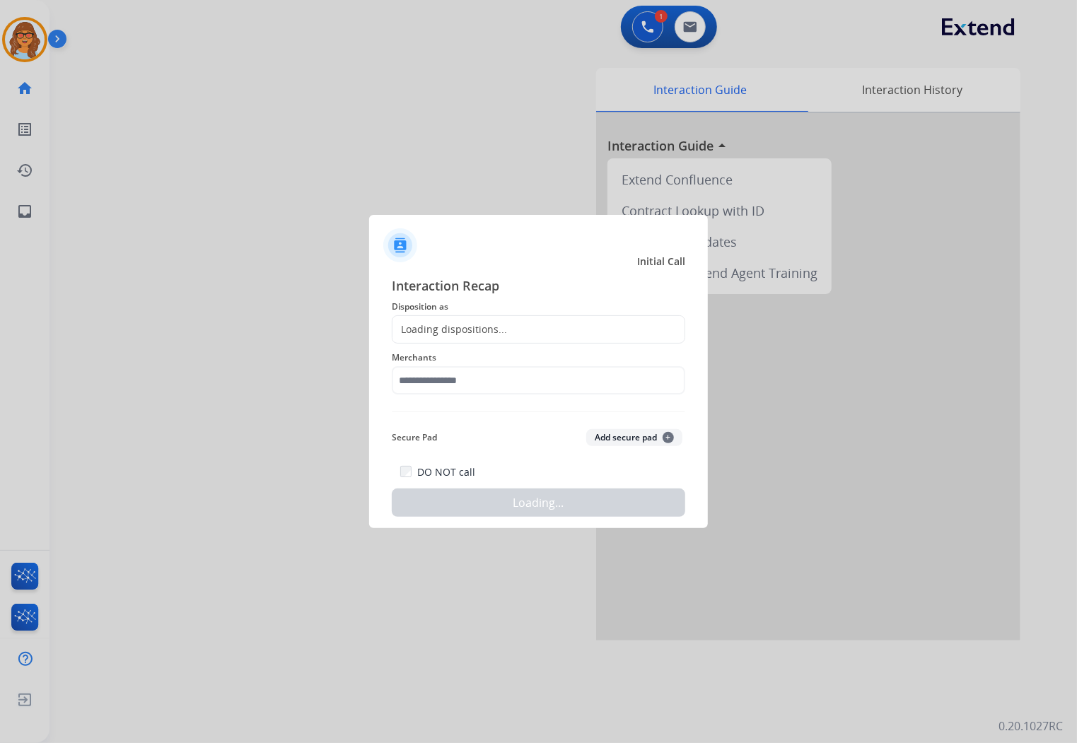
click at [511, 330] on div "Loading dispositions..." at bounding box center [539, 329] width 294 height 28
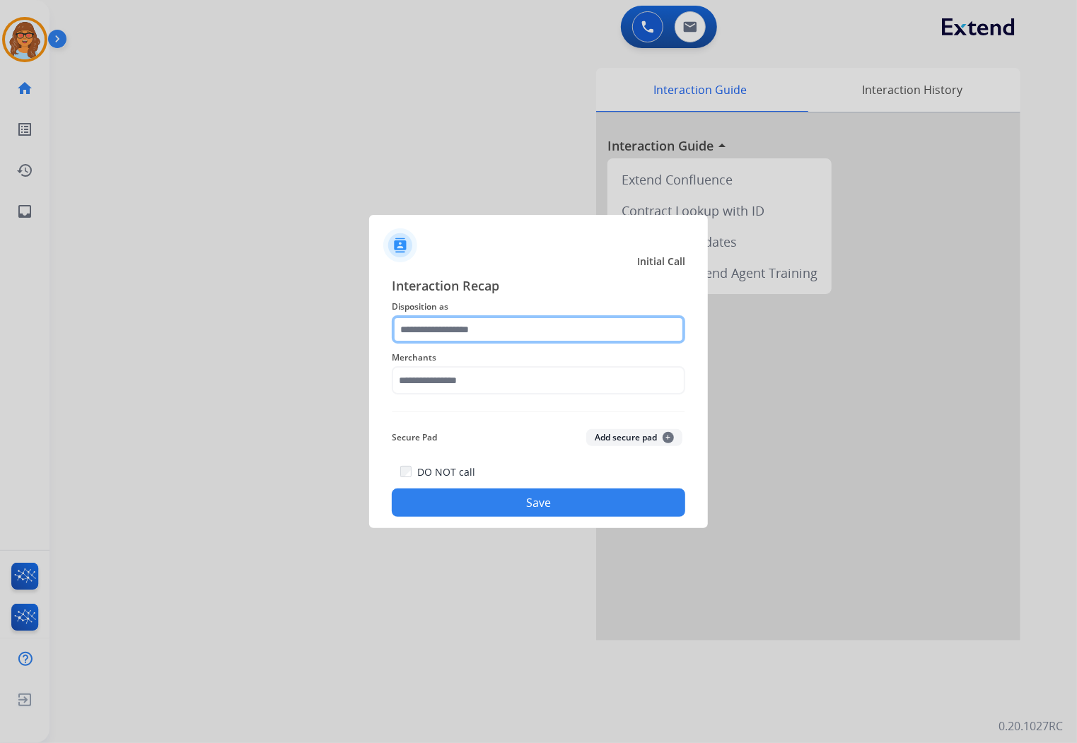
click at [481, 319] on input "text" at bounding box center [539, 329] width 294 height 28
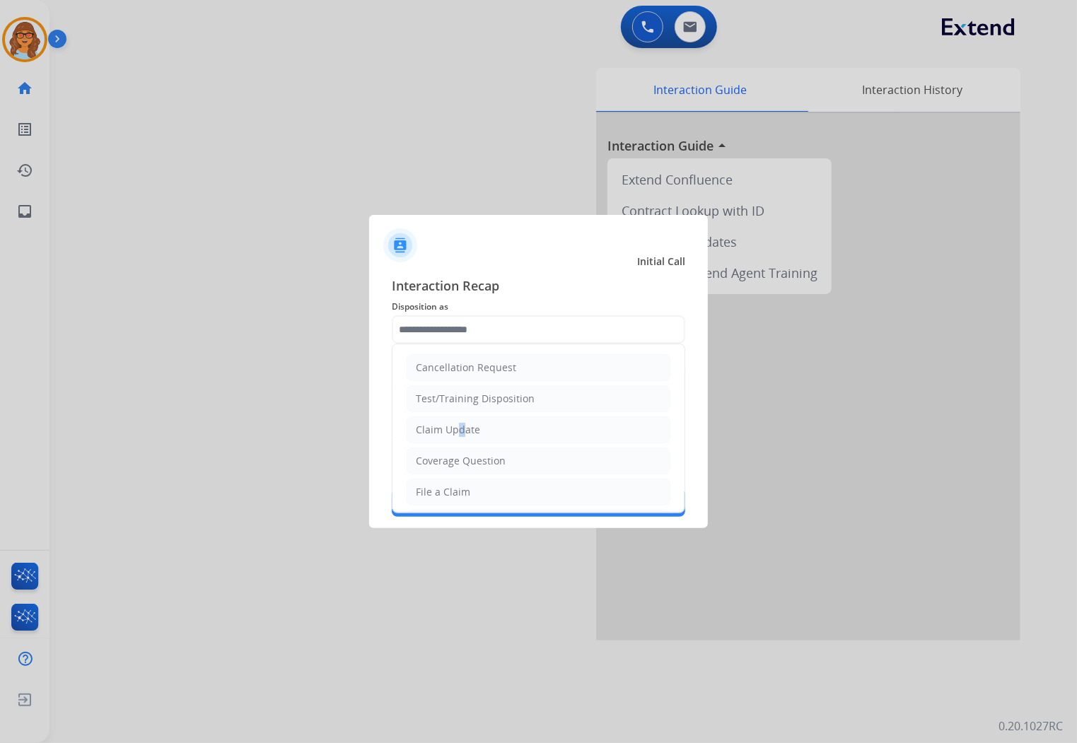
click at [456, 429] on div "Claim Update" at bounding box center [448, 430] width 64 height 14
type input "**********"
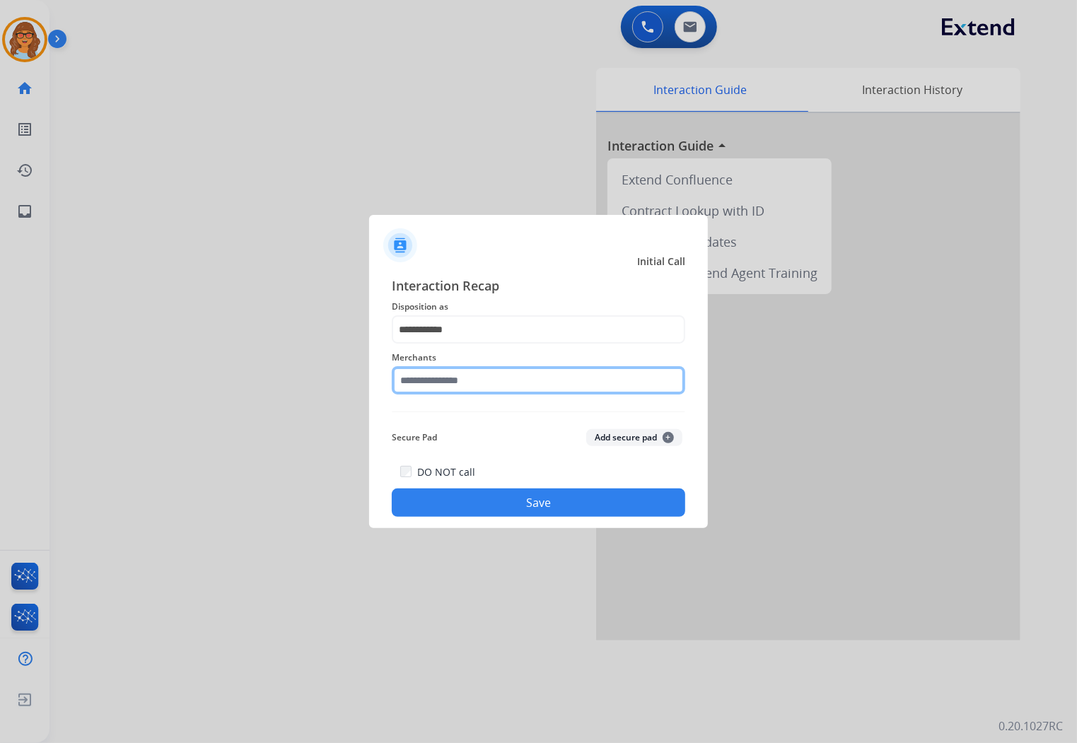
click at [441, 382] on input "text" at bounding box center [539, 380] width 294 height 28
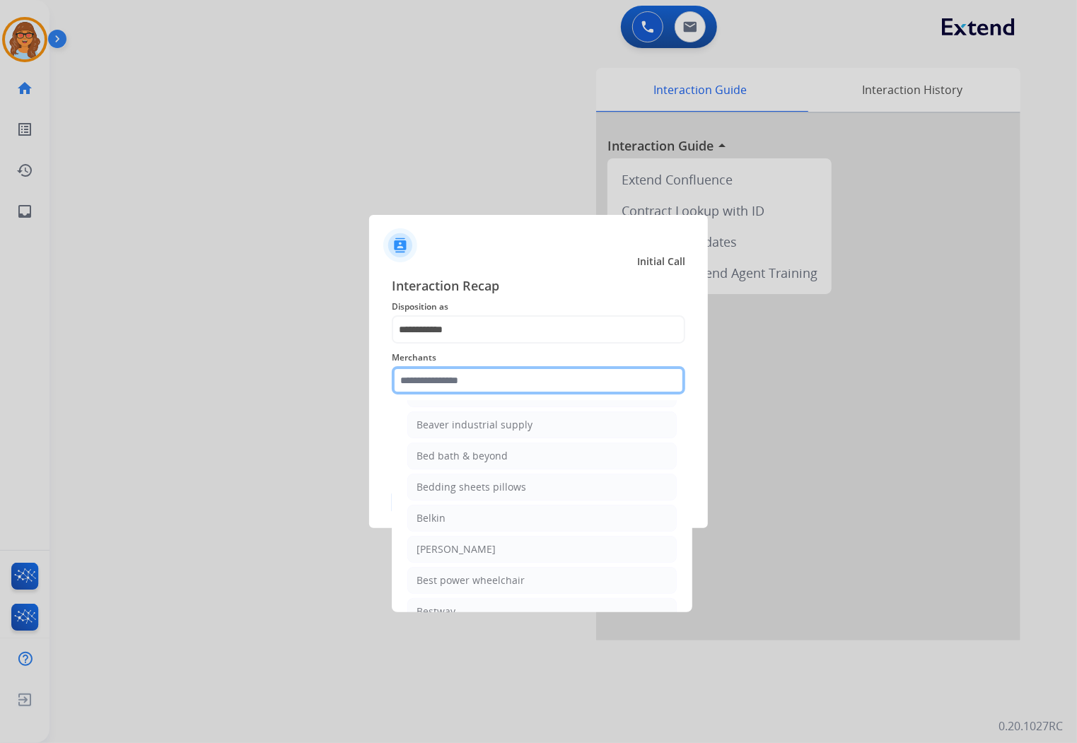
scroll to position [3379, 0]
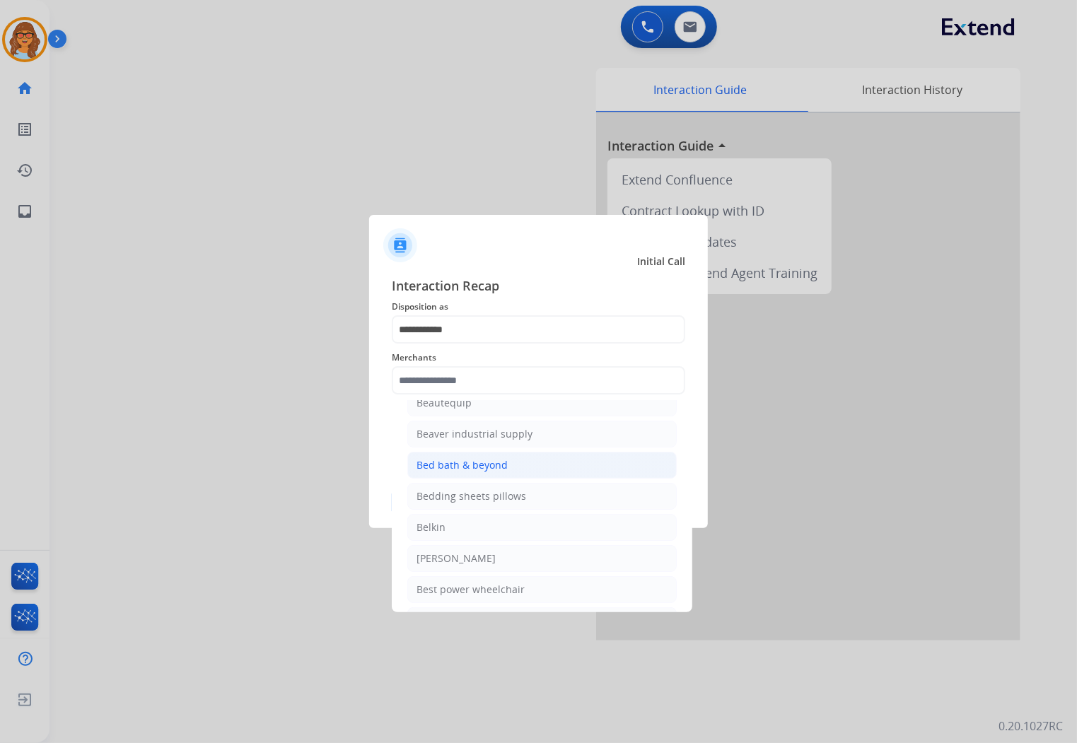
click at [469, 473] on div "Bed bath & beyond" at bounding box center [462, 465] width 91 height 14
type input "**********"
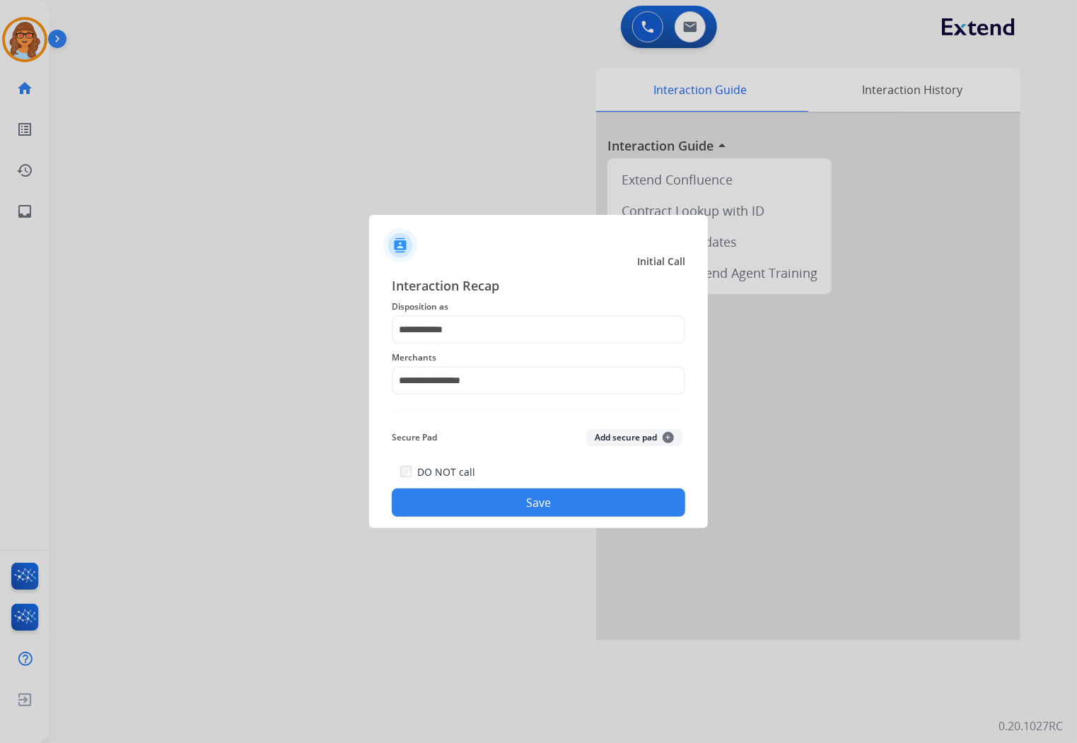
click at [506, 506] on button "Save" at bounding box center [539, 503] width 294 height 28
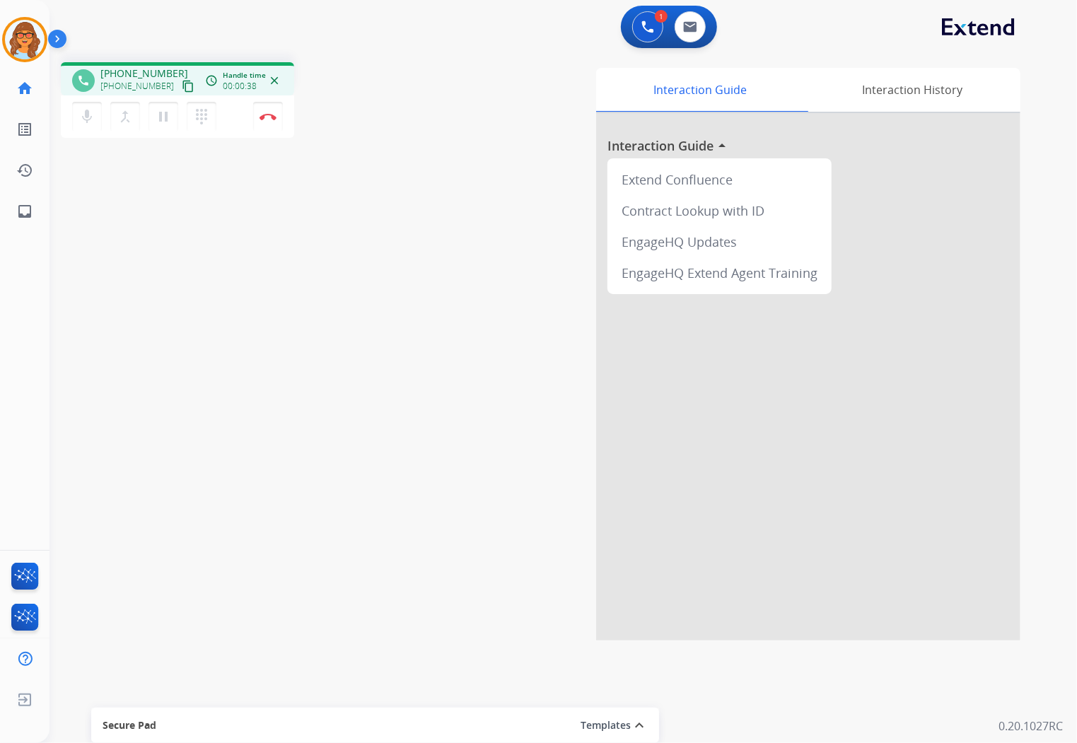
click at [182, 80] on mat-icon "content_copy" at bounding box center [188, 86] width 13 height 13
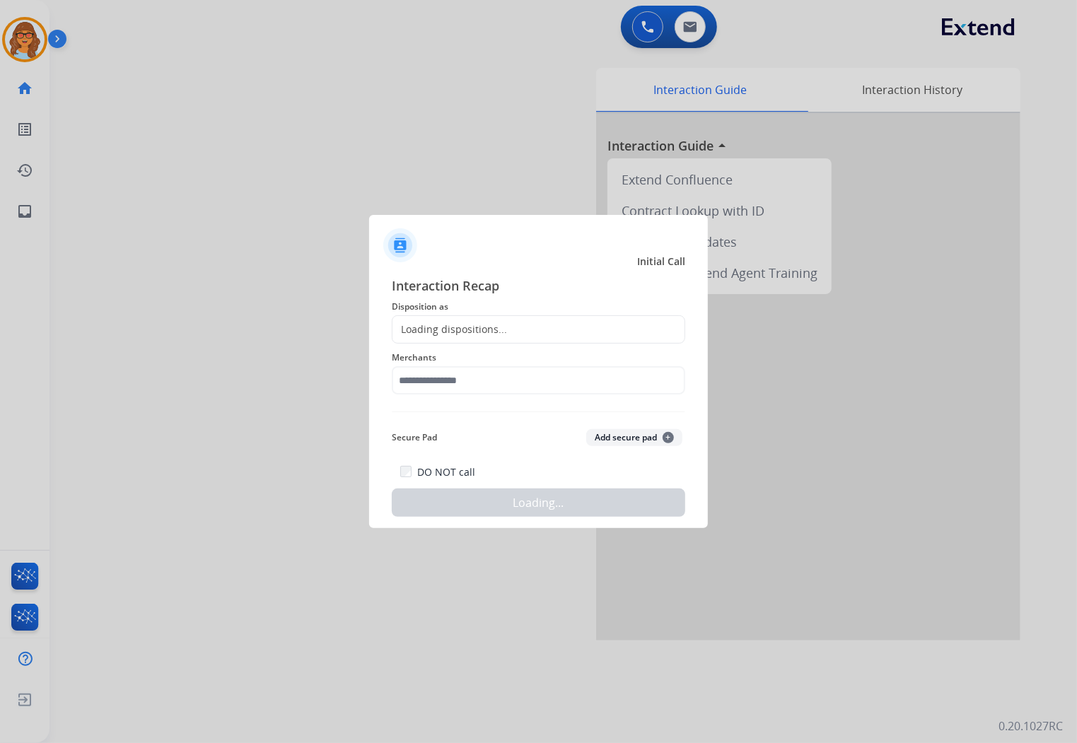
click at [504, 323] on div "Loading dispositions..." at bounding box center [450, 330] width 115 height 14
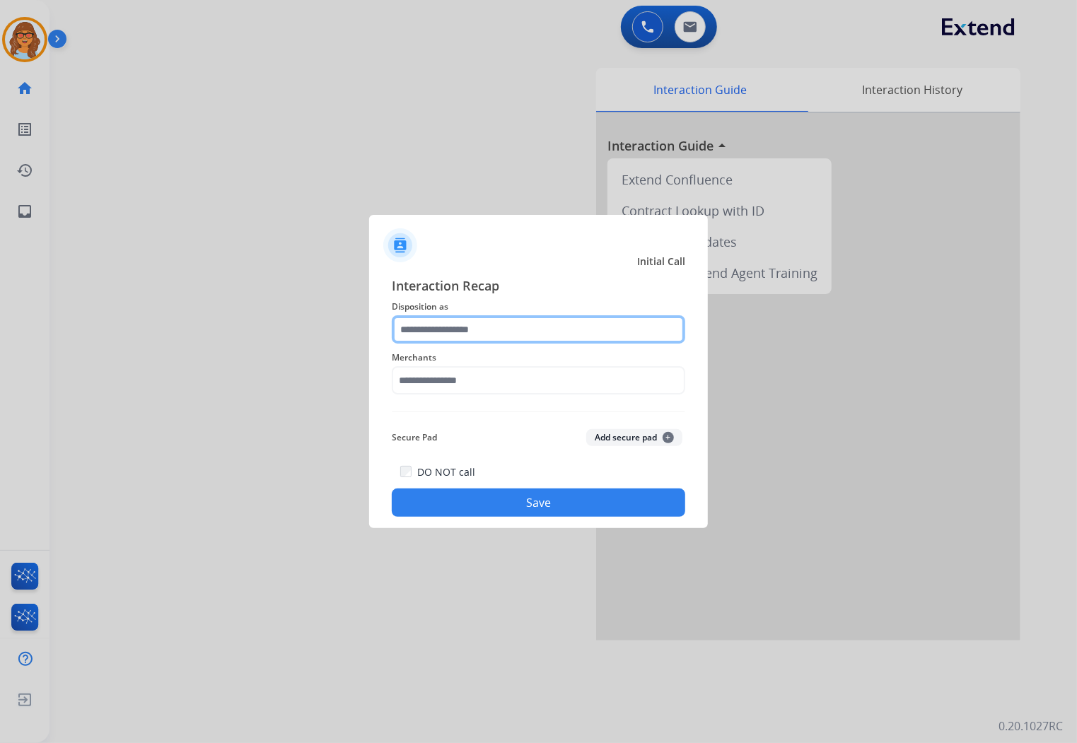
click at [495, 318] on input "text" at bounding box center [539, 329] width 294 height 28
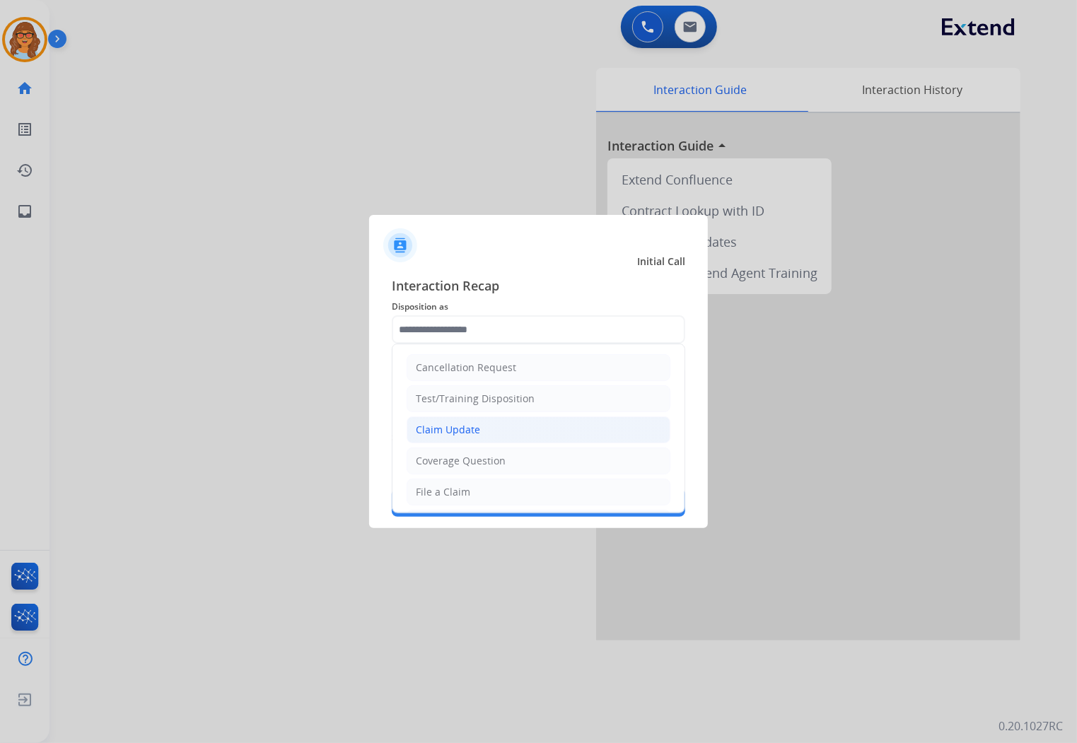
click at [476, 433] on div "Claim Update" at bounding box center [448, 430] width 64 height 14
type input "**********"
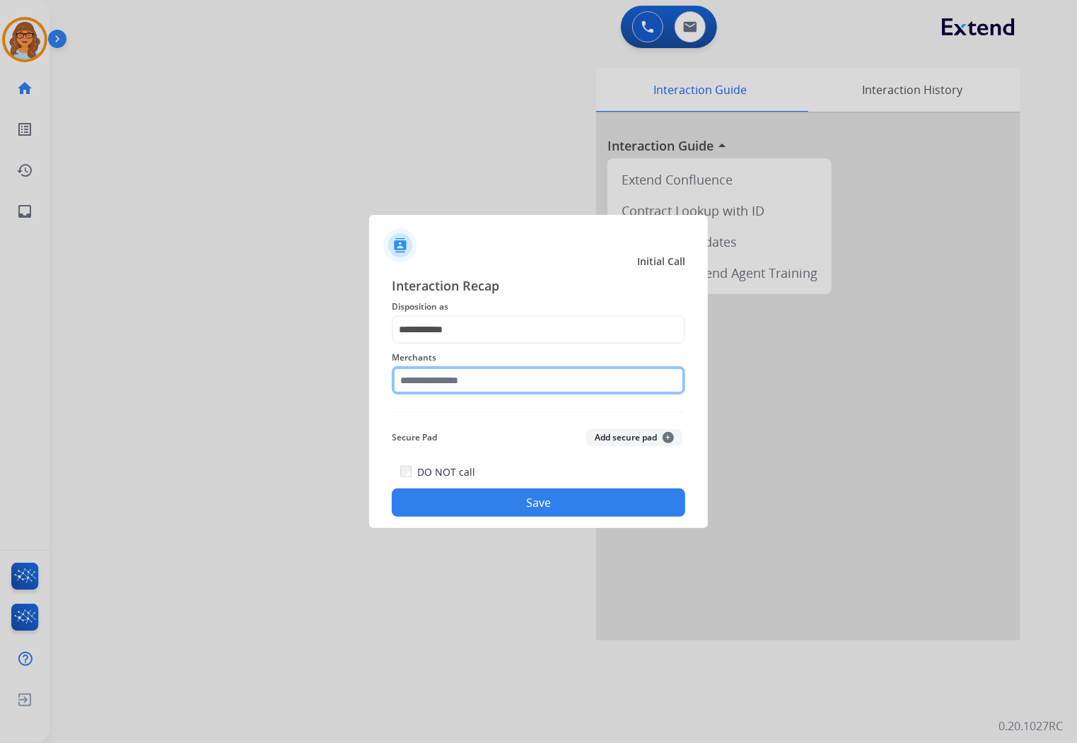
click at [444, 382] on input "text" at bounding box center [539, 380] width 294 height 28
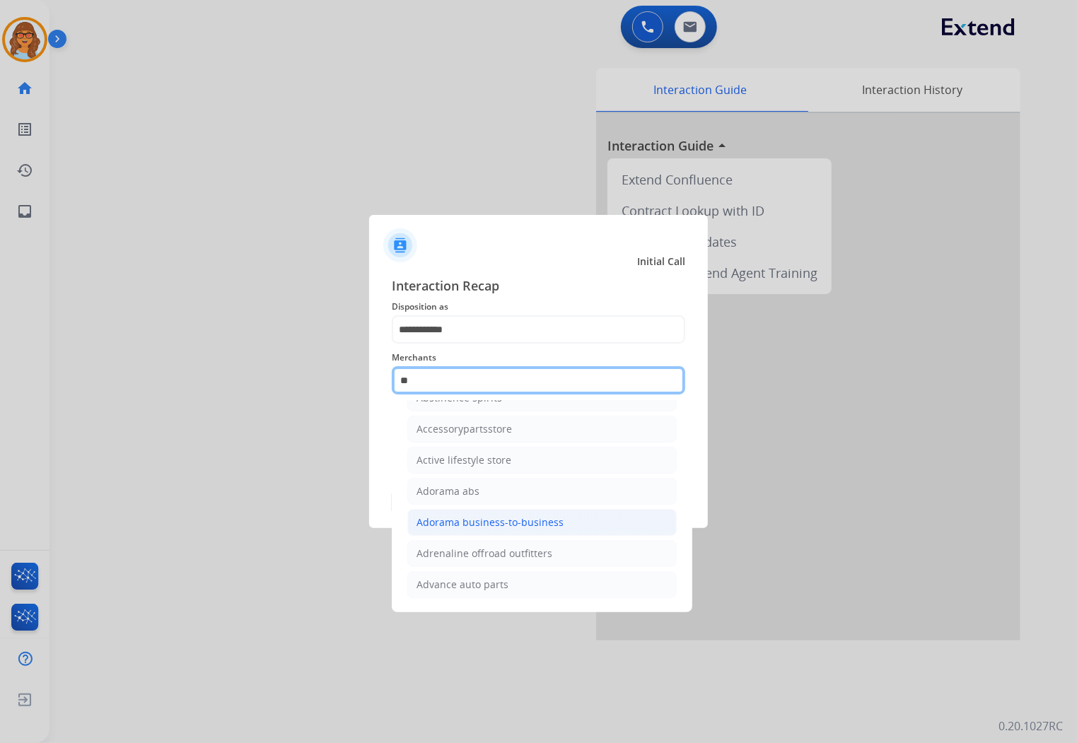
scroll to position [0, 0]
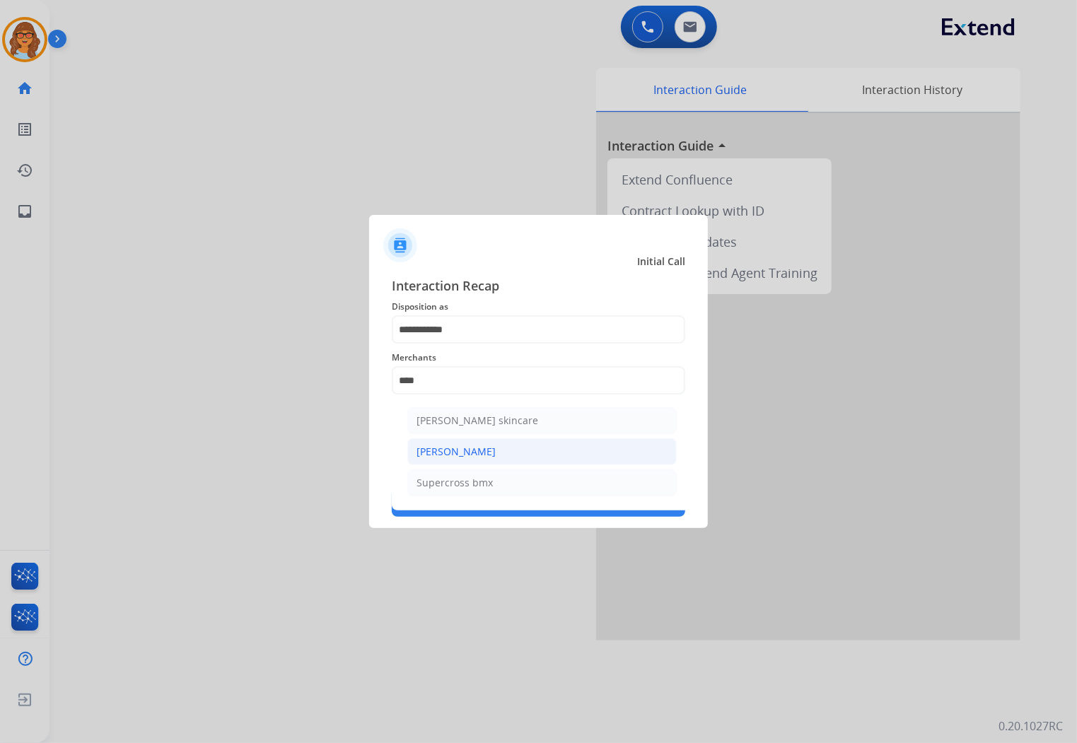
click at [482, 448] on li "[PERSON_NAME]" at bounding box center [542, 452] width 270 height 27
type input "**********"
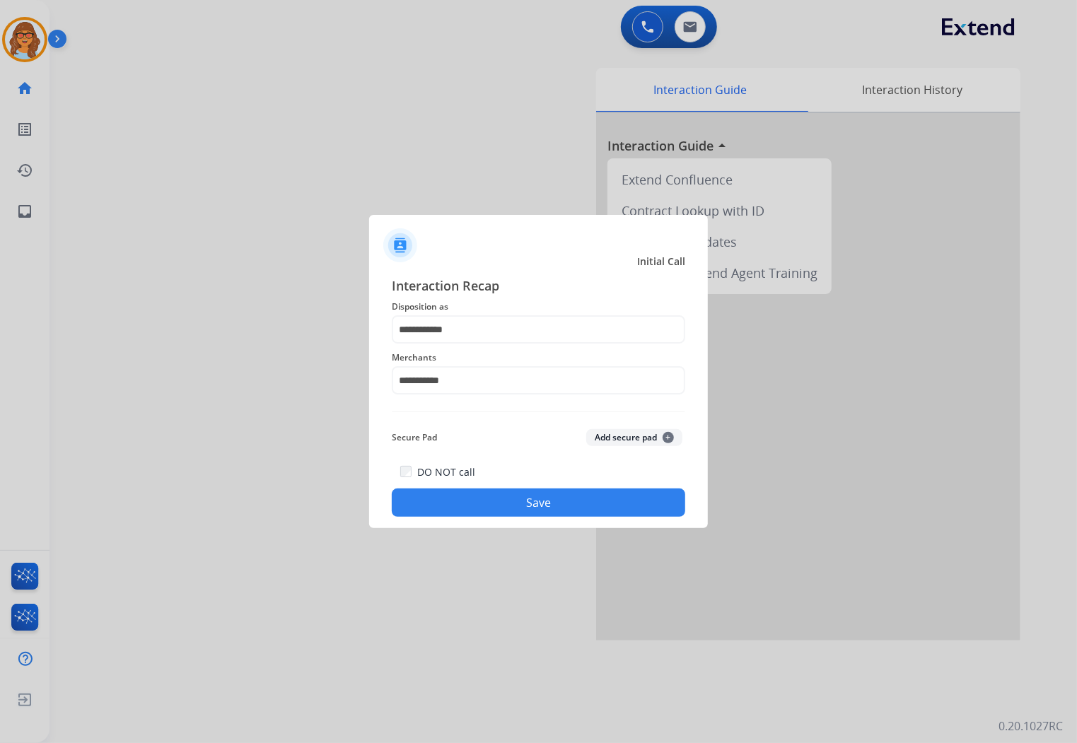
click at [556, 512] on button "Save" at bounding box center [539, 503] width 294 height 28
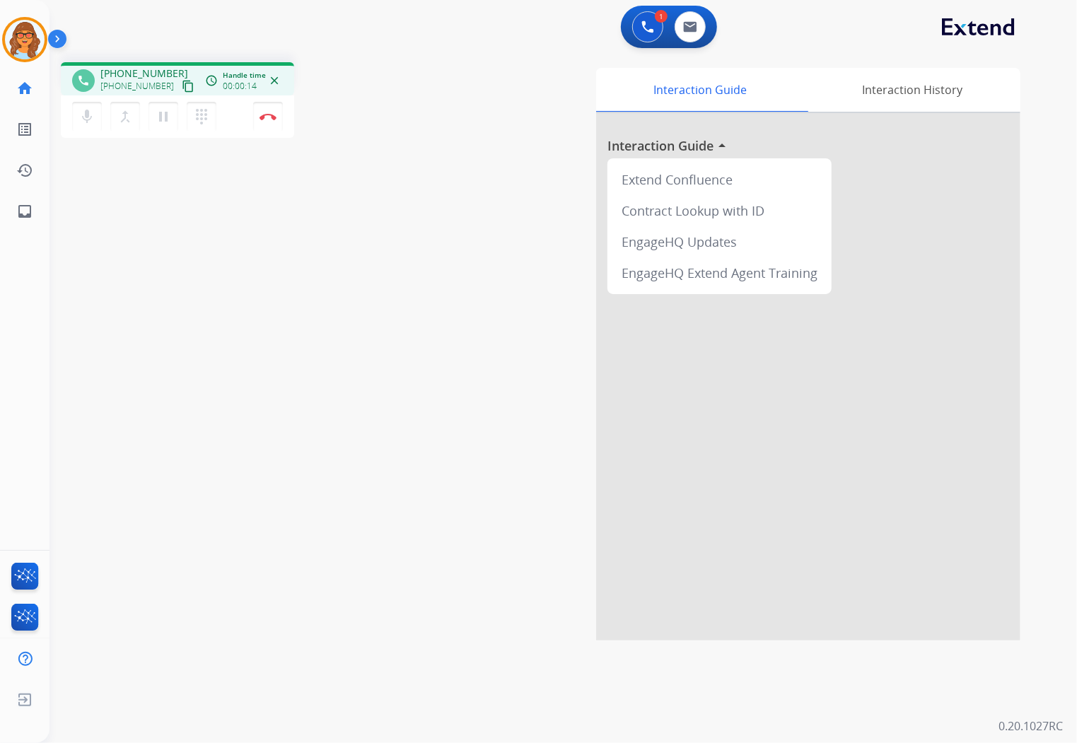
drag, startPoint x: 170, startPoint y: 86, endPoint x: 168, endPoint y: 94, distance: 8.1
click at [182, 86] on mat-icon "content_copy" at bounding box center [188, 86] width 13 height 13
click at [264, 113] on img at bounding box center [268, 116] width 17 height 7
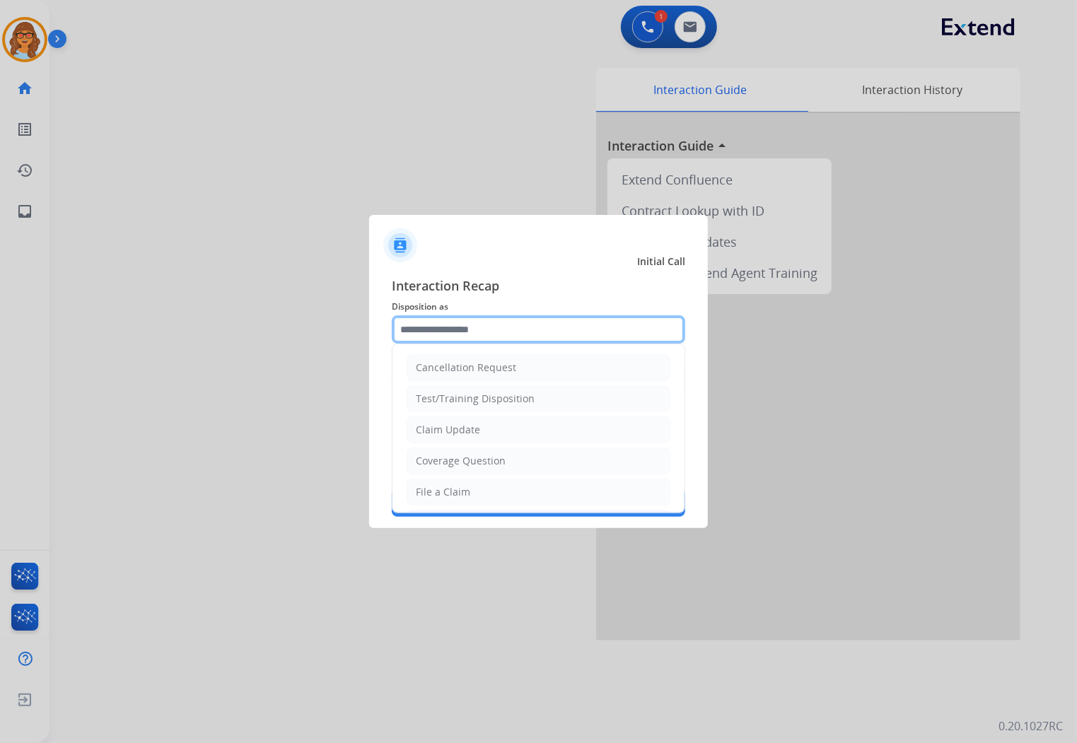
click at [434, 331] on input "text" at bounding box center [539, 329] width 294 height 28
click at [439, 429] on div "Claim Update" at bounding box center [448, 430] width 64 height 14
type input "**********"
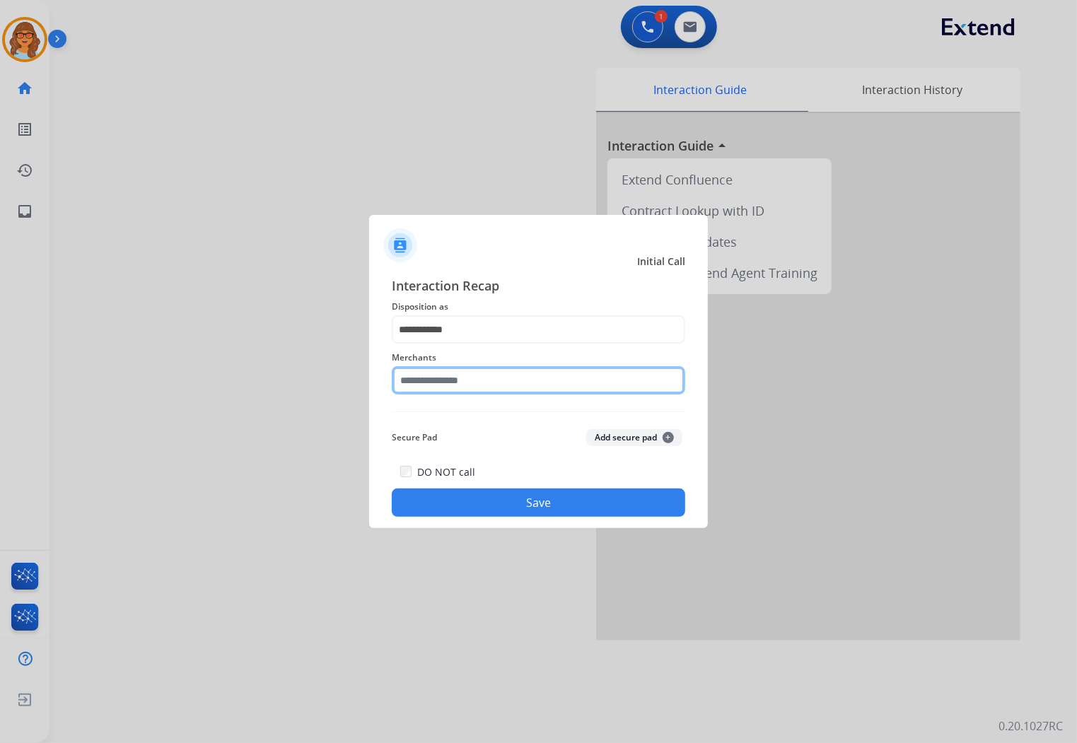
click at [448, 377] on input "text" at bounding box center [539, 380] width 294 height 28
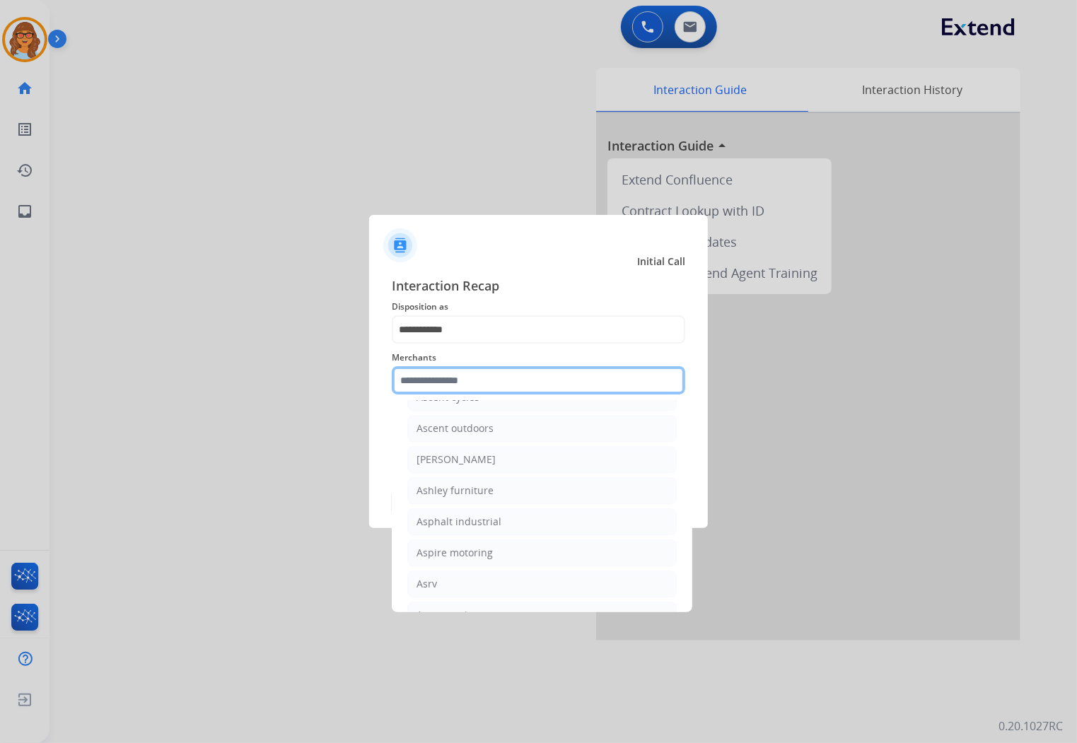
scroll to position [2043, 0]
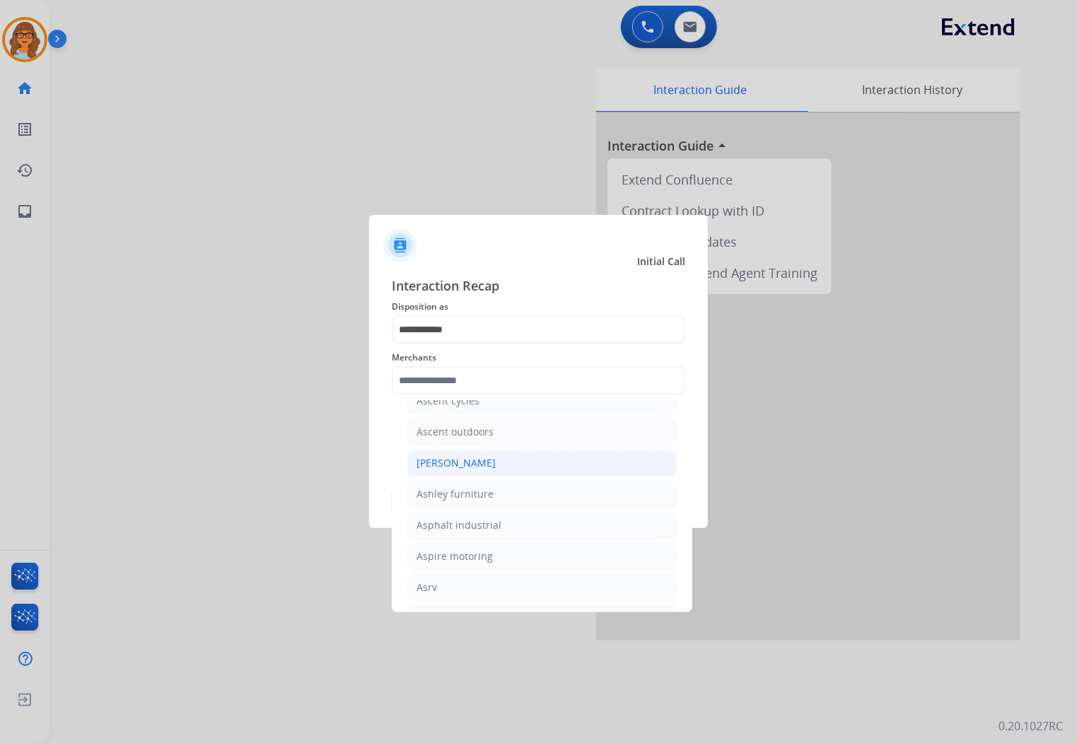
click at [435, 477] on li "[PERSON_NAME]" at bounding box center [542, 463] width 270 height 27
type input "**********"
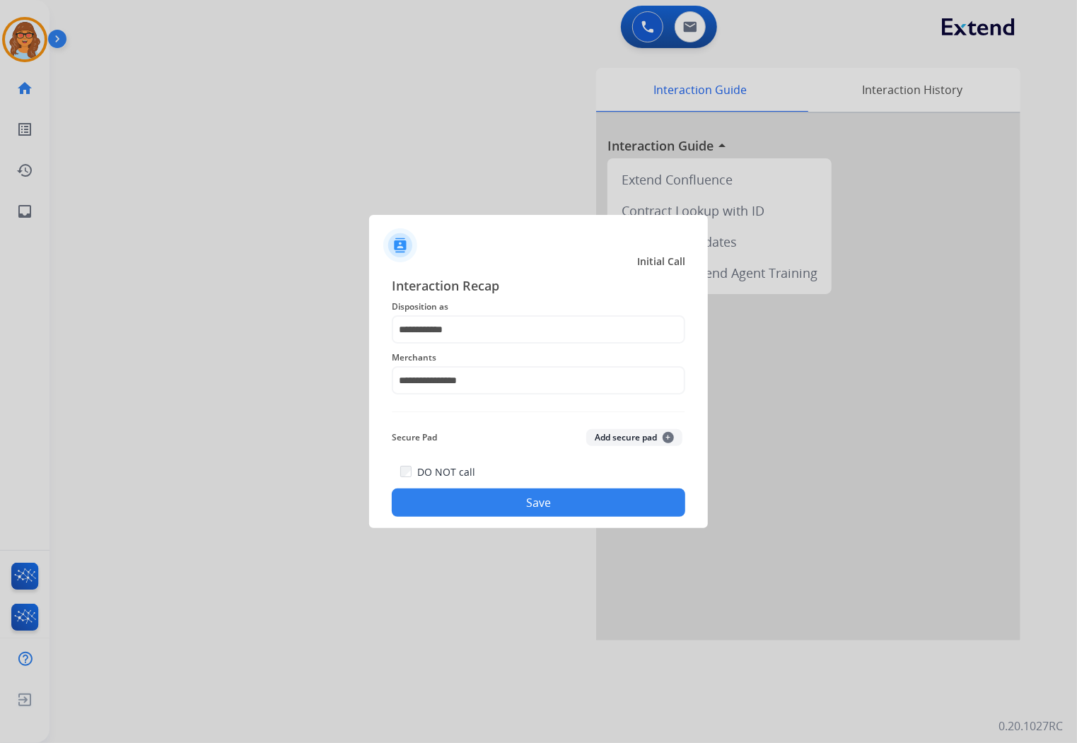
click at [523, 511] on button "Save" at bounding box center [539, 503] width 294 height 28
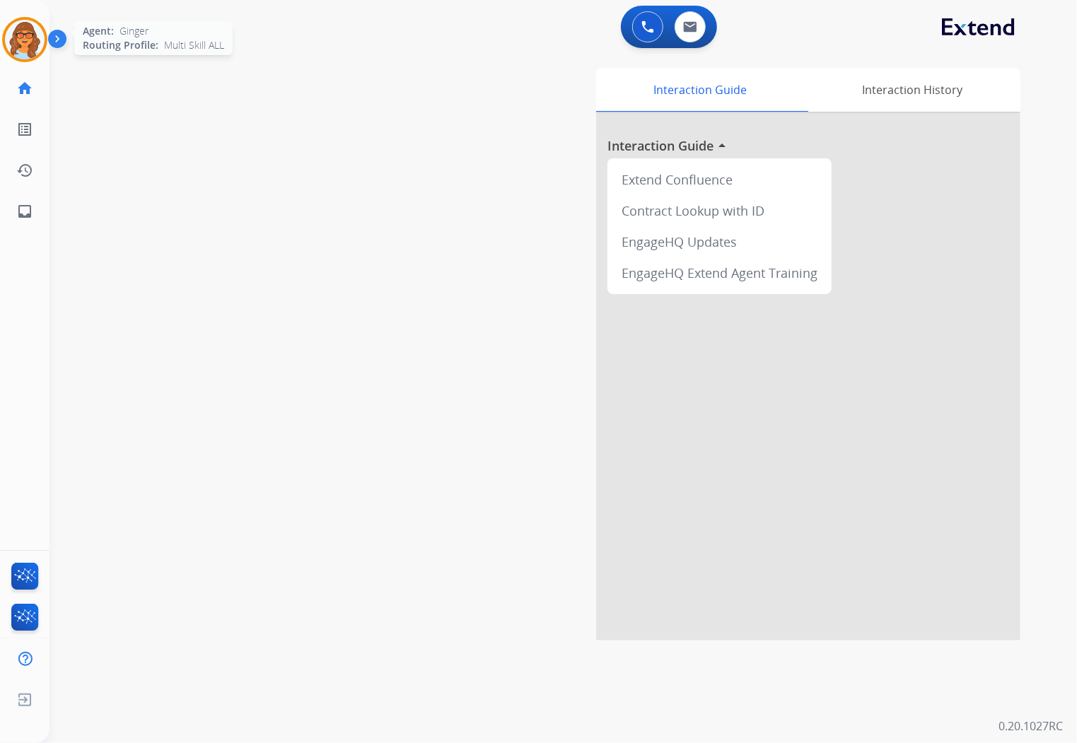
click at [23, 43] on img at bounding box center [25, 40] width 40 height 40
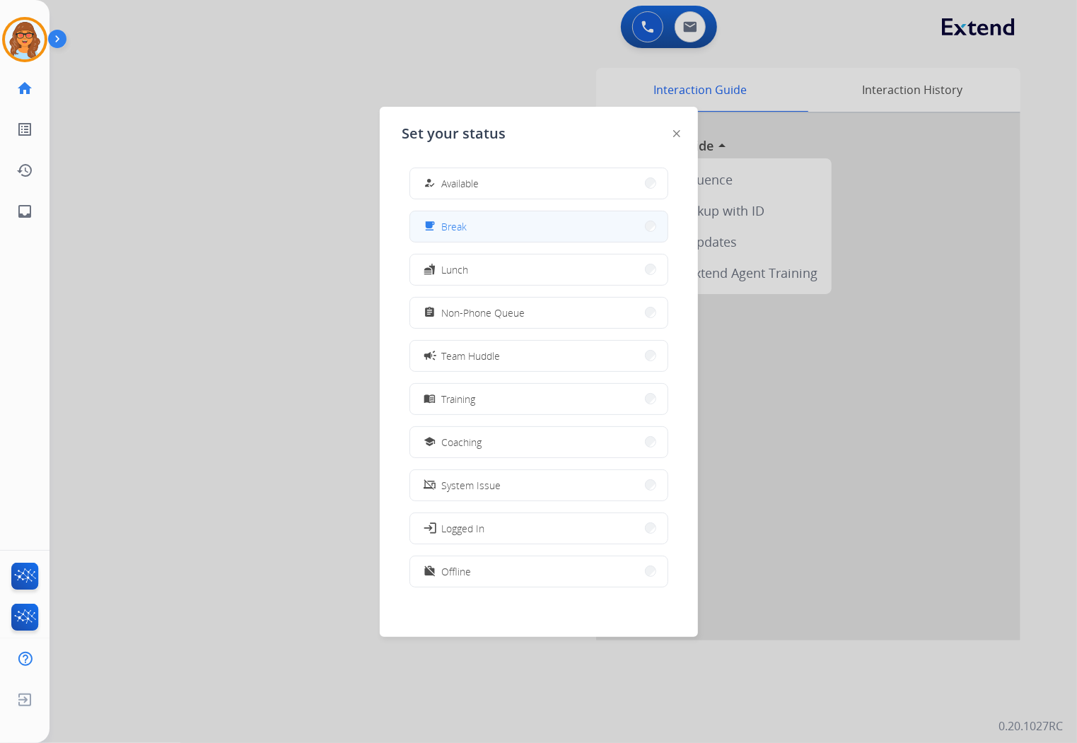
click at [453, 230] on span "Break" at bounding box center [454, 226] width 25 height 15
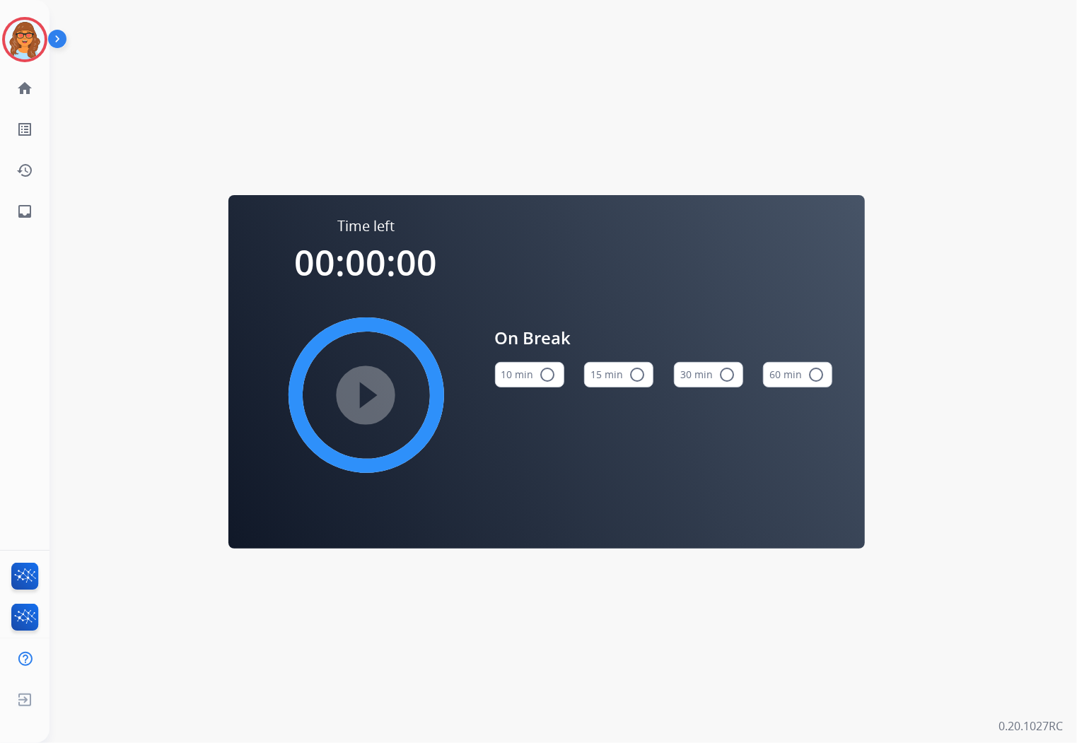
click at [467, 95] on div "Time left 00:00:00 play_circle_filled On Break 10 min radio_button_unchecked 15…" at bounding box center [547, 371] width 994 height 743
click at [32, 38] on img at bounding box center [25, 40] width 40 height 40
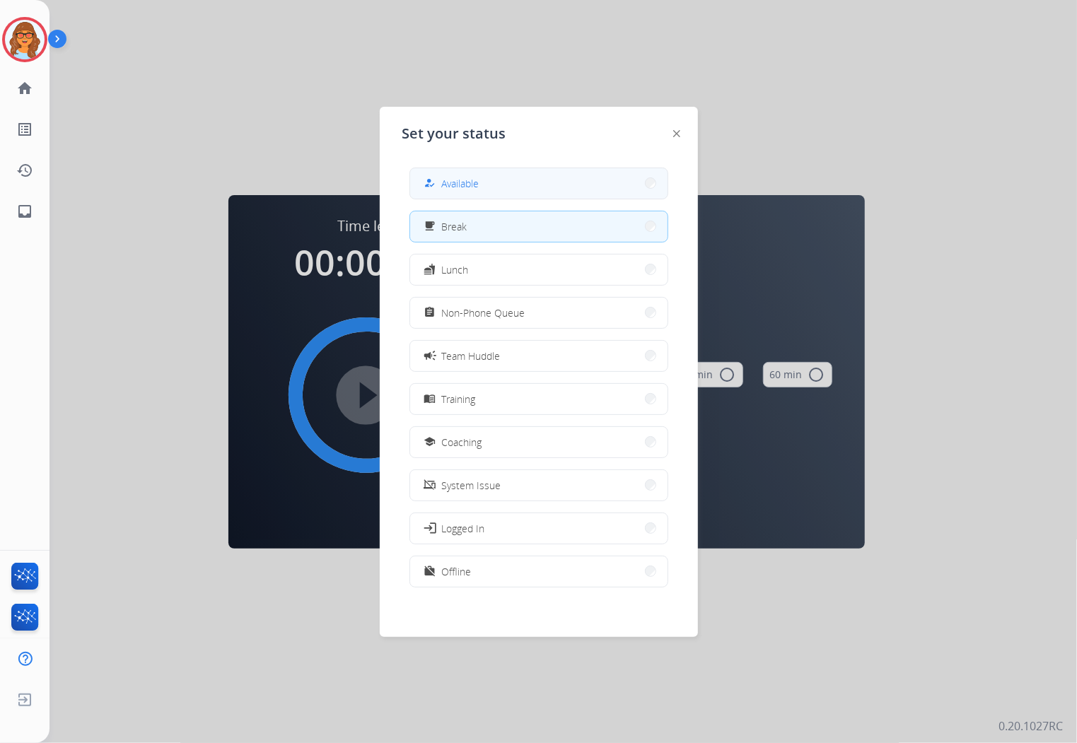
click at [540, 187] on button "how_to_reg Available" at bounding box center [538, 183] width 257 height 30
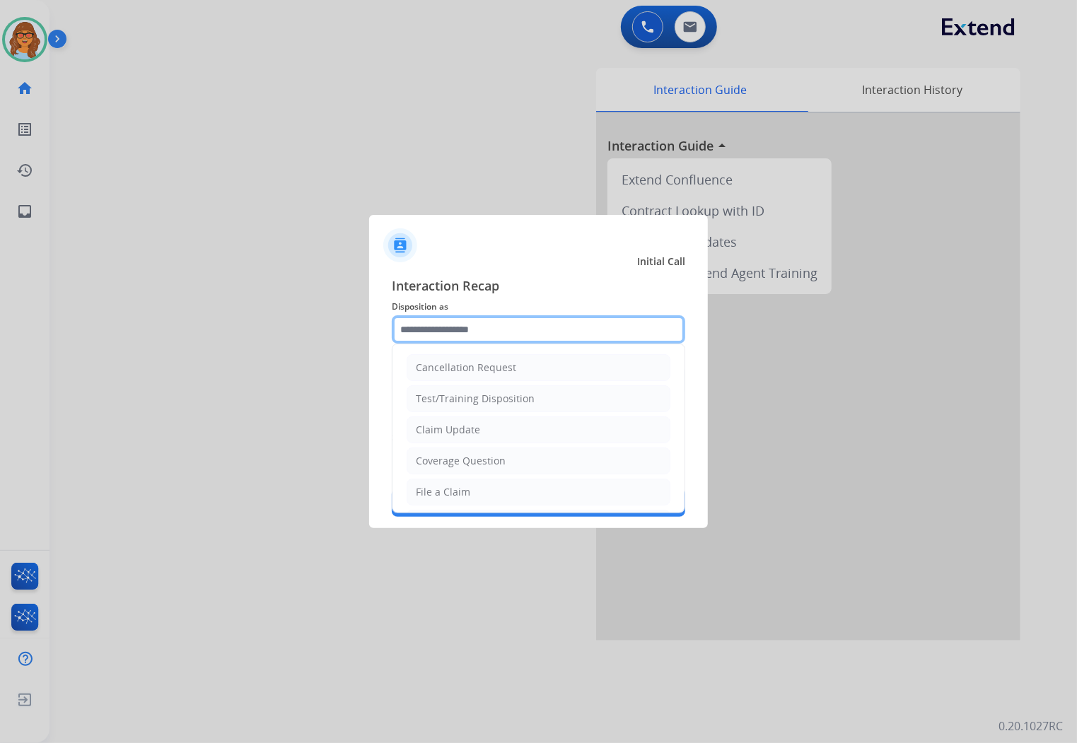
click at [412, 322] on input "text" at bounding box center [539, 329] width 294 height 28
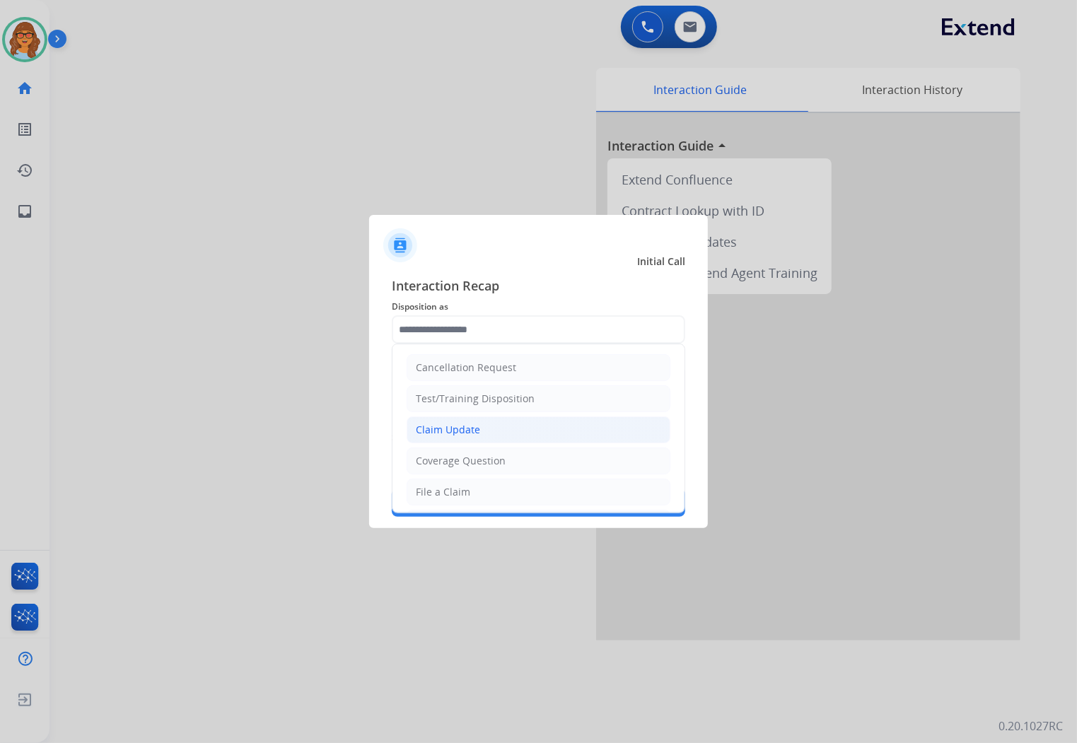
click at [427, 429] on div "Claim Update" at bounding box center [448, 430] width 64 height 14
type input "**********"
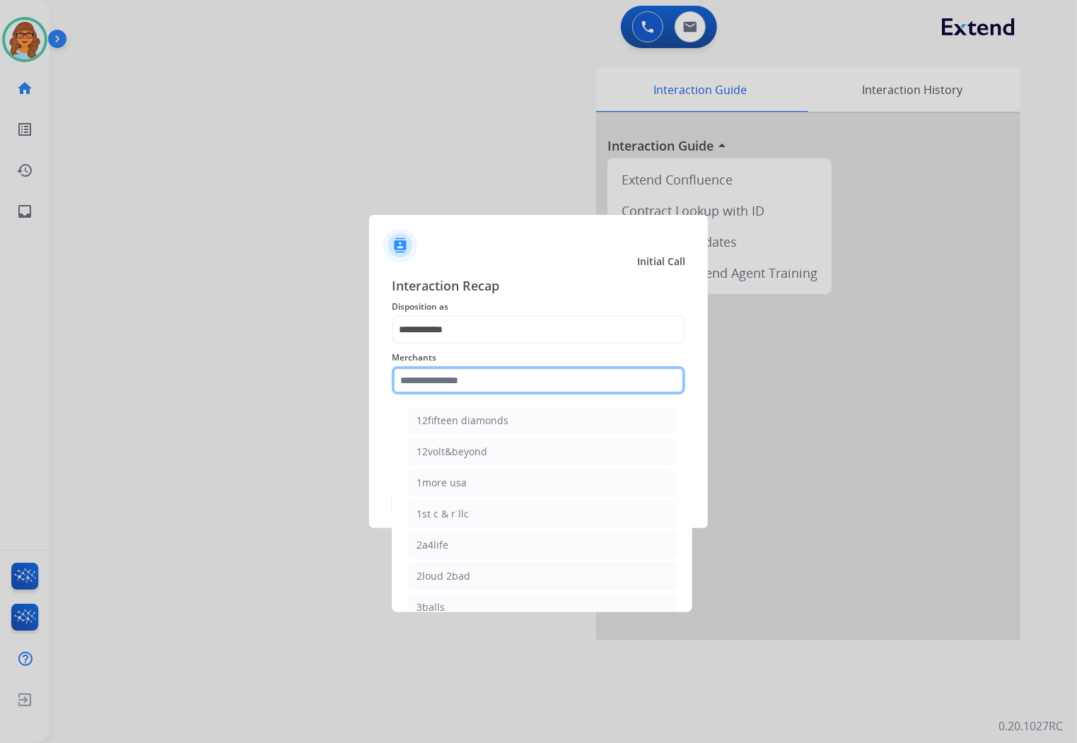
click at [448, 375] on input "text" at bounding box center [539, 380] width 294 height 28
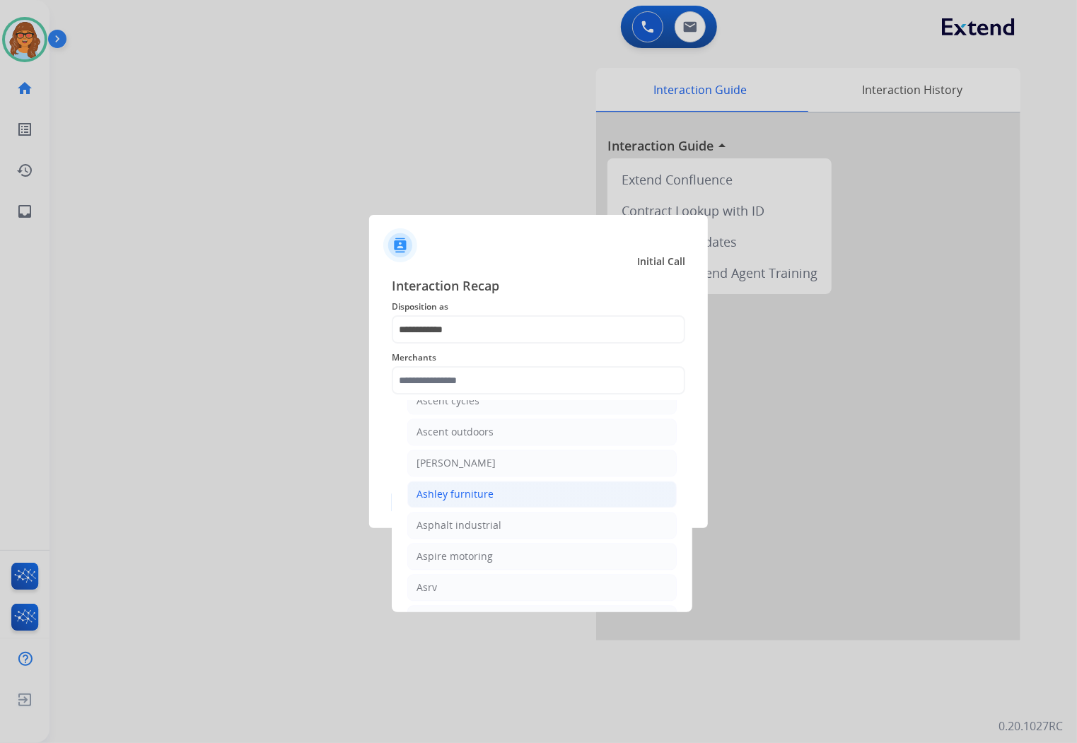
click at [451, 499] on div "Ashley furniture" at bounding box center [455, 494] width 77 height 14
type input "**********"
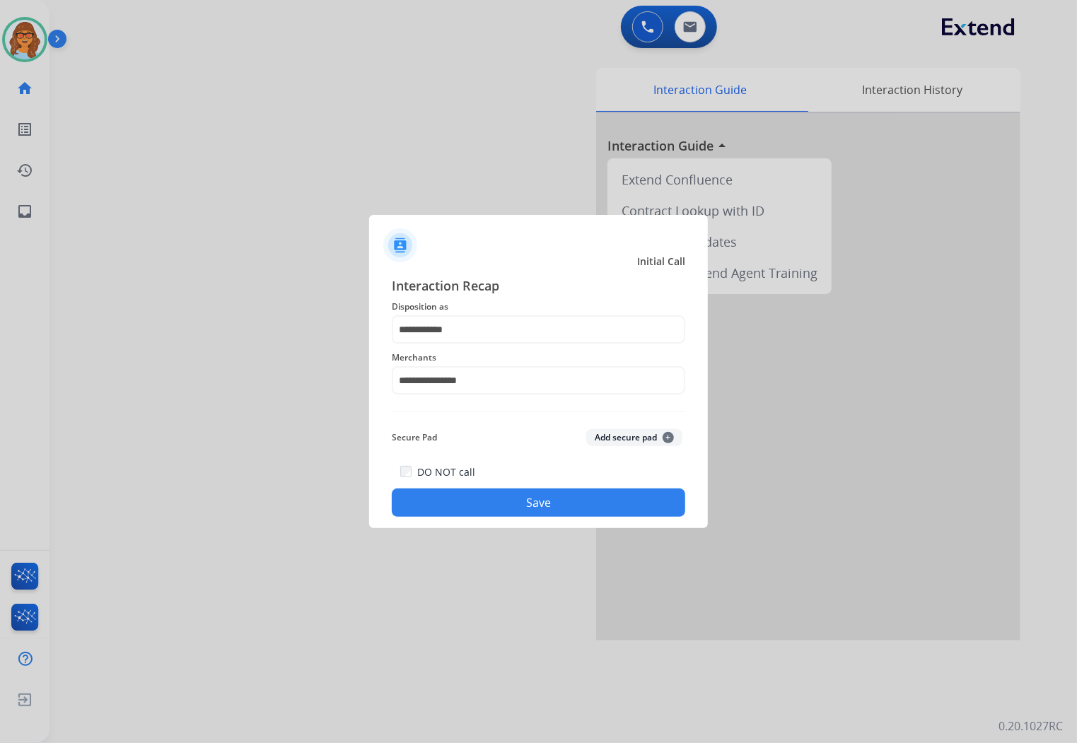
click at [482, 493] on button "Save" at bounding box center [539, 503] width 294 height 28
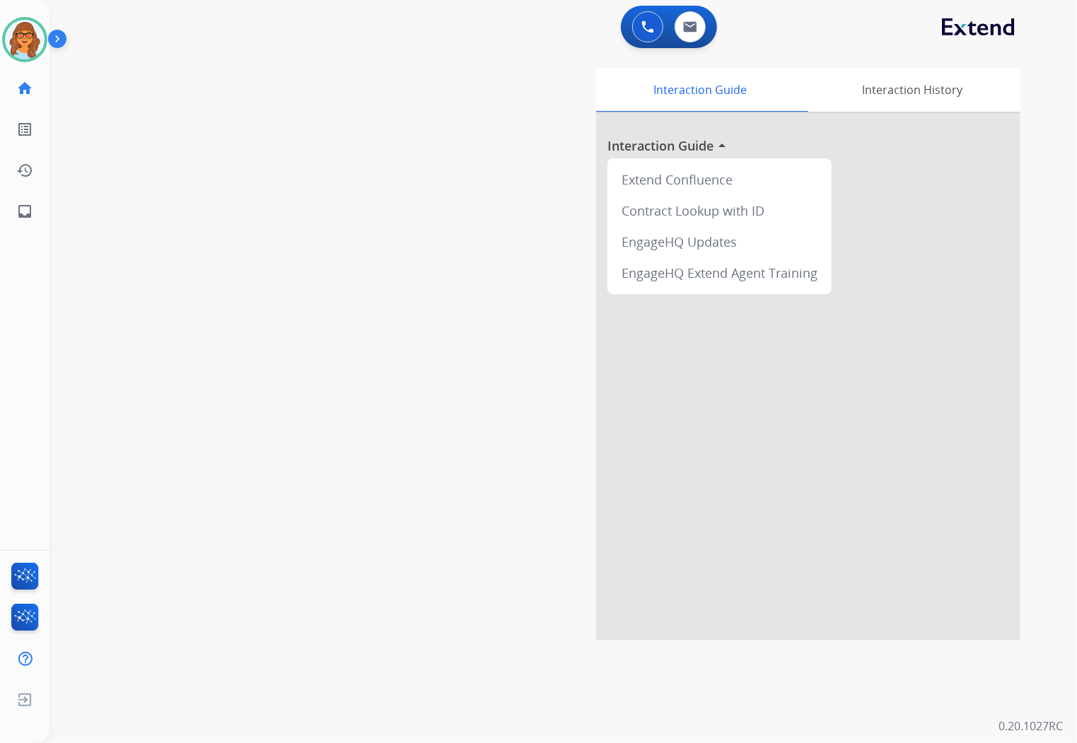
click at [366, 45] on div "0 Voice Interactions 0 Email Interactions" at bounding box center [554, 28] width 977 height 45
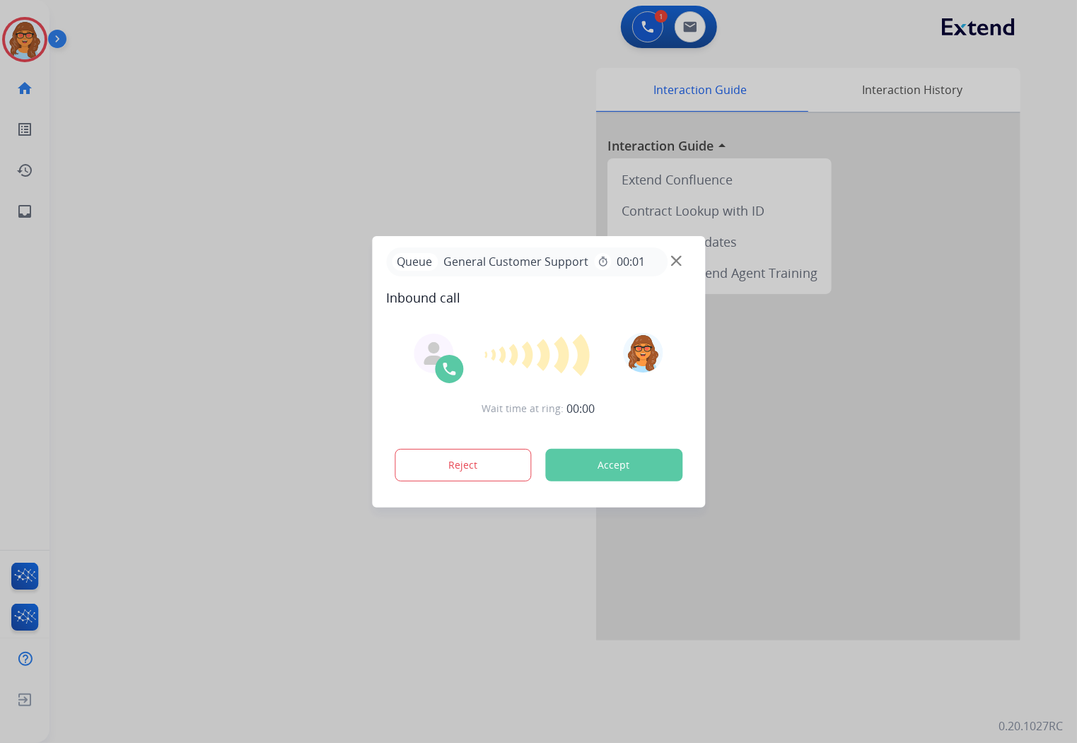
click at [342, 114] on div at bounding box center [538, 371] width 1077 height 743
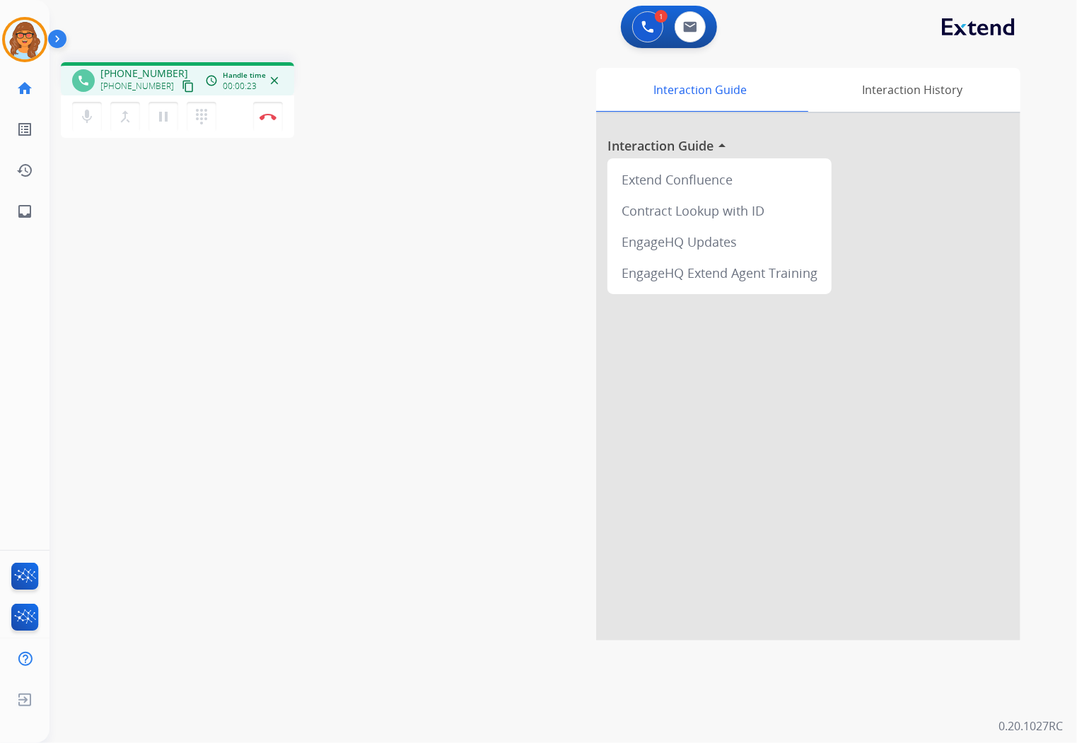
click at [180, 81] on button "content_copy" at bounding box center [188, 86] width 17 height 17
click at [182, 81] on mat-icon "content_copy" at bounding box center [188, 86] width 13 height 13
click at [95, 109] on mat-icon "mic" at bounding box center [87, 116] width 17 height 17
click at [86, 117] on mat-icon "mic_off" at bounding box center [87, 116] width 17 height 17
click at [159, 114] on mat-icon "pause" at bounding box center [163, 116] width 17 height 17
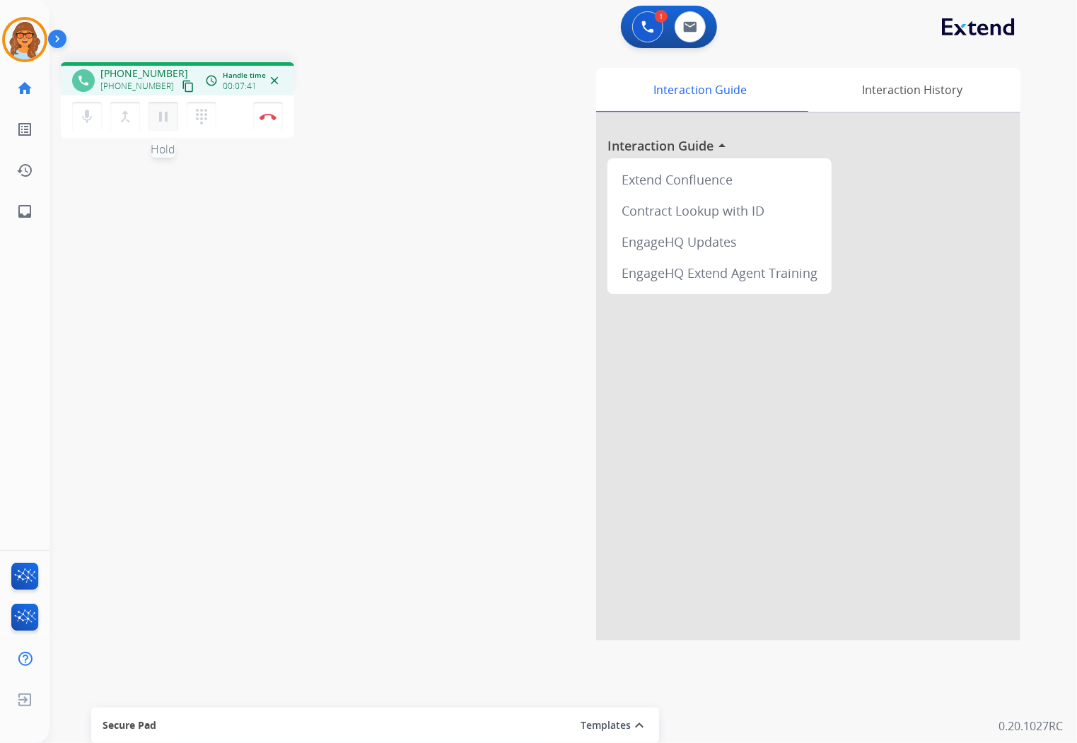
click at [160, 120] on mat-icon "pause" at bounding box center [163, 116] width 17 height 17
drag, startPoint x: 89, startPoint y: 120, endPoint x: 105, endPoint y: 170, distance: 51.9
click at [90, 123] on mat-icon "mic" at bounding box center [87, 116] width 17 height 17
click at [86, 119] on mat-icon "mic_off" at bounding box center [87, 116] width 17 height 17
click at [264, 123] on button "Disconnect" at bounding box center [268, 117] width 30 height 30
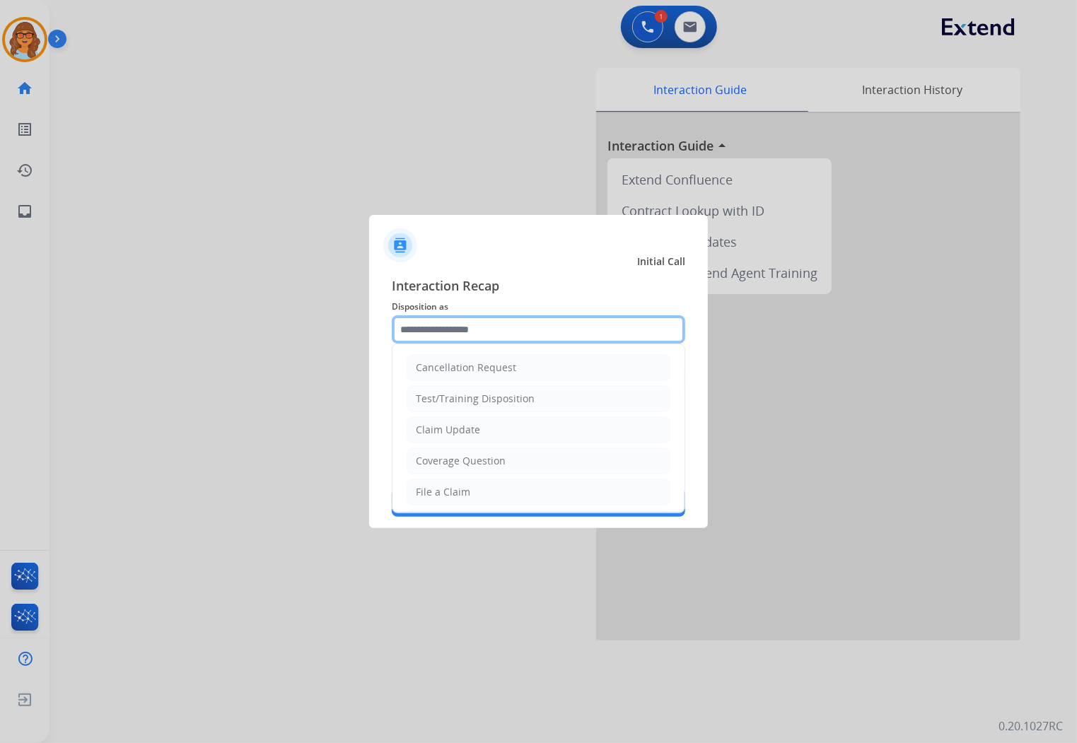
click at [463, 324] on input "text" at bounding box center [539, 329] width 294 height 28
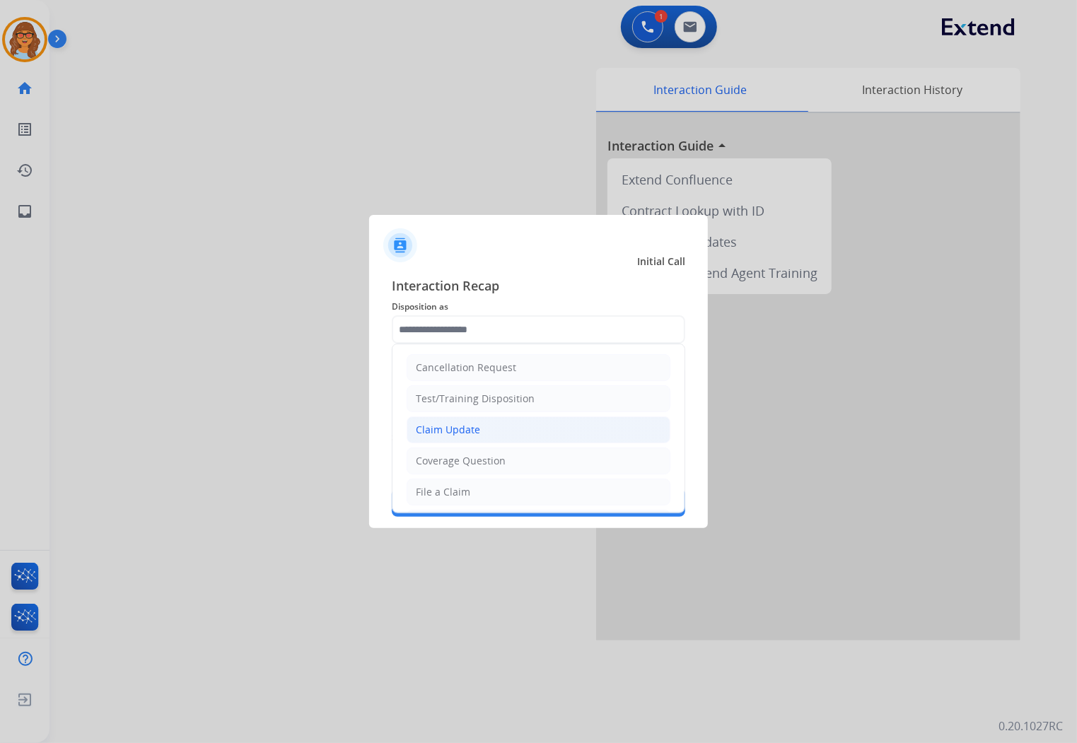
click at [442, 430] on div "Claim Update" at bounding box center [448, 430] width 64 height 14
type input "**********"
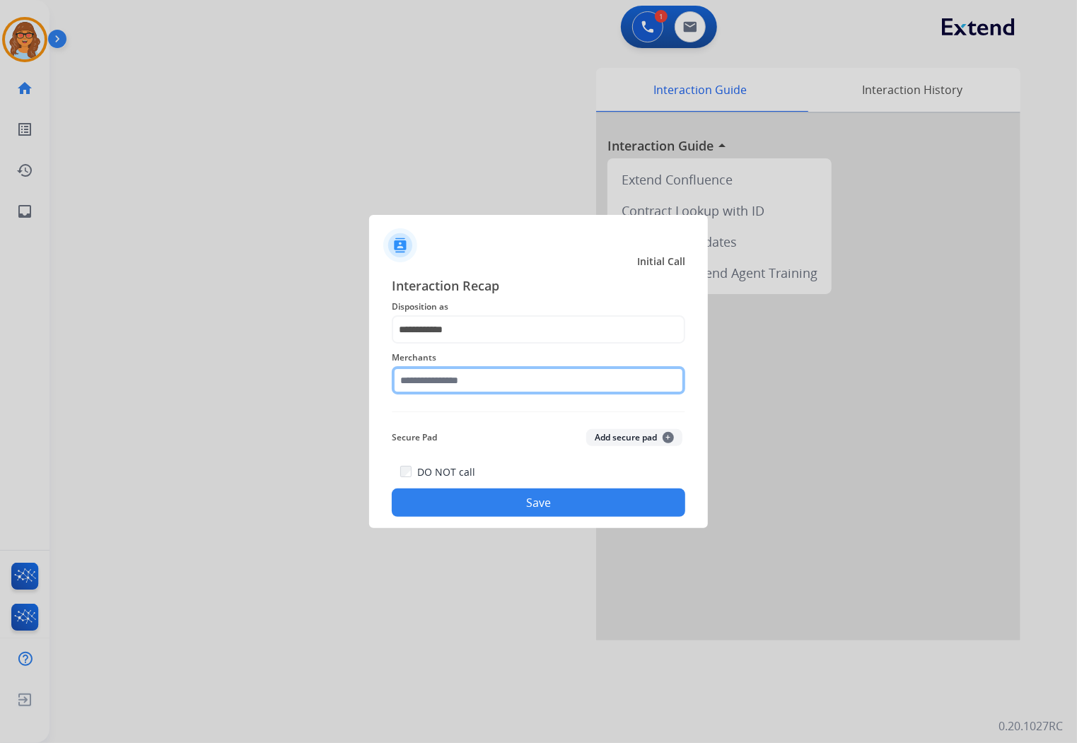
click at [437, 387] on input "text" at bounding box center [539, 380] width 294 height 28
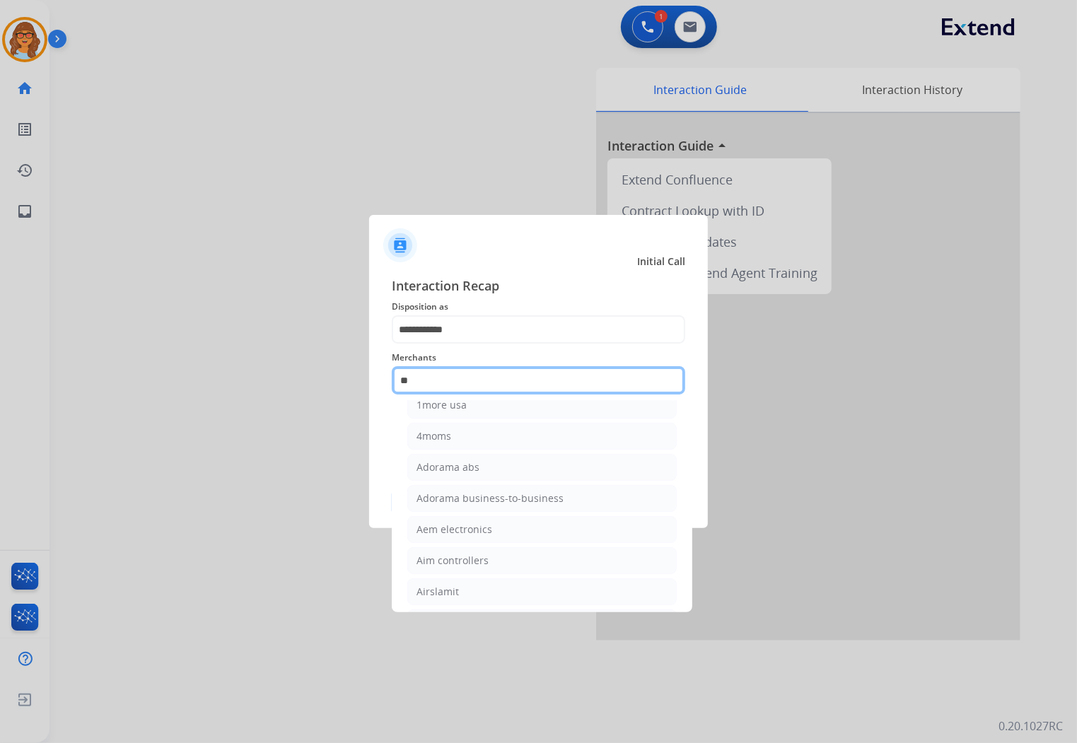
scroll to position [0, 0]
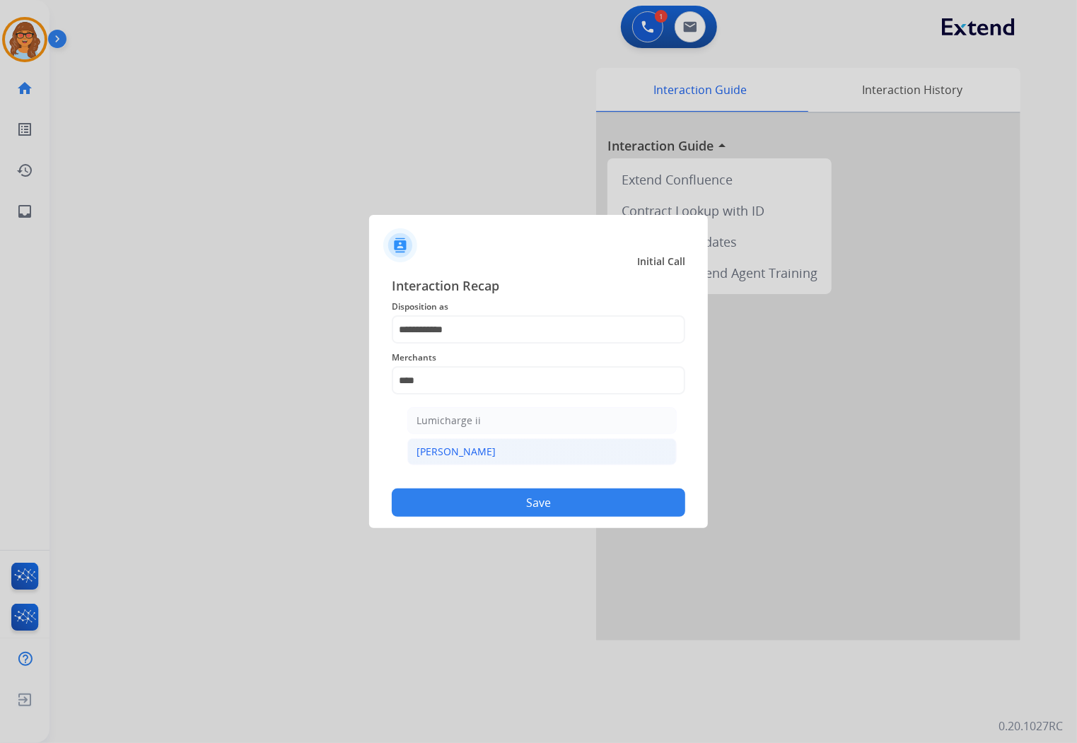
click at [437, 446] on div "[PERSON_NAME]" at bounding box center [456, 452] width 79 height 14
type input "********"
click at [504, 511] on button "Save" at bounding box center [539, 503] width 294 height 28
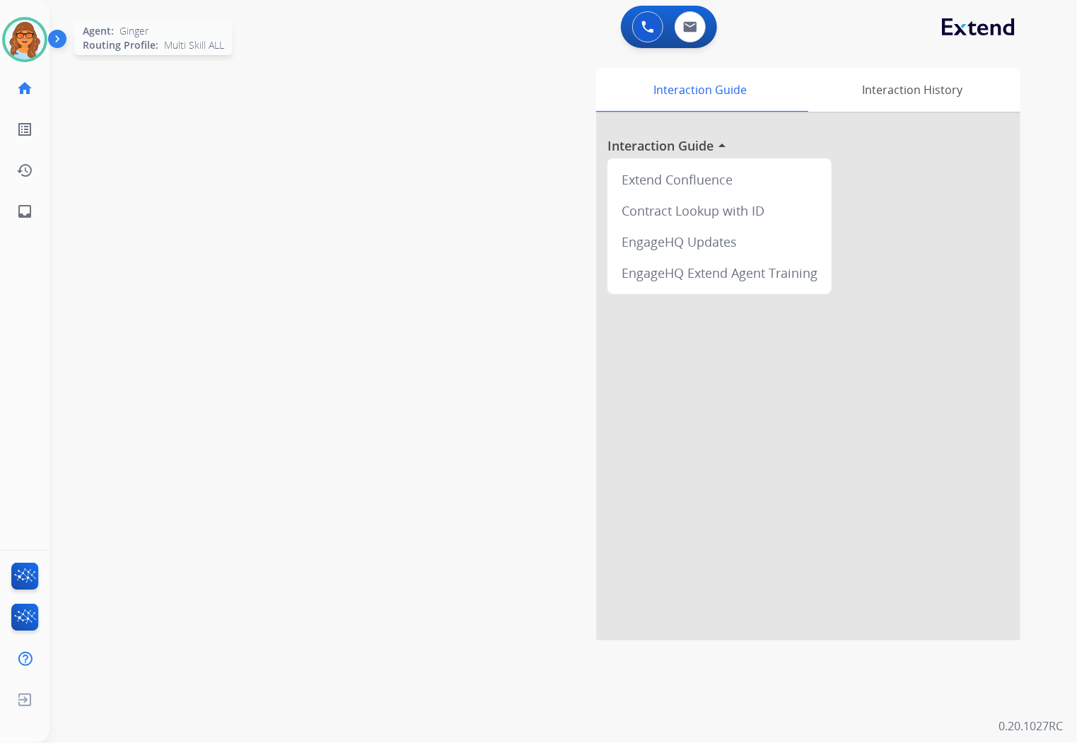
click at [37, 41] on img at bounding box center [25, 40] width 40 height 40
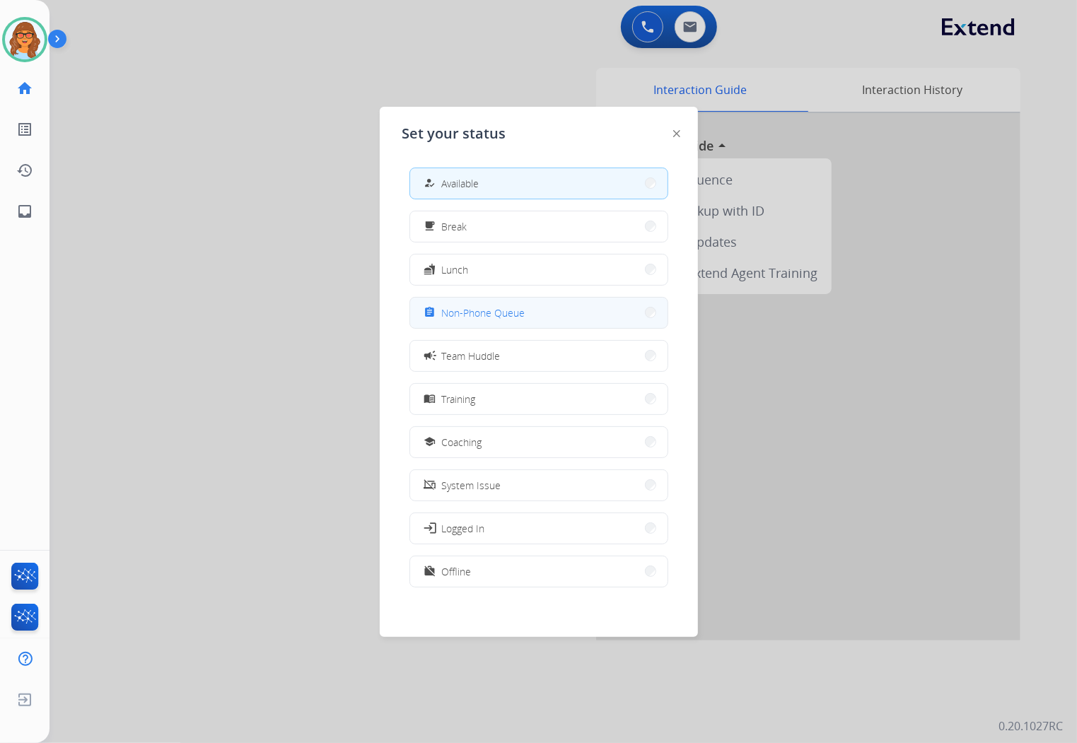
click at [492, 315] on span "Non-Phone Queue" at bounding box center [483, 313] width 83 height 15
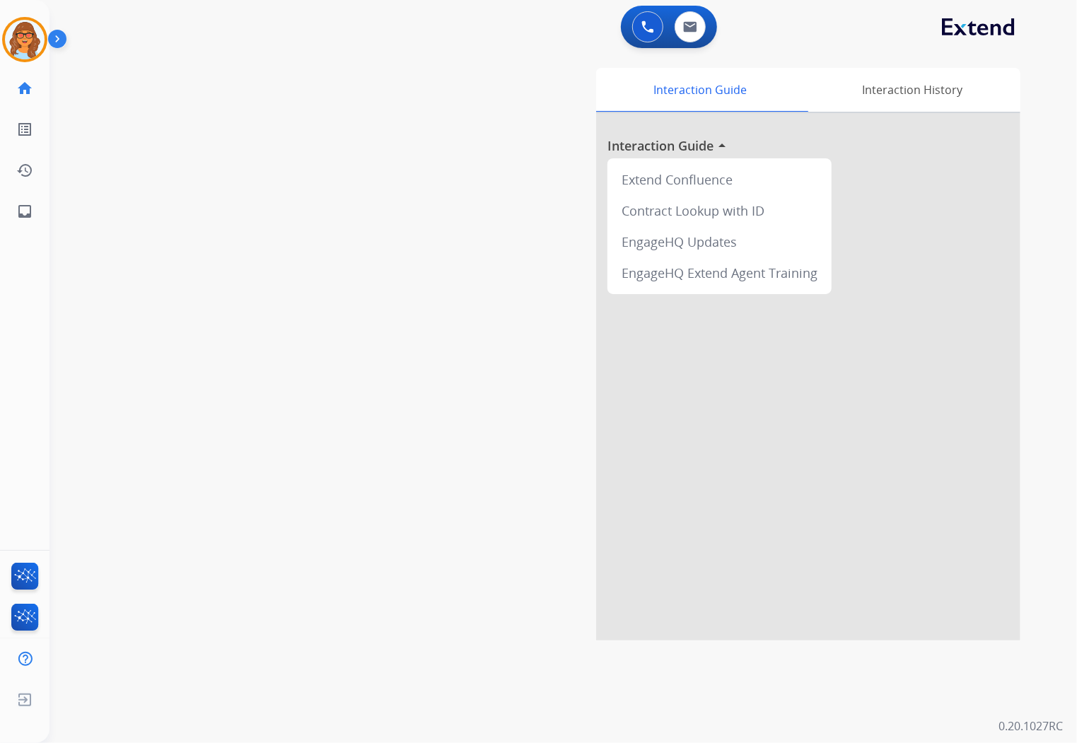
click at [347, 86] on div "swap_horiz Break voice bridge close_fullscreen Connect 3-Way Call merge_type Se…" at bounding box center [547, 346] width 994 height 590
click at [689, 29] on img at bounding box center [690, 26] width 14 height 11
select select "**********"
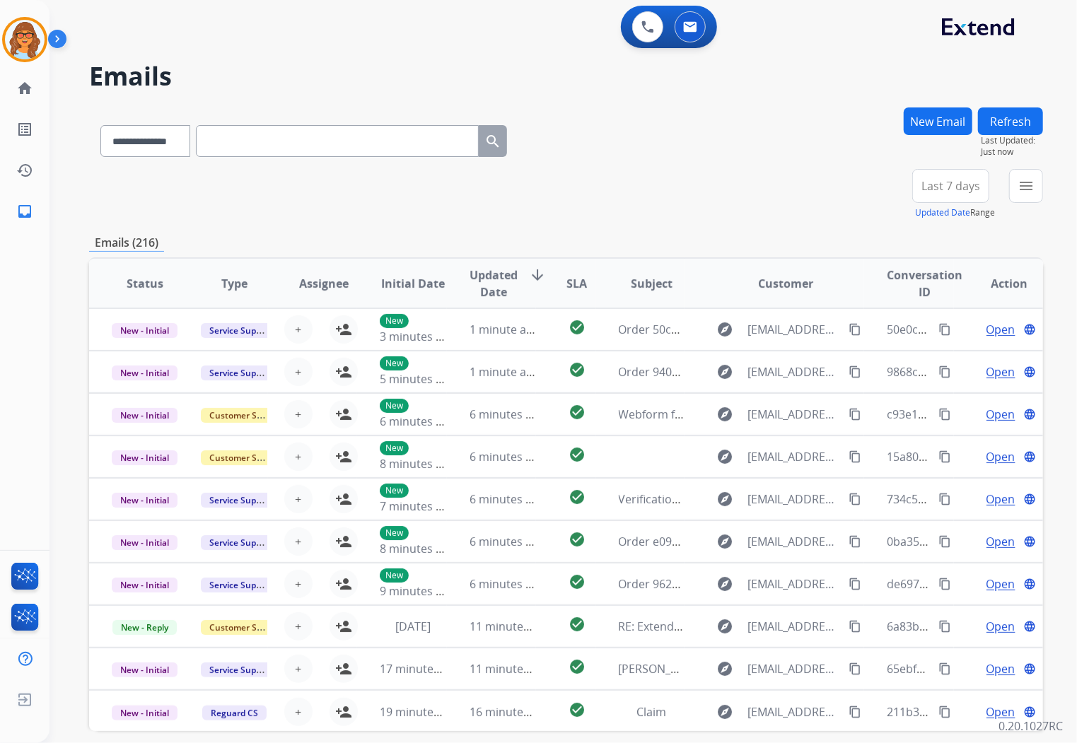
click at [943, 124] on button "New Email" at bounding box center [938, 122] width 69 height 28
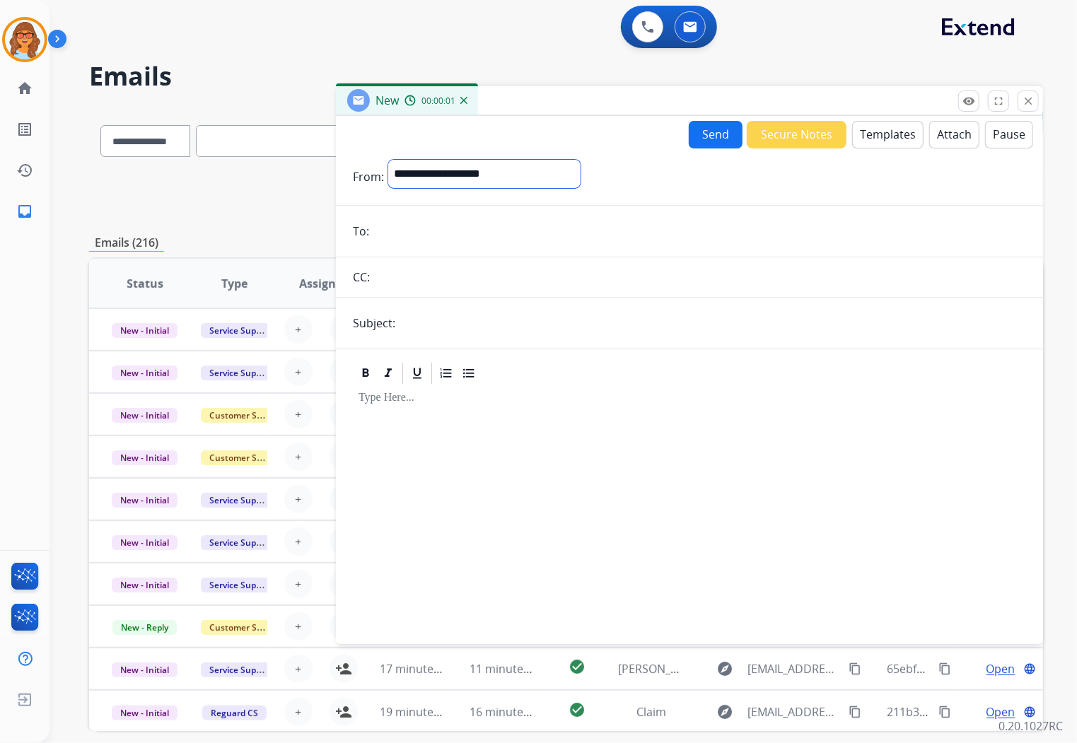
click at [443, 168] on select "**********" at bounding box center [484, 174] width 192 height 28
select select "**********"
click at [388, 160] on select "**********" at bounding box center [484, 174] width 192 height 28
click at [378, 236] on input "email" at bounding box center [699, 233] width 653 height 28
paste input "**********"
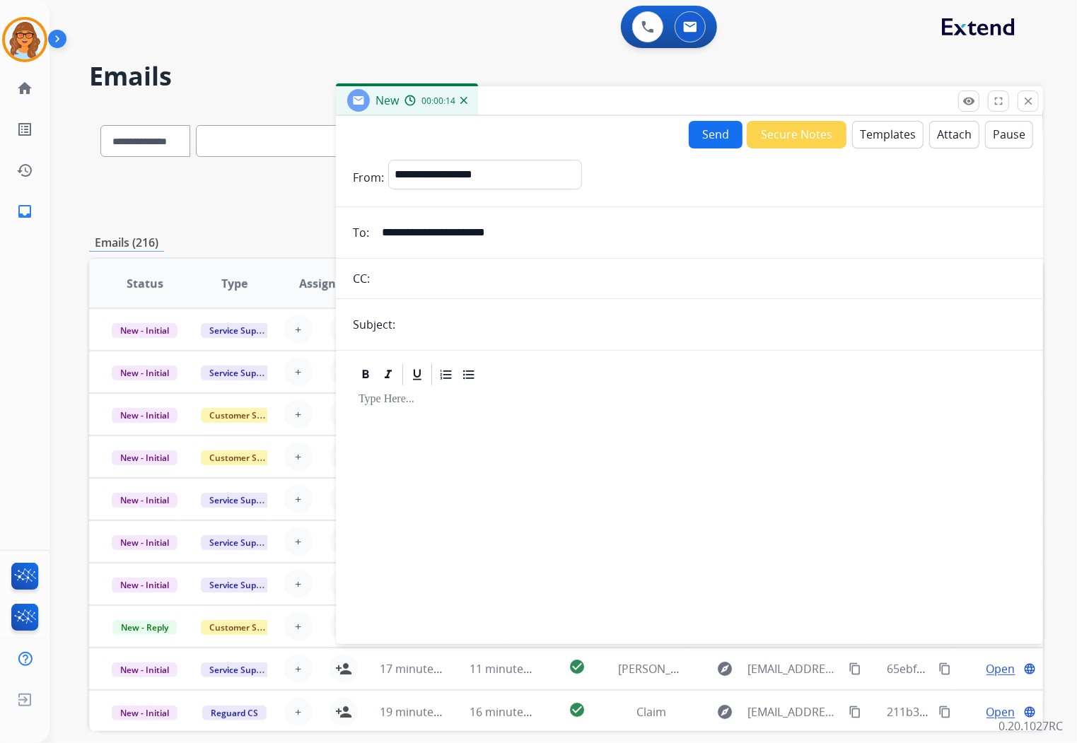
type input "**********"
click at [417, 324] on input "text" at bounding box center [713, 325] width 627 height 28
type input "**********"
click at [872, 136] on button "Templates" at bounding box center [887, 135] width 71 height 28
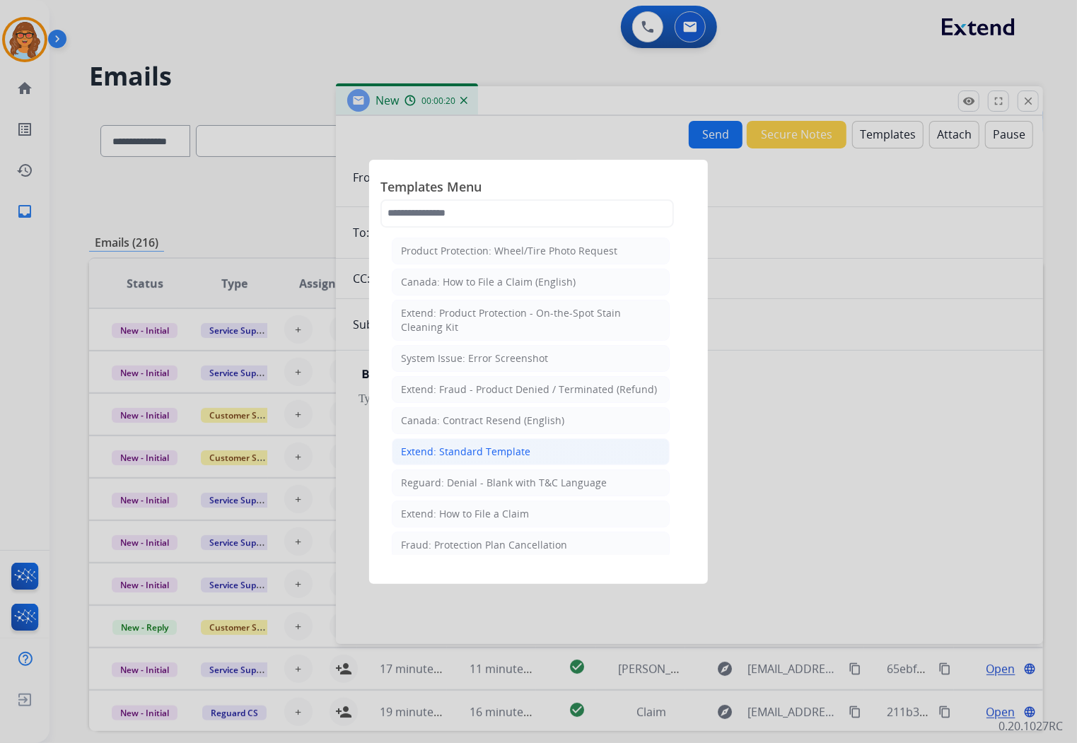
click at [433, 455] on div "Extend: Standard Template" at bounding box center [465, 452] width 129 height 14
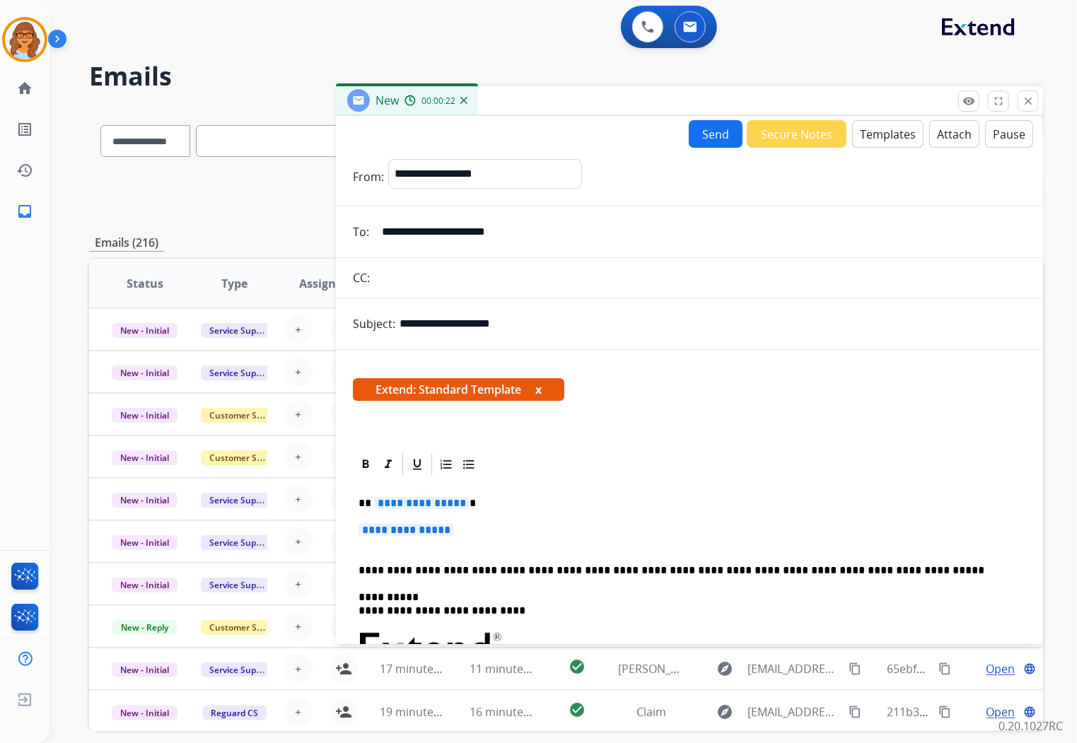
click at [374, 500] on span "**********" at bounding box center [421, 503] width 95 height 12
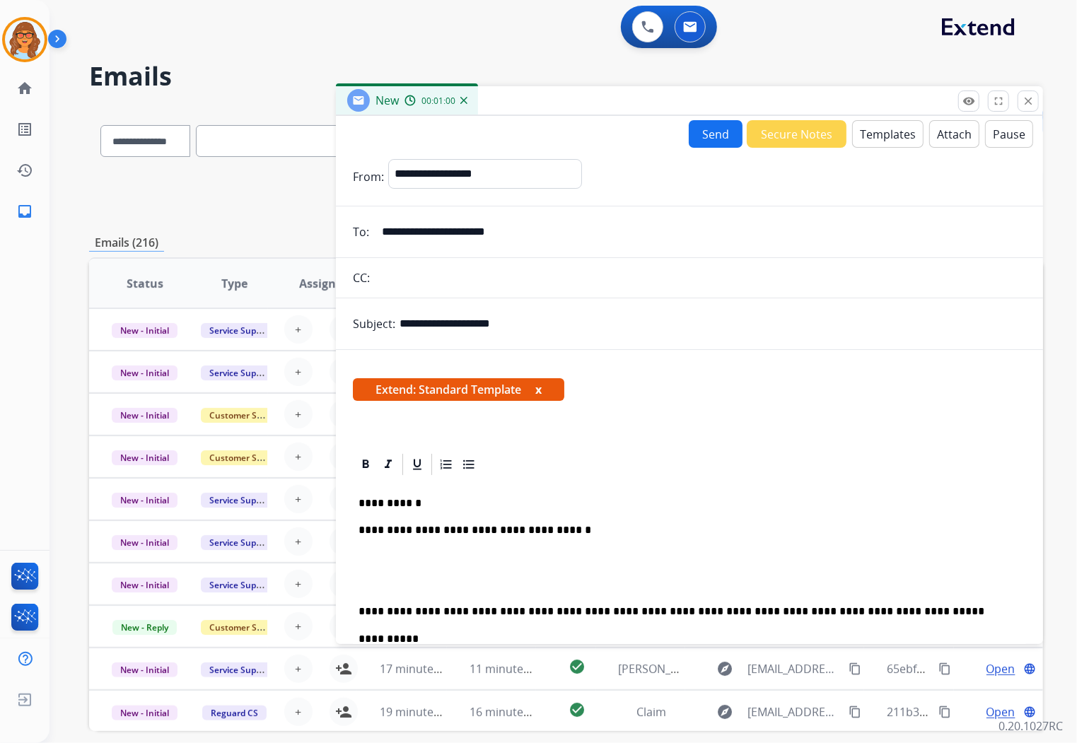
drag, startPoint x: 365, startPoint y: 550, endPoint x: 372, endPoint y: 552, distance: 7.2
click at [369, 552] on p at bounding box center [690, 558] width 662 height 13
click at [439, 433] on div "**********" at bounding box center [689, 643] width 707 height 586
click at [371, 552] on p at bounding box center [690, 558] width 662 height 13
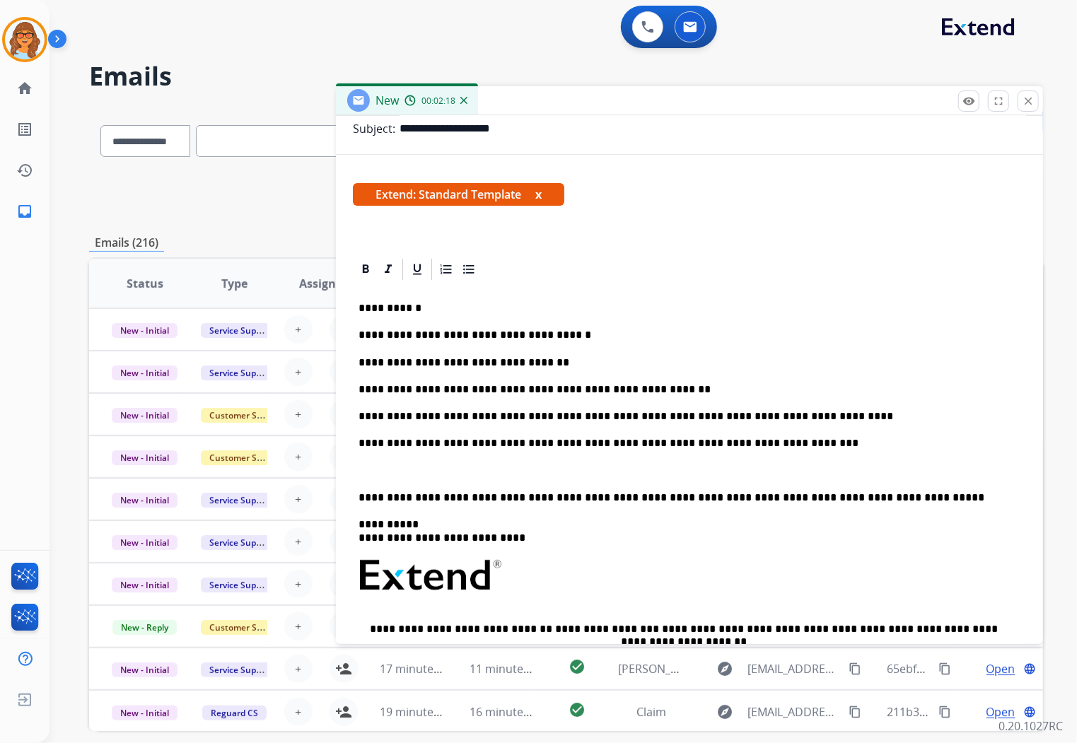
scroll to position [236, 0]
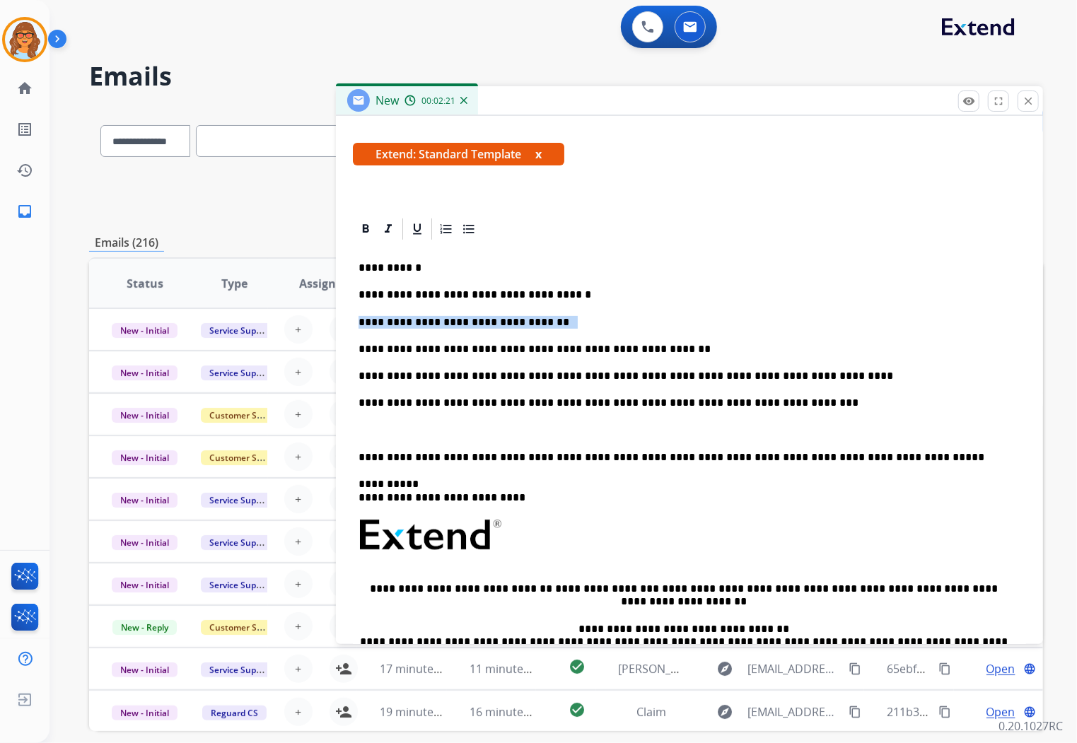
drag, startPoint x: 361, startPoint y: 325, endPoint x: 556, endPoint y: 323, distance: 195.3
click at [556, 323] on p "**********" at bounding box center [684, 322] width 651 height 13
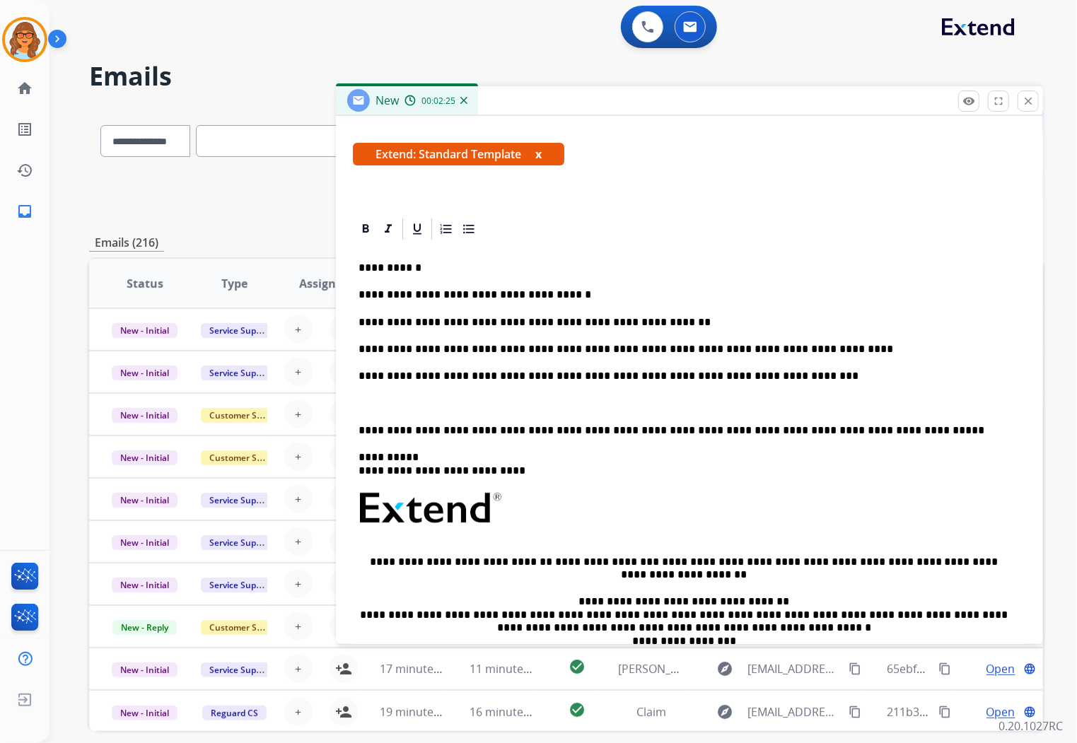
click at [359, 294] on p "**********" at bounding box center [684, 295] width 651 height 13
click at [364, 401] on p at bounding box center [690, 403] width 662 height 13
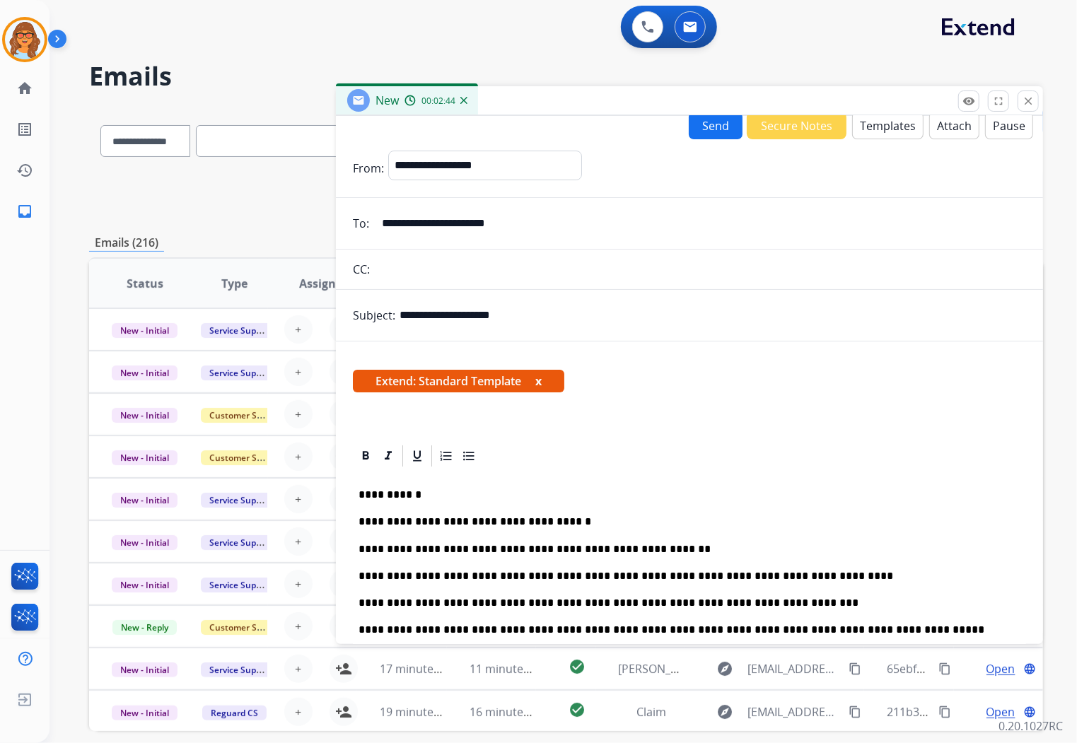
scroll to position [0, 0]
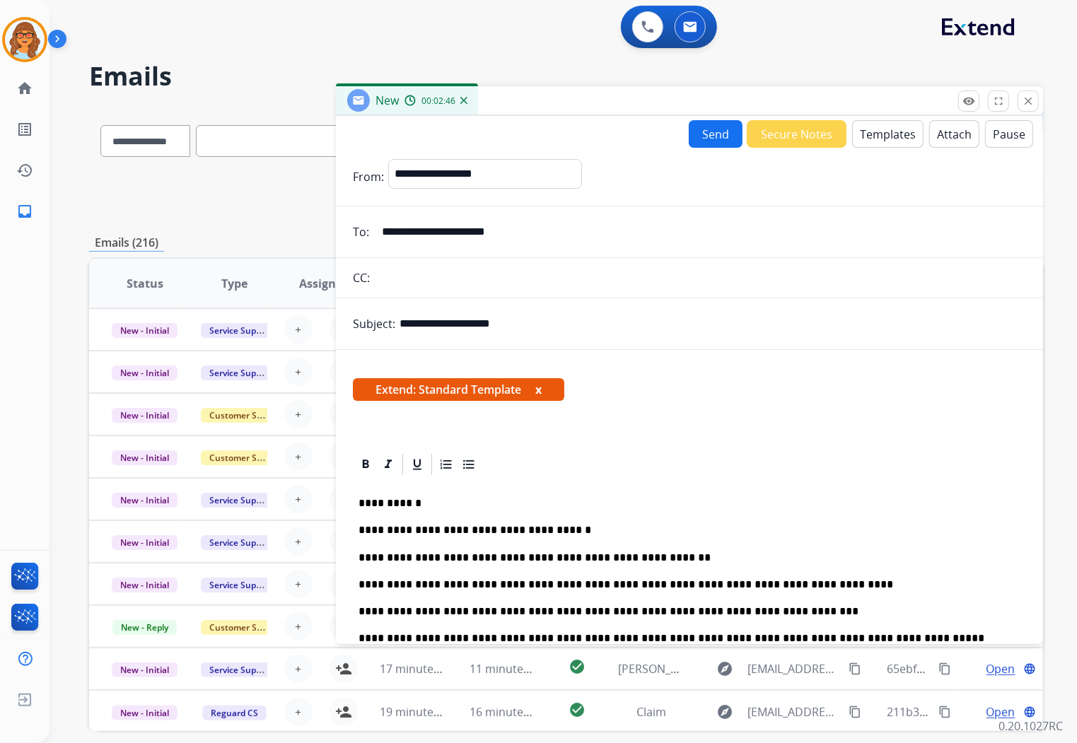
click at [705, 129] on button "Send" at bounding box center [716, 134] width 54 height 28
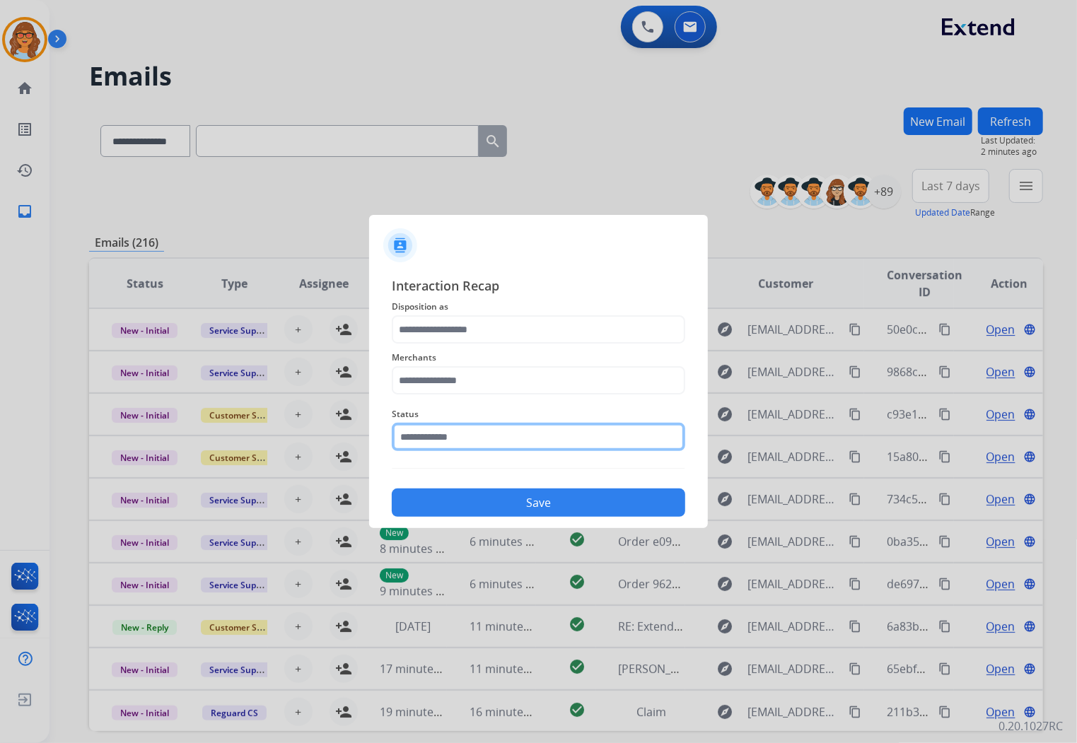
click at [458, 442] on input "text" at bounding box center [539, 437] width 294 height 28
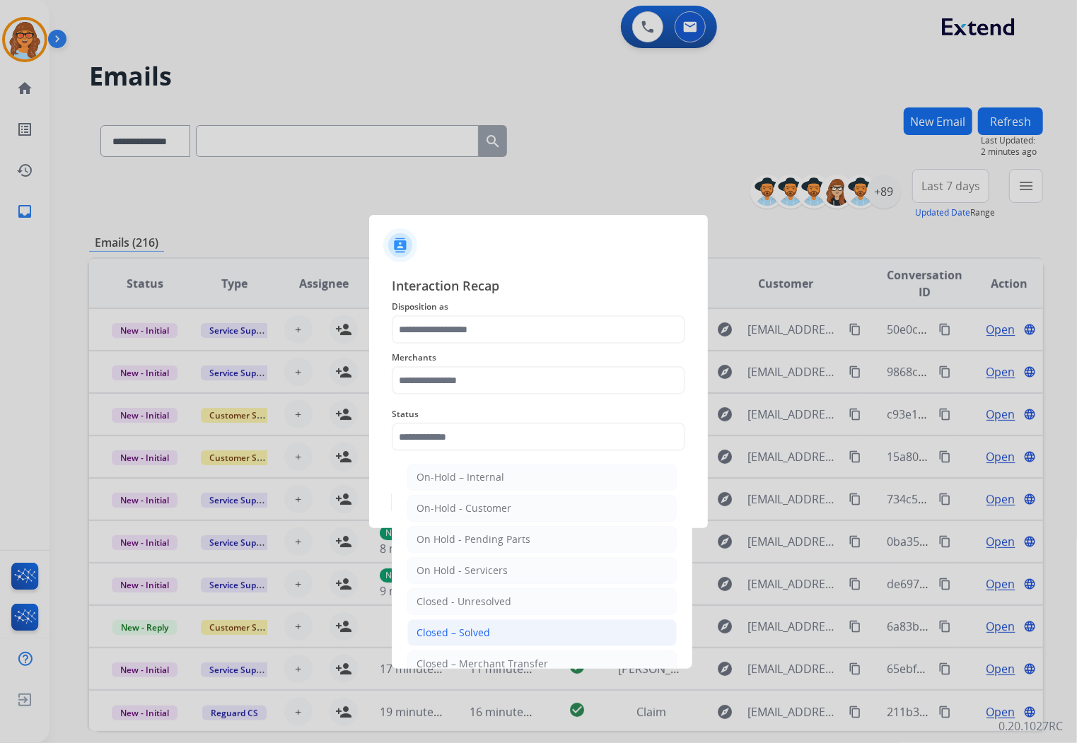
click at [486, 635] on div "Closed – Solved" at bounding box center [454, 633] width 74 height 14
type input "**********"
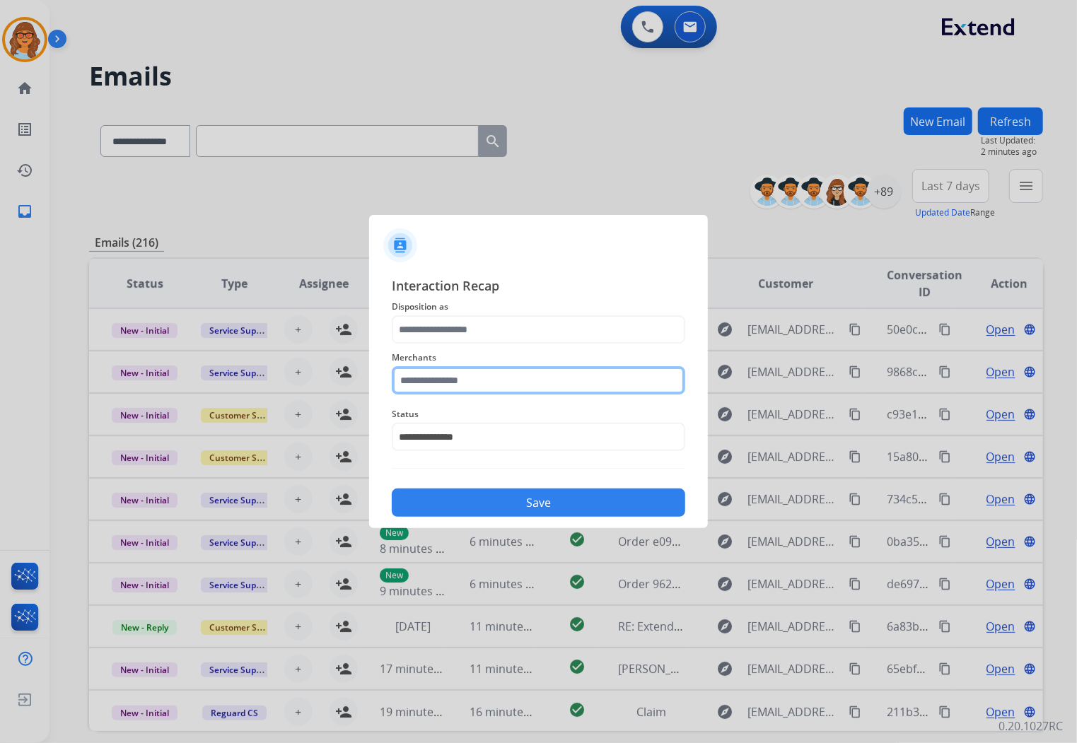
click at [436, 383] on input "text" at bounding box center [539, 380] width 294 height 28
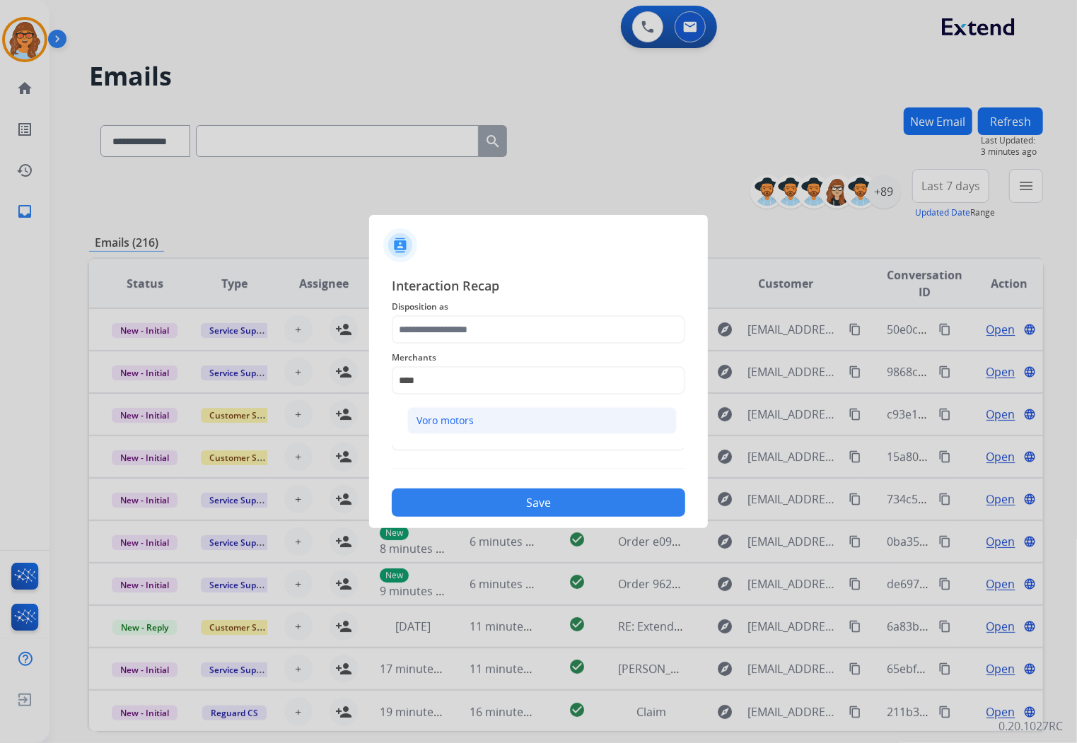
click at [458, 422] on div "Voro motors" at bounding box center [445, 421] width 57 height 14
type input "**********"
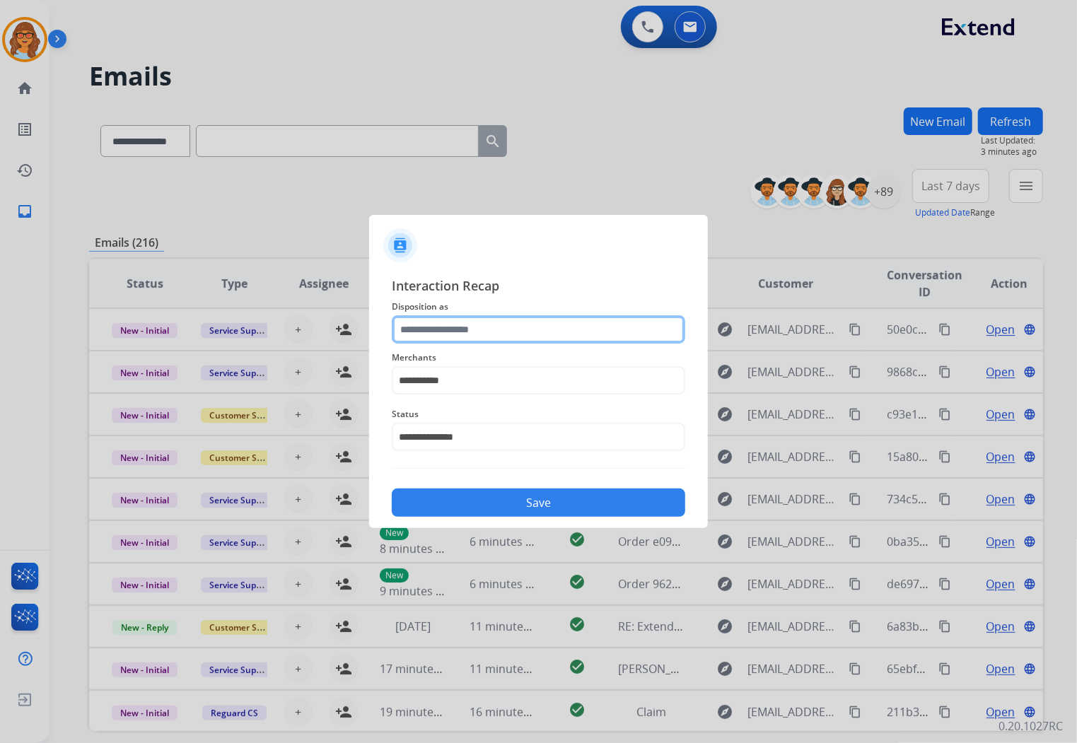
click at [449, 328] on input "text" at bounding box center [539, 329] width 294 height 28
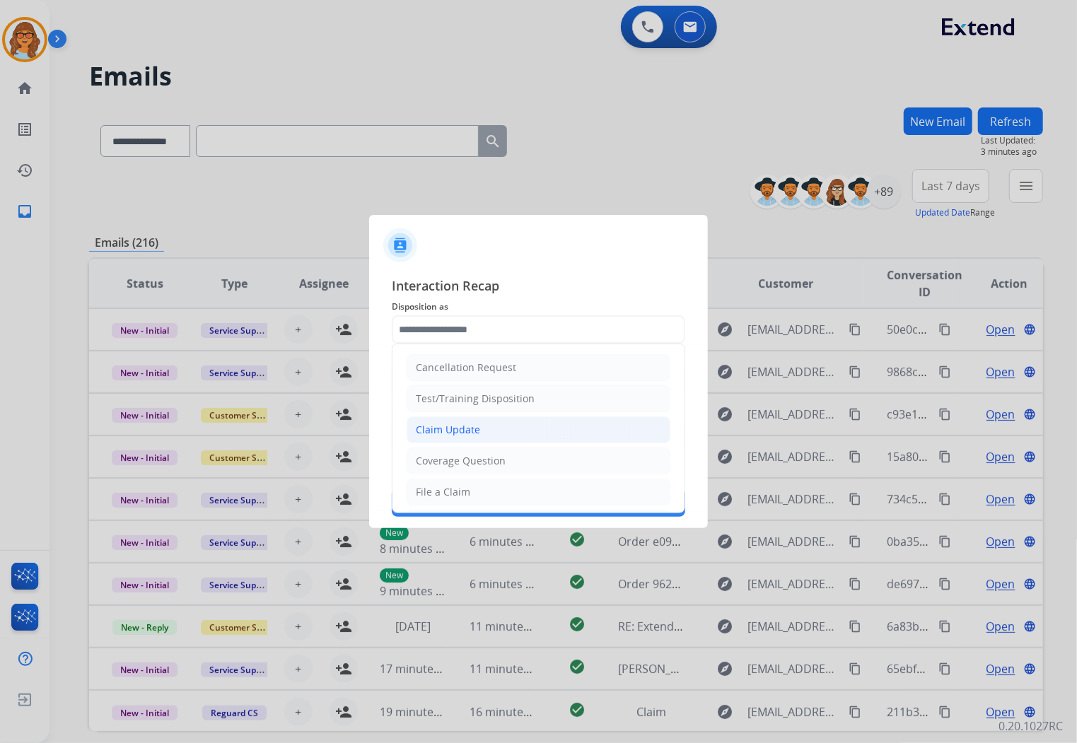
click at [479, 433] on li "Claim Update" at bounding box center [539, 430] width 264 height 27
type input "**********"
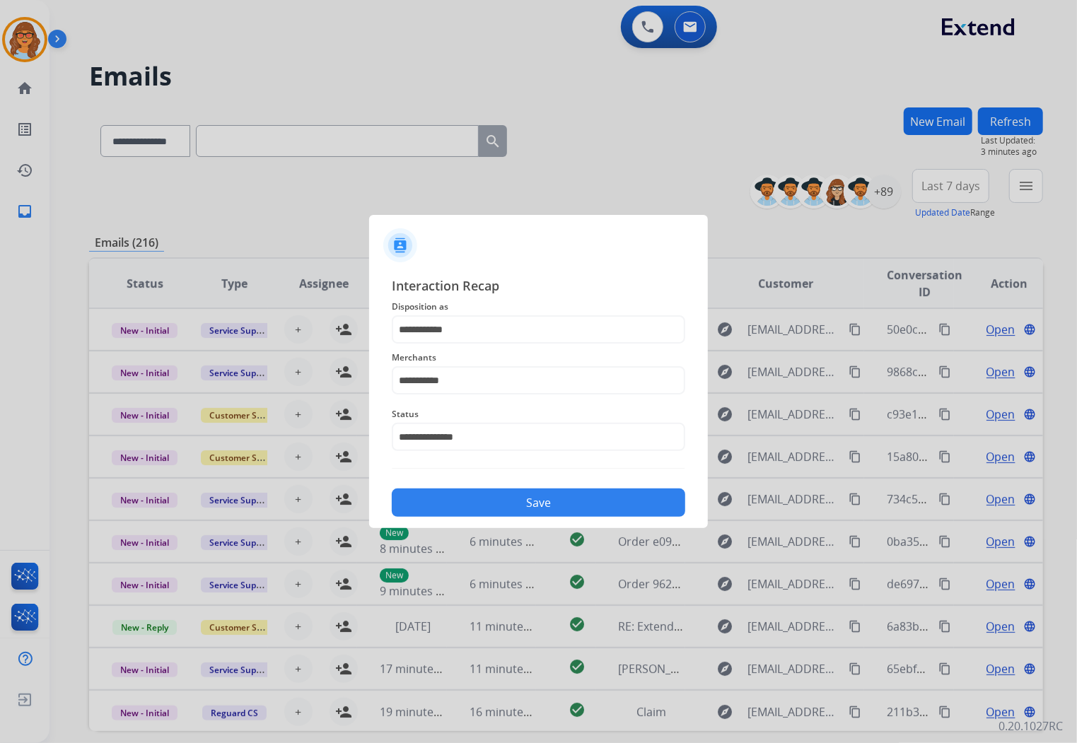
click at [535, 504] on button "Save" at bounding box center [539, 503] width 294 height 28
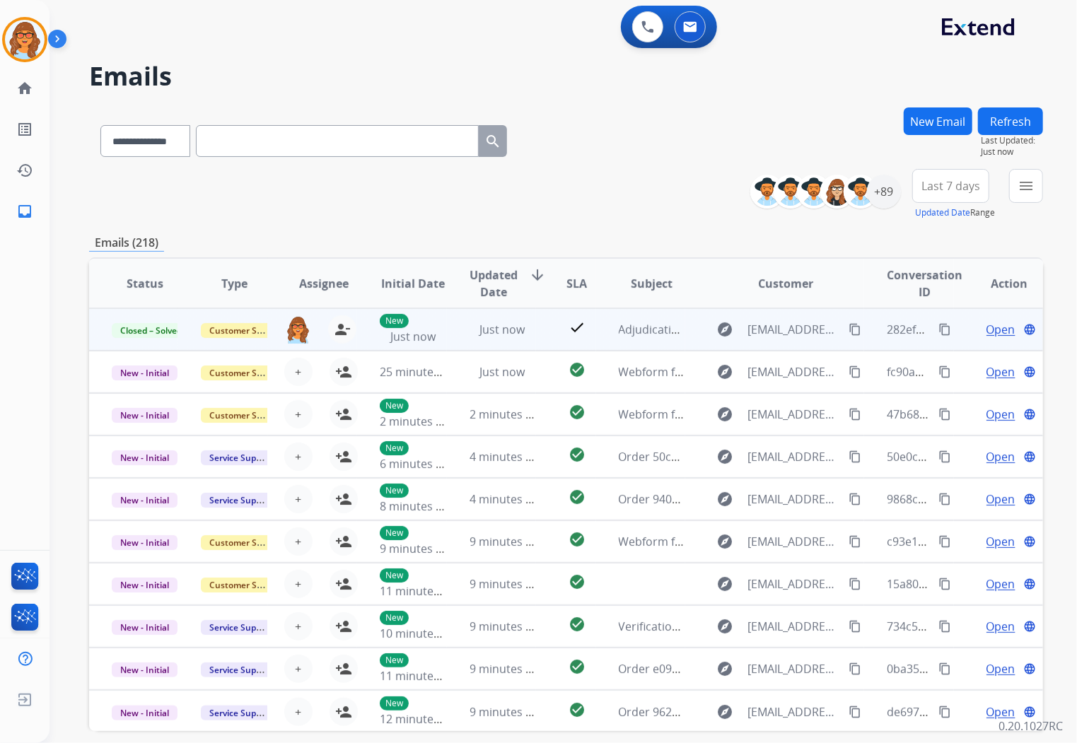
click at [939, 329] on mat-icon "content_copy" at bounding box center [945, 329] width 13 height 13
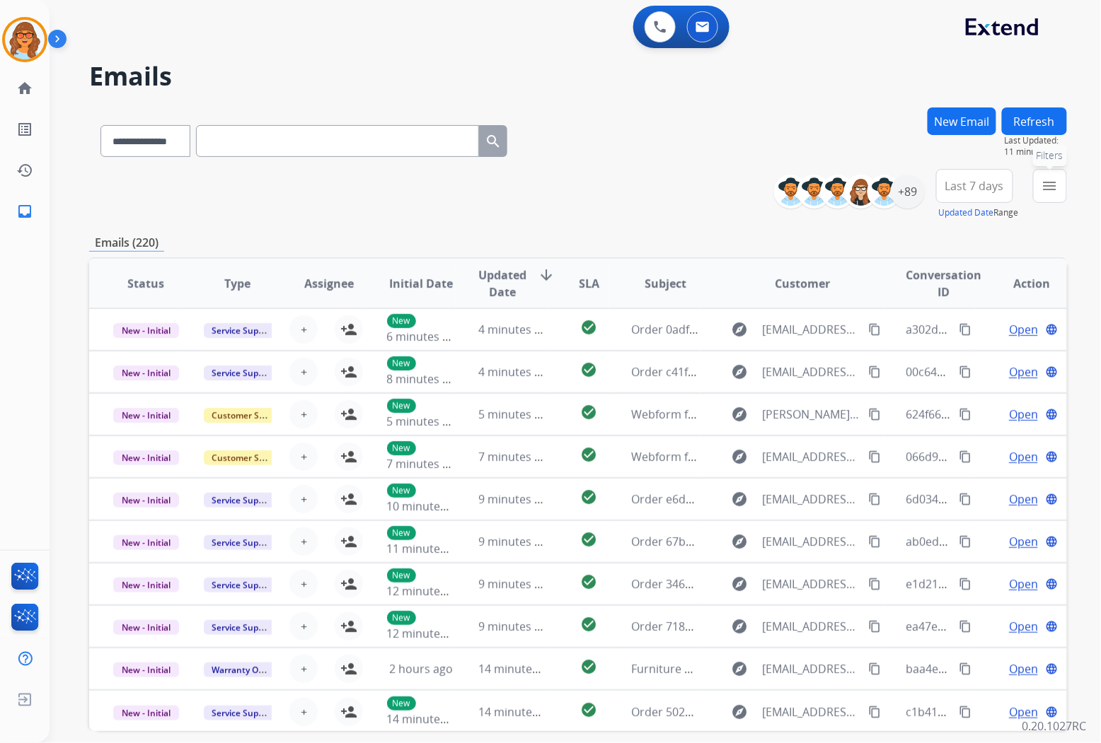
click at [1058, 192] on button "menu Filters" at bounding box center [1050, 186] width 34 height 34
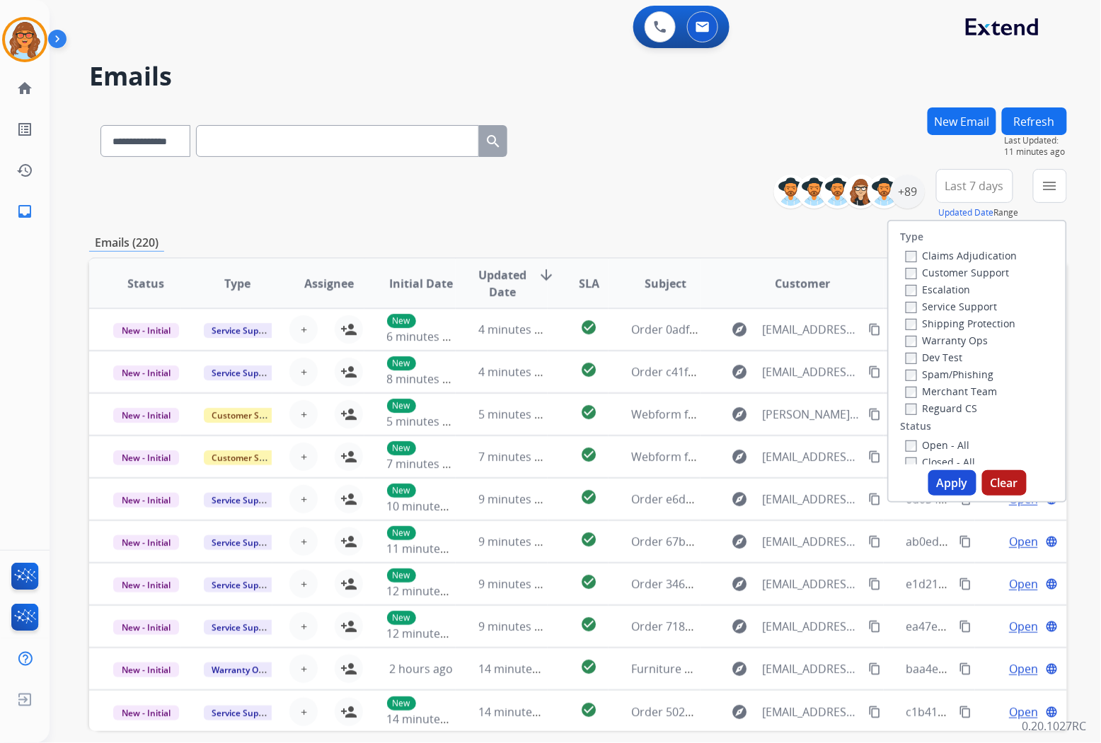
click at [992, 267] on label "Customer Support" at bounding box center [957, 272] width 104 height 13
click at [985, 320] on label "Shipping Protection" at bounding box center [960, 323] width 110 height 13
click at [944, 407] on label "Reguard CS" at bounding box center [941, 408] width 72 height 13
click at [941, 444] on label "Open - All" at bounding box center [937, 445] width 64 height 13
click at [955, 488] on button "Apply" at bounding box center [952, 482] width 48 height 25
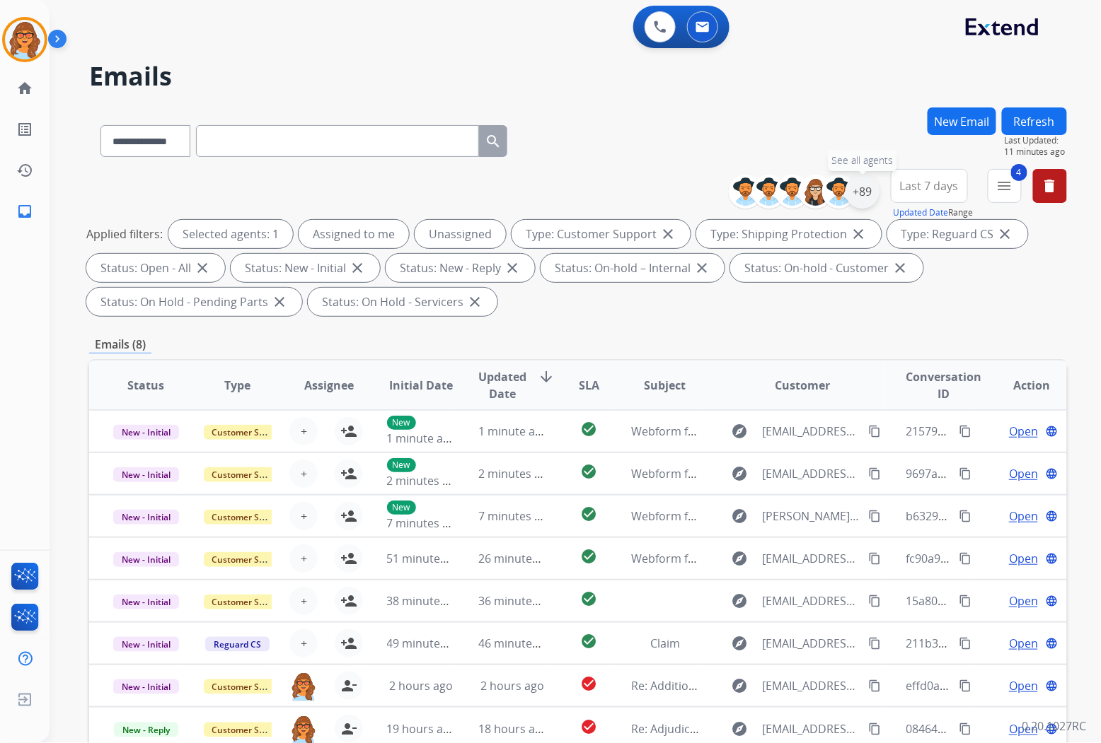
click at [872, 195] on div "+89" at bounding box center [862, 192] width 34 height 34
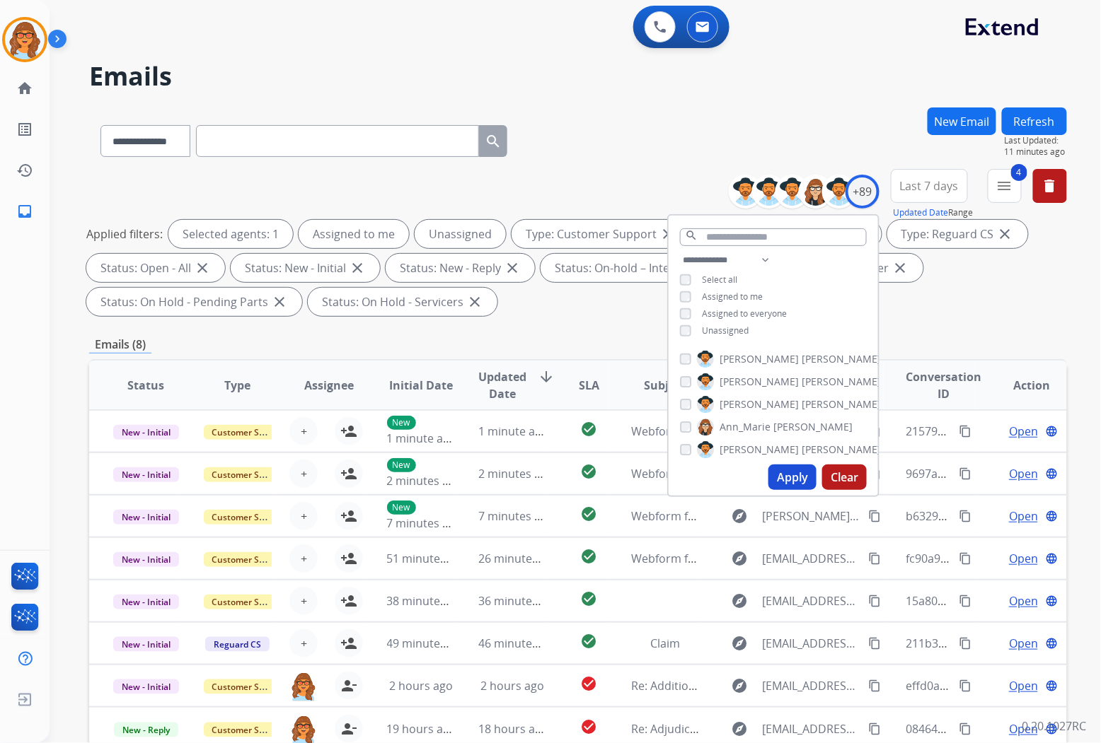
click at [726, 328] on span "Unassigned" at bounding box center [725, 331] width 47 height 12
click at [789, 475] on button "Apply" at bounding box center [792, 477] width 48 height 25
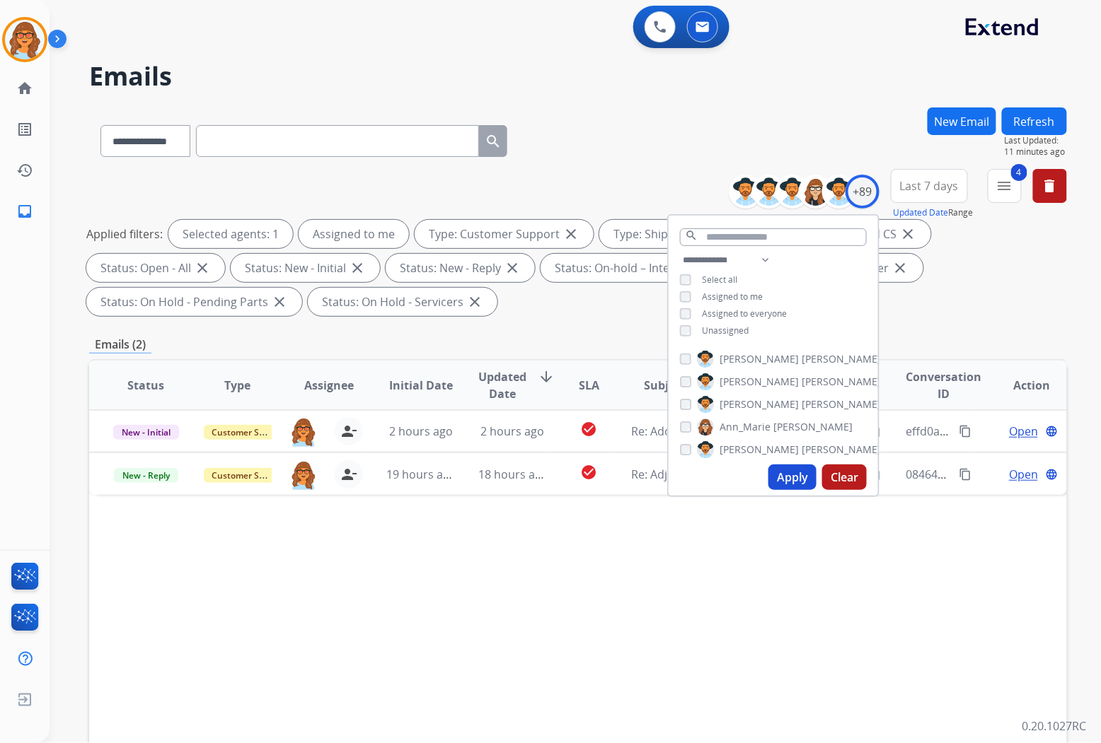
click at [976, 267] on div "Applied filters: Selected agents: 1 Assigned to me Type: Customer Support close…" at bounding box center [575, 268] width 978 height 96
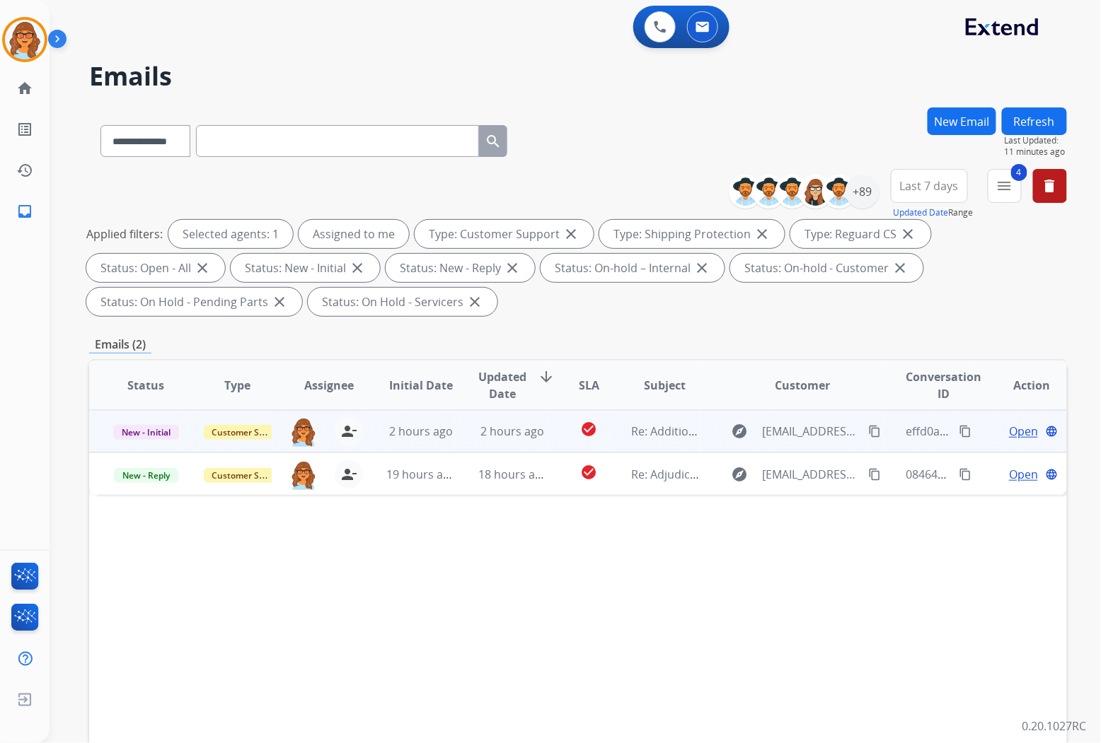
click at [1009, 435] on span "Open" at bounding box center [1023, 431] width 29 height 17
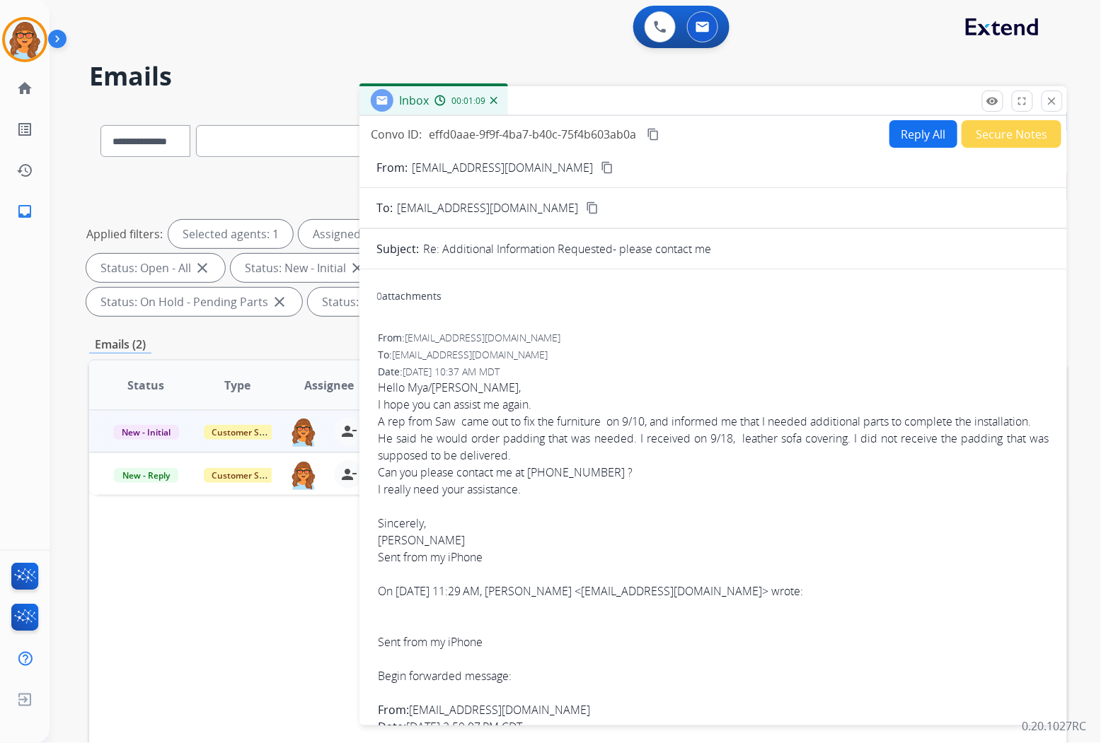
click at [187, 548] on div "Status Type Assignee Initial Date Updated Date arrow_downward SLA Subject Custo…" at bounding box center [578, 596] width 978 height 474
click at [1053, 107] on mat-icon "close" at bounding box center [1052, 101] width 13 height 13
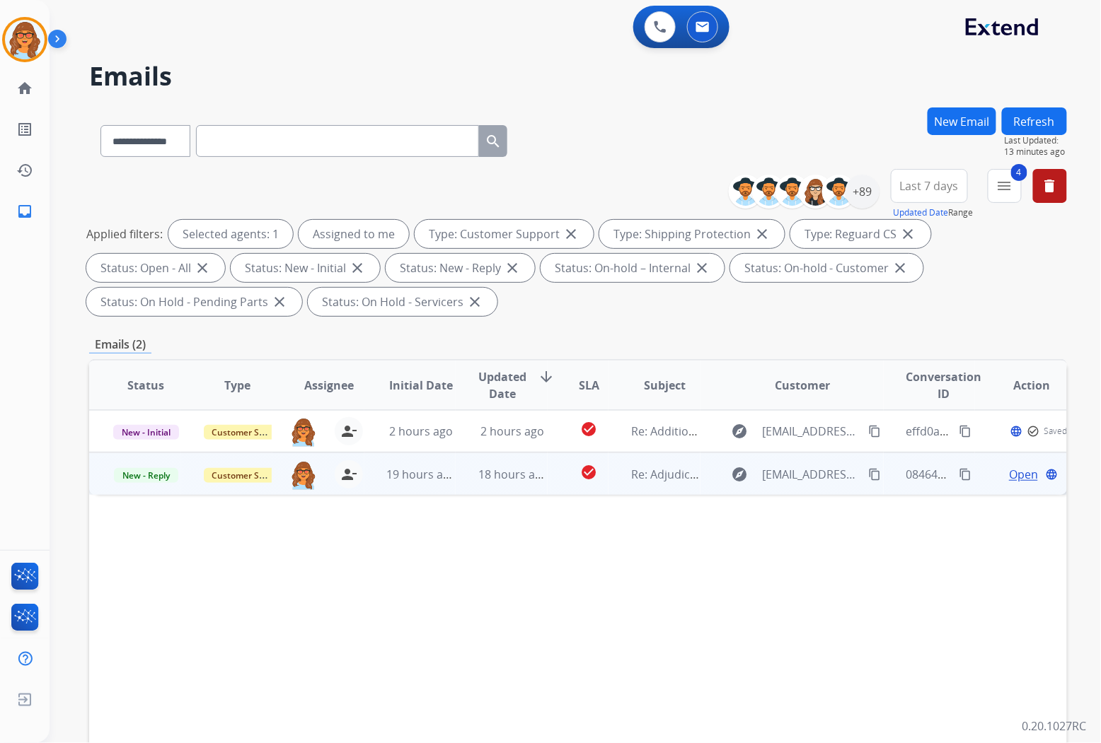
click at [1014, 475] on span "Open" at bounding box center [1023, 474] width 29 height 17
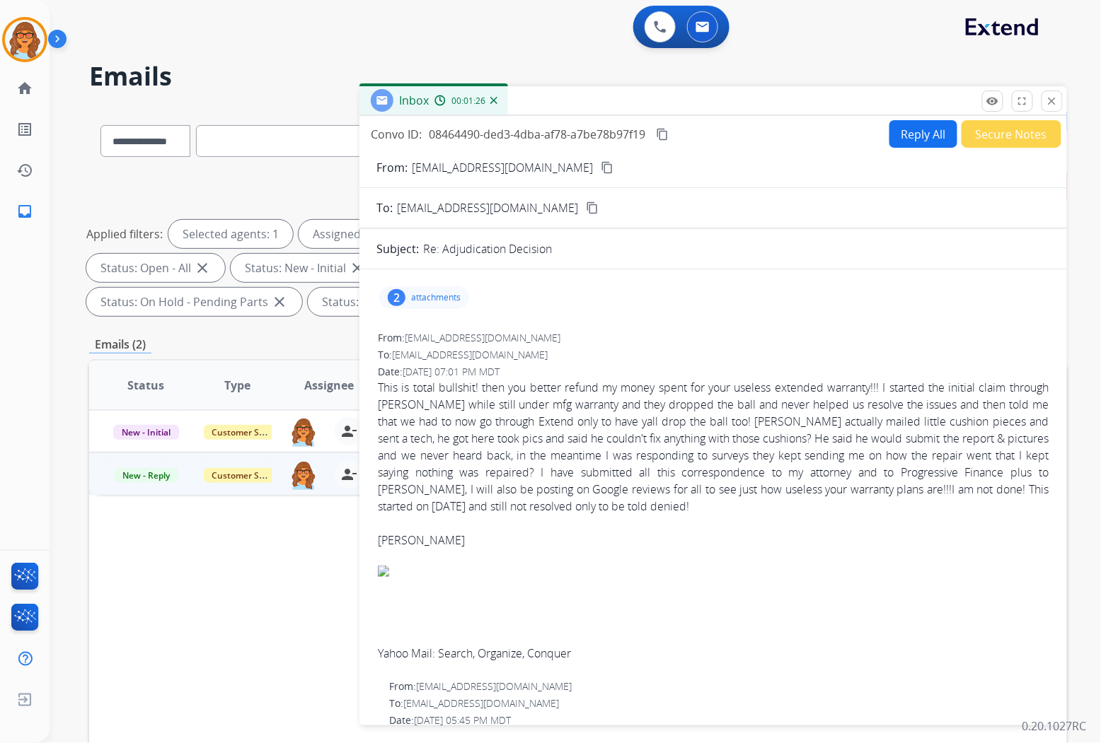
click at [400, 298] on div "2" at bounding box center [397, 297] width 18 height 17
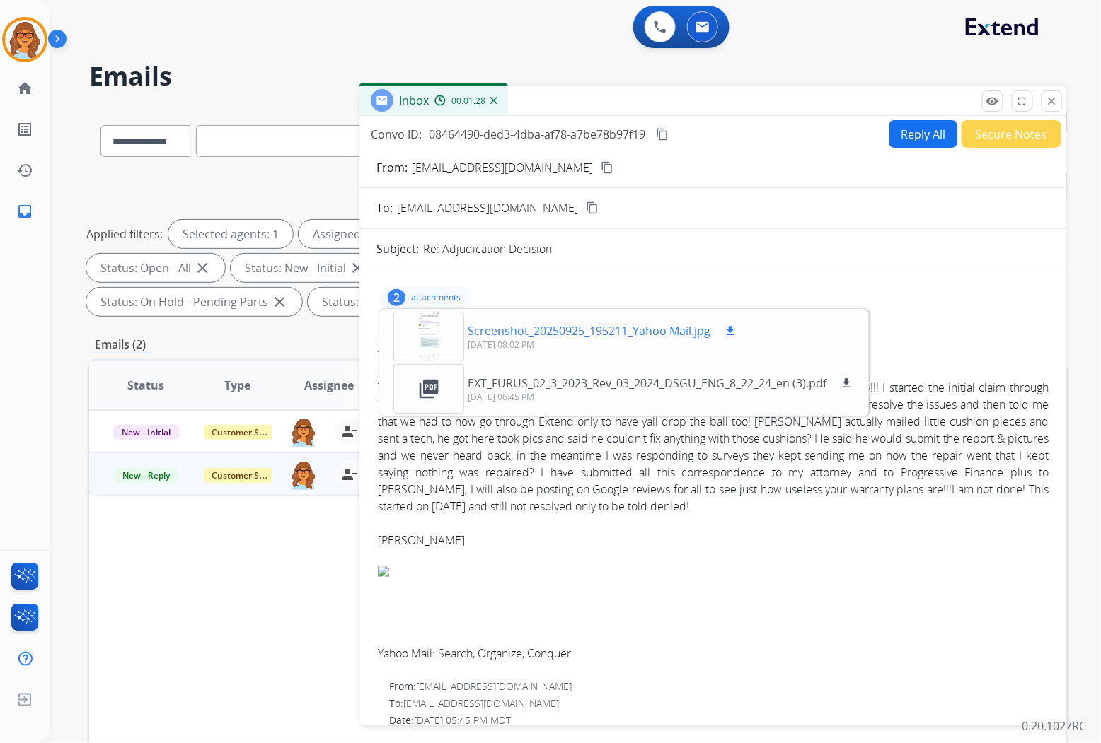
click at [511, 331] on p "Screenshot_20250925_195211_Yahoo Mail.jpg" at bounding box center [589, 331] width 243 height 17
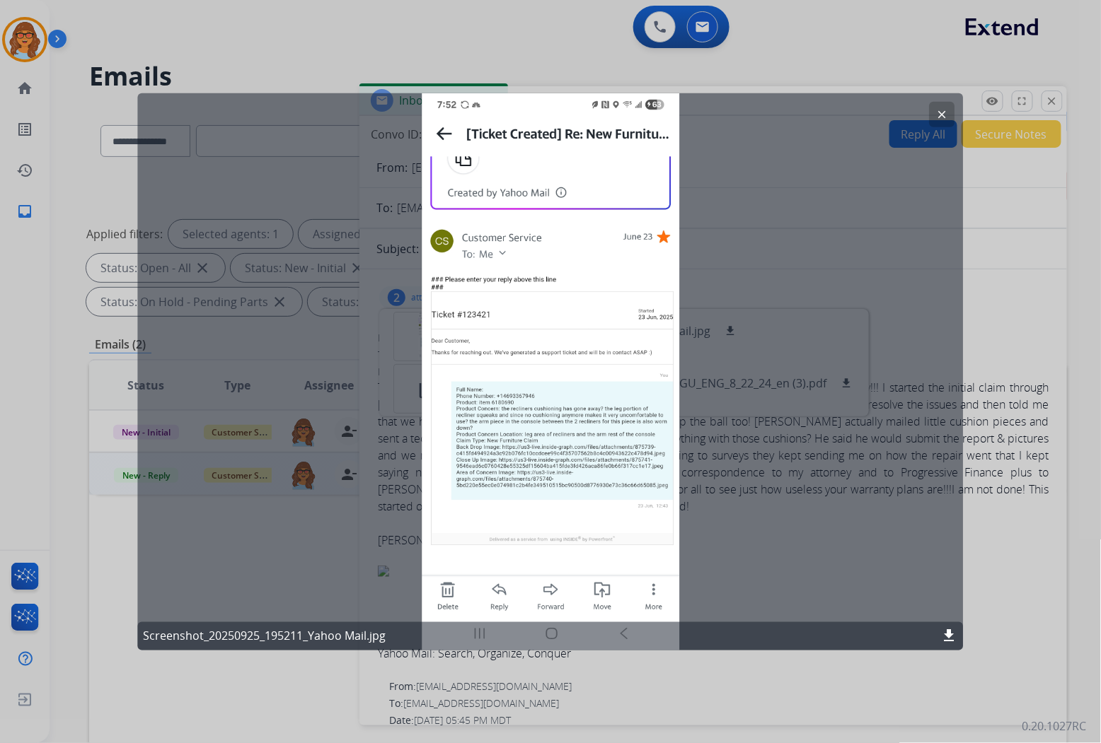
click at [939, 113] on mat-icon "clear" at bounding box center [942, 114] width 13 height 13
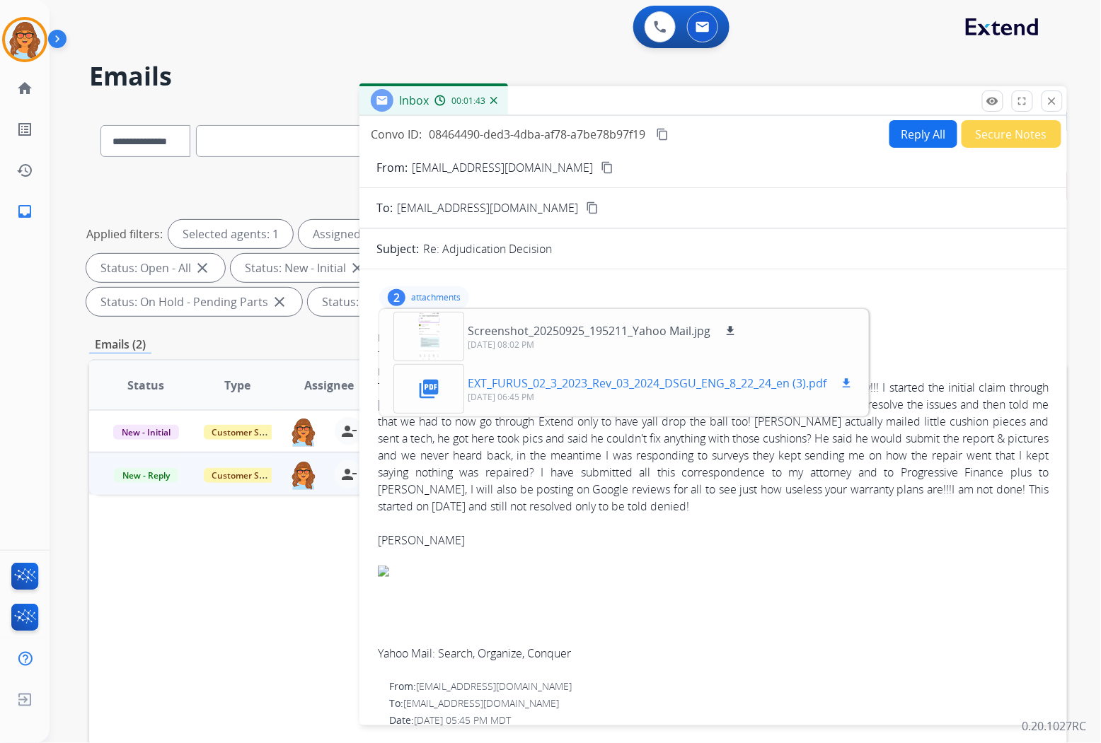
click at [624, 383] on p "EXT_FURUS_02_3_2023_Rev_03_2024_DSGU_ENG_8_22_24_en (3).pdf" at bounding box center [647, 383] width 359 height 17
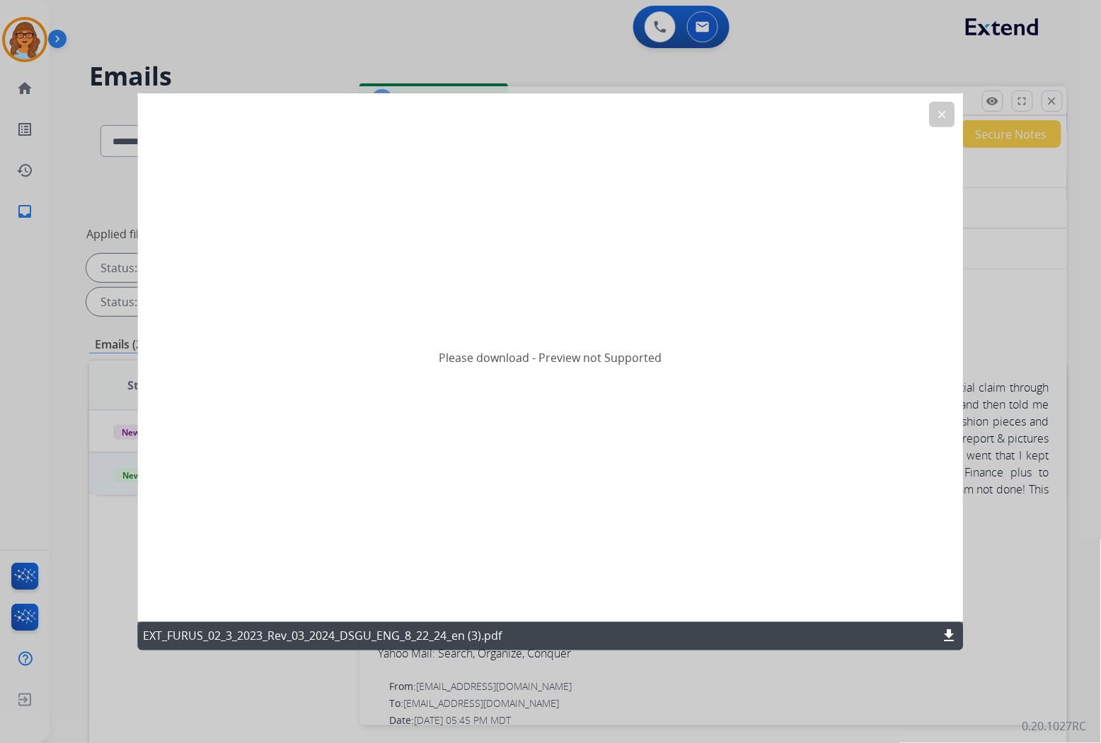
click at [949, 633] on mat-icon "download" at bounding box center [949, 636] width 17 height 17
click at [944, 113] on mat-icon "clear" at bounding box center [942, 114] width 13 height 13
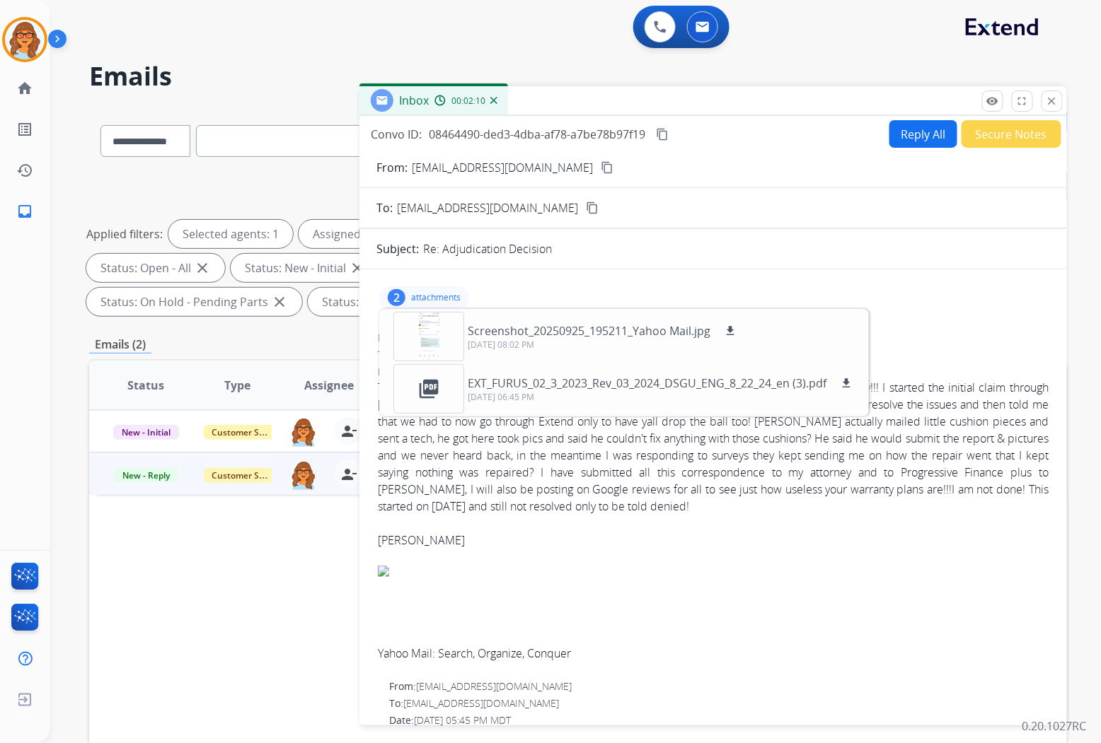
click at [731, 612] on div "Yahoo Mail: Search, Organize, Conquer" at bounding box center [713, 614] width 671 height 96
click at [652, 291] on div "2 attachments Screenshot_20250925_195211_Yahoo Mail.jpg download [DATE] 08:02 P…" at bounding box center [712, 298] width 673 height 34
click at [437, 295] on p "attachments" at bounding box center [436, 297] width 50 height 11
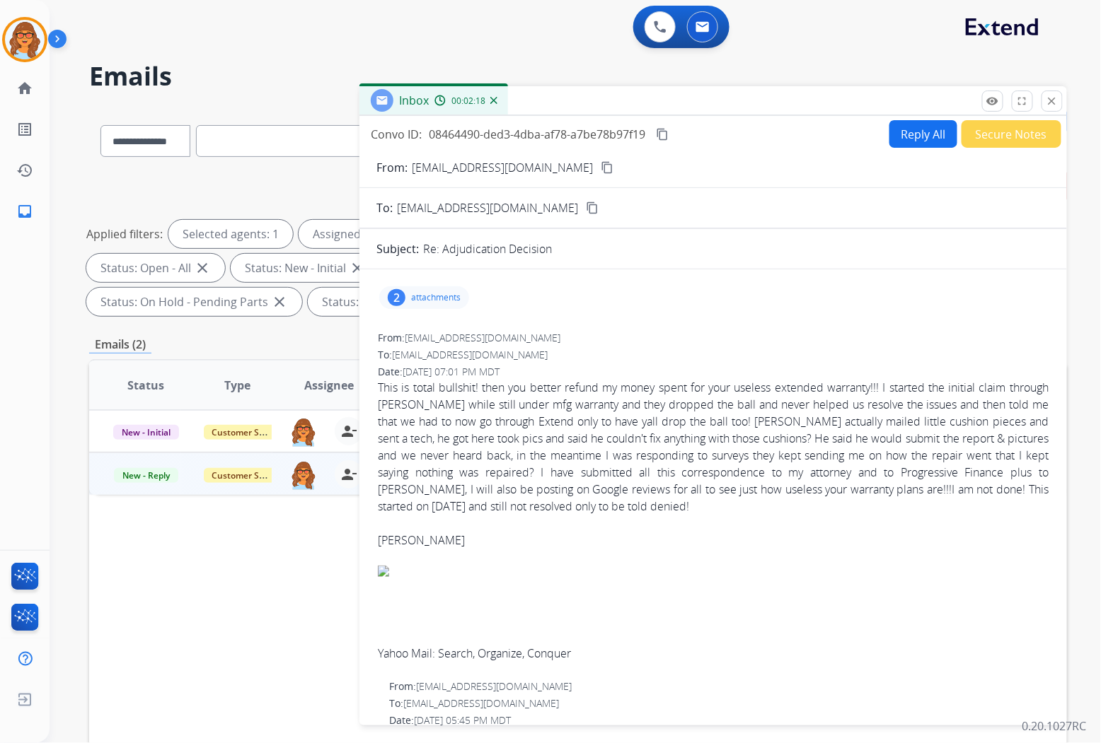
click at [598, 161] on button "content_copy" at bounding box center [606, 167] width 17 height 17
click at [1055, 99] on mat-icon "close" at bounding box center [1052, 101] width 13 height 13
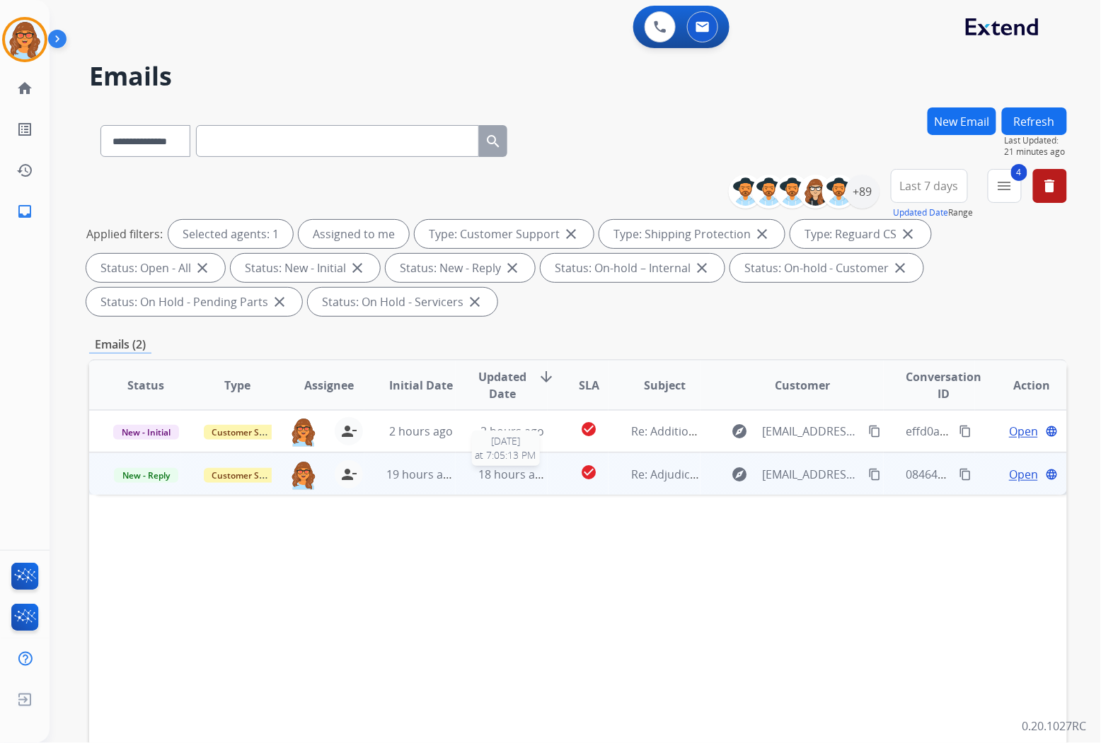
click at [488, 473] on span "18 hours ago" at bounding box center [513, 475] width 70 height 16
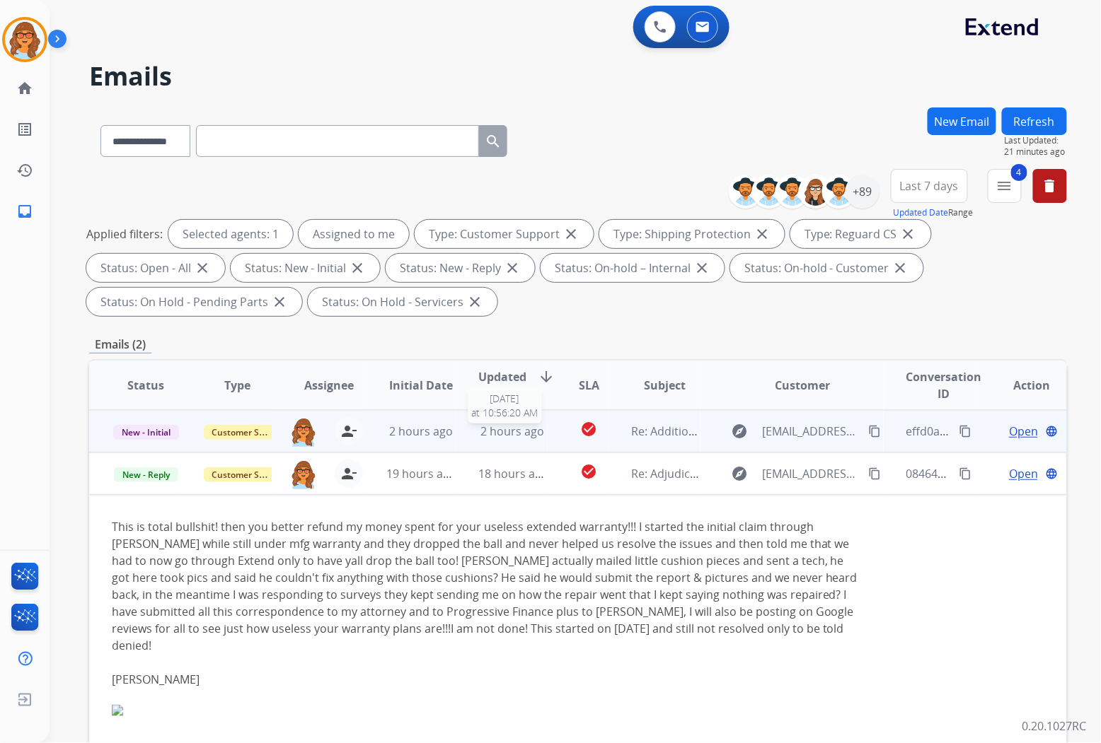
click at [491, 432] on span "2 hours ago" at bounding box center [512, 432] width 64 height 16
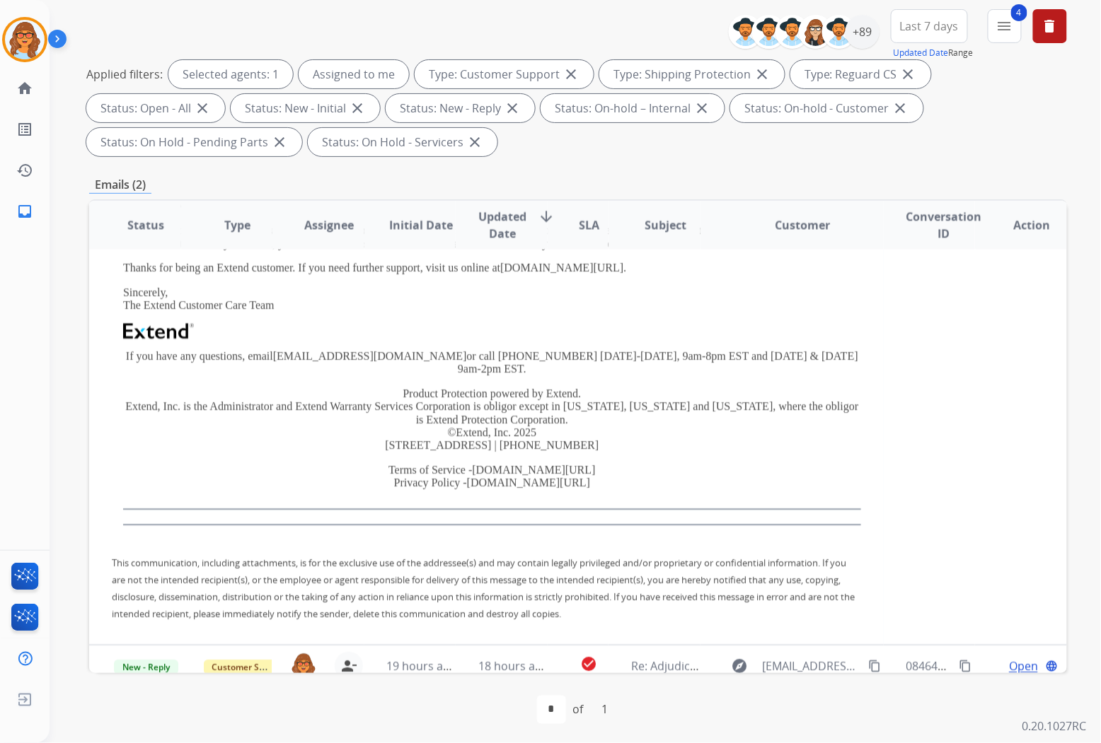
scroll to position [163, 0]
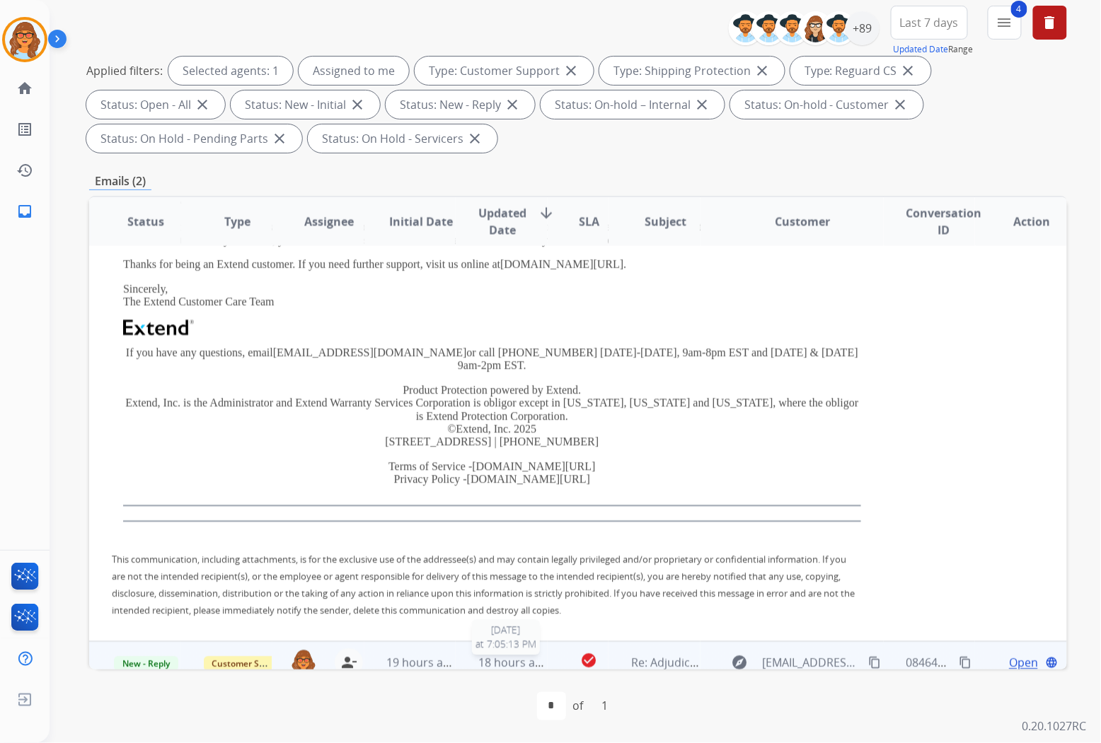
click at [494, 656] on span "18 hours ago" at bounding box center [513, 664] width 70 height 16
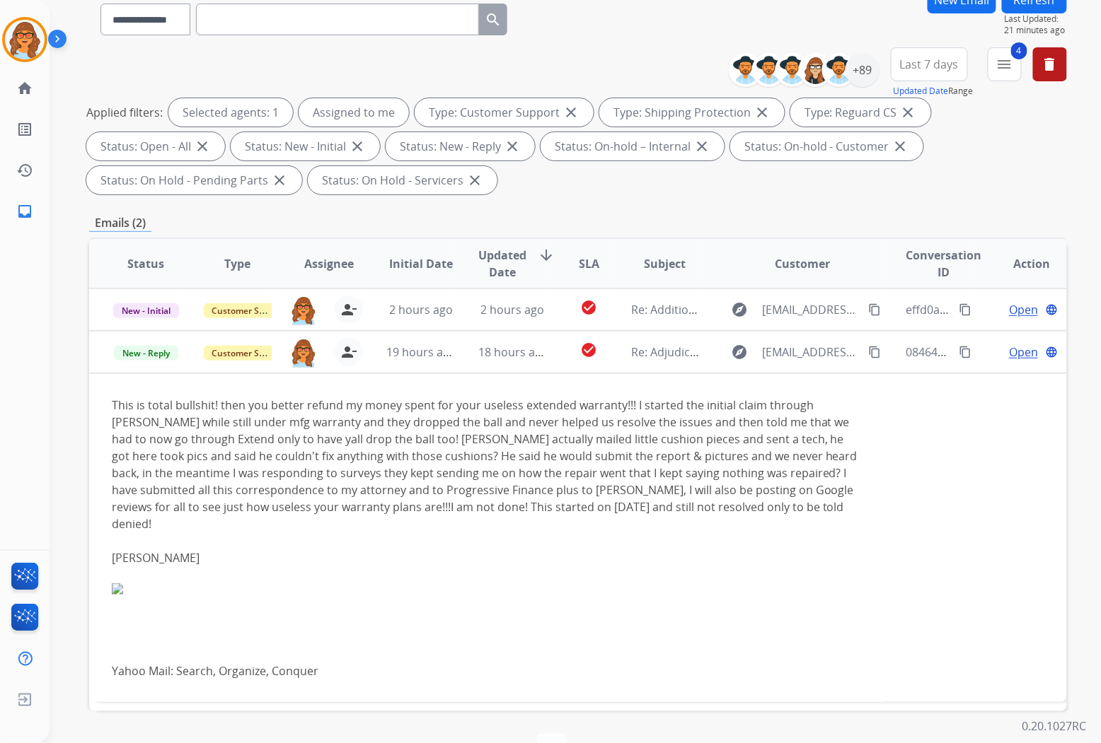
scroll to position [6, 0]
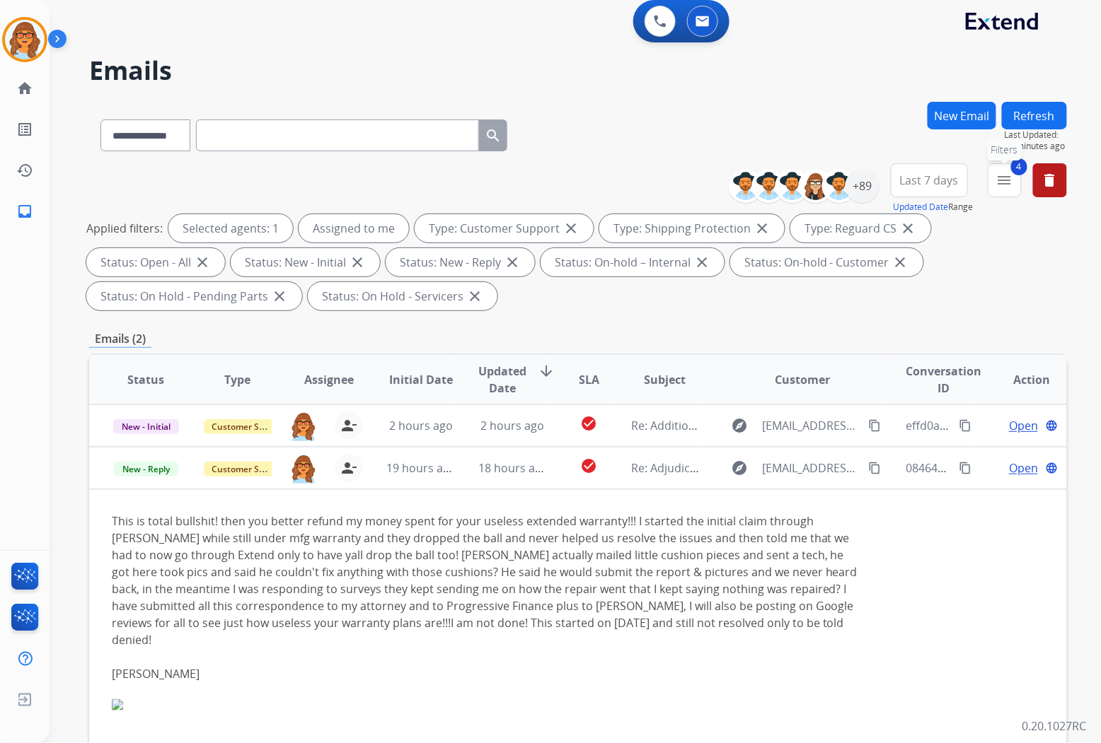
click at [1001, 173] on mat-icon "menu" at bounding box center [1004, 180] width 17 height 17
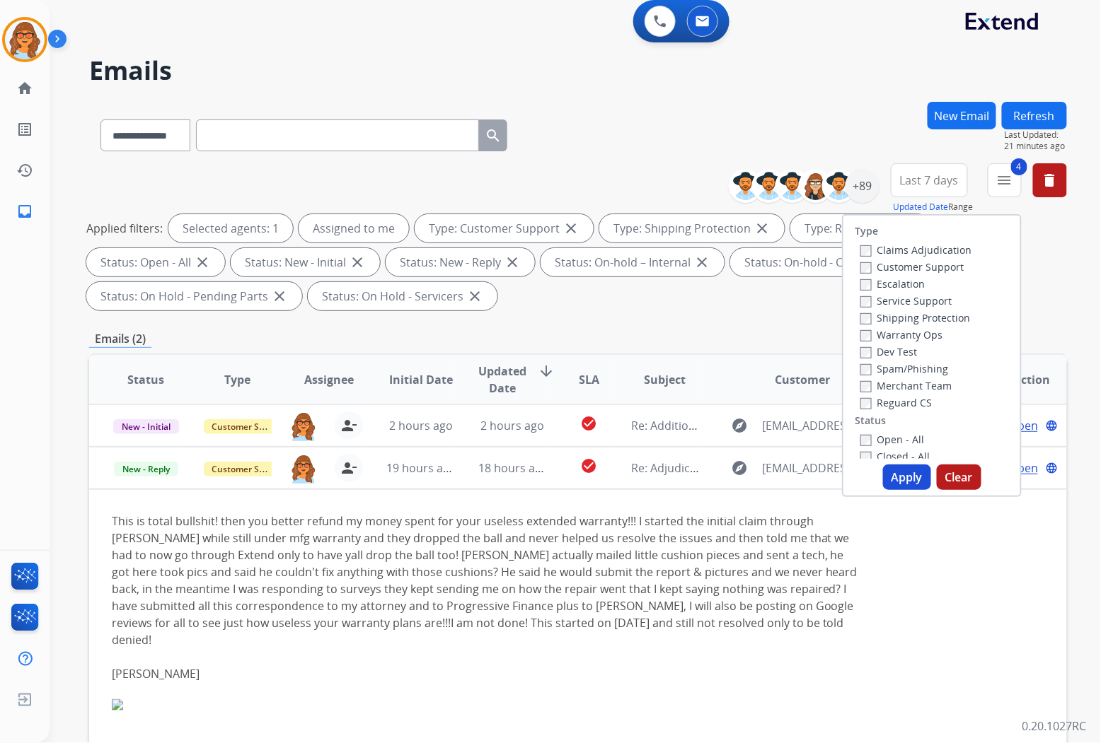
click at [860, 460] on div "Type Claims Adjudication Customer Support Escalation Service Support Shipping P…" at bounding box center [932, 355] width 180 height 283
click at [896, 480] on button "Apply" at bounding box center [907, 477] width 48 height 25
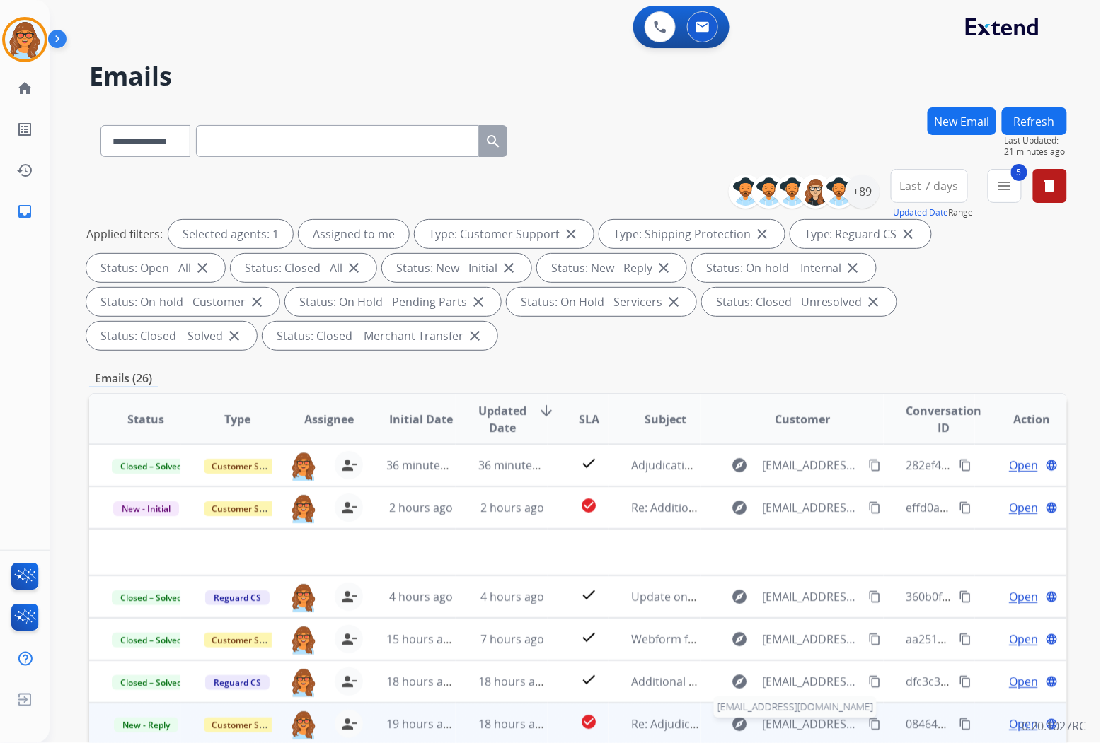
click at [802, 724] on span "[EMAIL_ADDRESS][DOMAIN_NAME]" at bounding box center [812, 724] width 98 height 17
type input "**********"
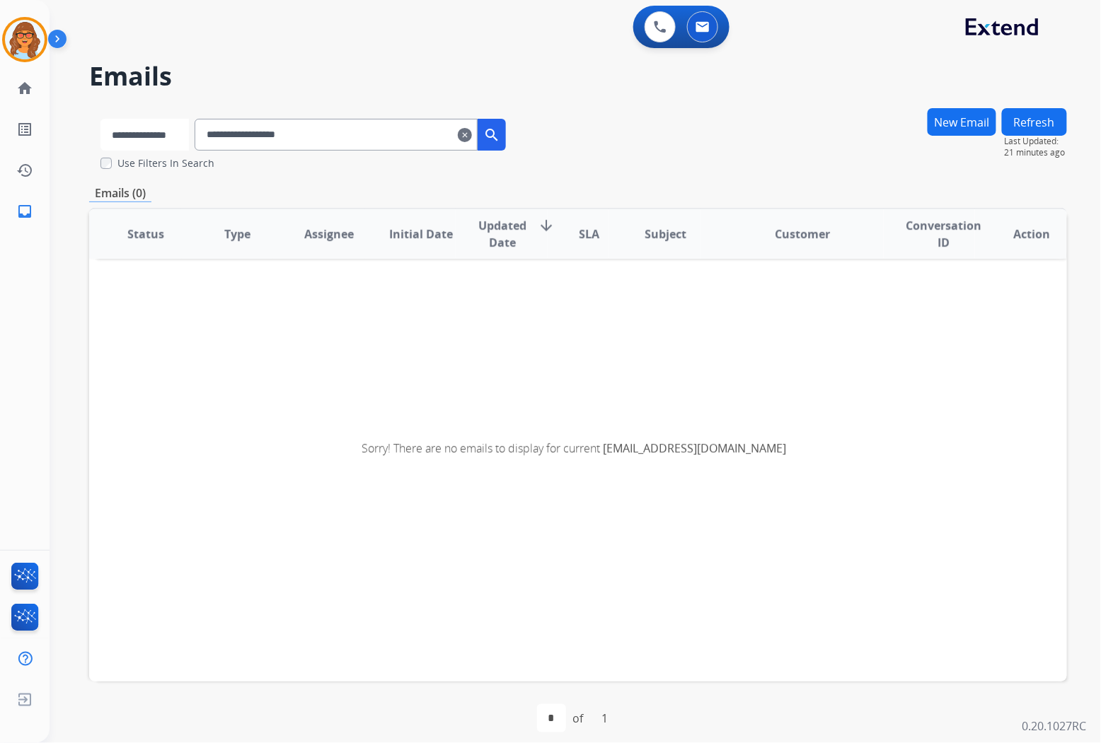
click at [189, 142] on select "**********" at bounding box center [144, 135] width 88 height 32
click at [100, 119] on select "**********" at bounding box center [144, 135] width 88 height 32
click at [502, 136] on mat-icon "search" at bounding box center [493, 135] width 17 height 17
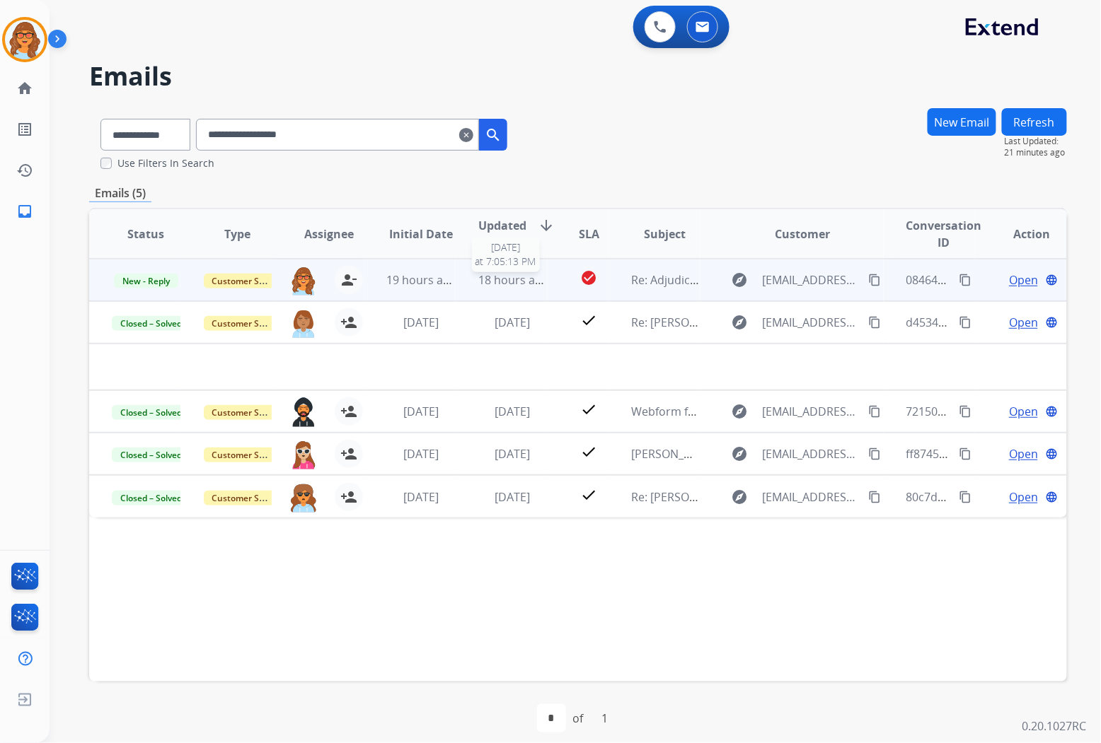
click at [502, 274] on span "18 hours ago" at bounding box center [513, 280] width 70 height 16
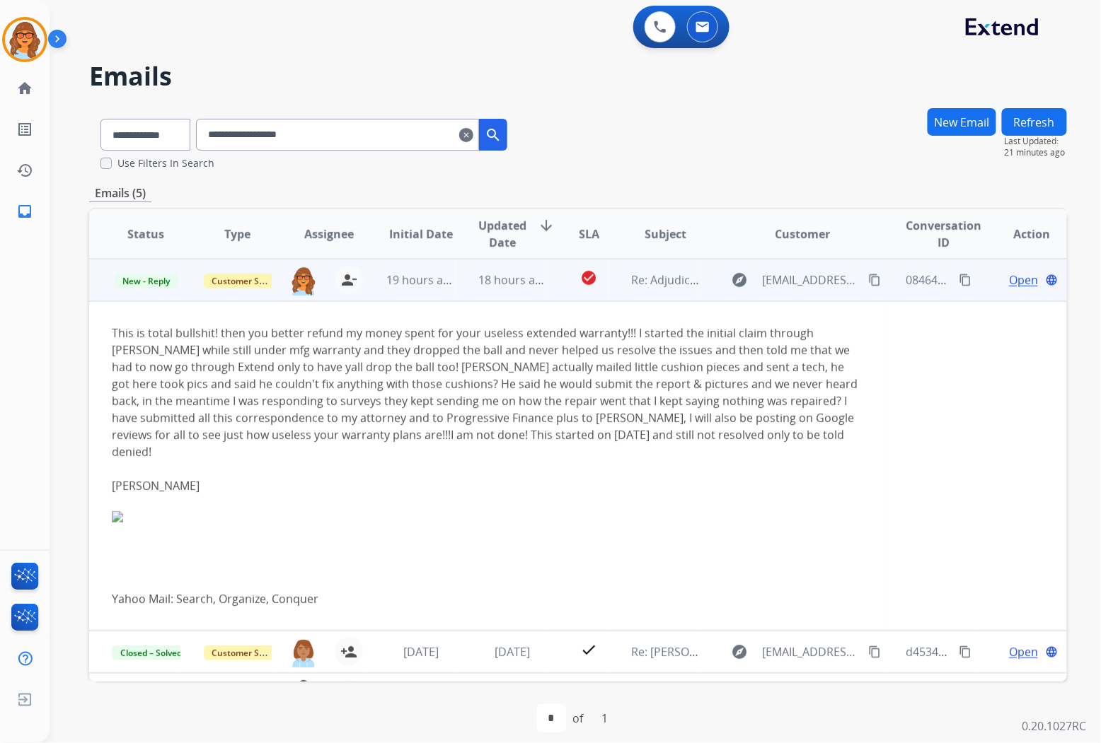
scroll to position [100, 0]
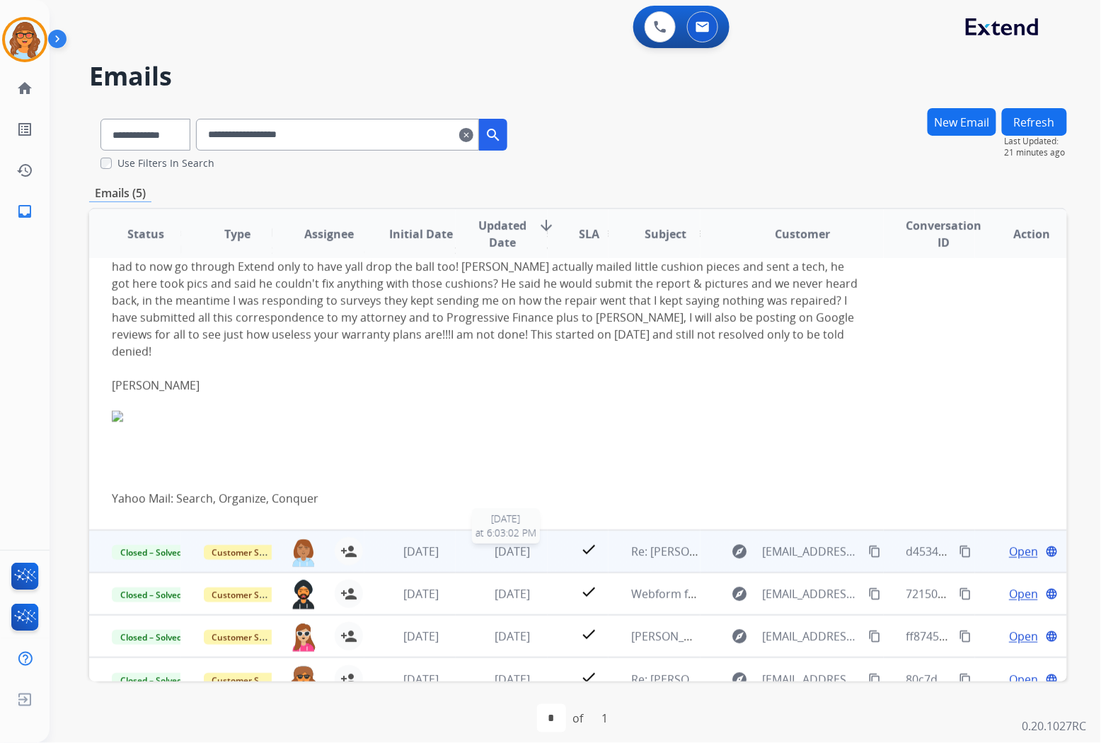
click at [507, 544] on span "[DATE]" at bounding box center [511, 552] width 35 height 16
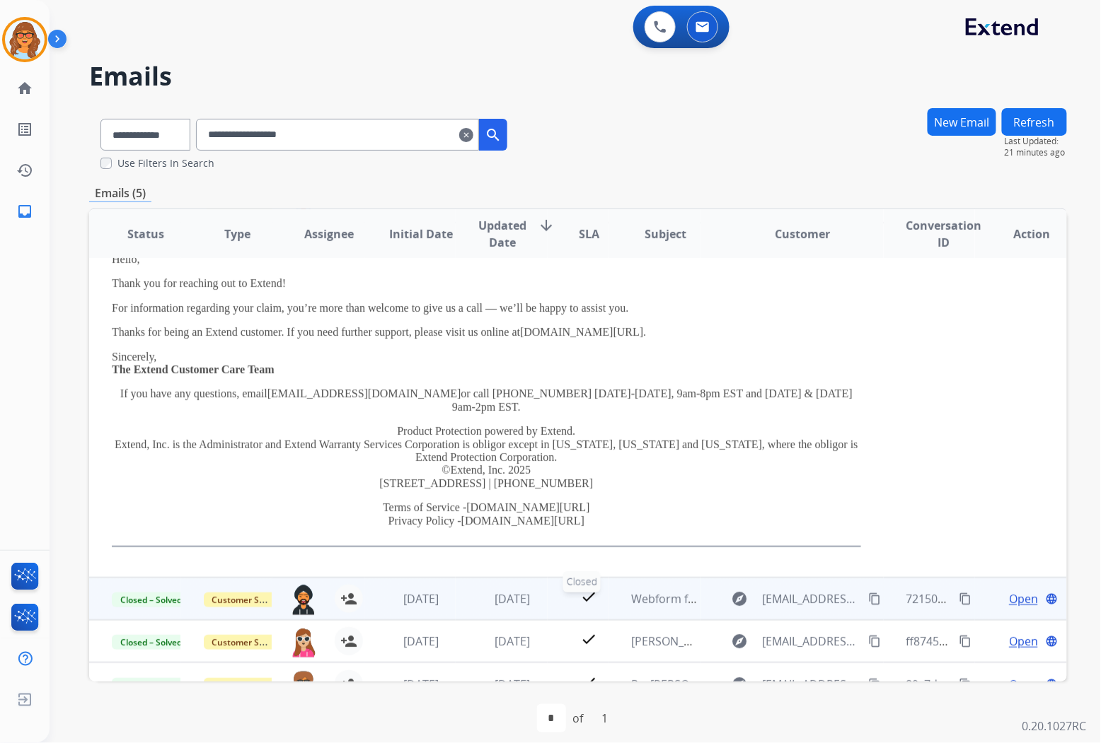
scroll to position [129, 0]
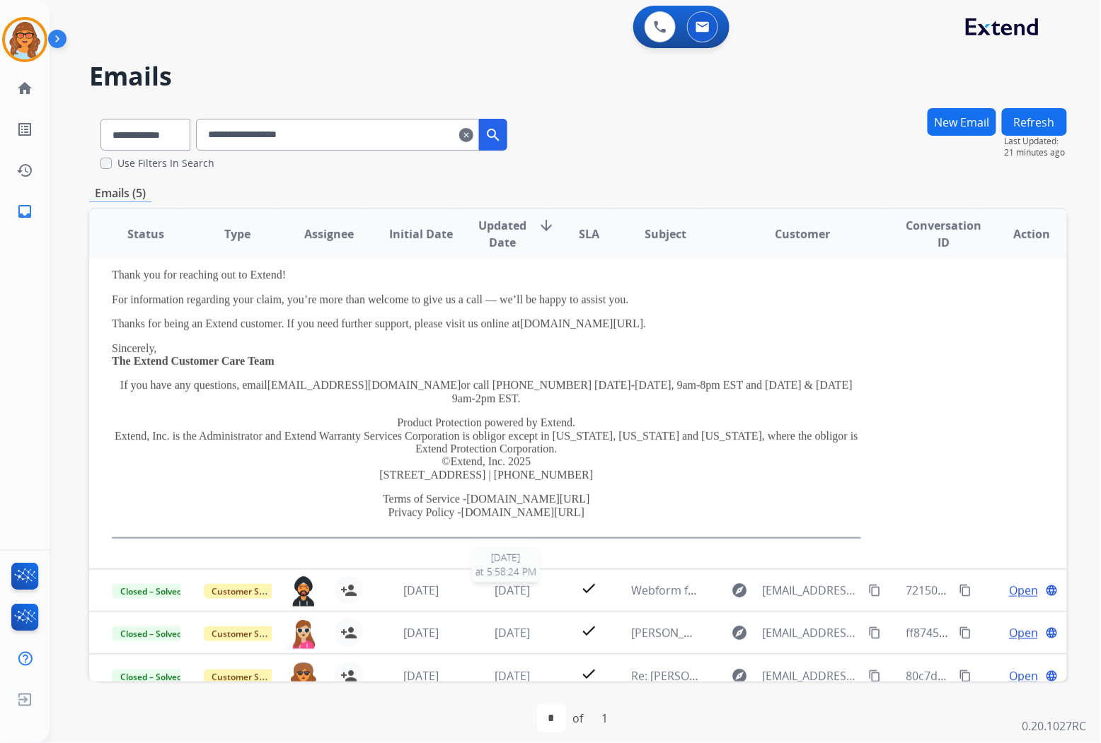
click at [507, 583] on span "[DATE]" at bounding box center [511, 591] width 35 height 16
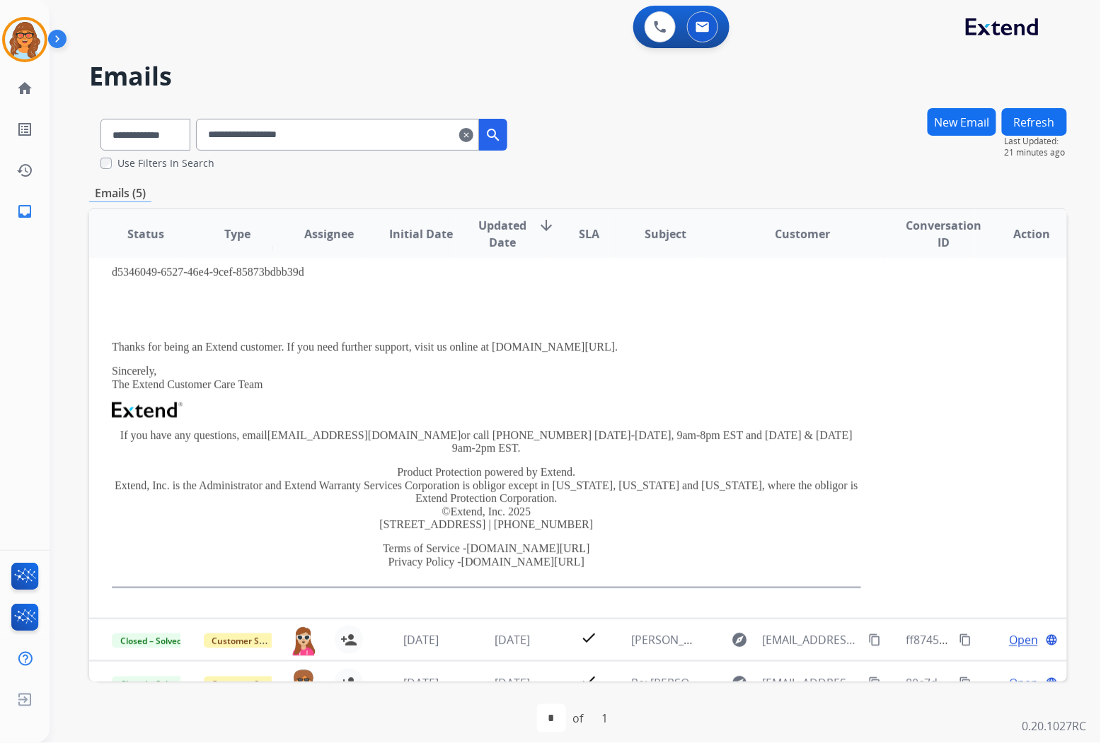
scroll to position [231, 0]
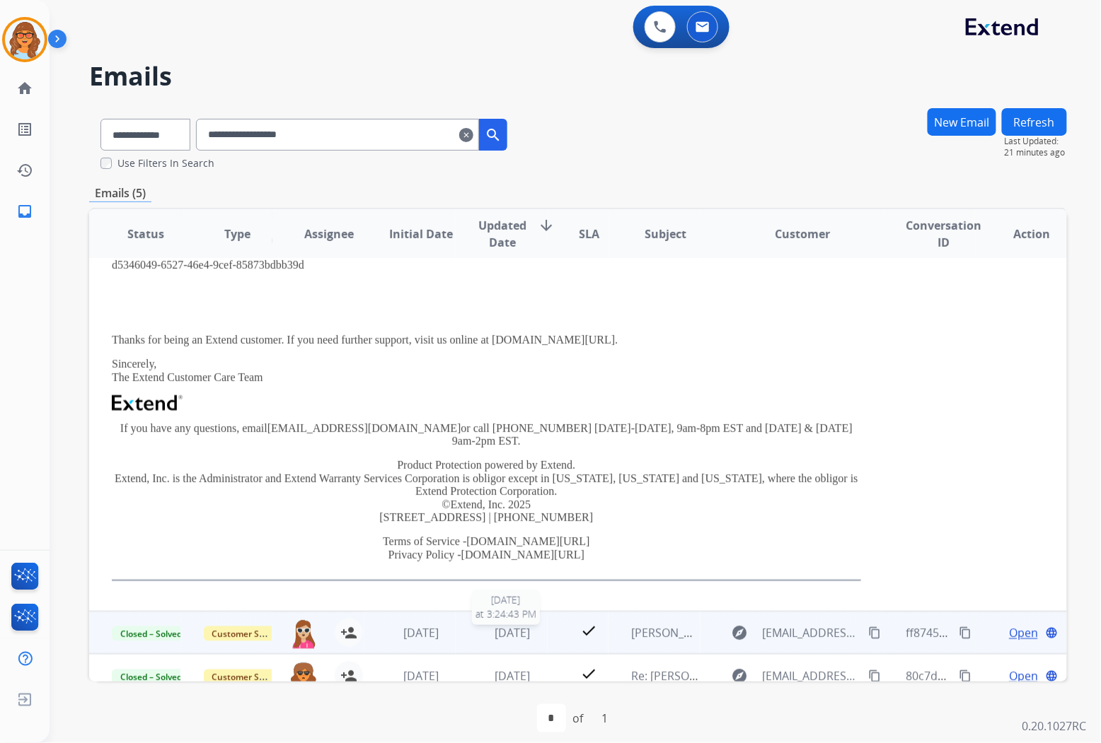
click at [494, 625] on span "[DATE]" at bounding box center [511, 633] width 35 height 16
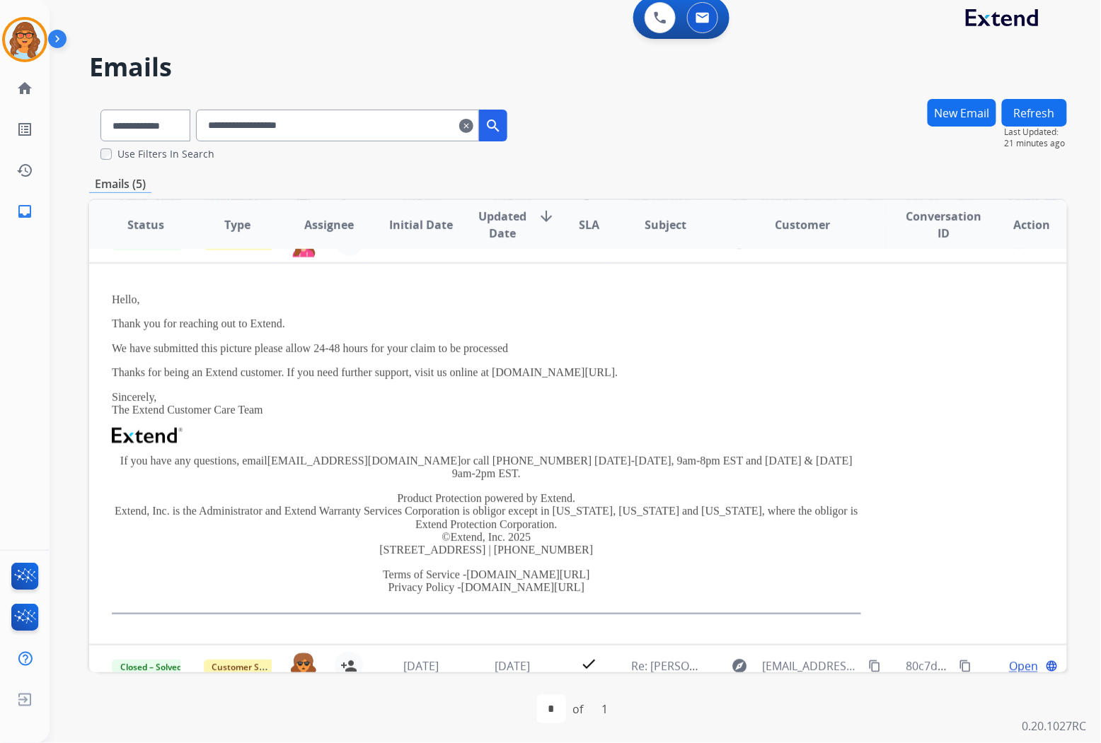
scroll to position [11, 0]
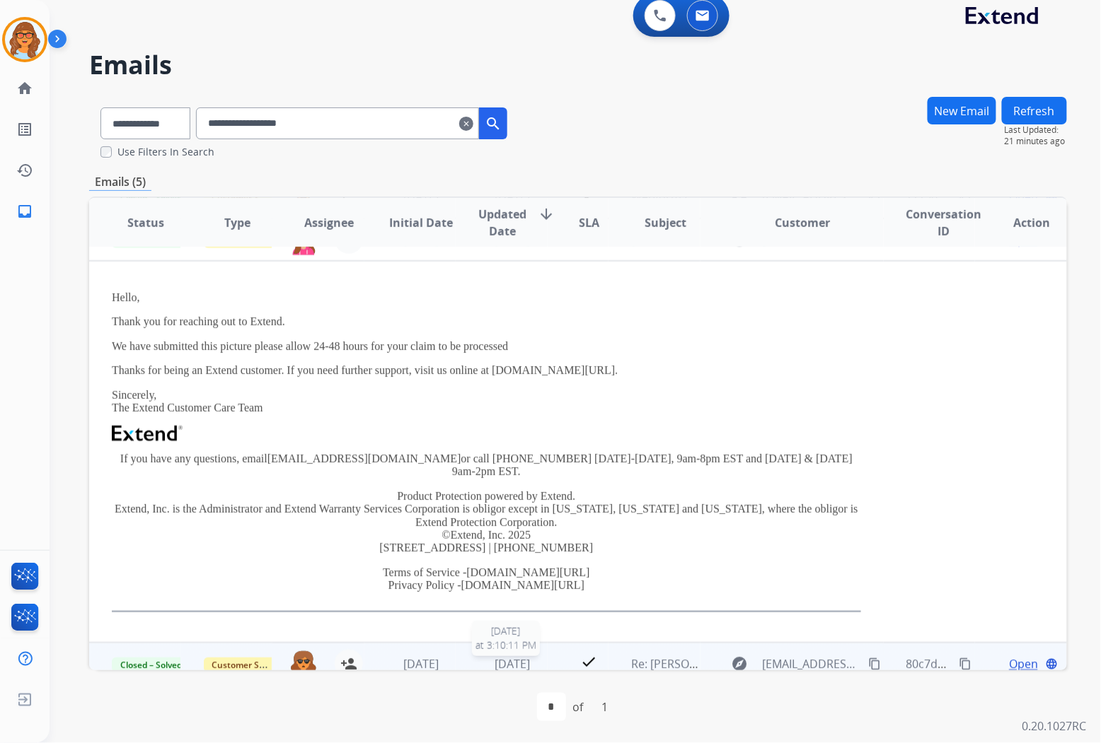
click at [498, 656] on span "[DATE]" at bounding box center [511, 664] width 35 height 16
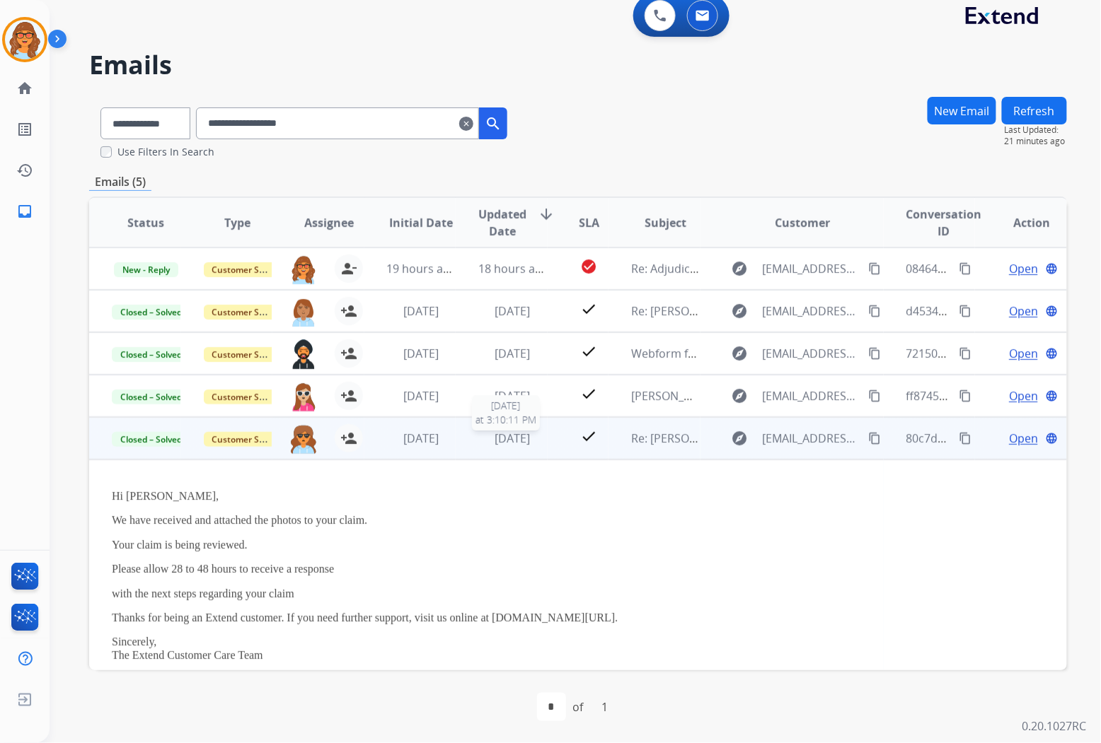
scroll to position [0, 0]
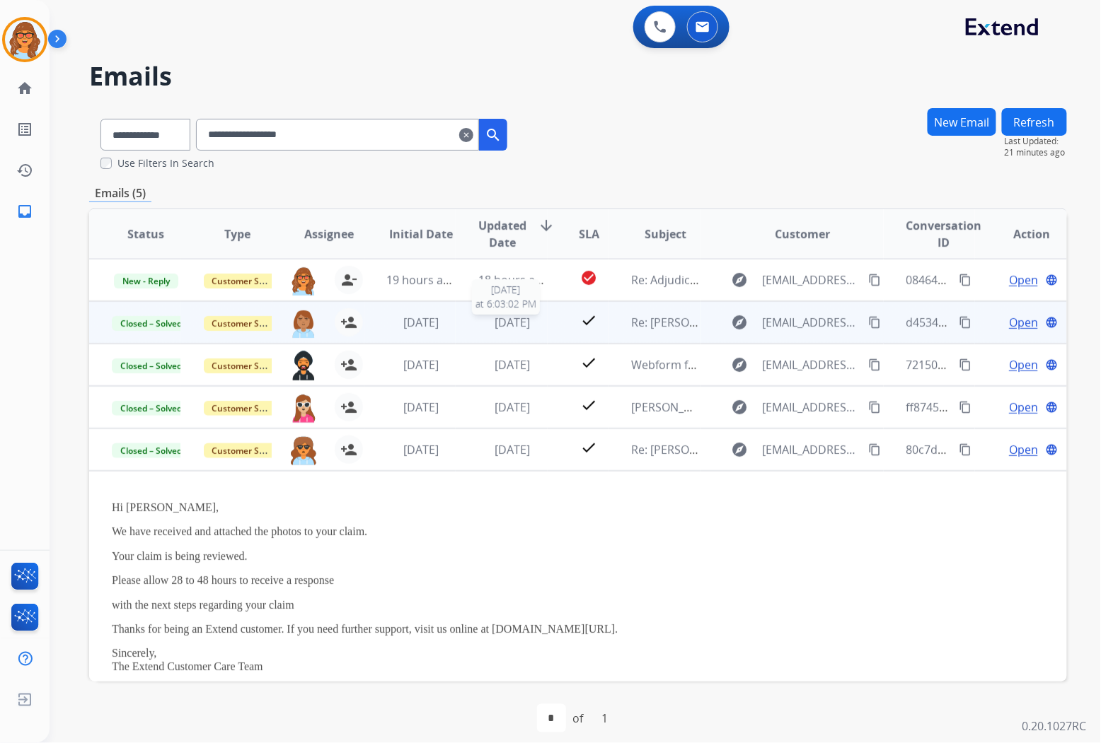
click at [505, 323] on span "[DATE]" at bounding box center [511, 323] width 35 height 16
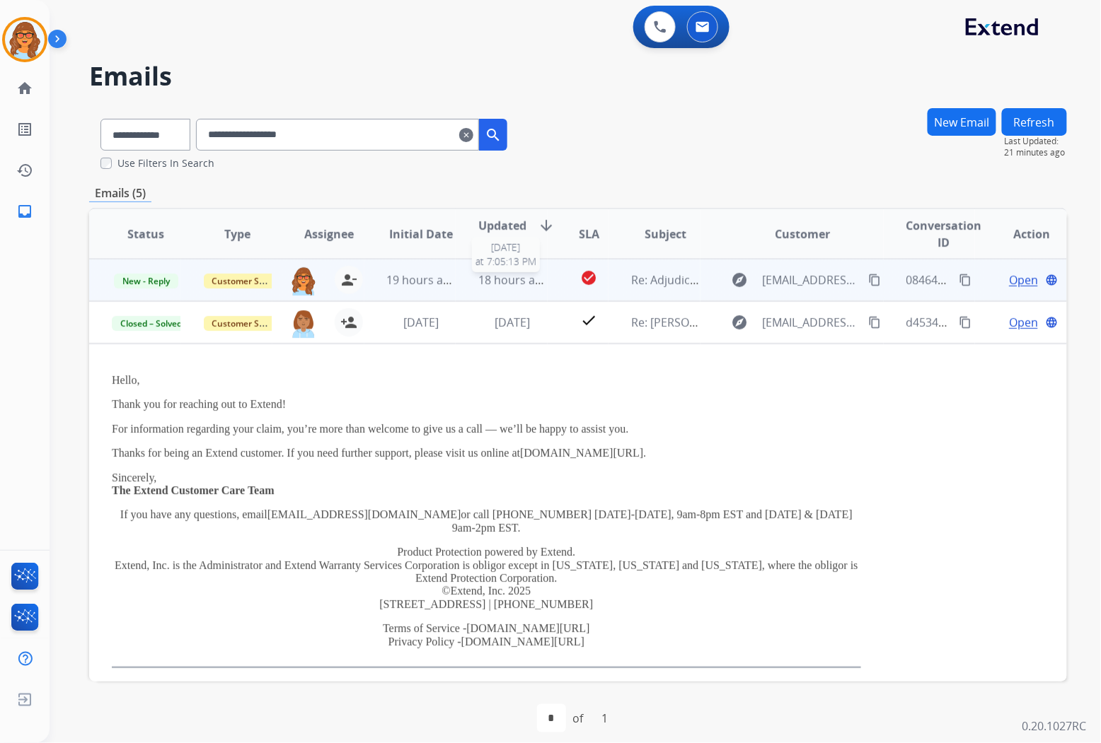
click at [496, 286] on div "18 hours ago" at bounding box center [512, 280] width 69 height 17
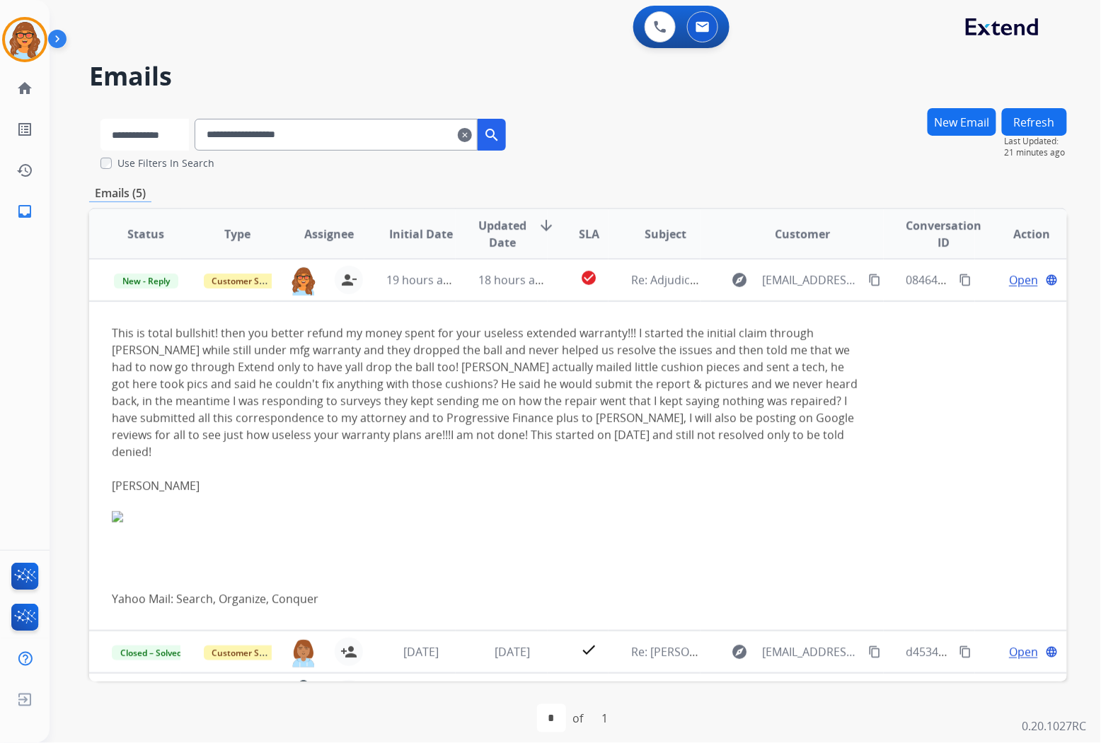
click at [146, 140] on select "**********" at bounding box center [144, 135] width 88 height 32
select select "**********"
click at [100, 119] on select "**********" at bounding box center [144, 135] width 88 height 32
drag, startPoint x: 481, startPoint y: 137, endPoint x: 447, endPoint y: 146, distance: 35.4
click at [473, 137] on mat-icon "clear" at bounding box center [466, 135] width 14 height 17
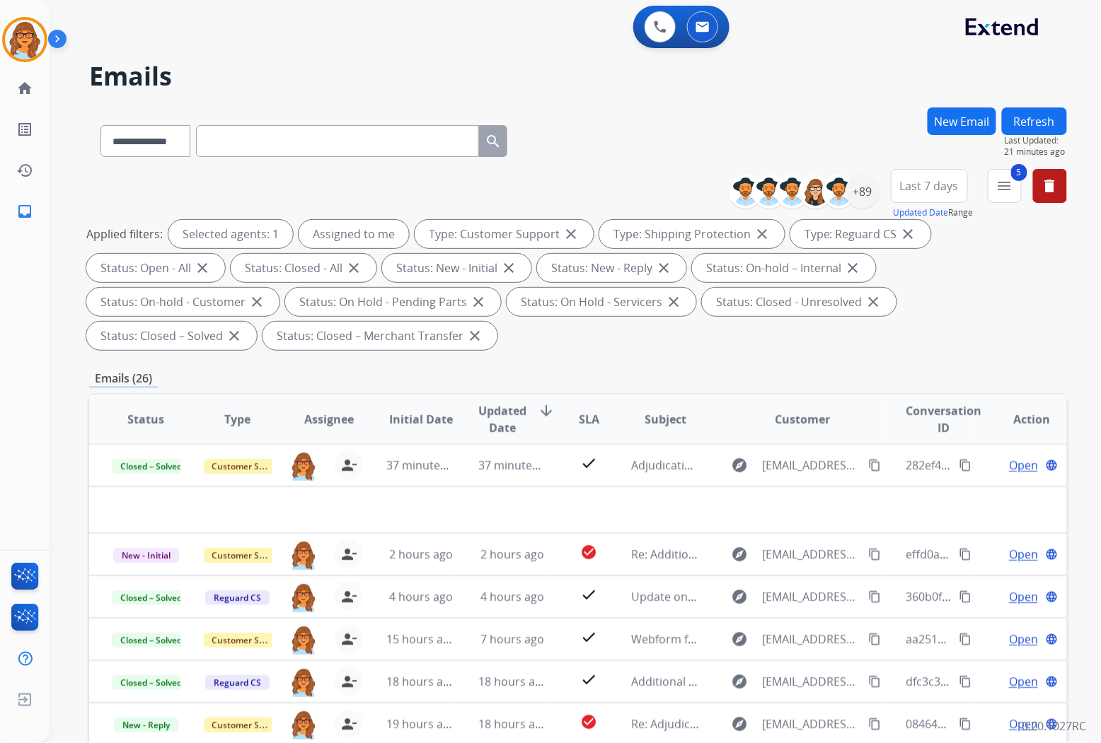
drag, startPoint x: 434, startPoint y: 146, endPoint x: 216, endPoint y: 218, distance: 228.6
click at [216, 218] on div "**********" at bounding box center [578, 262] width 978 height 187
paste input "**********"
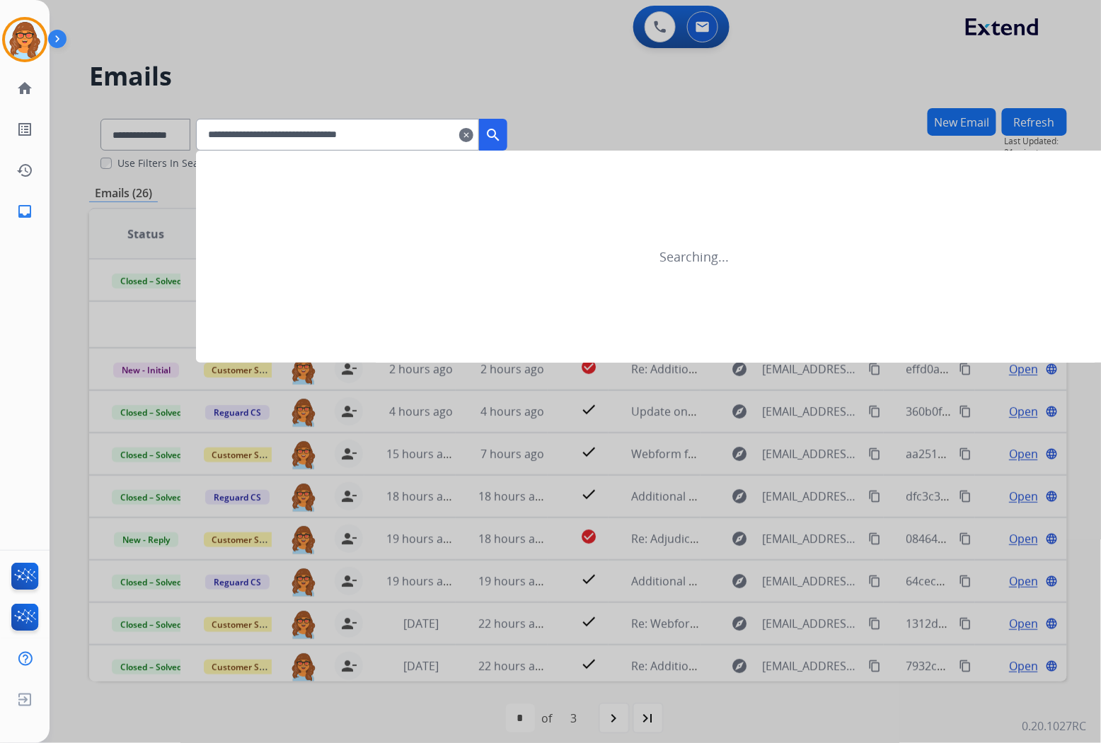
type input "**********"
drag, startPoint x: 506, startPoint y: 133, endPoint x: 501, endPoint y: 146, distance: 13.7
click at [502, 137] on mat-icon "search" at bounding box center [493, 135] width 17 height 17
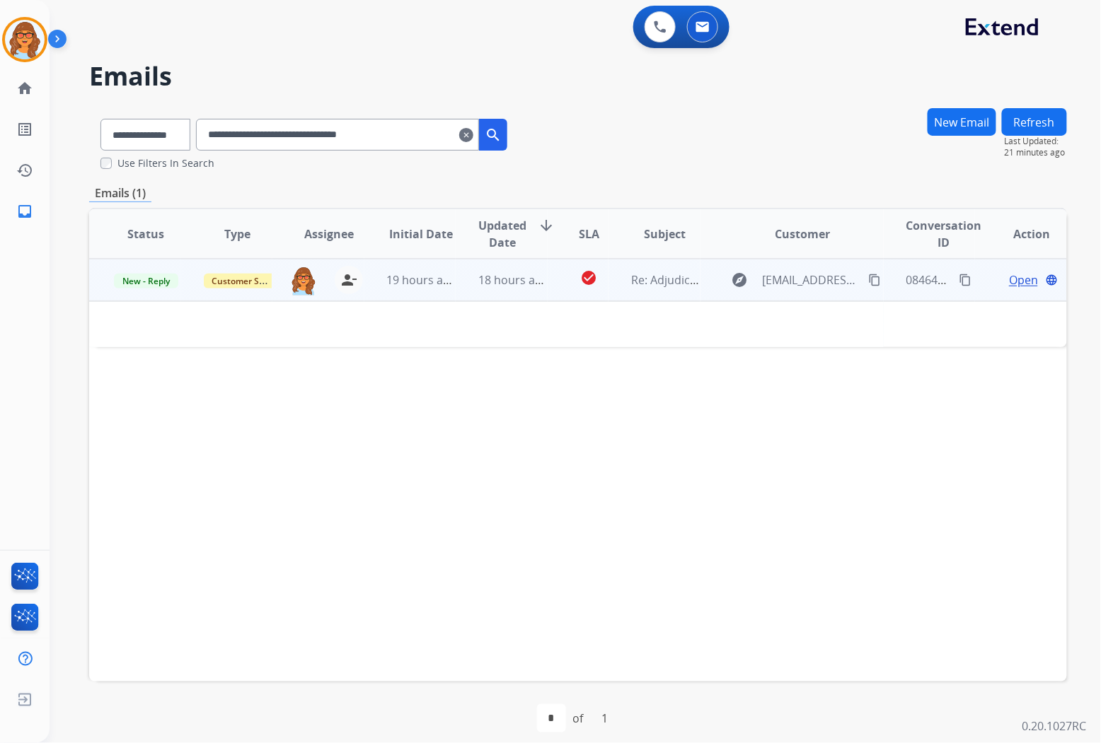
click at [1009, 277] on span "Open" at bounding box center [1023, 280] width 29 height 17
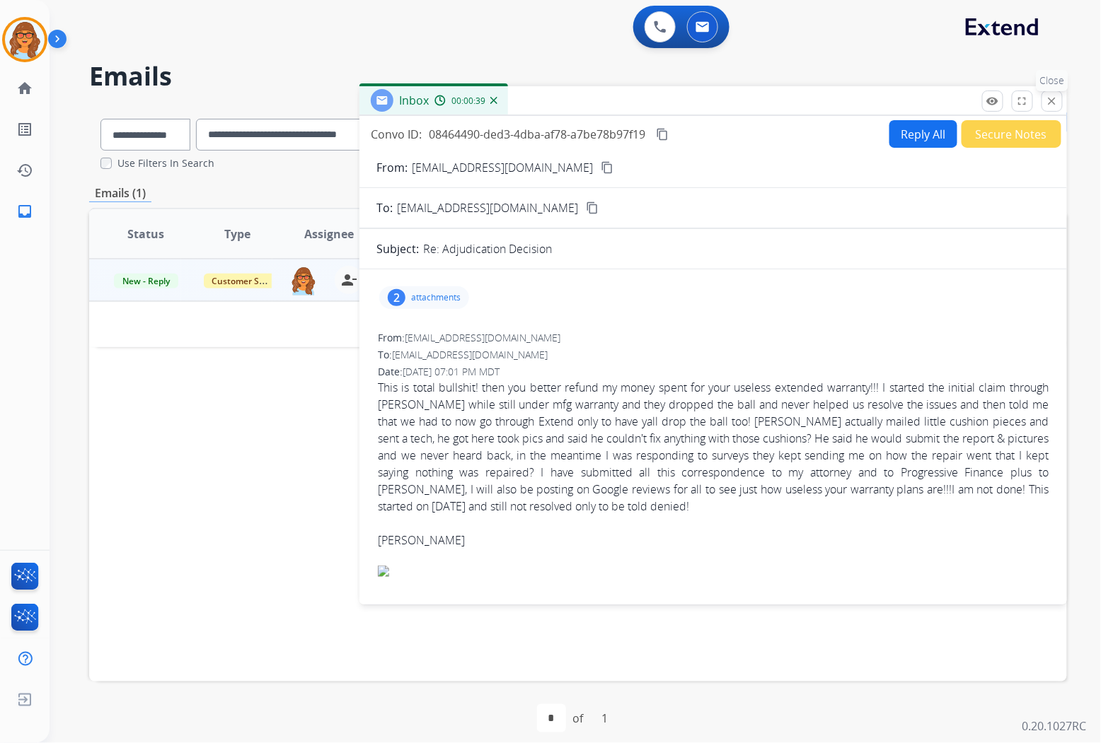
click at [1048, 100] on mat-icon "close" at bounding box center [1052, 101] width 13 height 13
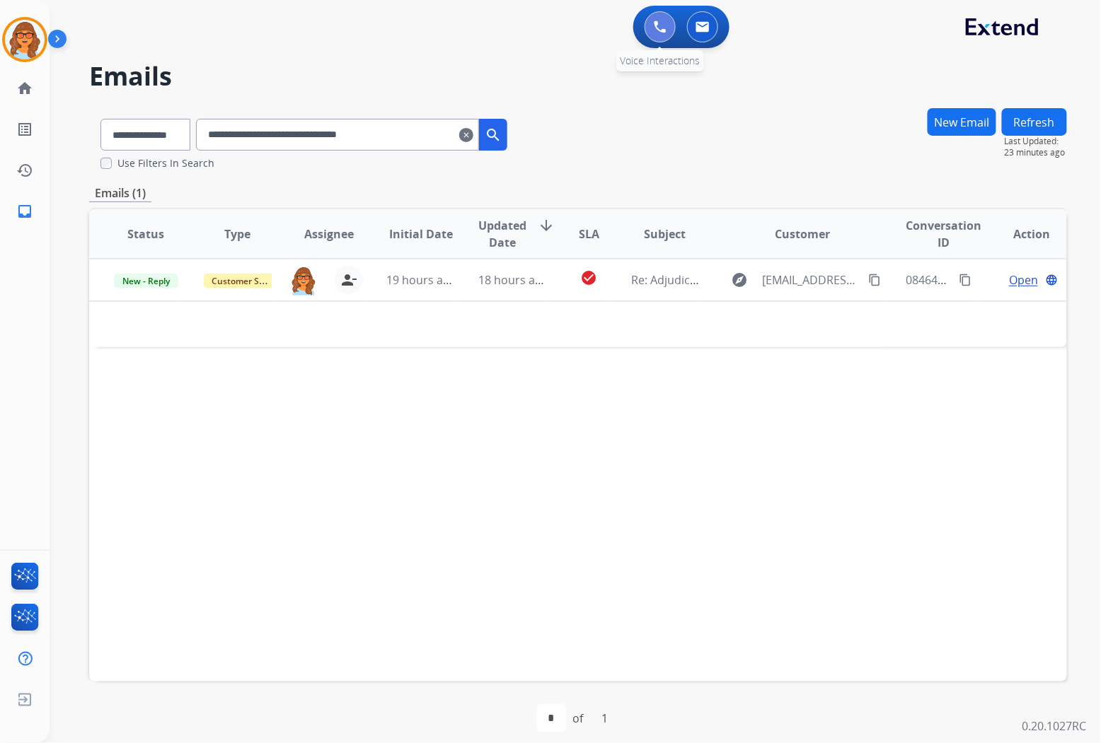
click at [658, 30] on img at bounding box center [660, 27] width 13 height 13
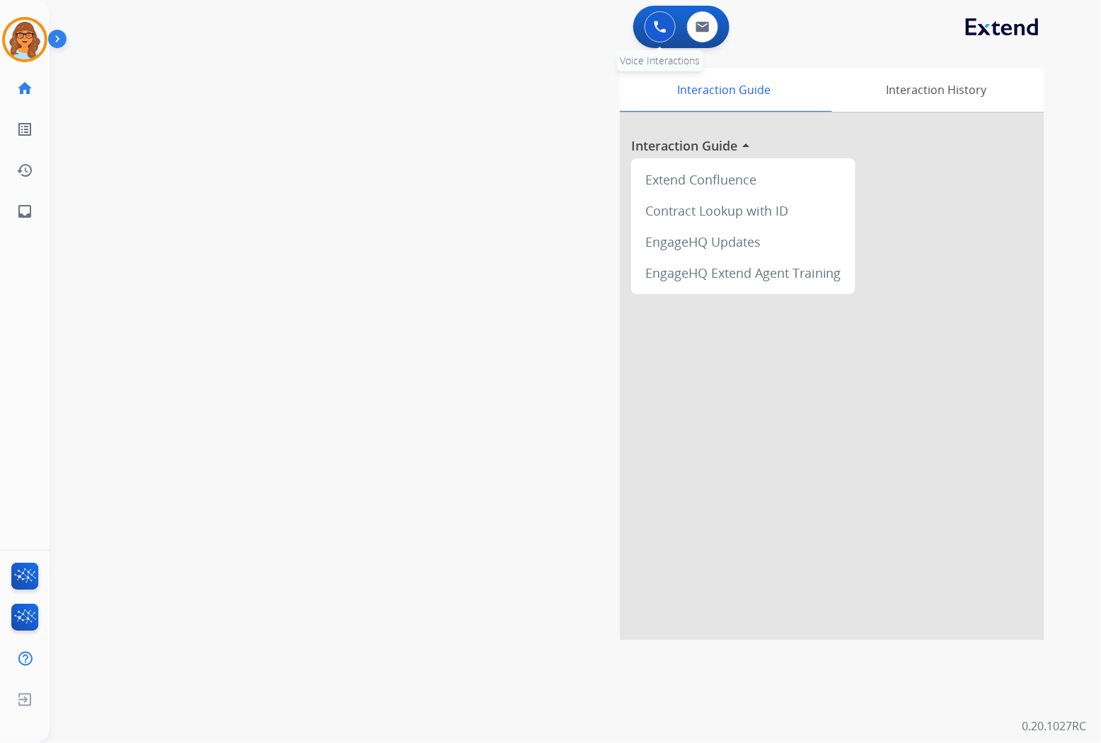
click at [661, 13] on button at bounding box center [659, 26] width 31 height 31
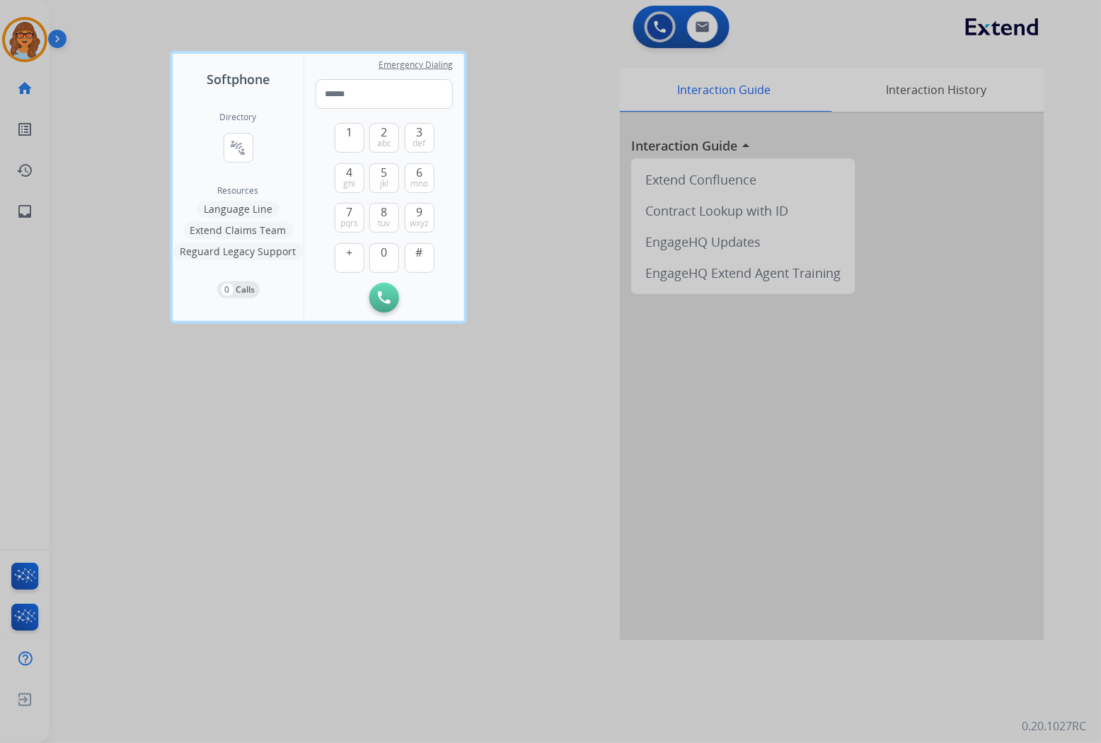
click at [242, 197] on div "Directory connect_without_contact Resource Directory Resources Language Line Ex…" at bounding box center [238, 205] width 131 height 232
click at [237, 139] on mat-icon "connect_without_contact" at bounding box center [238, 147] width 17 height 17
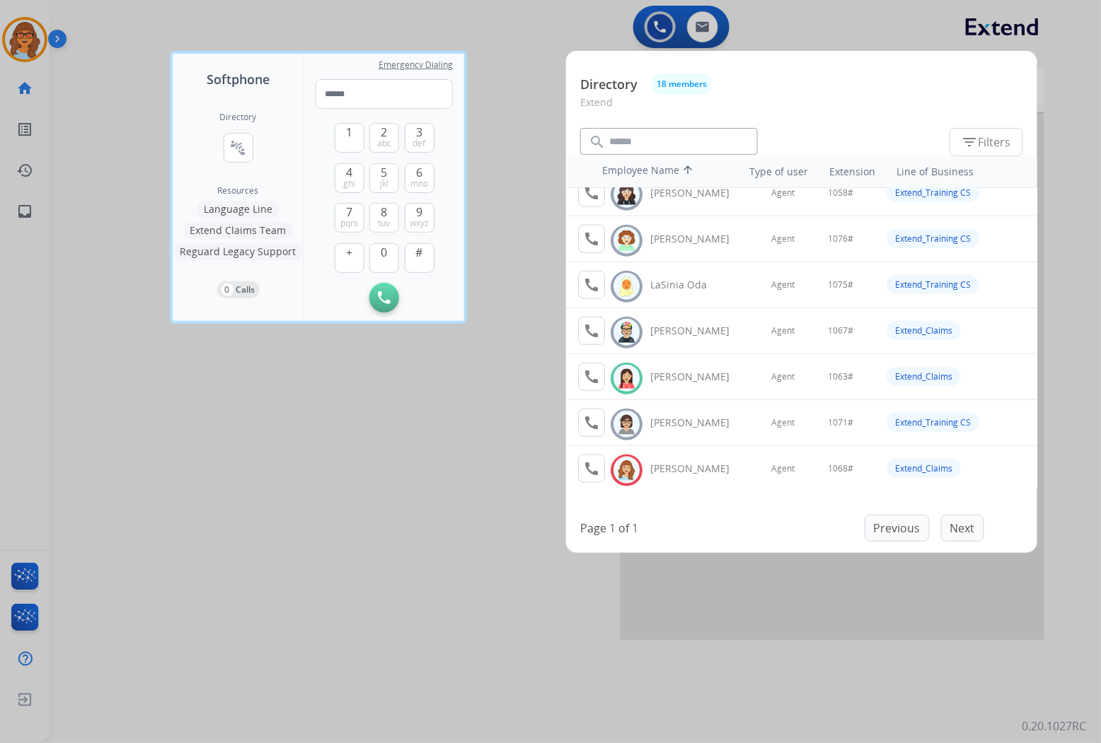
scroll to position [393, 0]
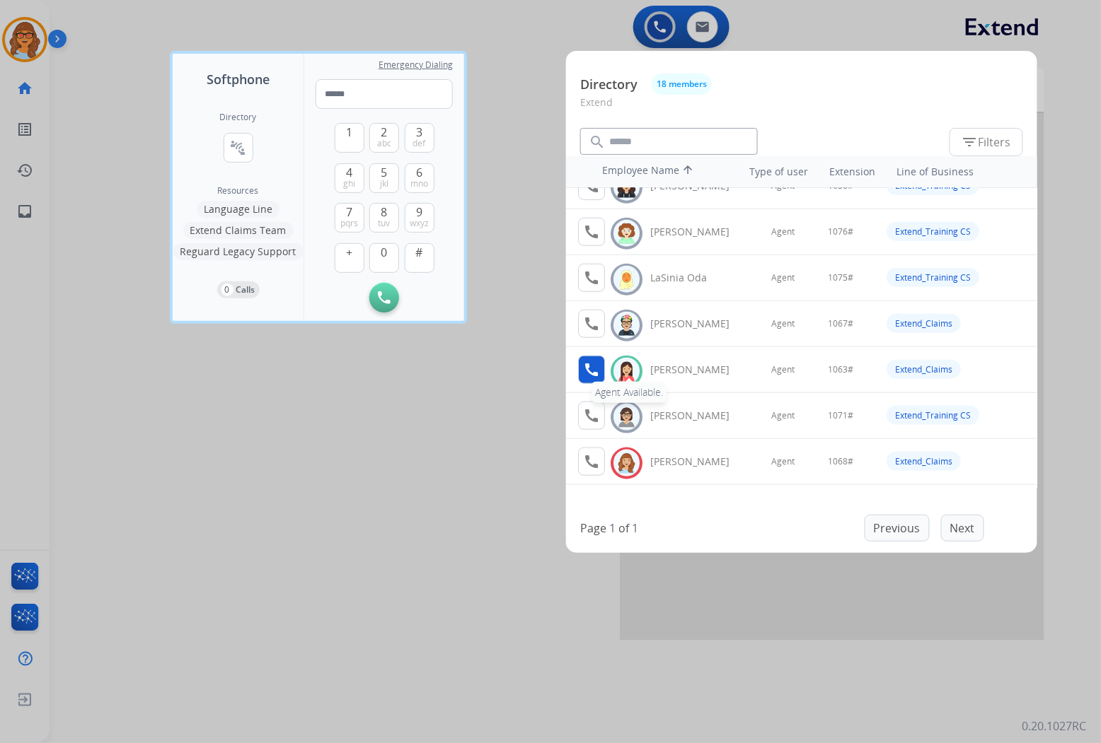
click at [591, 373] on mat-icon "call" at bounding box center [591, 369] width 17 height 17
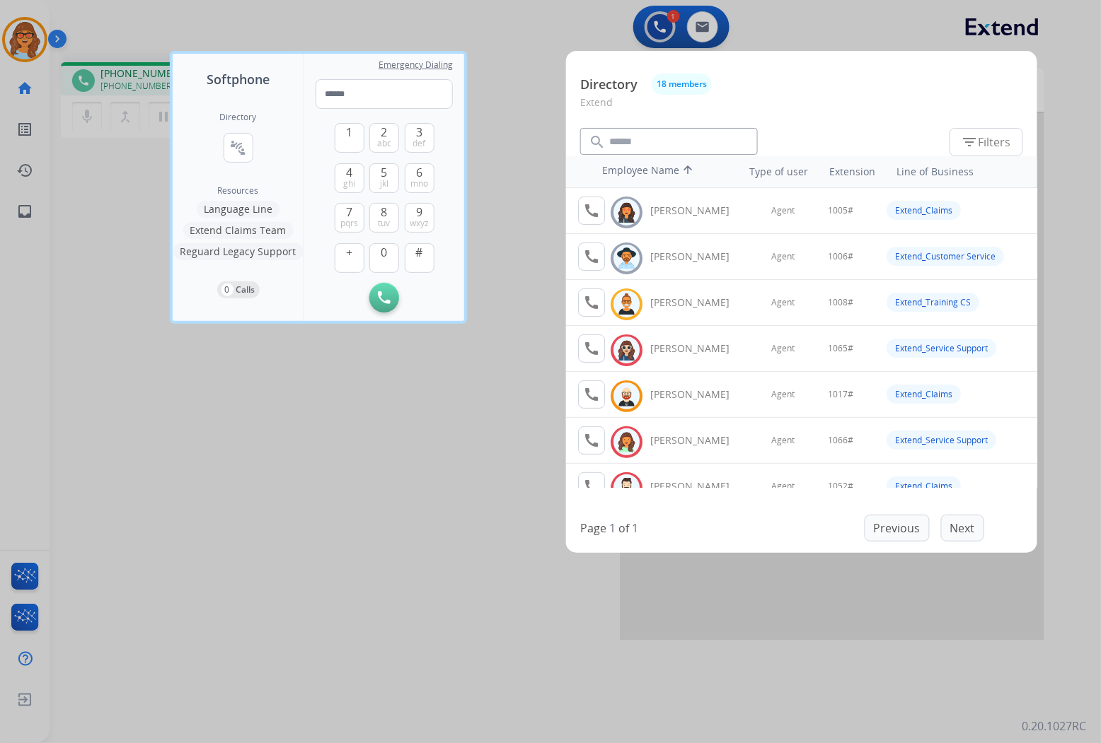
click at [291, 527] on div at bounding box center [550, 371] width 1101 height 743
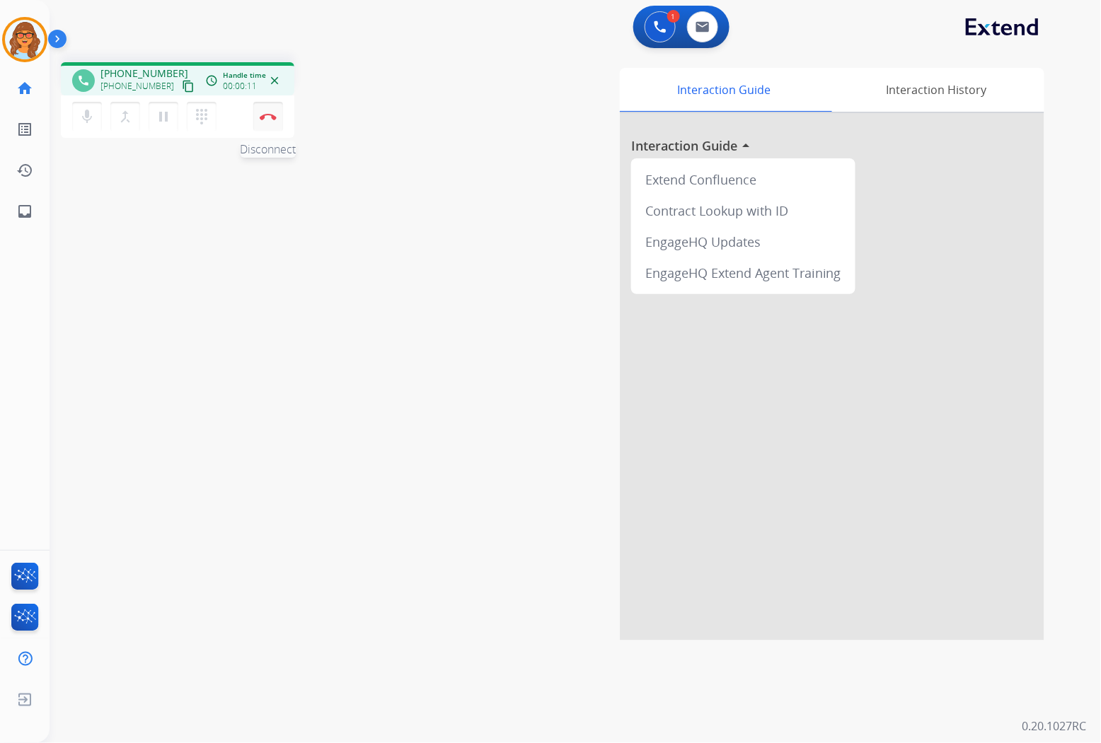
click at [270, 106] on button "Disconnect" at bounding box center [268, 117] width 30 height 30
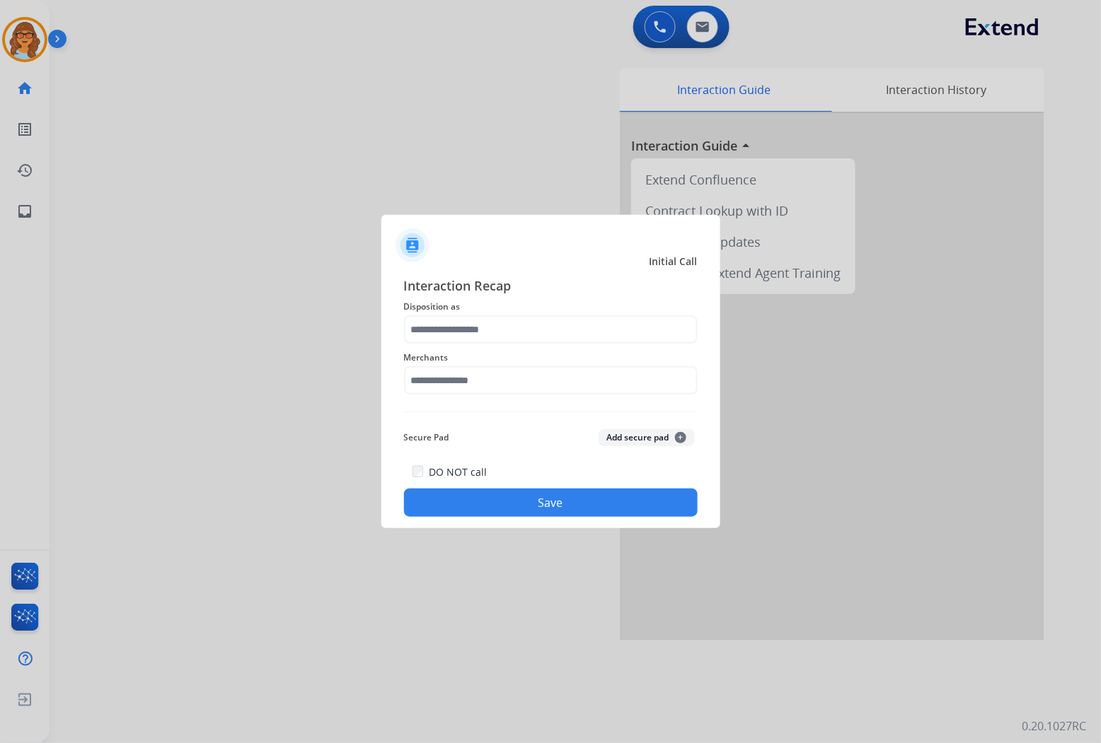
click at [519, 491] on button "Save" at bounding box center [551, 503] width 294 height 28
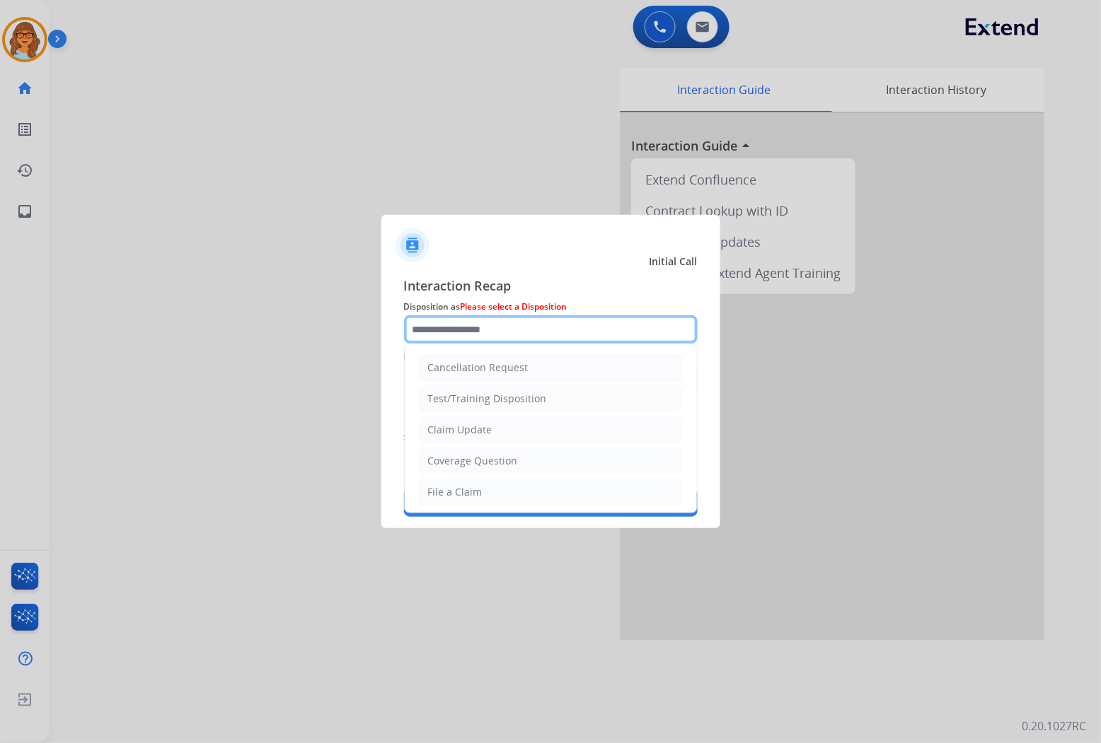
click at [502, 335] on input "text" at bounding box center [551, 329] width 294 height 28
click at [458, 396] on div "Test/Training Disposition" at bounding box center [487, 399] width 119 height 14
type input "**********"
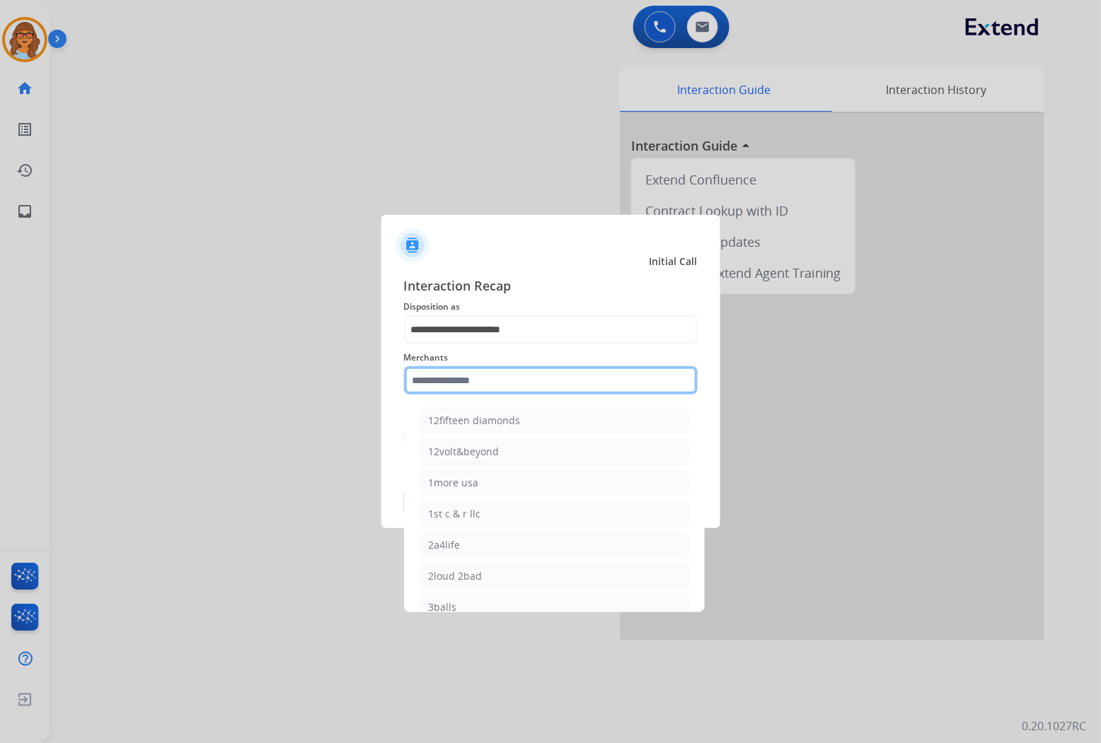
click at [453, 372] on input "text" at bounding box center [551, 380] width 294 height 28
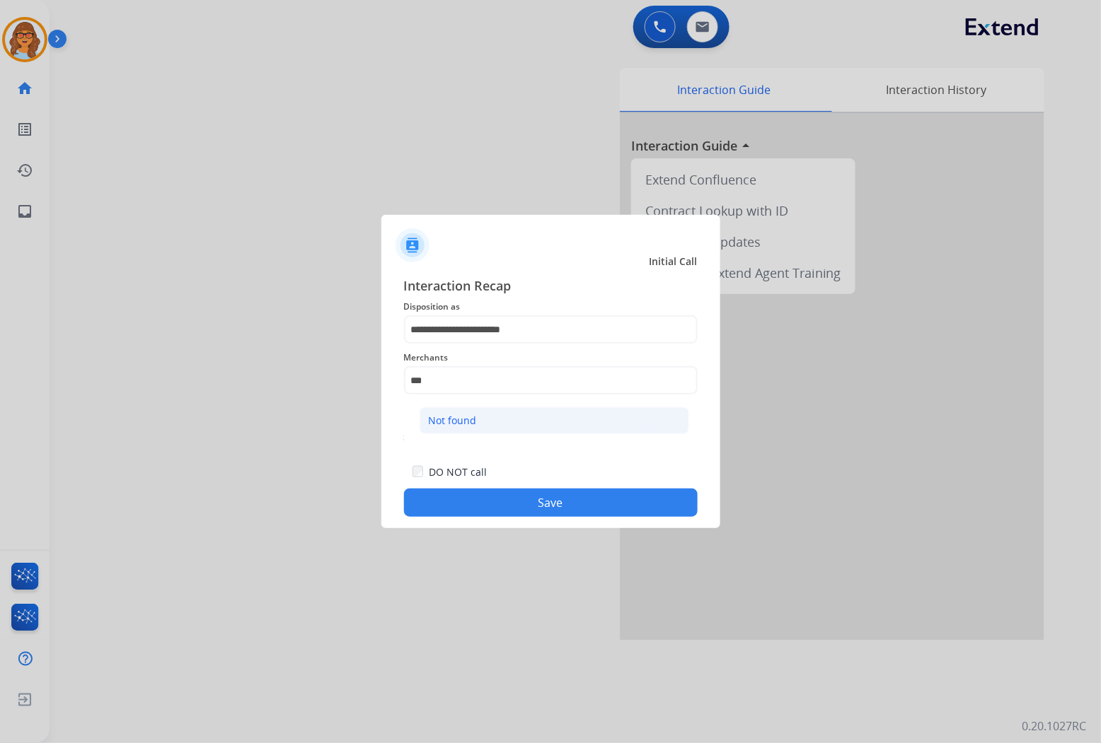
click at [449, 417] on div "Not found" at bounding box center [453, 421] width 48 height 14
type input "*********"
drag, startPoint x: 548, startPoint y: 522, endPoint x: 552, endPoint y: 510, distance: 12.8
click at [549, 521] on div "**********" at bounding box center [550, 397] width 339 height 264
drag, startPoint x: 552, startPoint y: 510, endPoint x: 555, endPoint y: 499, distance: 10.8
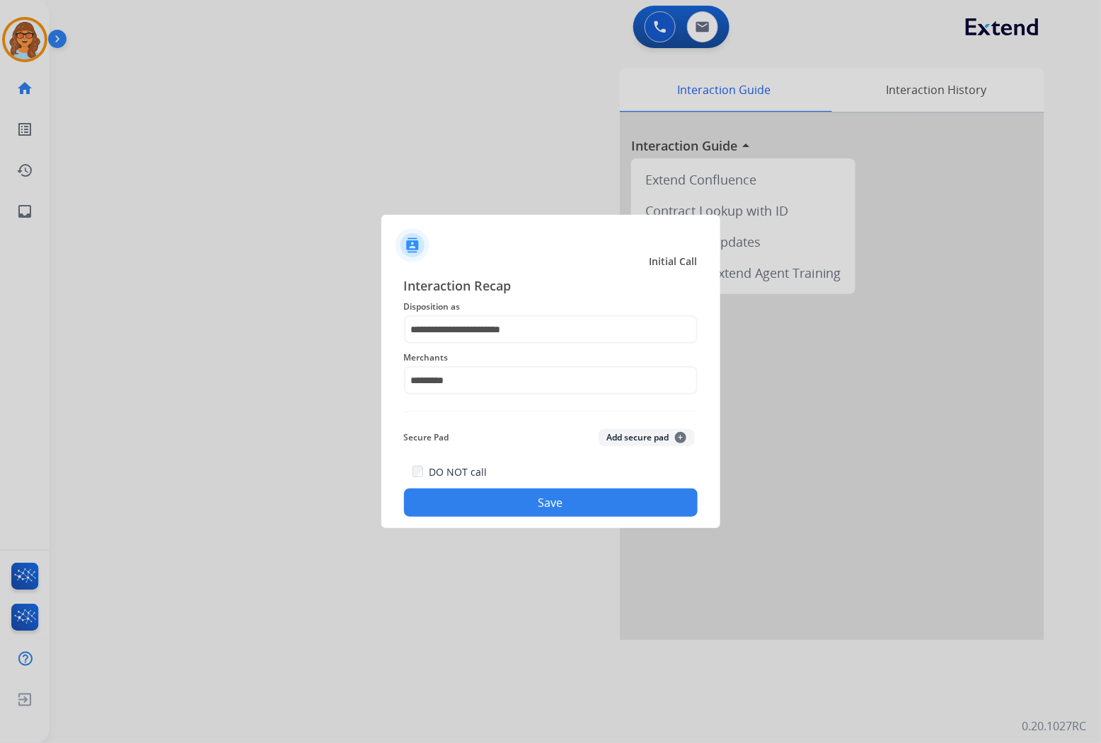
click at [555, 506] on button "Save" at bounding box center [551, 503] width 294 height 28
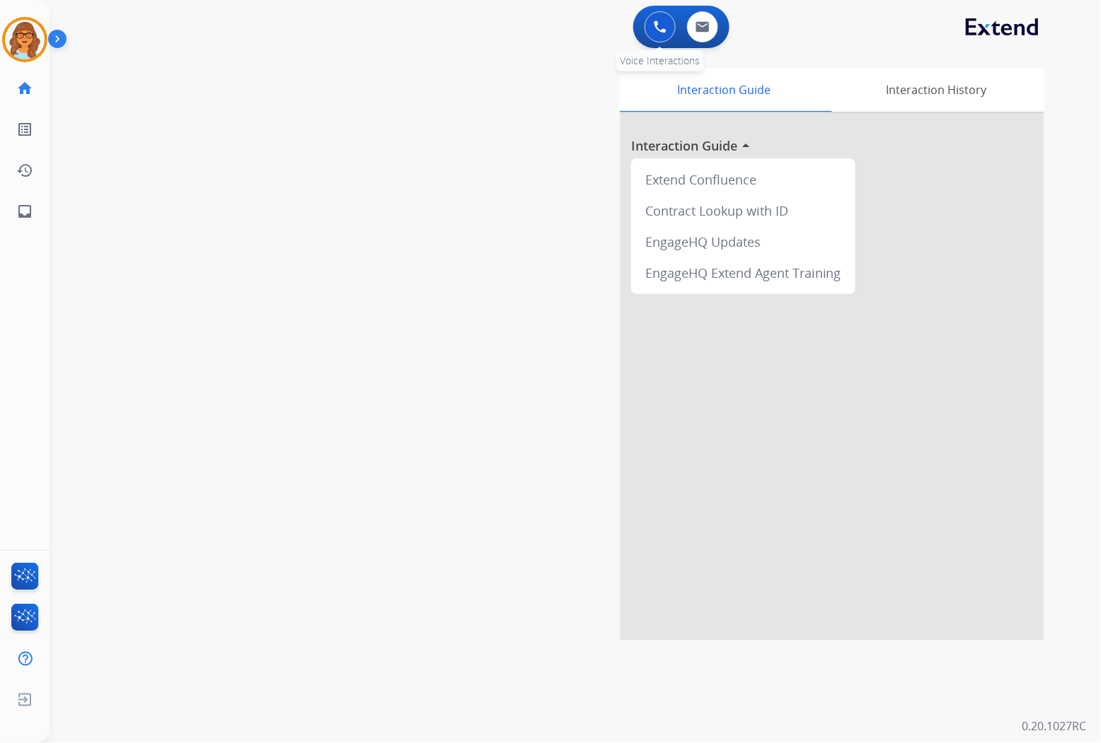
click at [654, 37] on button at bounding box center [659, 26] width 31 height 31
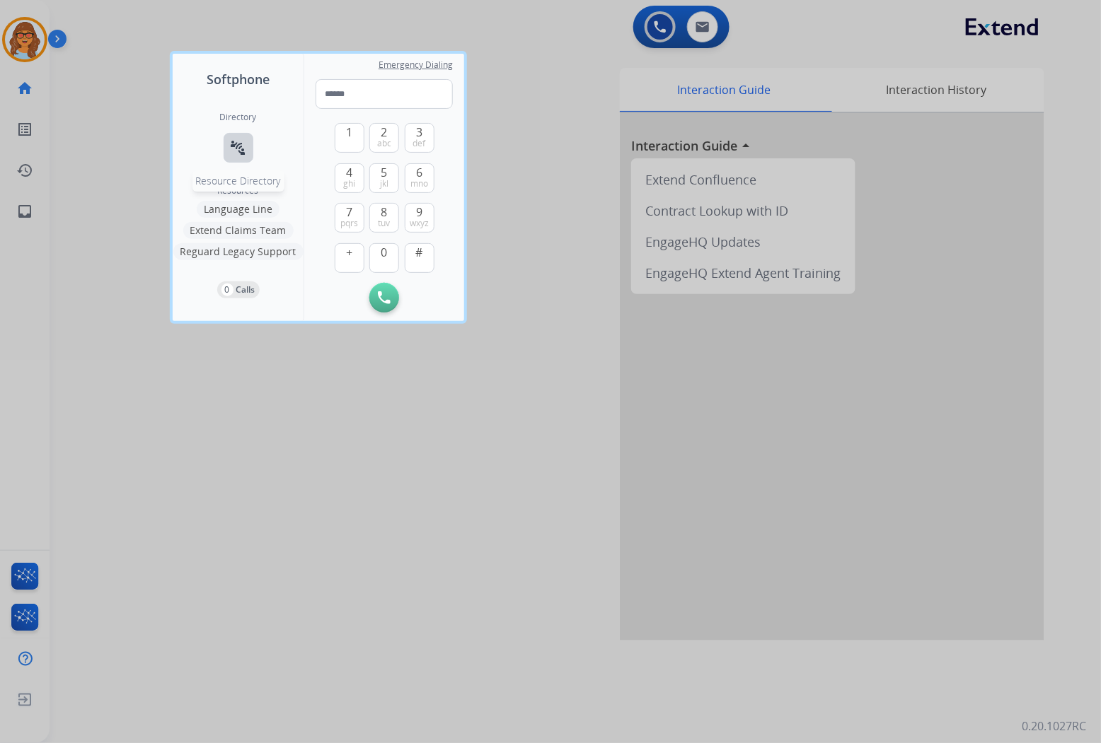
click at [241, 147] on mat-icon "connect_without_contact" at bounding box center [238, 147] width 17 height 17
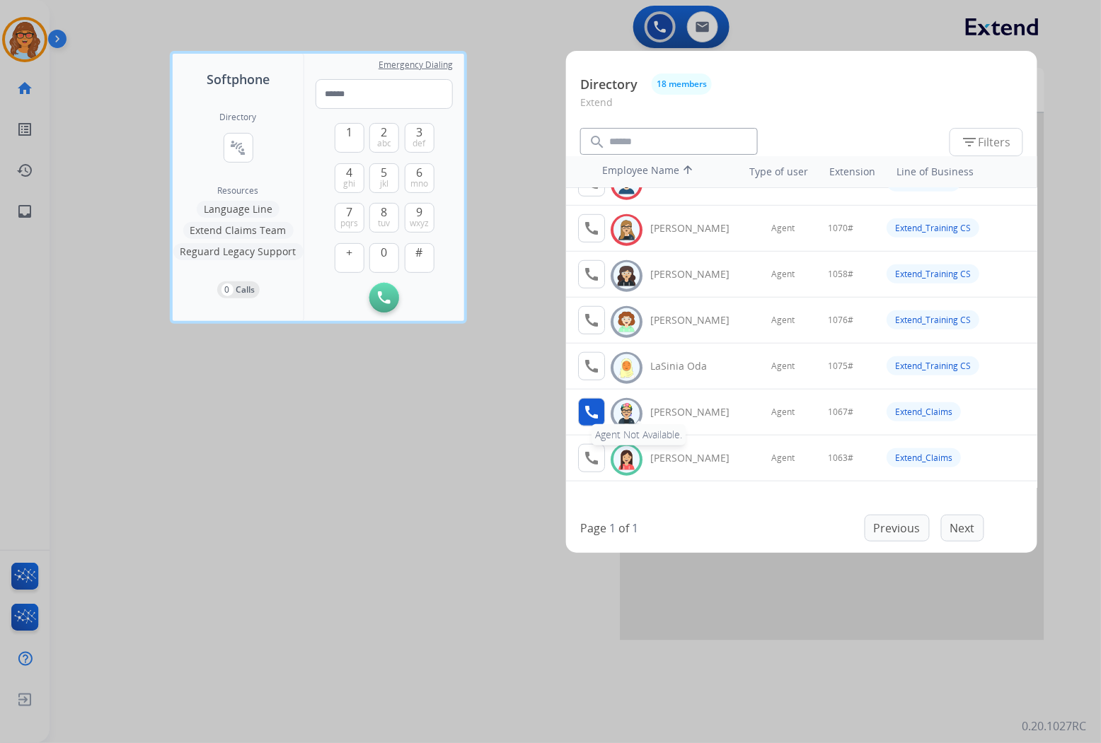
scroll to position [383, 0]
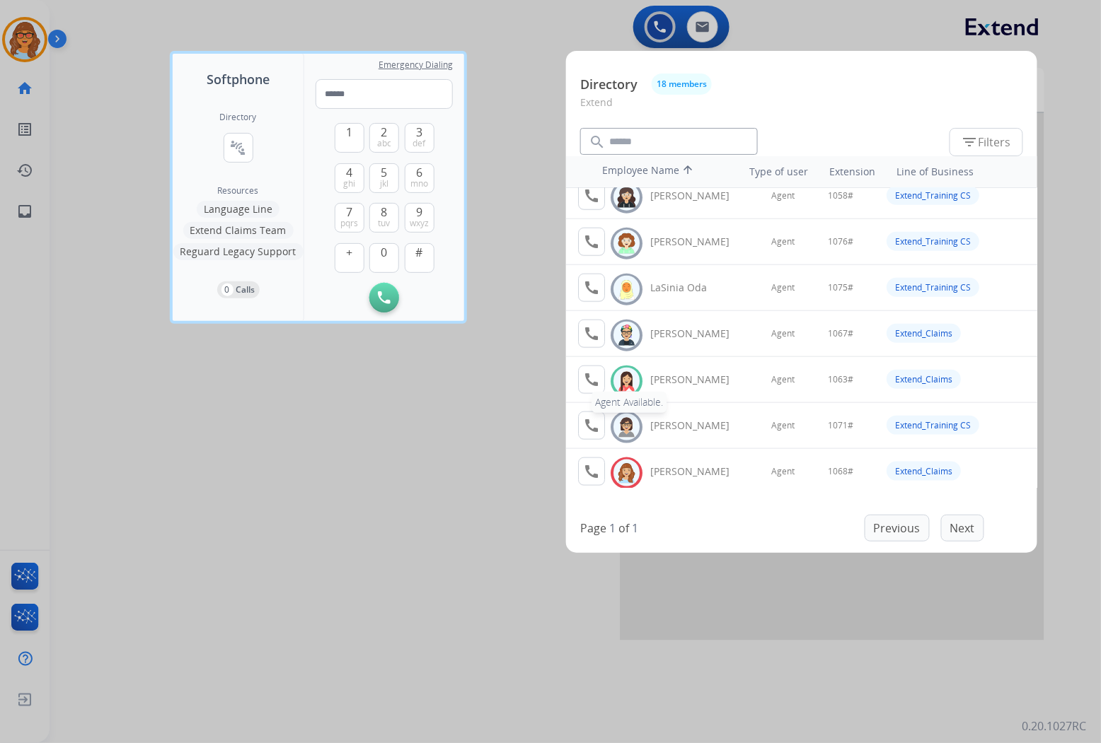
drag, startPoint x: 583, startPoint y: 371, endPoint x: 576, endPoint y: 385, distance: 15.2
click at [583, 376] on mat-icon "call" at bounding box center [591, 379] width 17 height 17
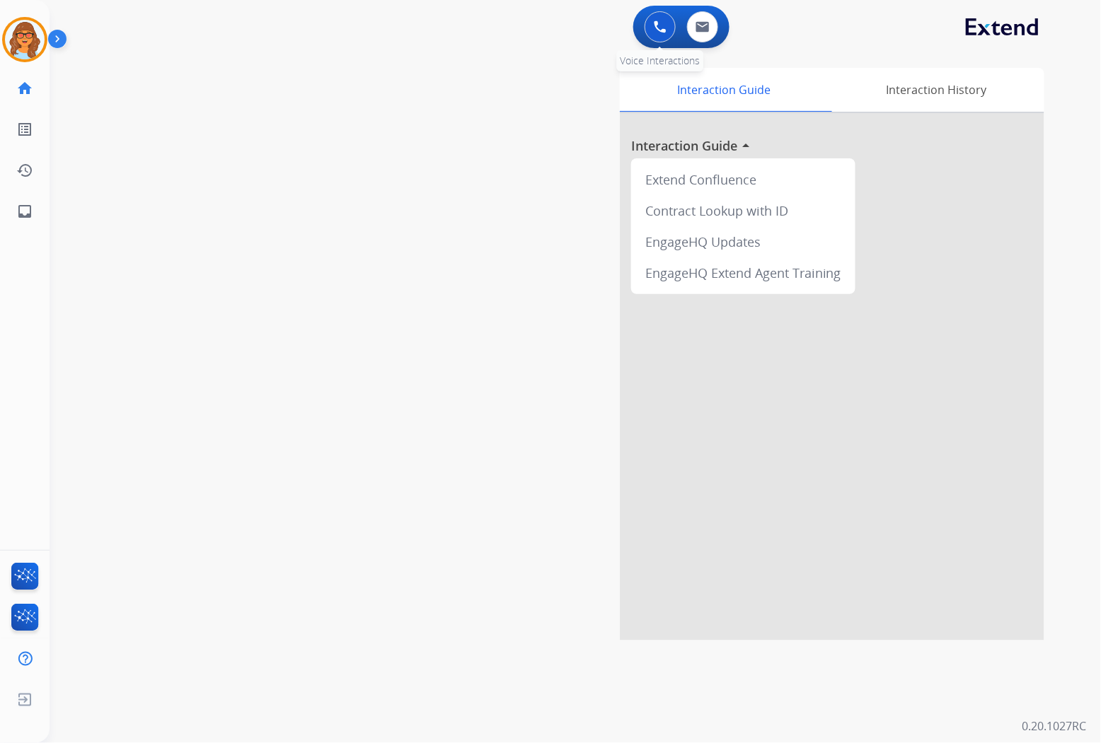
click at [664, 23] on img at bounding box center [660, 27] width 13 height 13
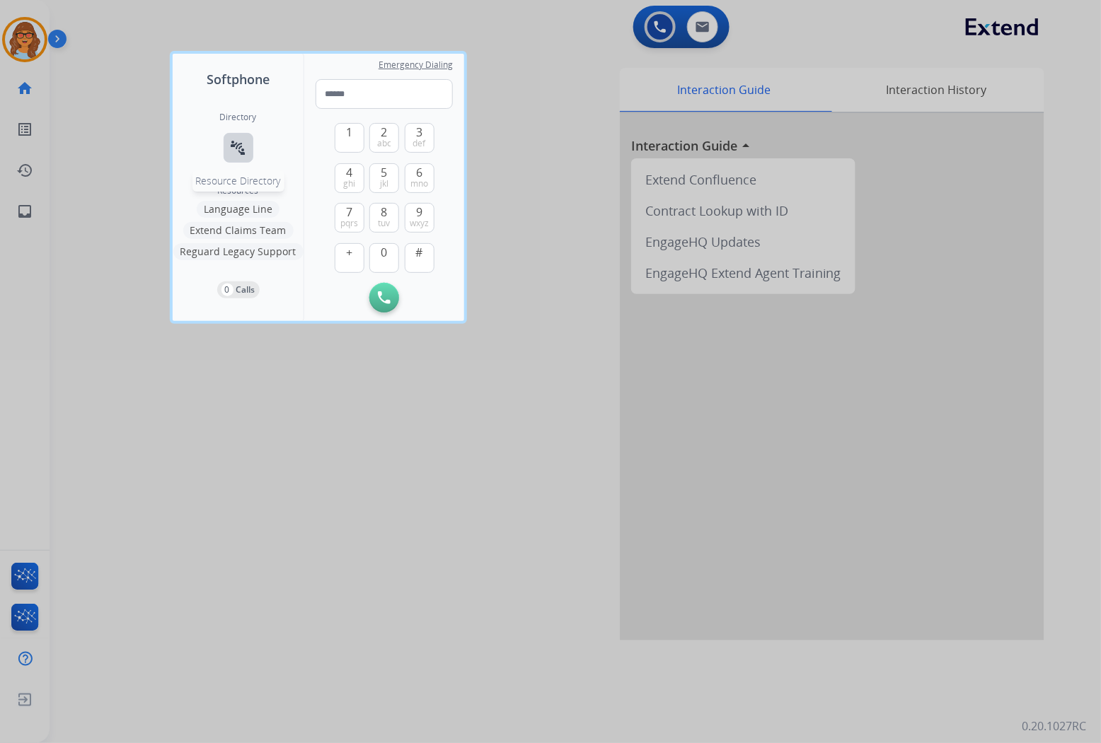
click at [235, 146] on button "connect_without_contact Resource Directory" at bounding box center [239, 148] width 30 height 30
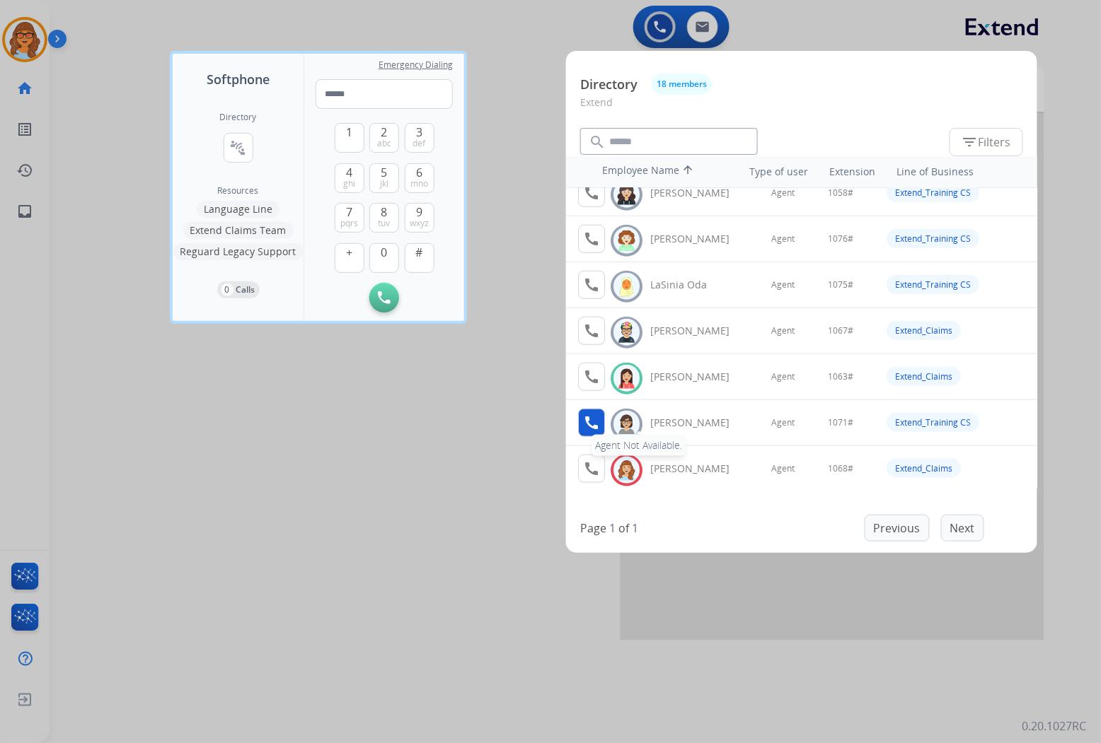
scroll to position [393, 0]
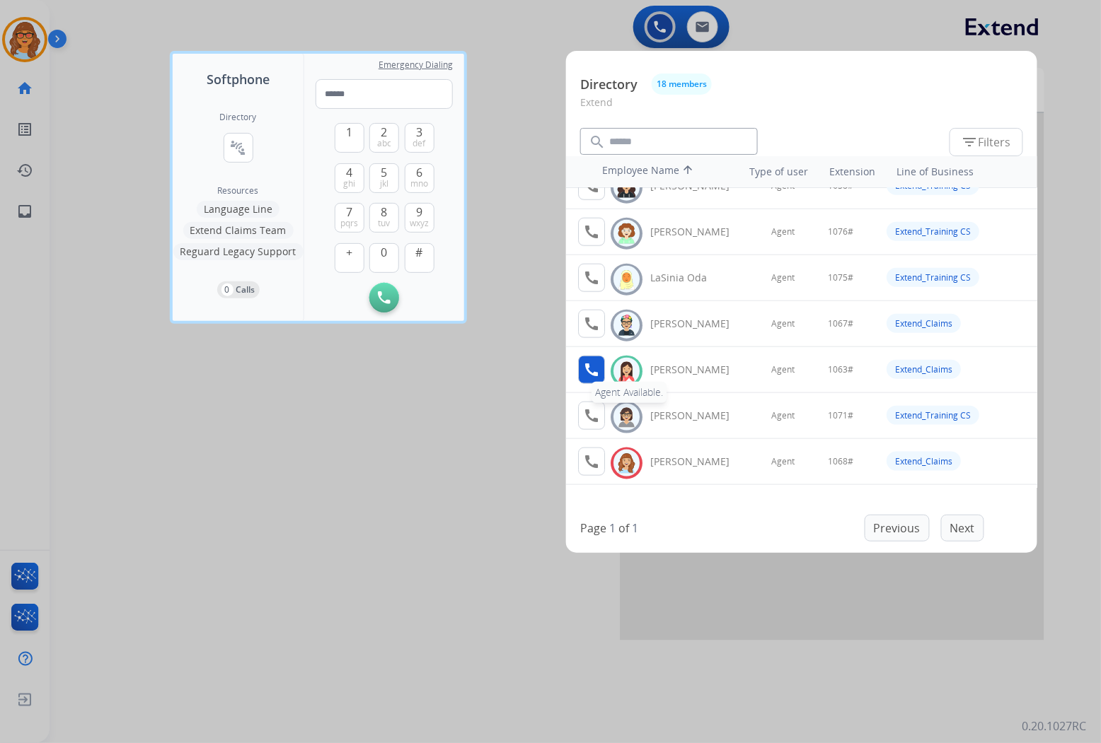
click at [597, 373] on mat-icon "call" at bounding box center [591, 369] width 17 height 17
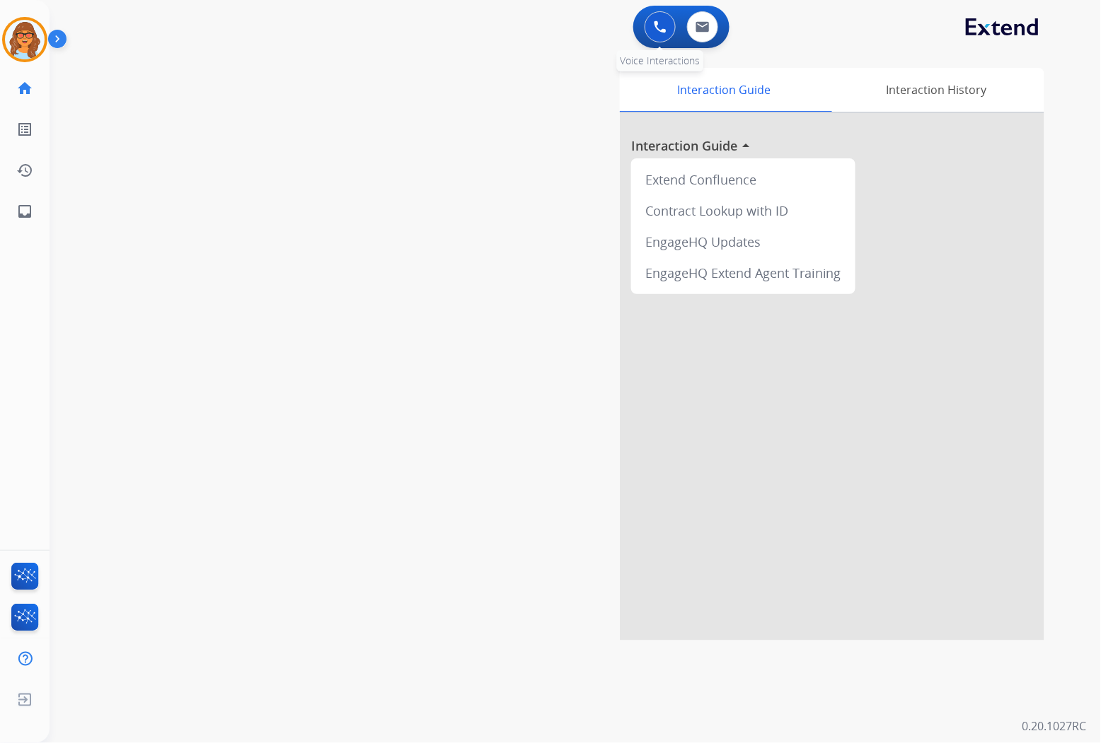
click at [656, 29] on img at bounding box center [660, 27] width 13 height 13
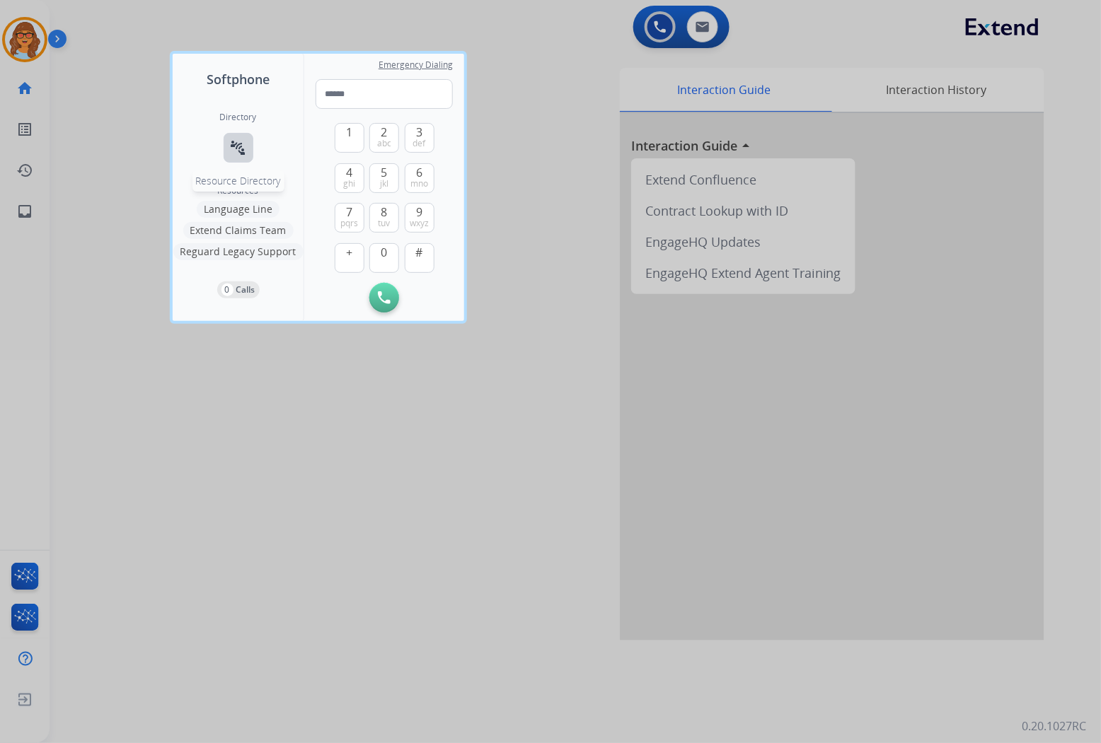
click at [229, 133] on button "connect_without_contact Resource Directory" at bounding box center [239, 148] width 30 height 30
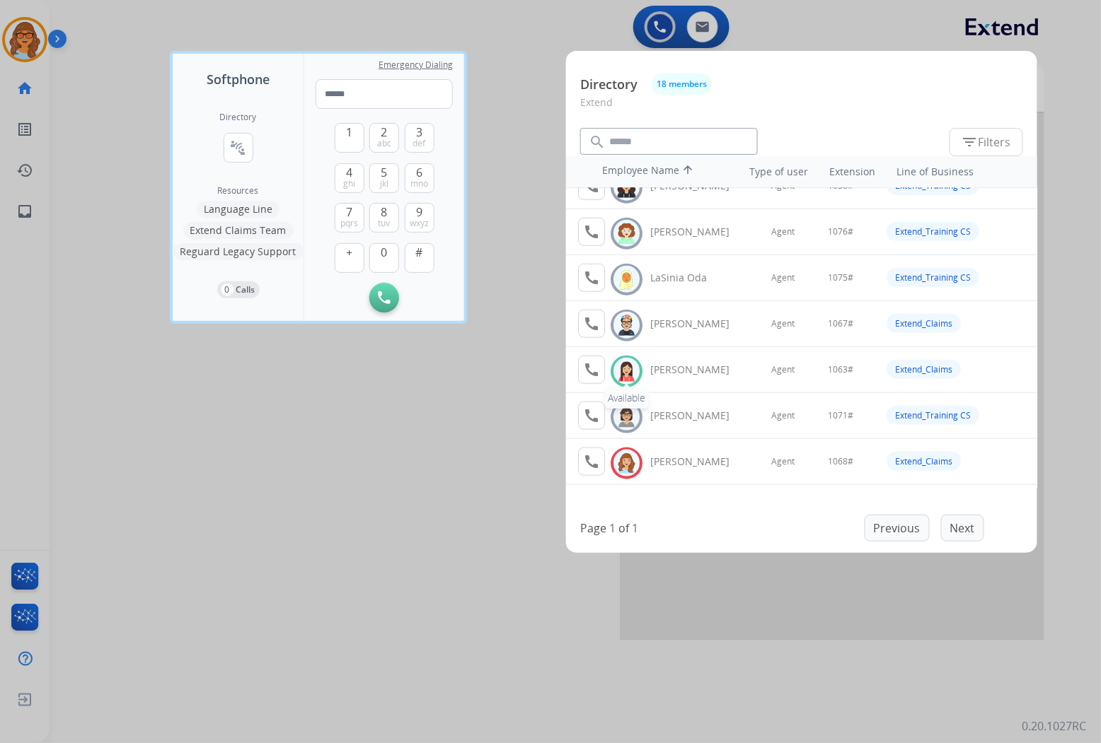
click at [625, 368] on img at bounding box center [626, 372] width 21 height 22
click at [591, 366] on mat-icon "call" at bounding box center [591, 369] width 17 height 17
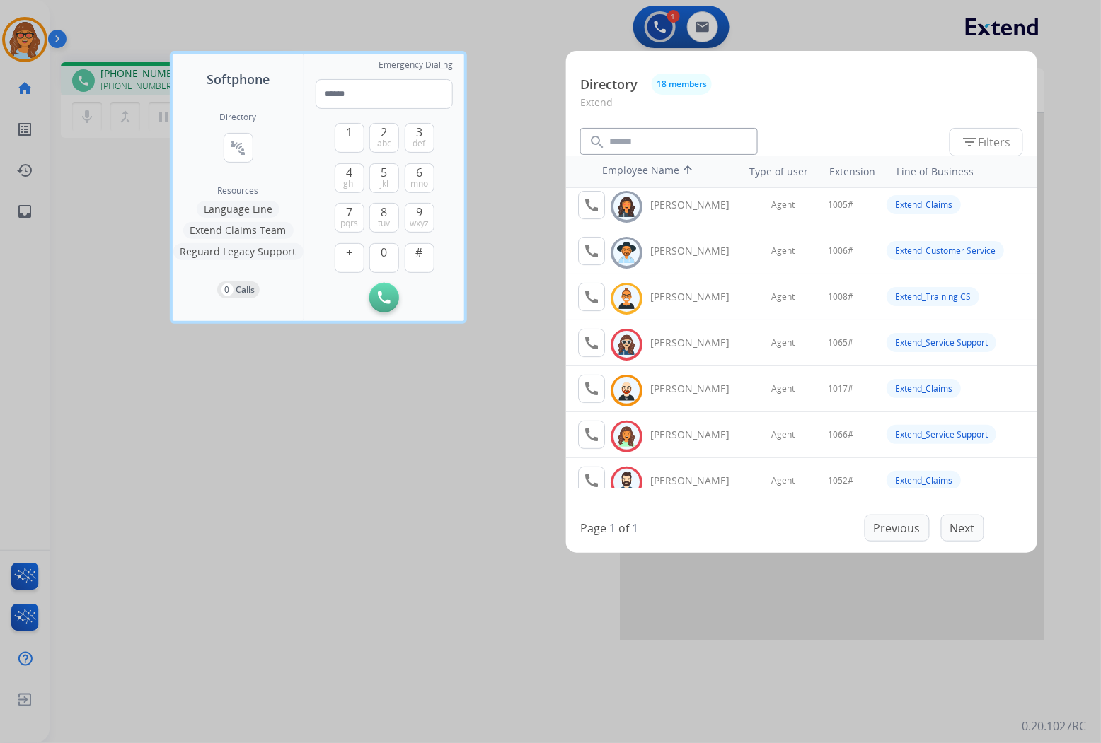
scroll to position [0, 0]
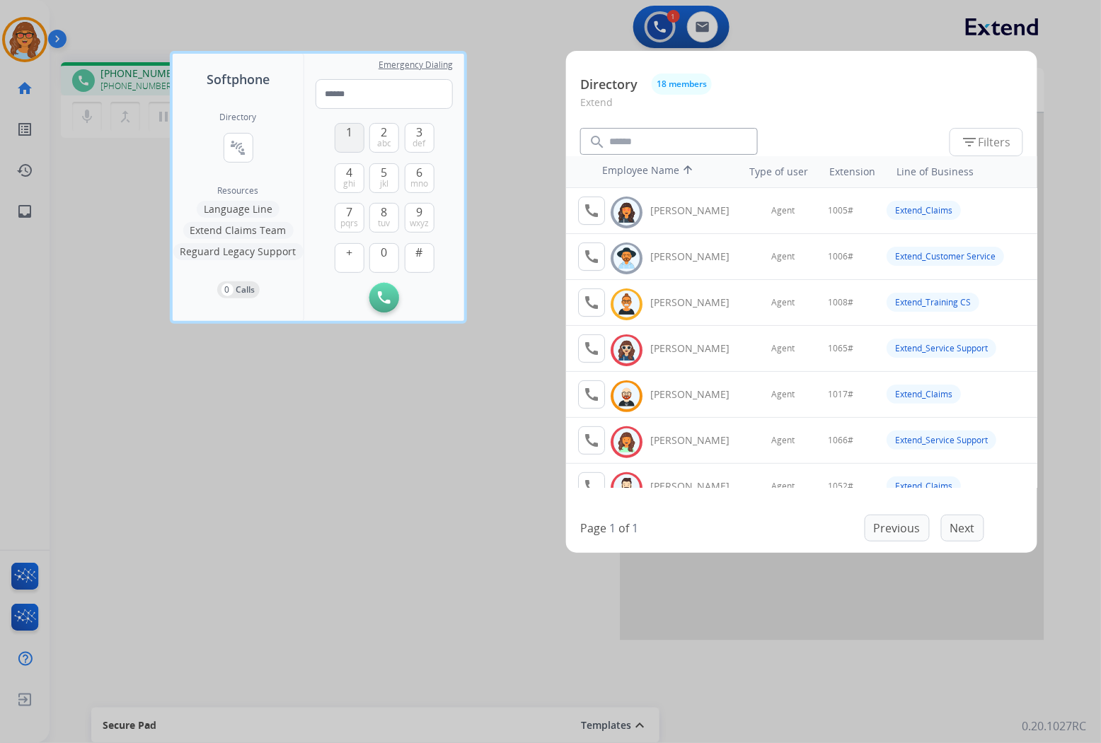
click at [354, 133] on button "1" at bounding box center [350, 138] width 30 height 30
click at [383, 260] on button "0" at bounding box center [384, 258] width 30 height 30
click at [429, 178] on button "6 mno" at bounding box center [420, 178] width 30 height 30
click at [421, 127] on span "3" at bounding box center [419, 132] width 6 height 17
type input "****"
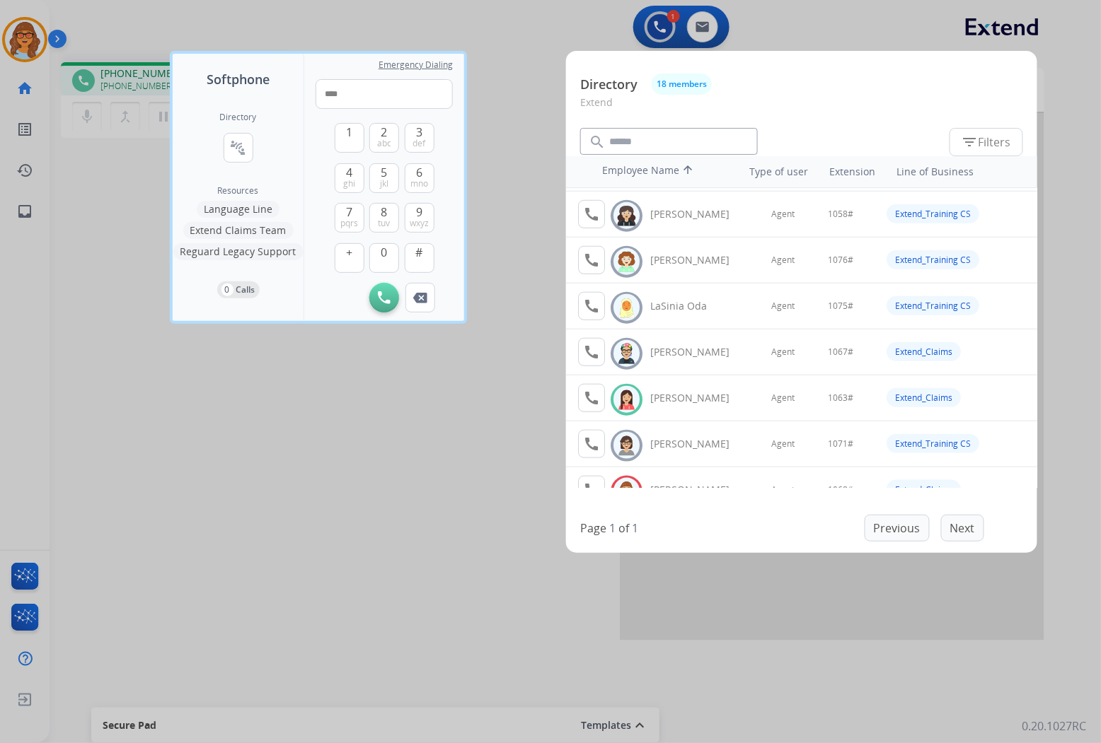
scroll to position [393, 0]
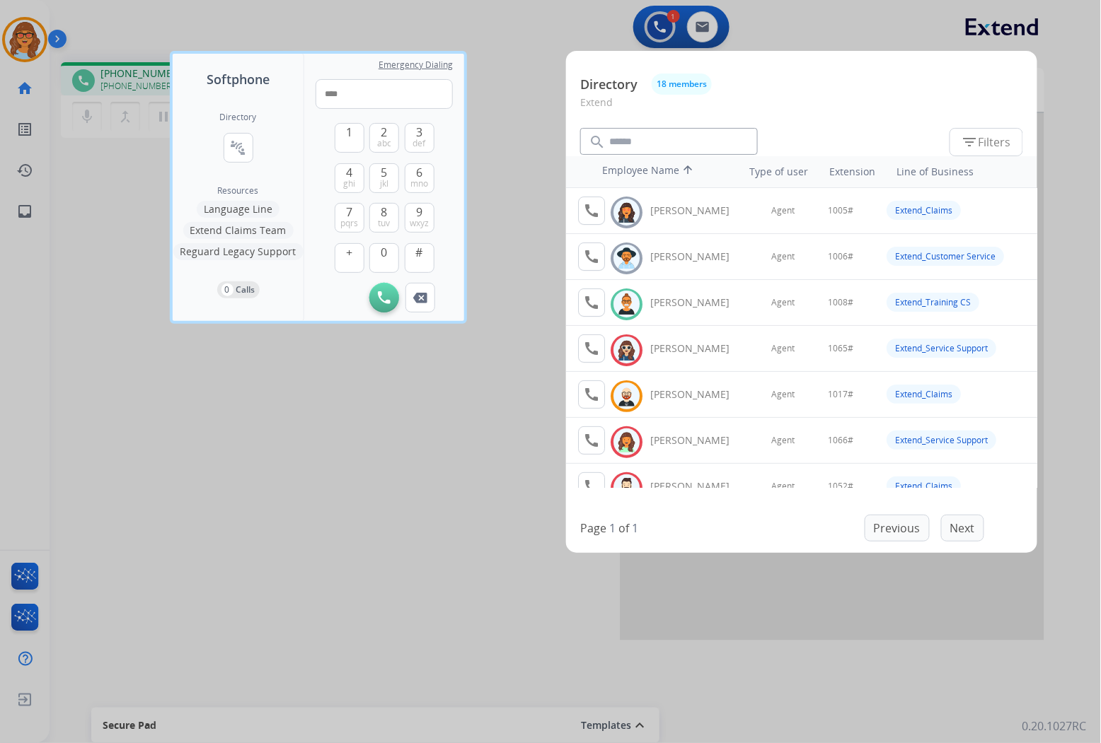
scroll to position [393, 0]
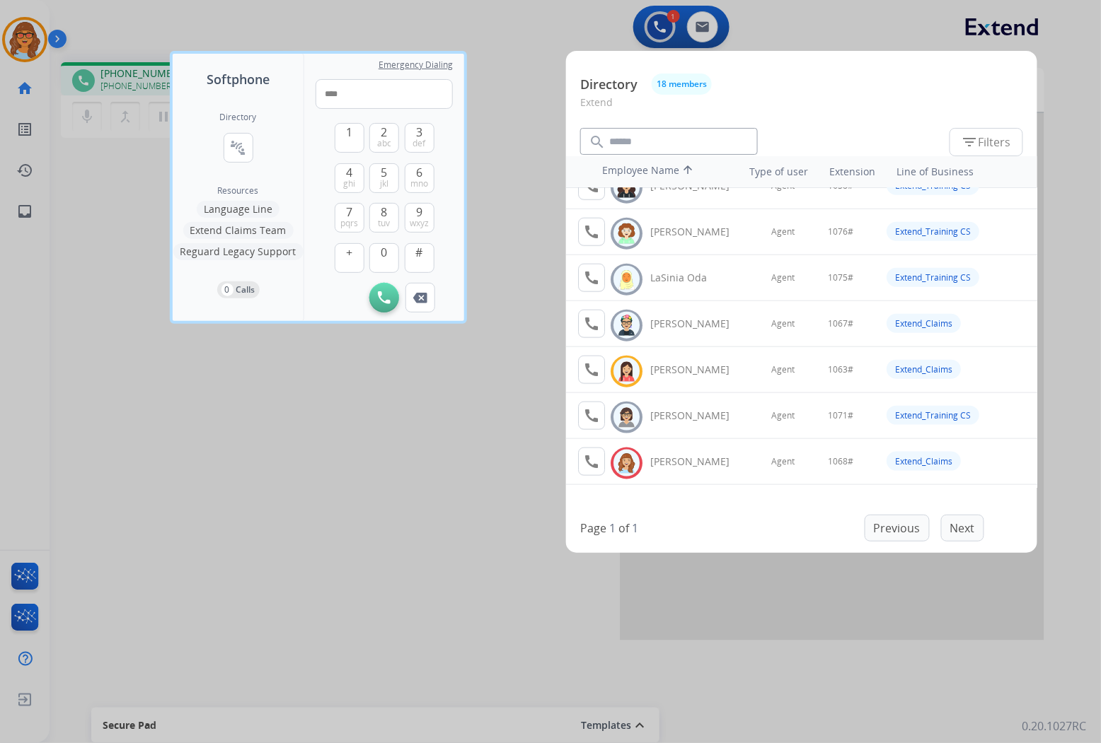
click at [311, 354] on div at bounding box center [550, 371] width 1101 height 743
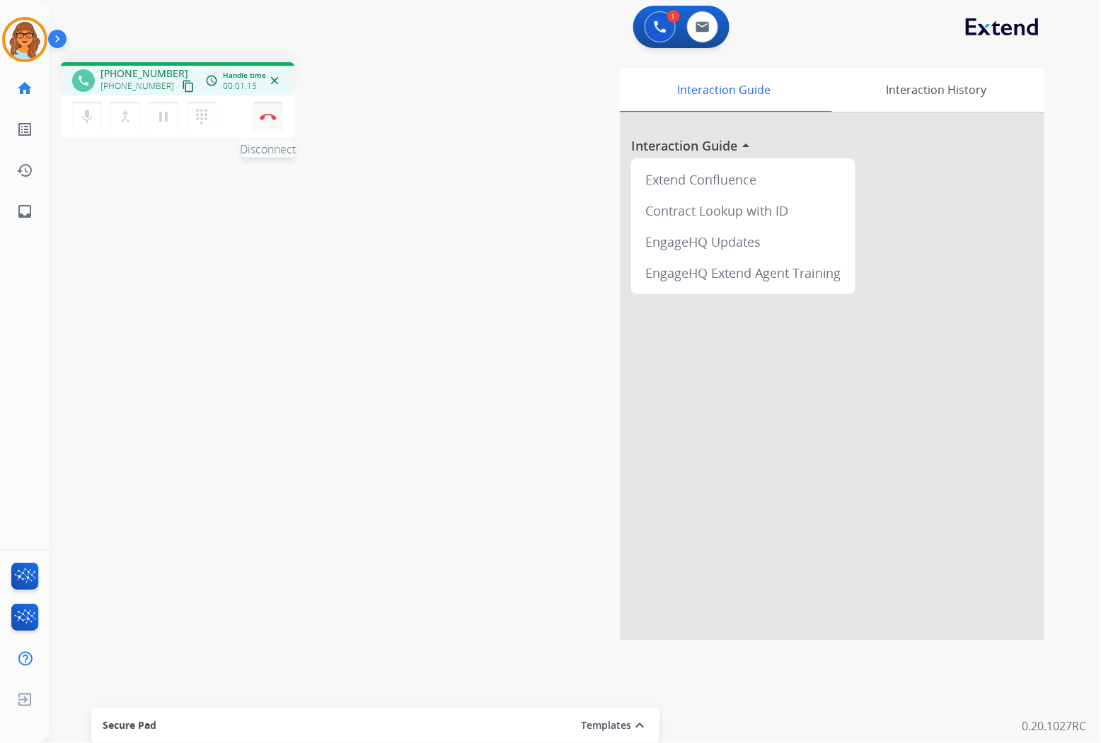
click at [269, 115] on img at bounding box center [268, 116] width 17 height 7
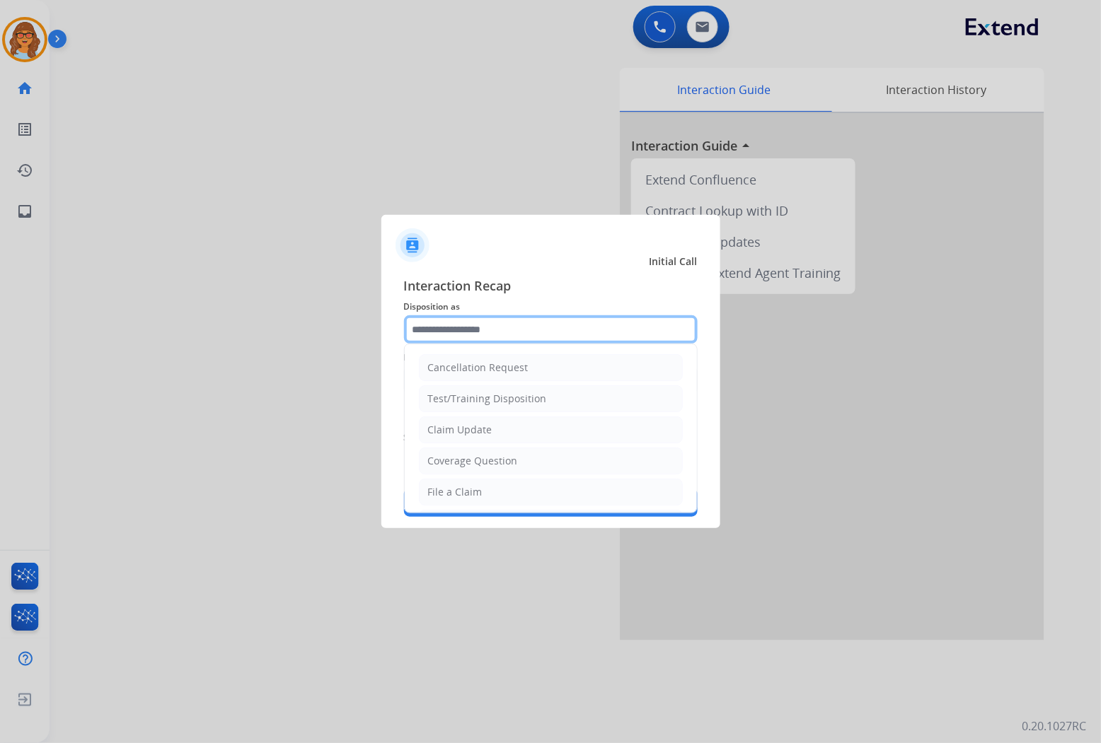
click at [495, 328] on input "text" at bounding box center [551, 329] width 294 height 28
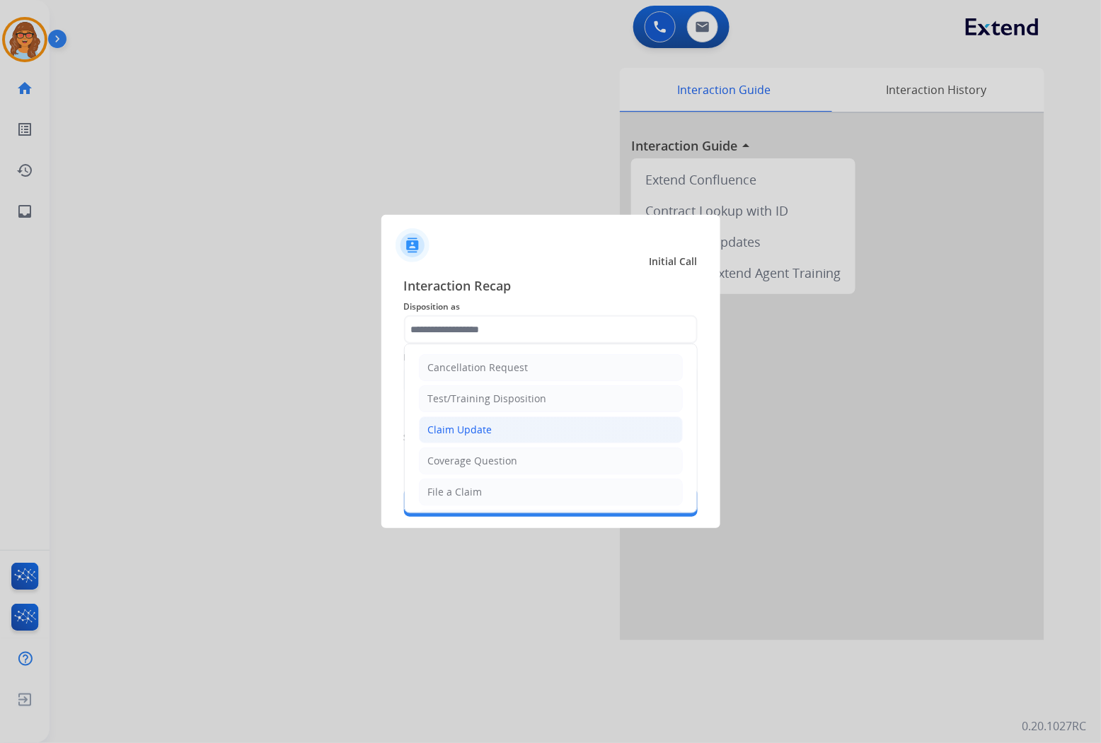
click at [467, 427] on div "Claim Update" at bounding box center [460, 430] width 64 height 14
type input "**********"
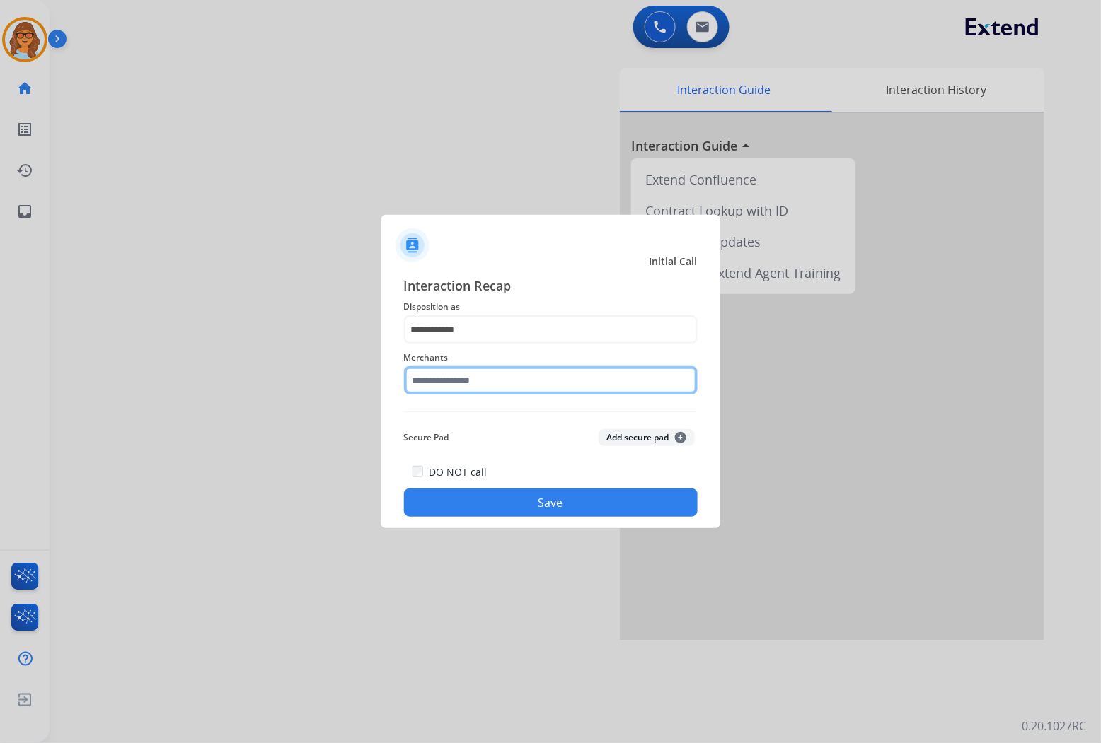
click at [469, 387] on input "text" at bounding box center [551, 380] width 294 height 28
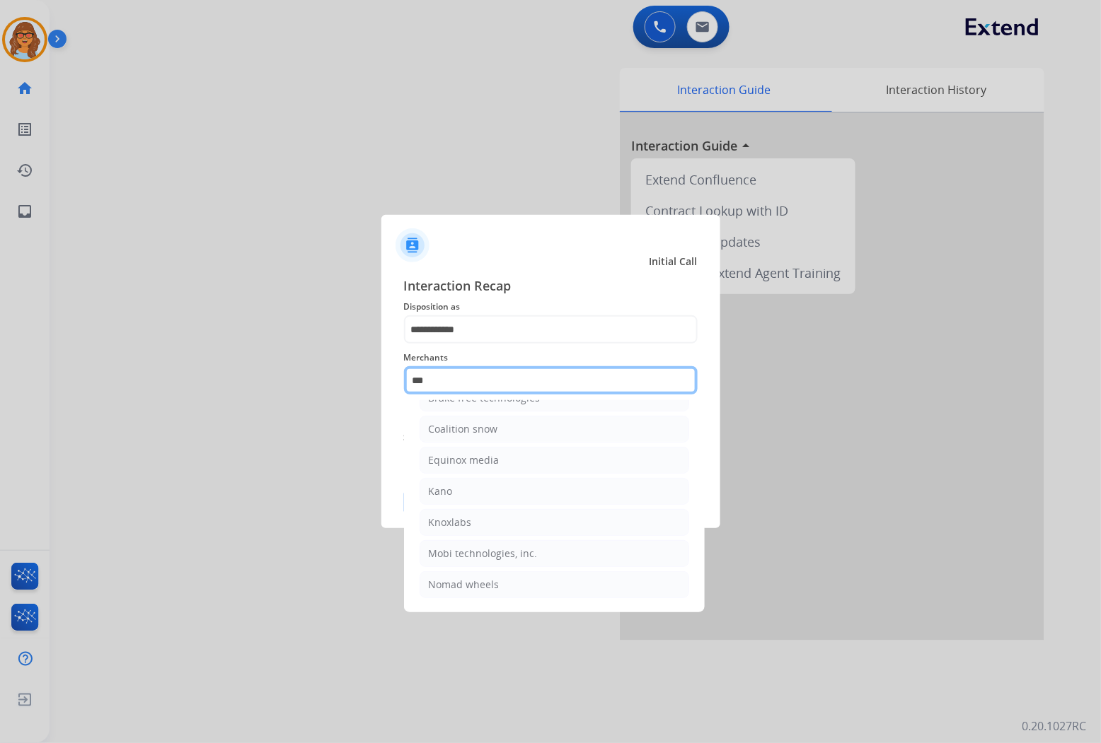
scroll to position [0, 0]
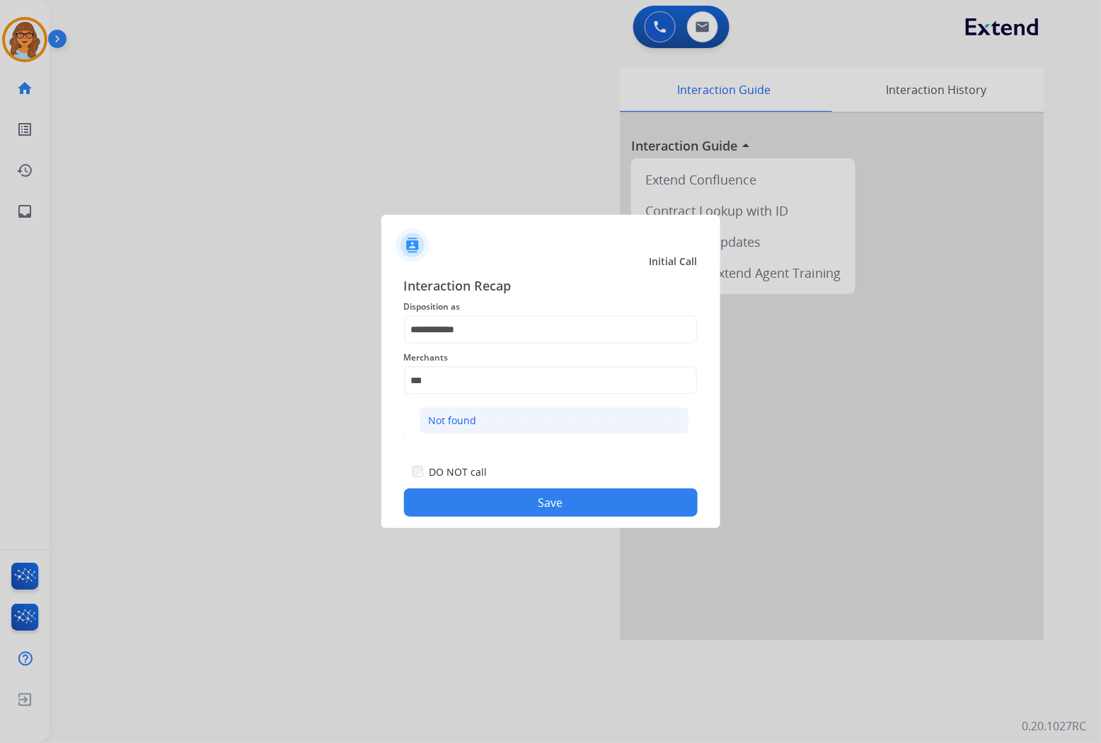
click at [432, 419] on div "Not found" at bounding box center [453, 421] width 48 height 14
type input "*********"
click at [547, 499] on button "Save" at bounding box center [551, 503] width 294 height 28
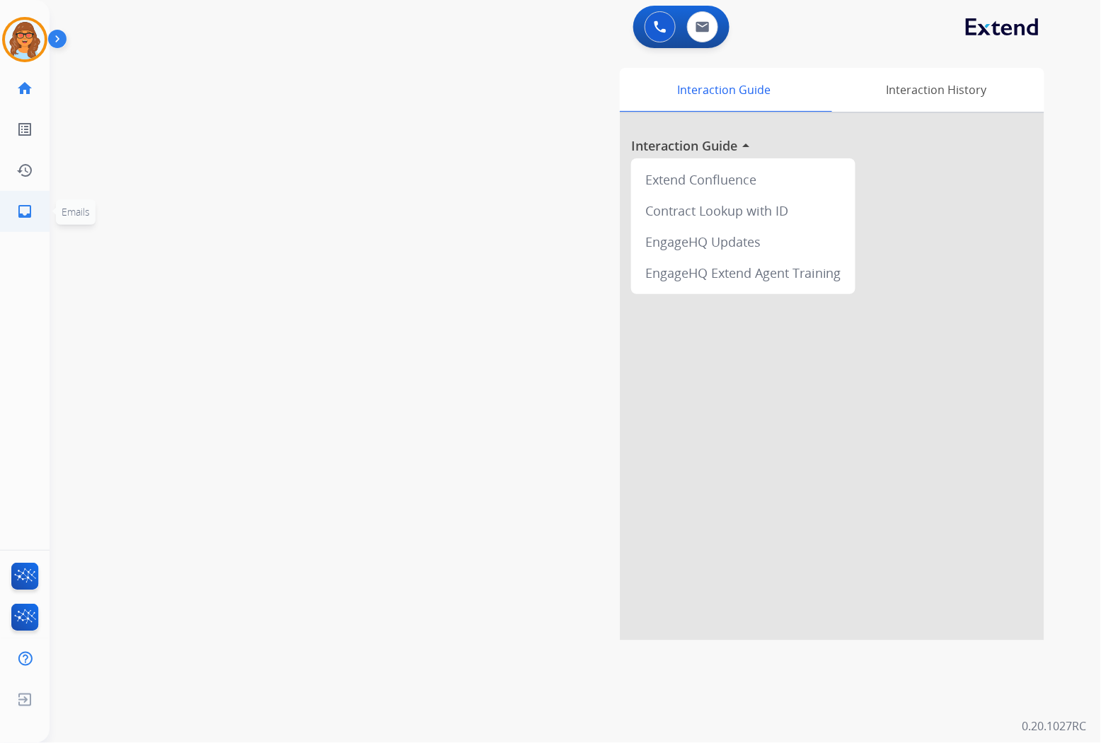
click at [30, 214] on mat-icon "inbox" at bounding box center [24, 211] width 17 height 17
select select "**********"
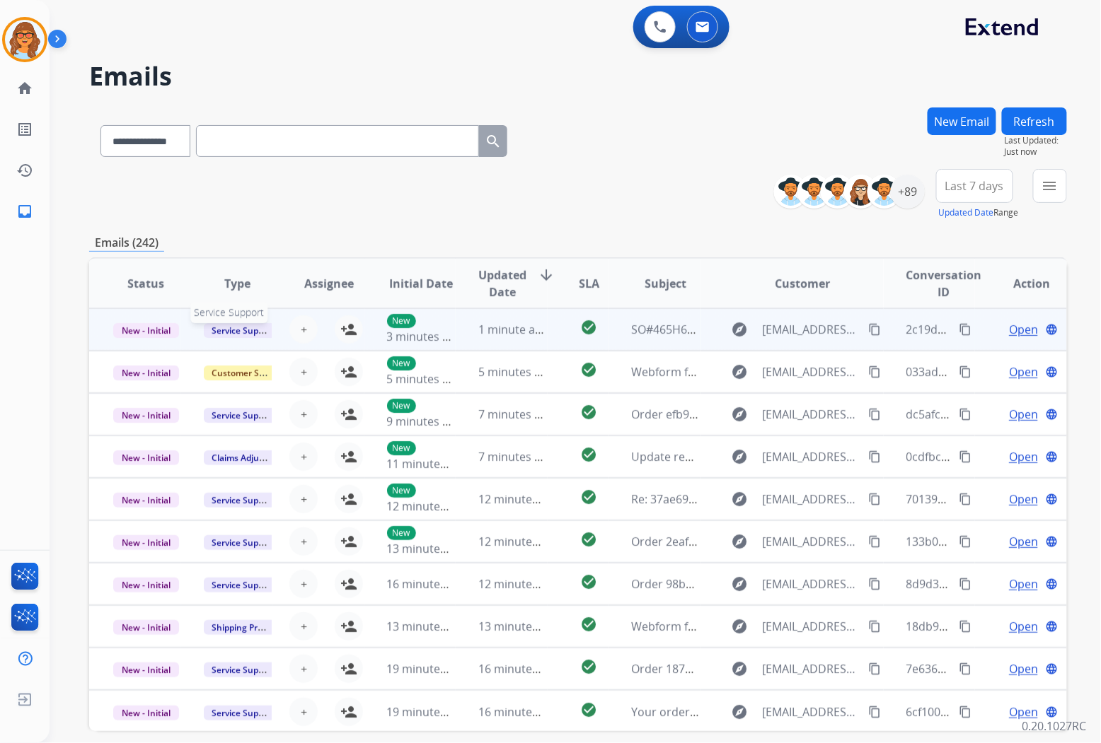
click at [224, 327] on span "Service Support" at bounding box center [244, 330] width 81 height 15
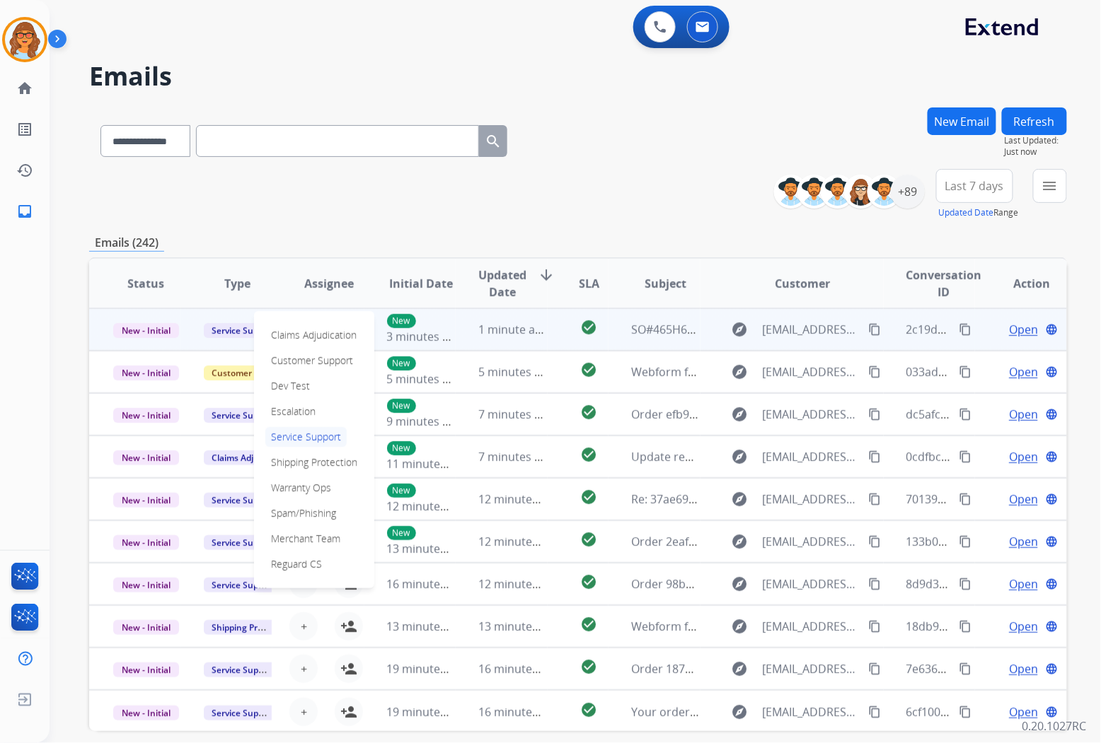
click at [344, 183] on div "**********" at bounding box center [578, 194] width 978 height 51
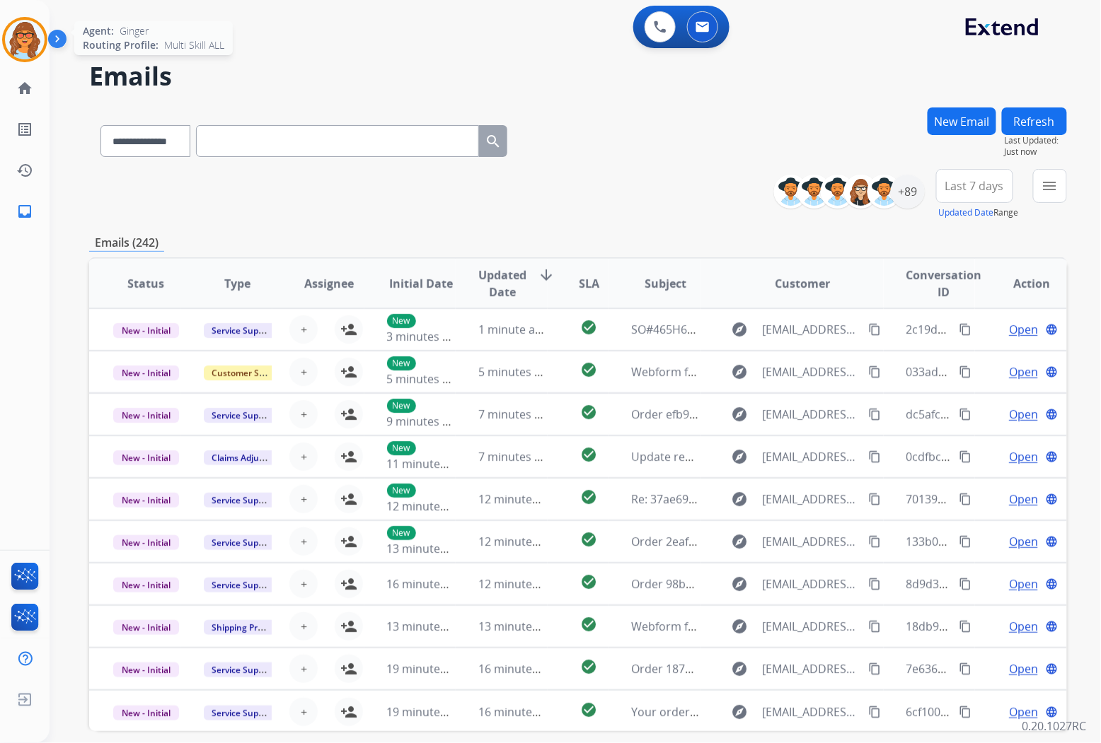
click at [33, 46] on img at bounding box center [25, 40] width 40 height 40
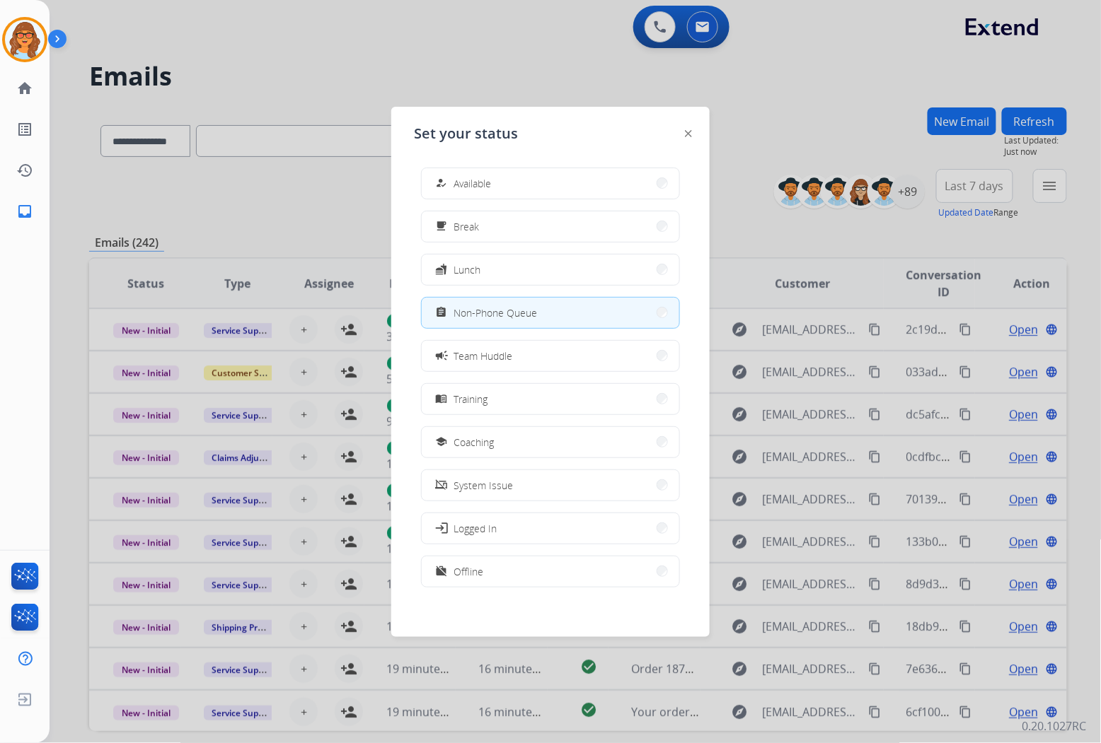
click at [349, 74] on div at bounding box center [550, 371] width 1101 height 743
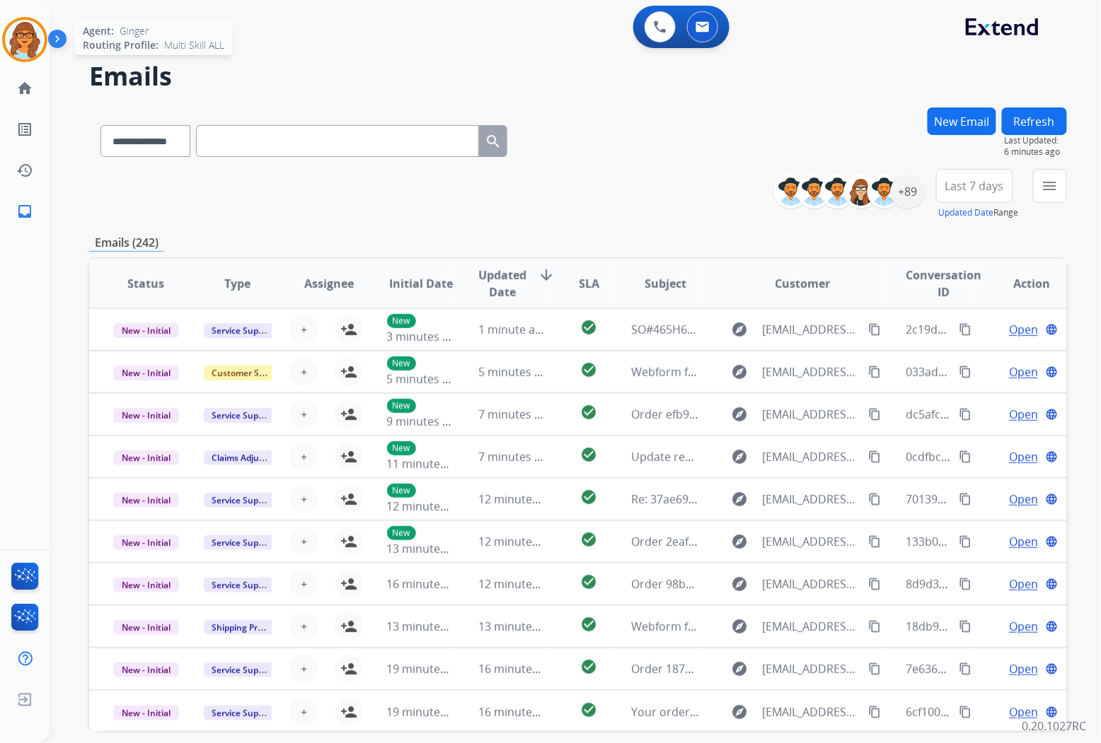
drag, startPoint x: 34, startPoint y: 37, endPoint x: 40, endPoint y: 44, distance: 8.5
click at [34, 37] on img at bounding box center [25, 40] width 40 height 40
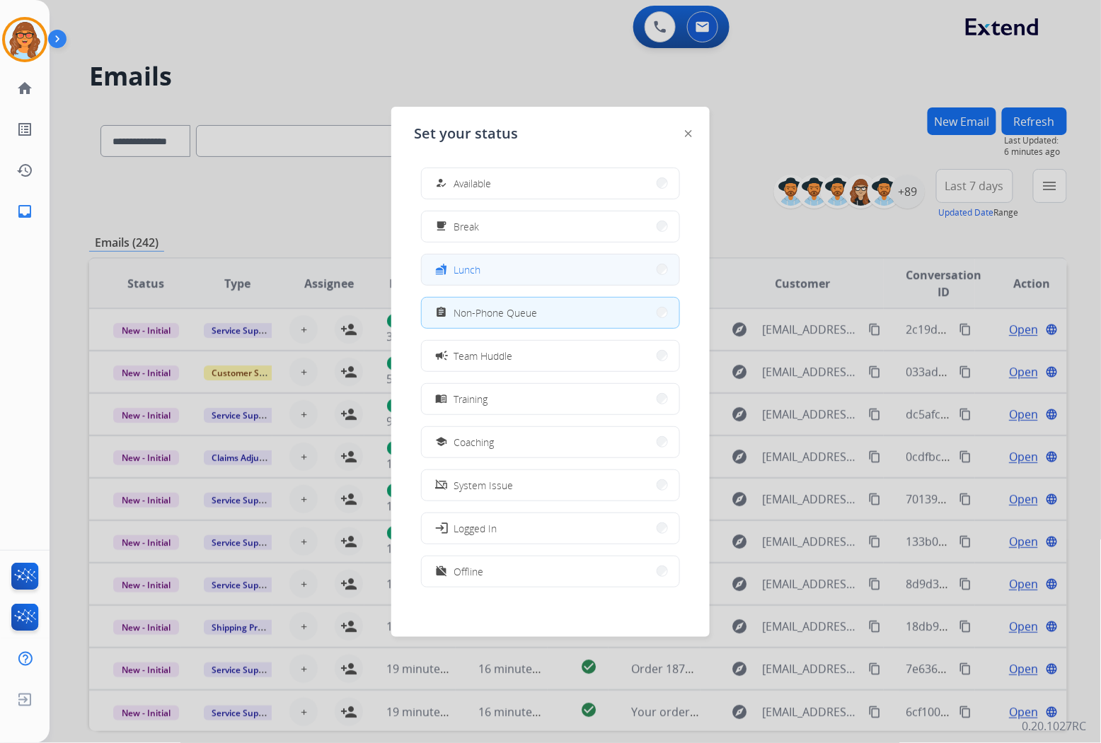
click at [533, 269] on button "fastfood Lunch" at bounding box center [550, 270] width 257 height 30
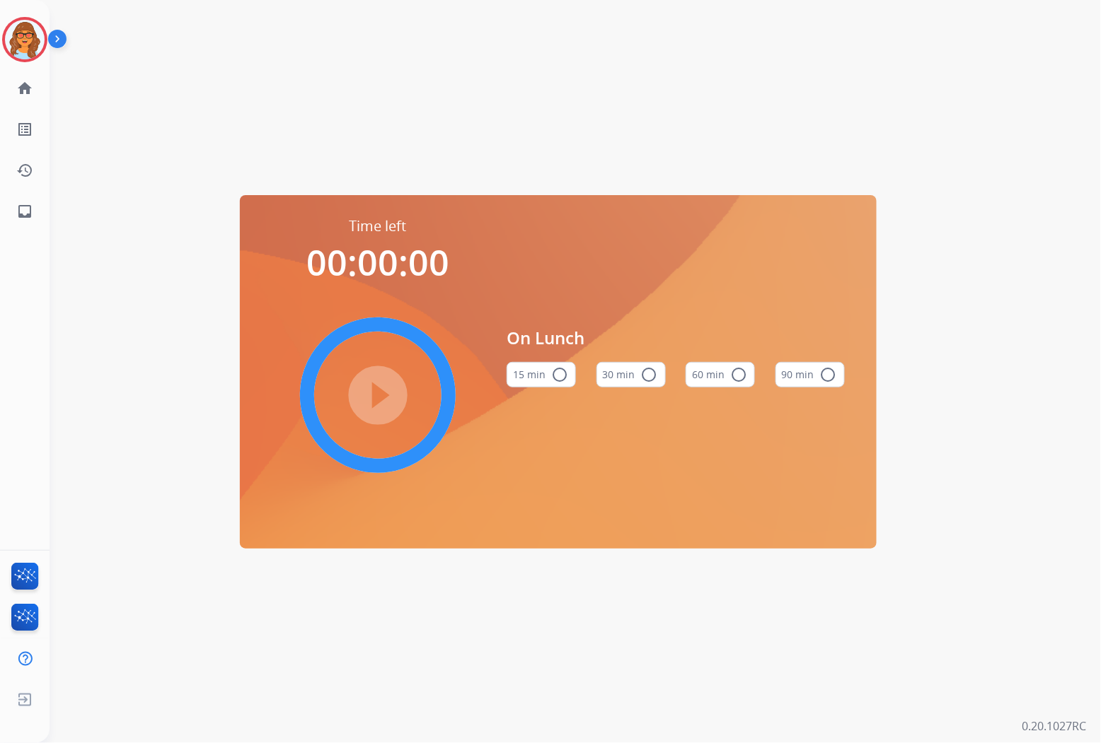
click at [741, 370] on mat-icon "radio_button_unchecked" at bounding box center [738, 374] width 17 height 17
